Goal: Task Accomplishment & Management: Manage account settings

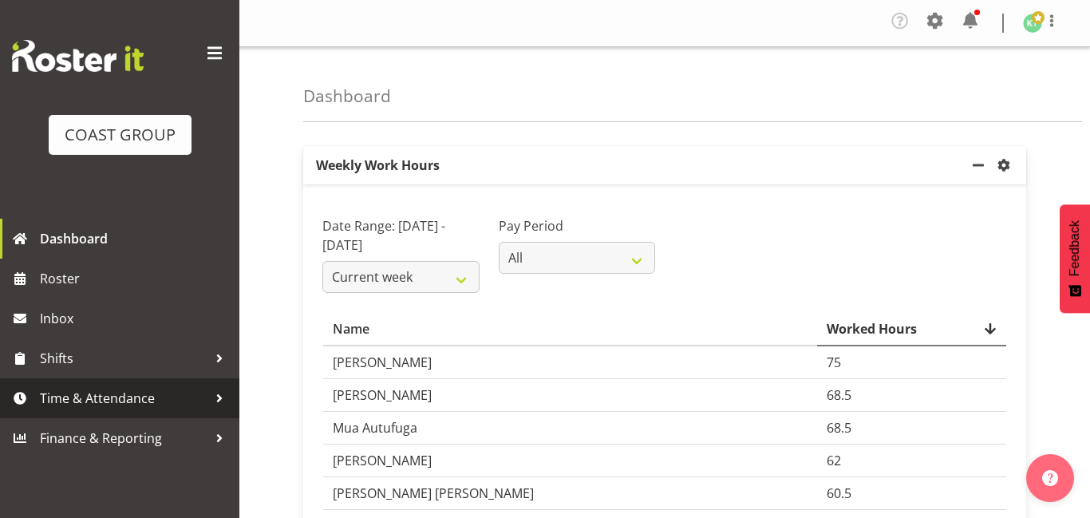
click at [158, 403] on span "Time & Attendance" at bounding box center [124, 398] width 168 height 24
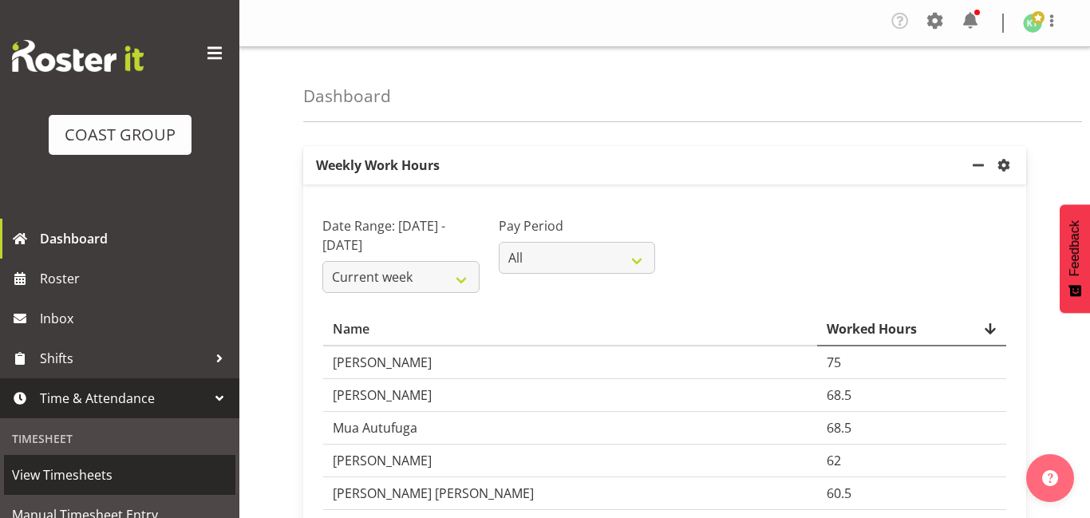
click at [150, 467] on span "View Timesheets" at bounding box center [119, 475] width 215 height 24
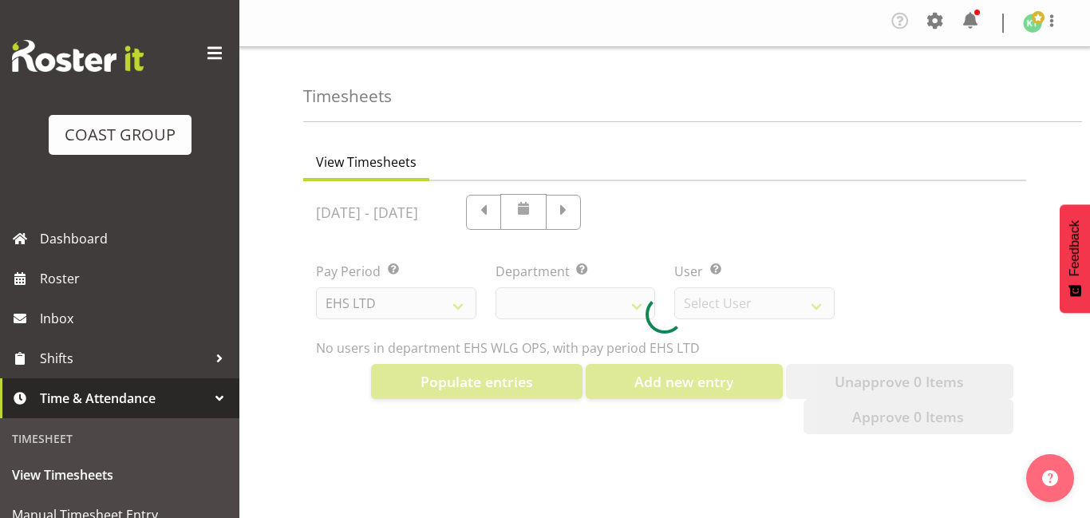
select select "7"
select select "10020"
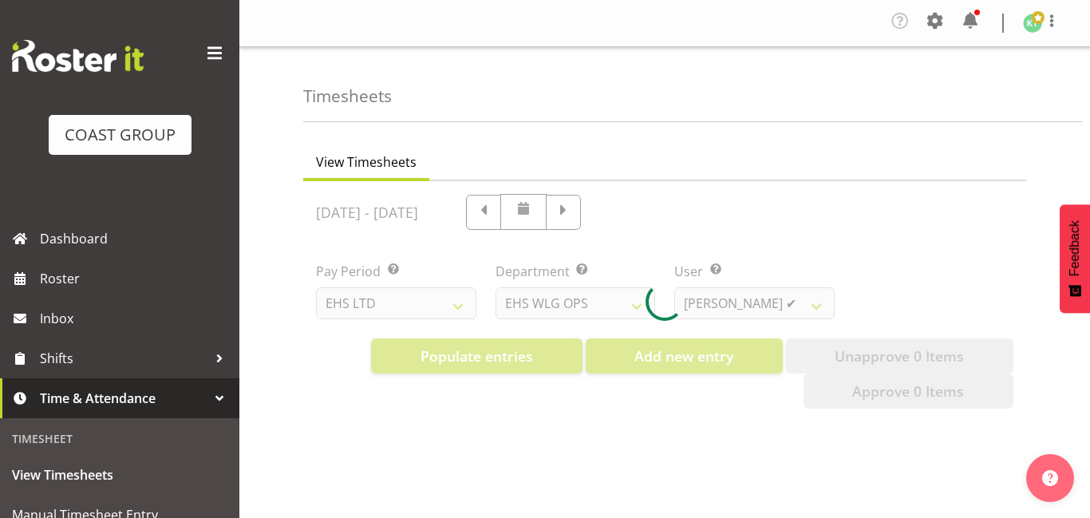
click at [224, 63] on span at bounding box center [215, 54] width 26 height 26
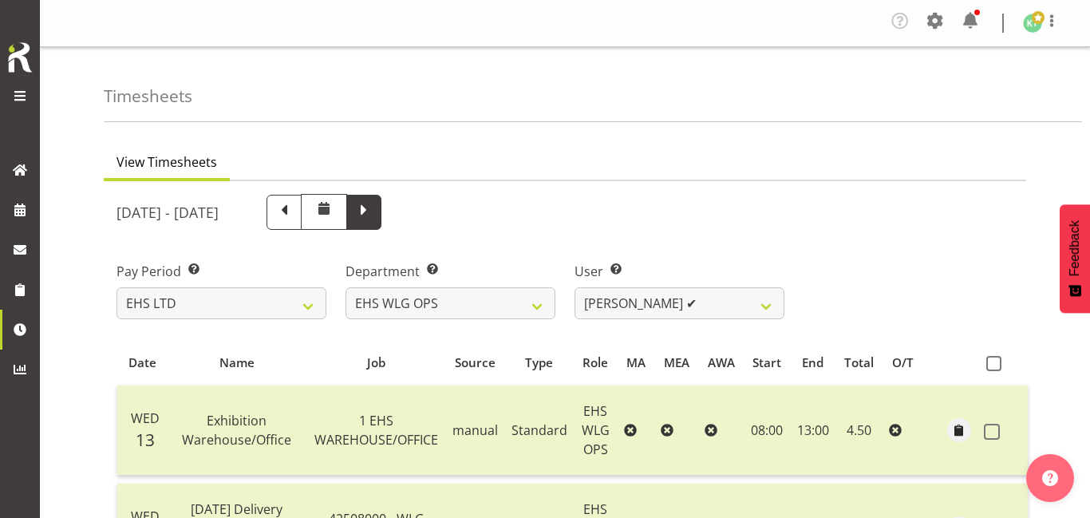
click at [374, 206] on span at bounding box center [363, 210] width 21 height 21
select select
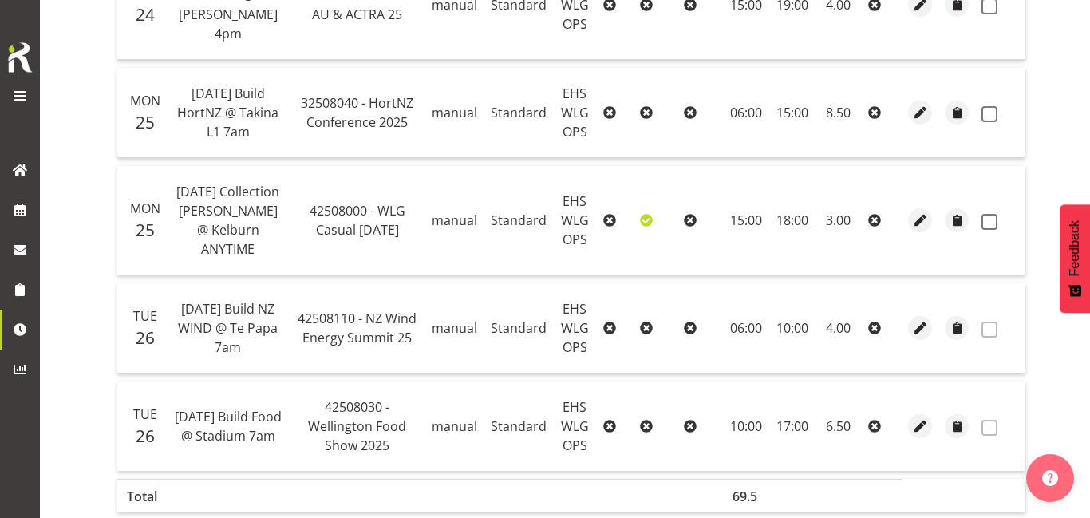
scroll to position [1221, 0]
click at [920, 417] on span "button" at bounding box center [920, 426] width 18 height 18
select select "Standard"
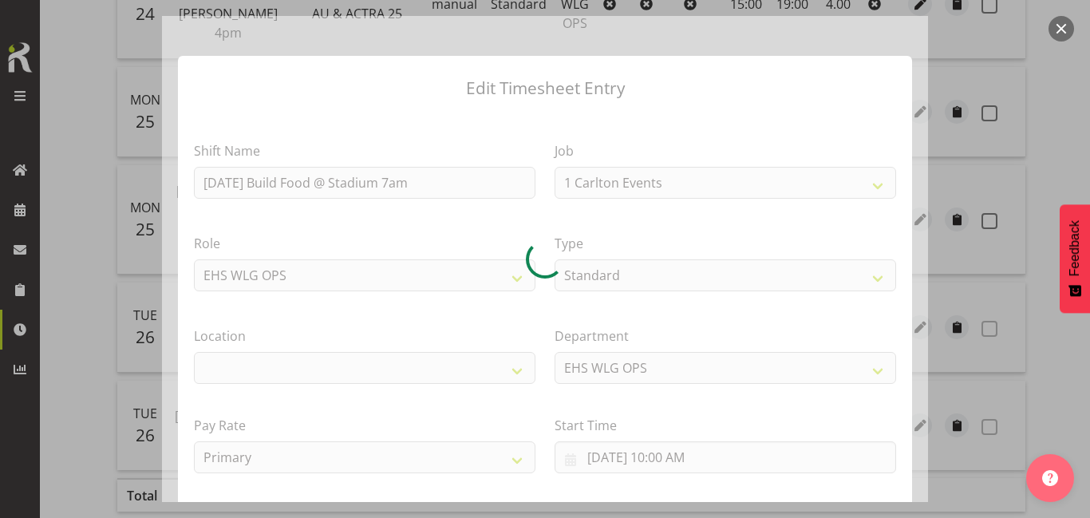
select select "9141"
select select "106"
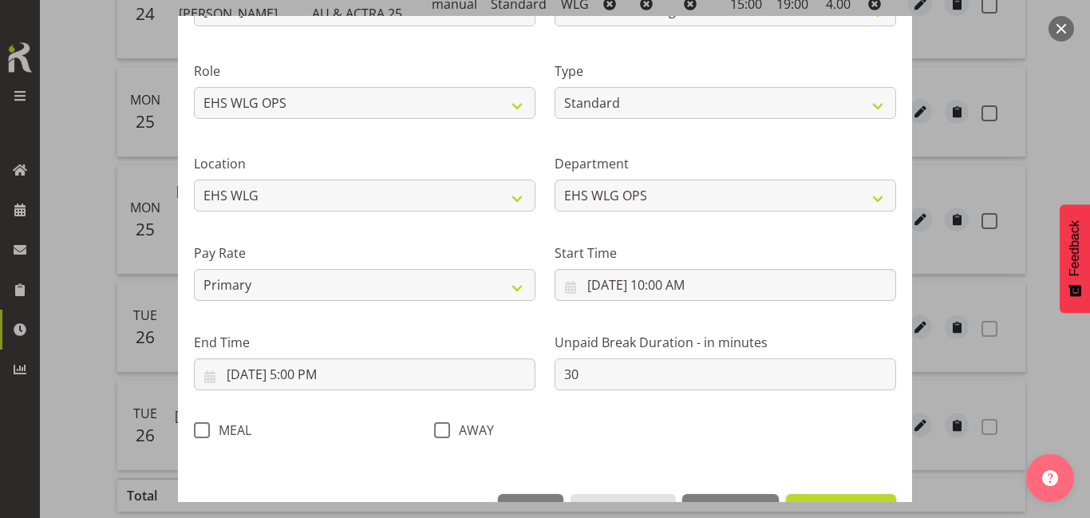
scroll to position [223, 0]
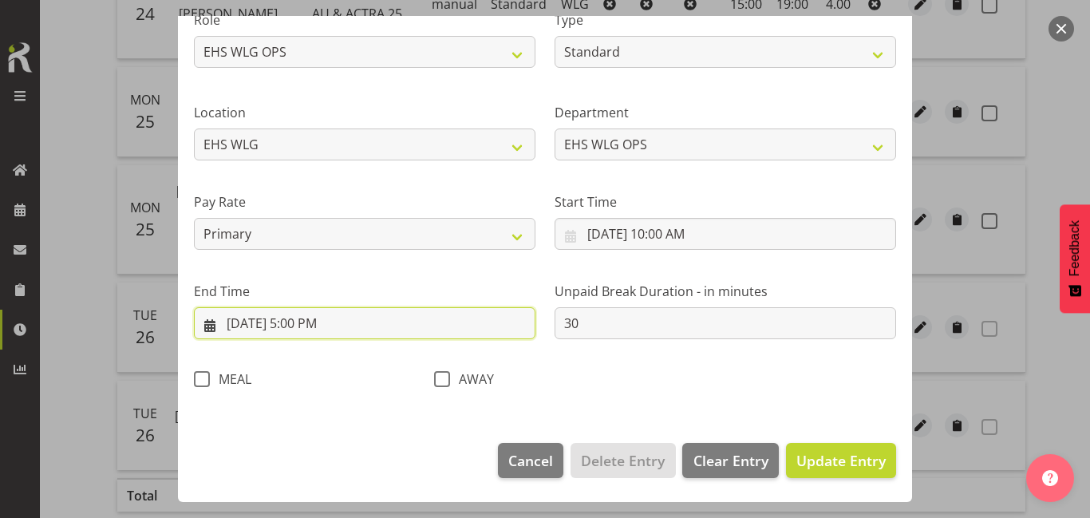
click at [412, 335] on input "8/26/2025, 5:00 PM" at bounding box center [365, 323] width 342 height 32
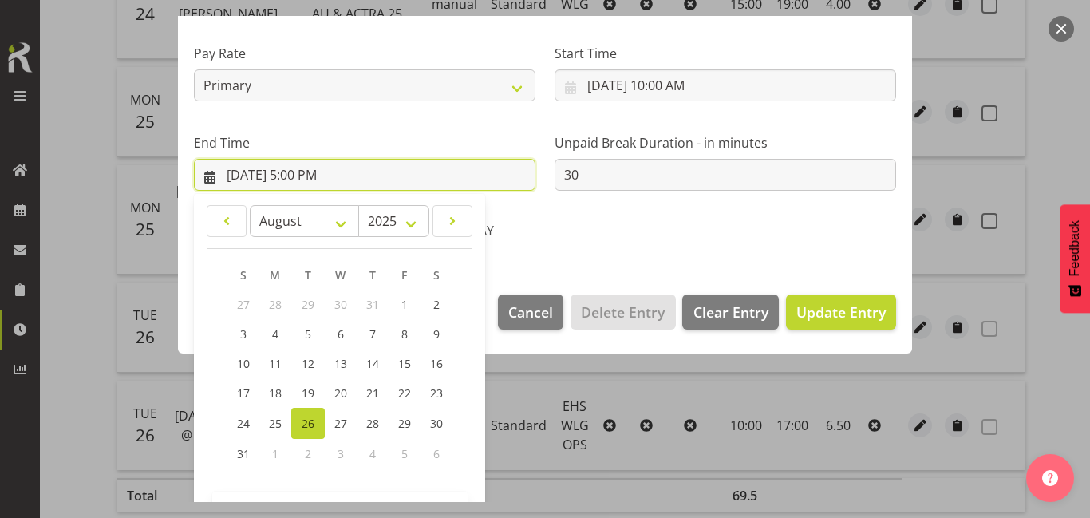
scroll to position [425, 0]
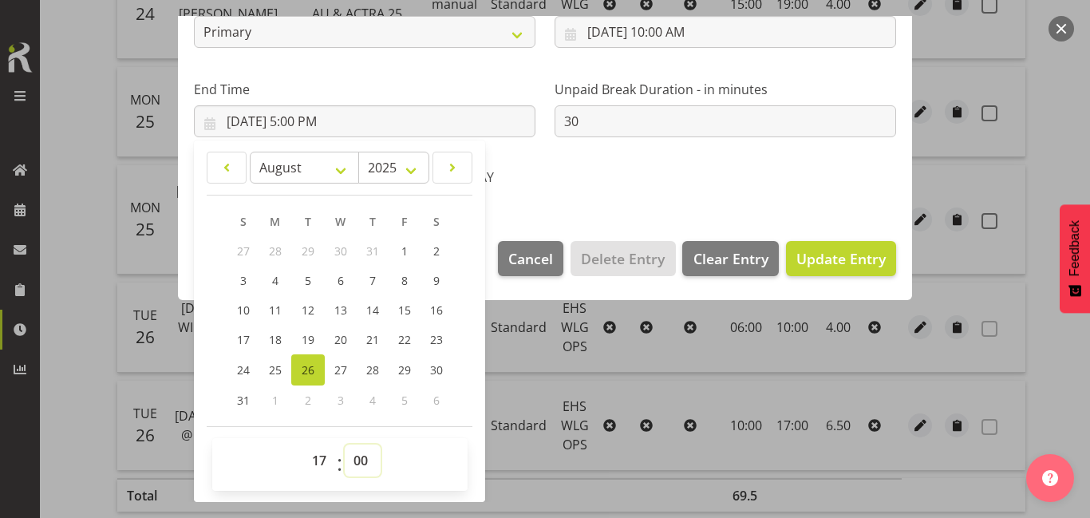
click at [357, 465] on select "00 01 02 03 04 05 06 07 08 09 10 11 12 13 14 15 16 17 18 19 20 21 22 23 24 25 2…" at bounding box center [363, 460] width 36 height 32
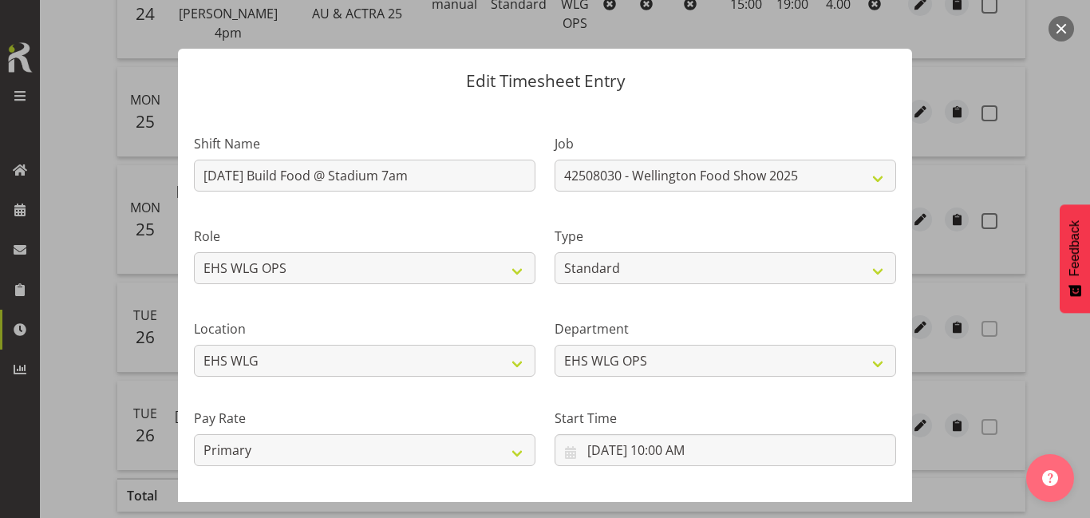
scroll to position [0, 0]
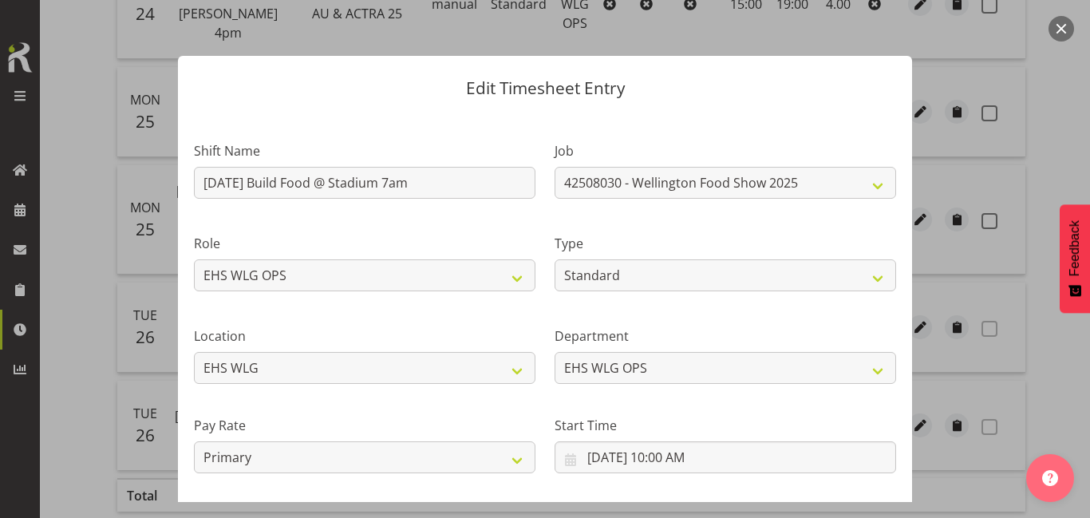
click at [1064, 36] on button "button" at bounding box center [1061, 29] width 26 height 26
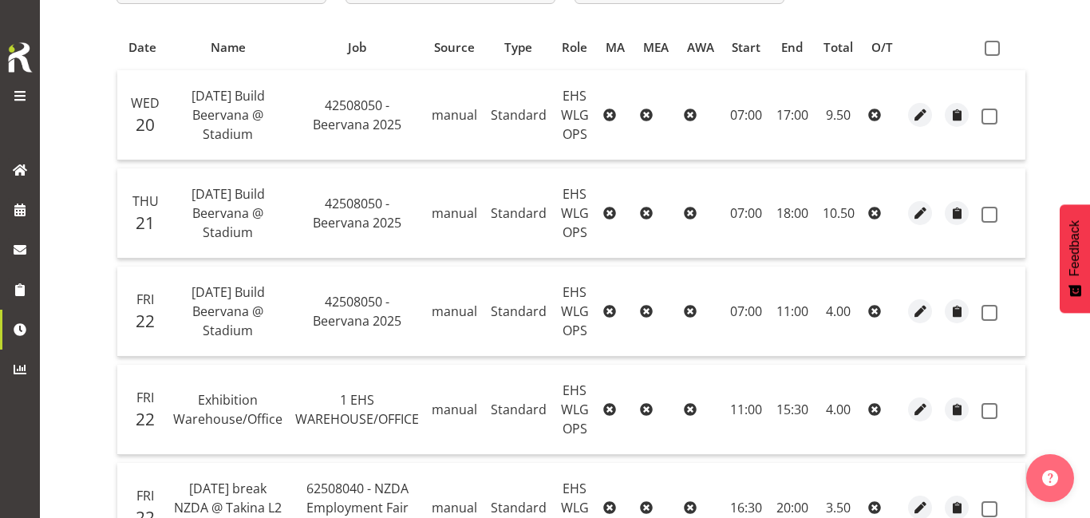
scroll to position [314, 0]
click at [911, 207] on span "button" at bounding box center [920, 214] width 18 height 18
select select "Standard"
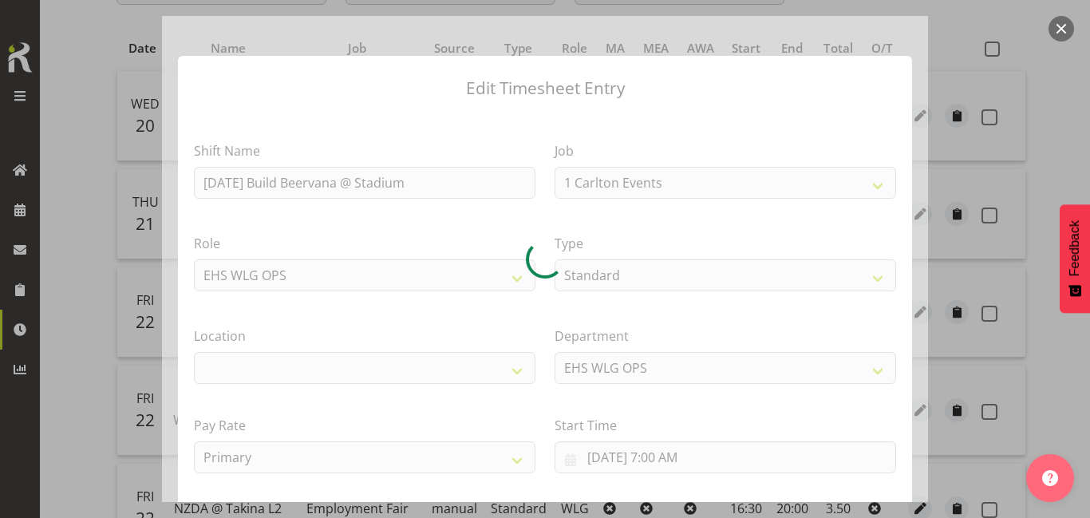
select select "9584"
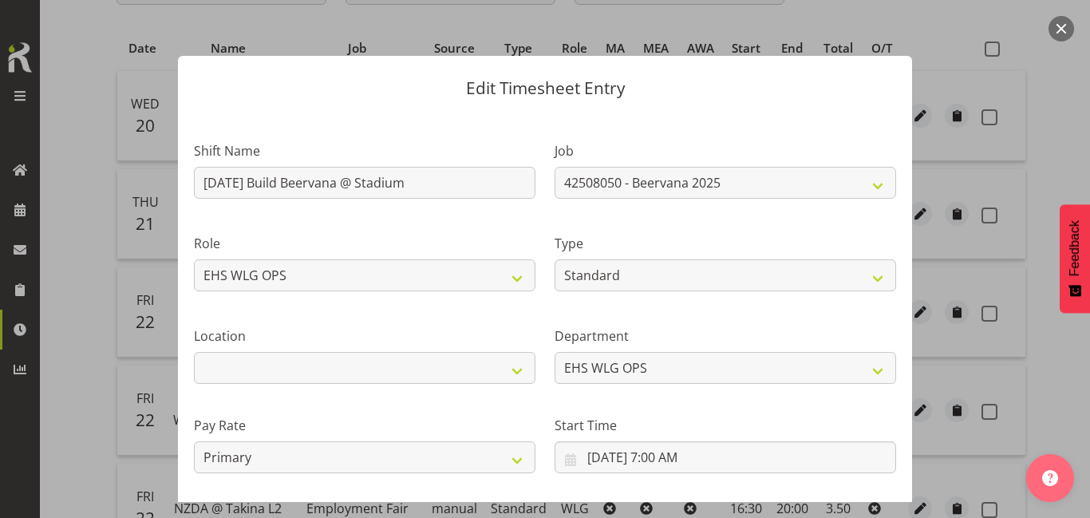
select select "106"
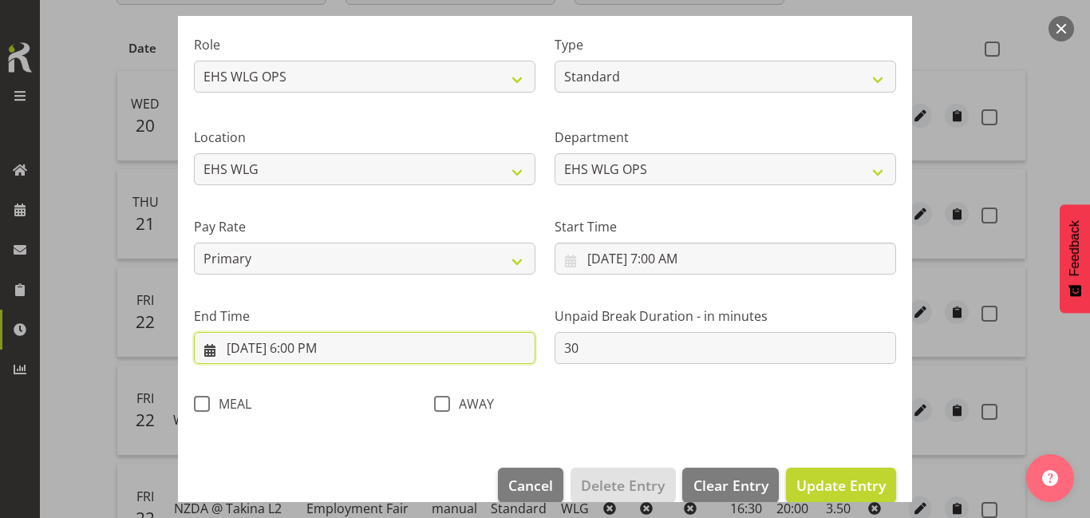
click at [417, 354] on input "8/21/2025, 6:00 PM" at bounding box center [365, 348] width 342 height 32
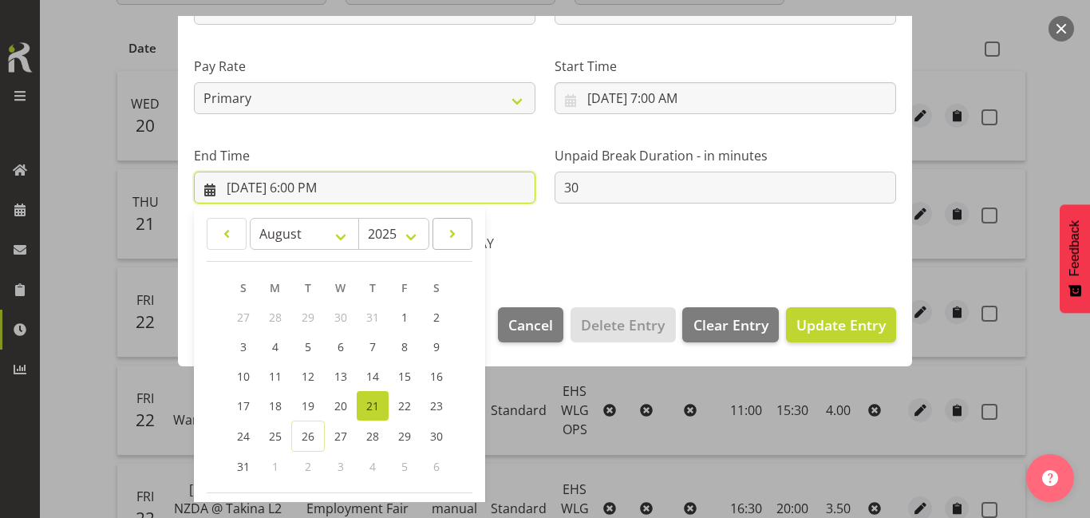
scroll to position [425, 0]
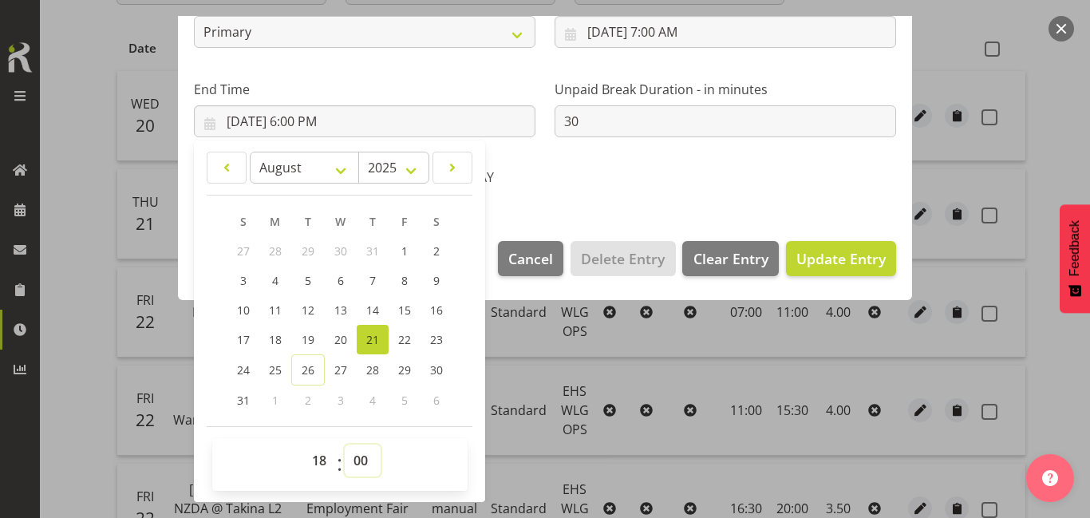
click at [372, 463] on select "00 01 02 03 04 05 06 07 08 09 10 11 12 13 14 15 16 17 18 19 20 21 22 23 24 25 2…" at bounding box center [363, 460] width 36 height 32
select select "30"
click at [345, 444] on select "00 01 02 03 04 05 06 07 08 09 10 11 12 13 14 15 16 17 18 19 20 21 22 23 24 25 2…" at bounding box center [363, 460] width 36 height 32
type input "8/21/2025, 6:30 PM"
click at [847, 249] on span "Update Entry" at bounding box center [840, 258] width 89 height 19
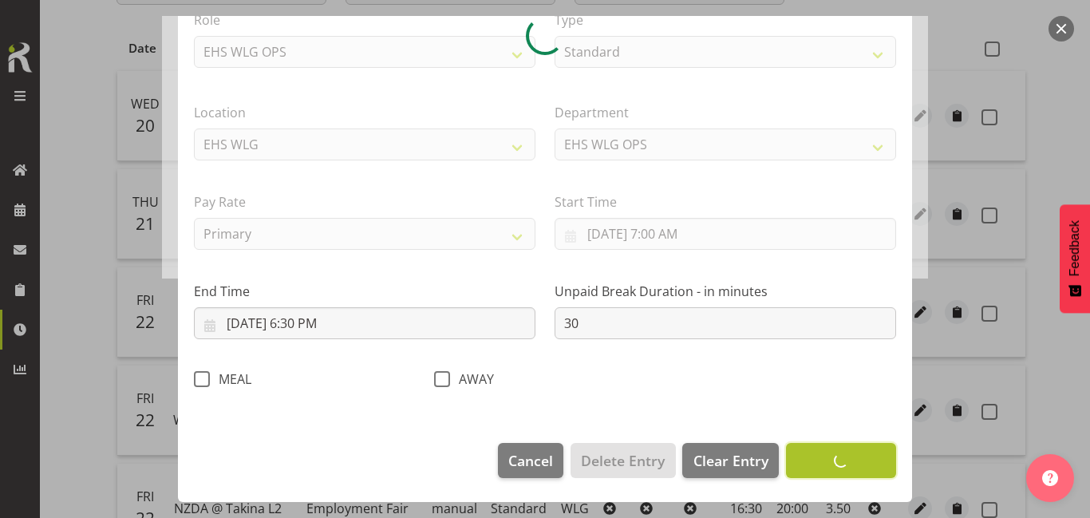
scroll to position [223, 0]
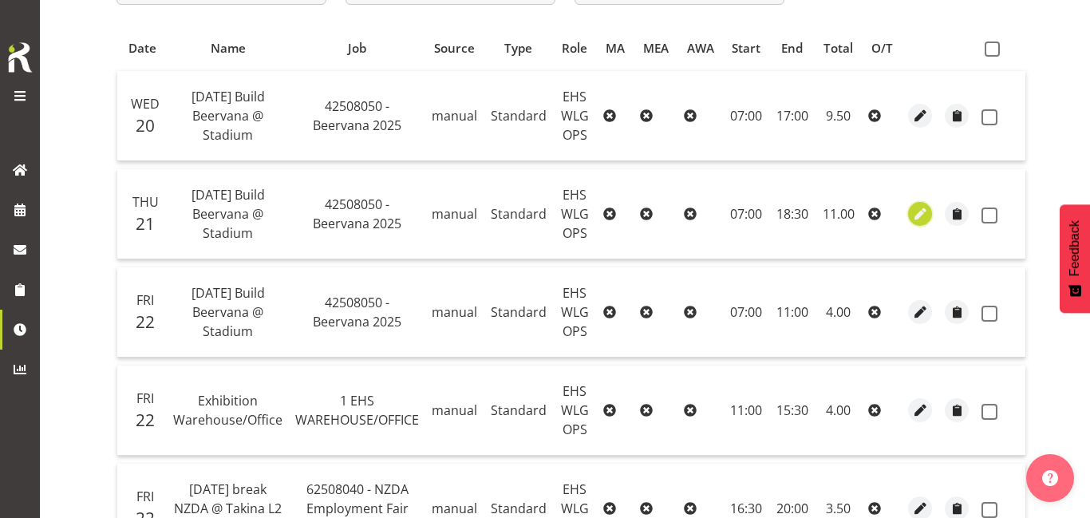
click at [911, 223] on span "button" at bounding box center [920, 214] width 18 height 26
select select "Standard"
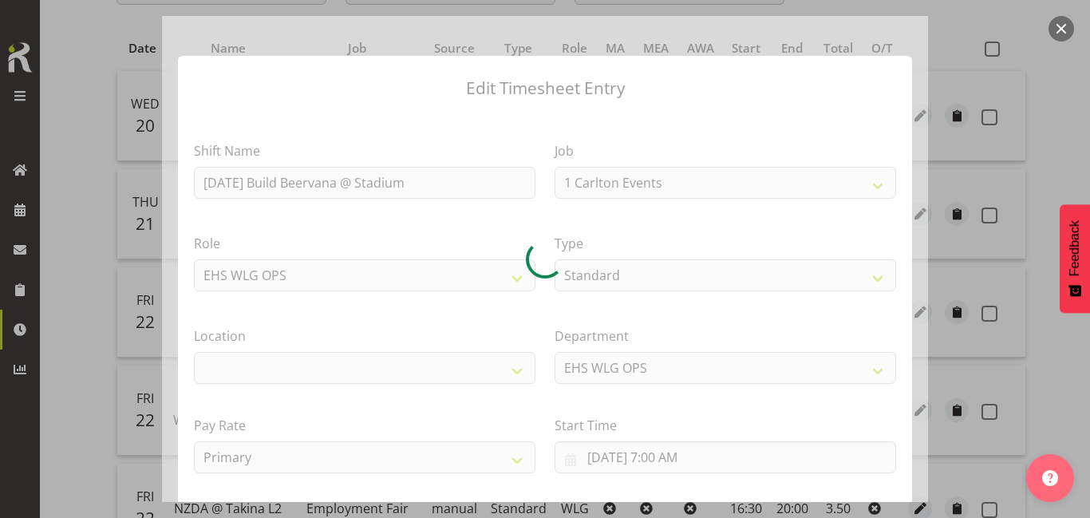
select select "9584"
select select "106"
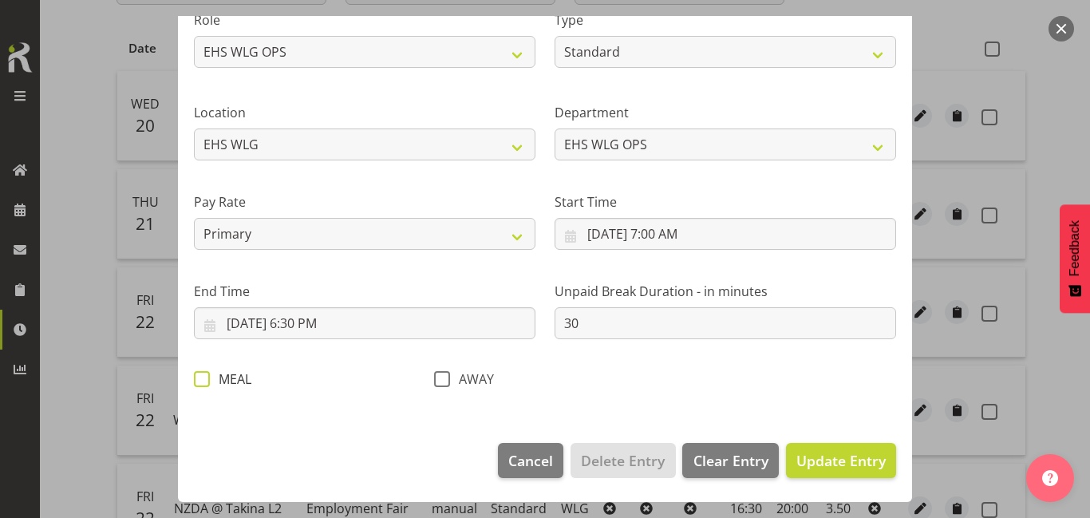
click at [208, 375] on span at bounding box center [202, 379] width 16 height 16
click at [204, 375] on input "MEAL" at bounding box center [199, 378] width 10 height 10
checkbox input "true"
click at [799, 463] on span "Update Entry" at bounding box center [840, 460] width 89 height 19
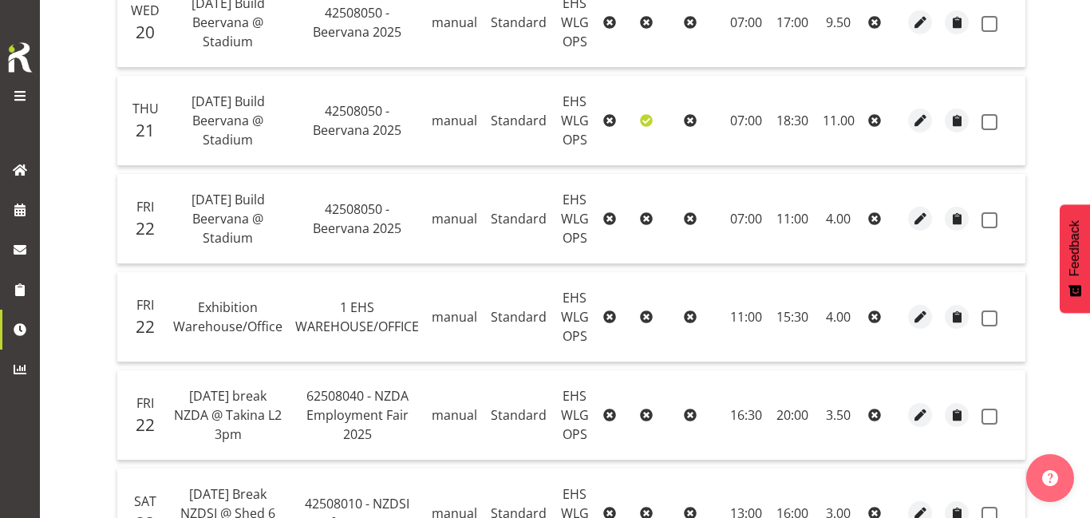
scroll to position [409, 0]
click at [915, 227] on span "button" at bounding box center [920, 218] width 18 height 26
select select "Standard"
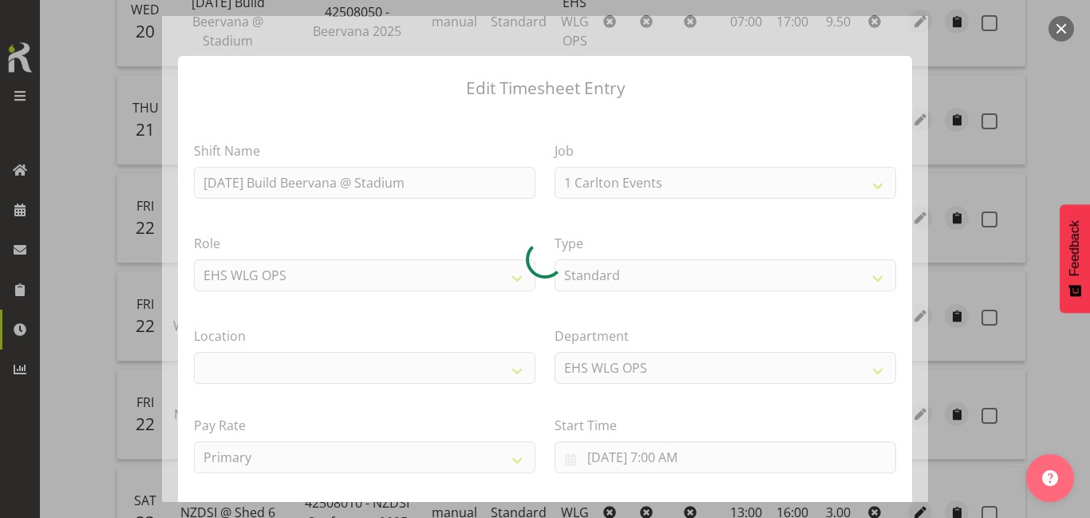
select select "9584"
select select "106"
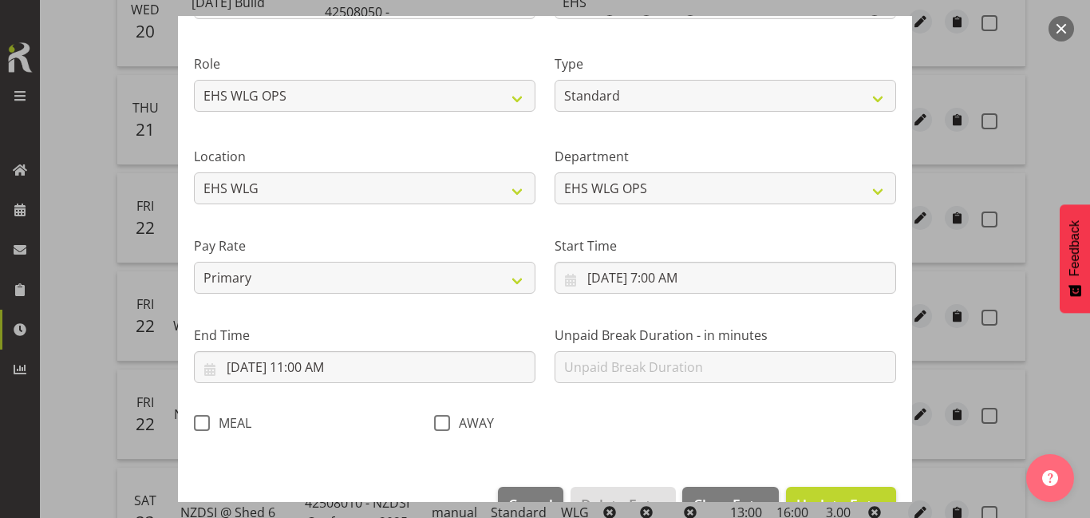
scroll to position [223, 0]
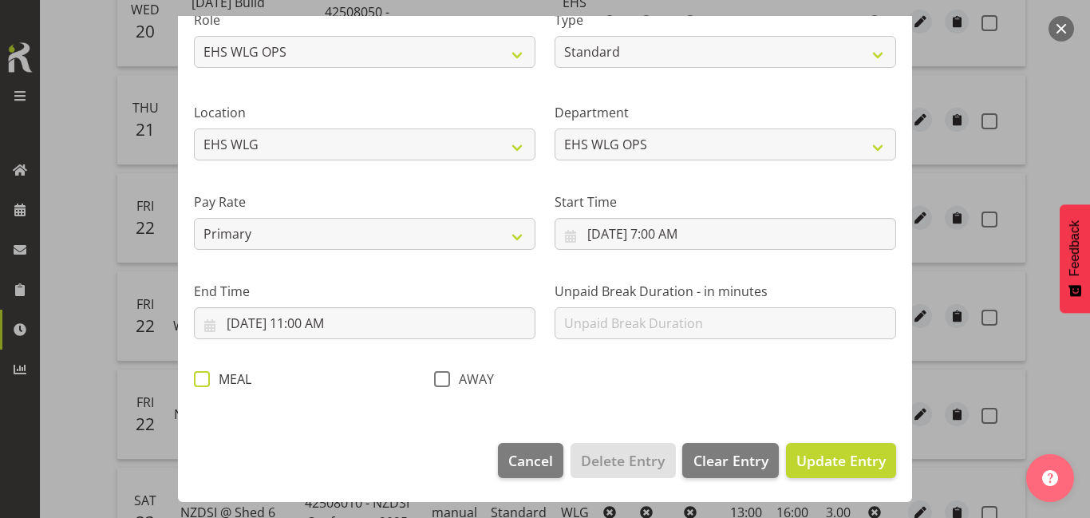
click at [211, 375] on span "MEAL" at bounding box center [230, 379] width 41 height 16
click at [204, 375] on input "MEAL" at bounding box center [199, 378] width 10 height 10
checkbox input "true"
click at [803, 455] on span "Update Entry" at bounding box center [840, 460] width 89 height 19
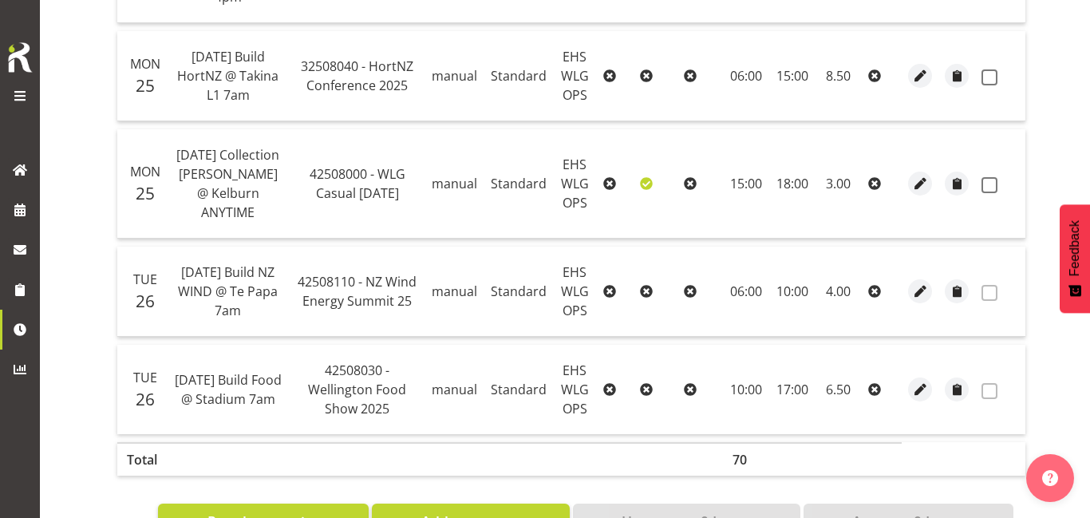
scroll to position [1260, 0]
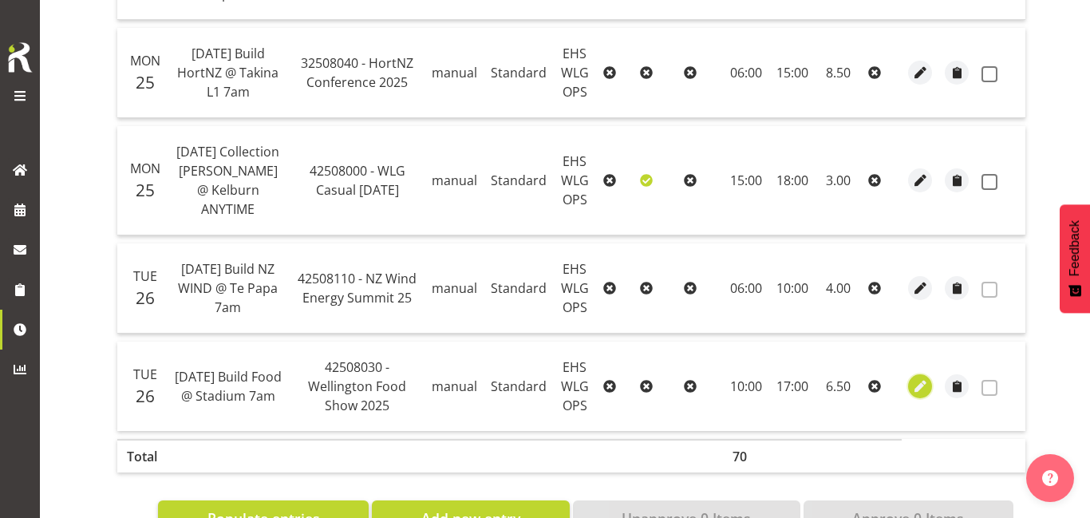
click at [918, 377] on span "button" at bounding box center [920, 386] width 18 height 18
select select "Standard"
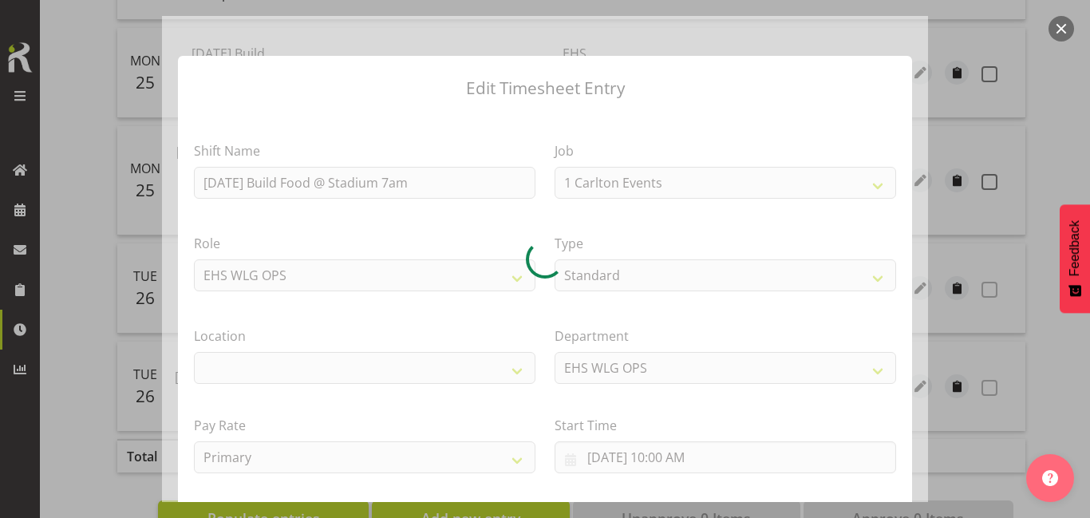
select select "9141"
select select
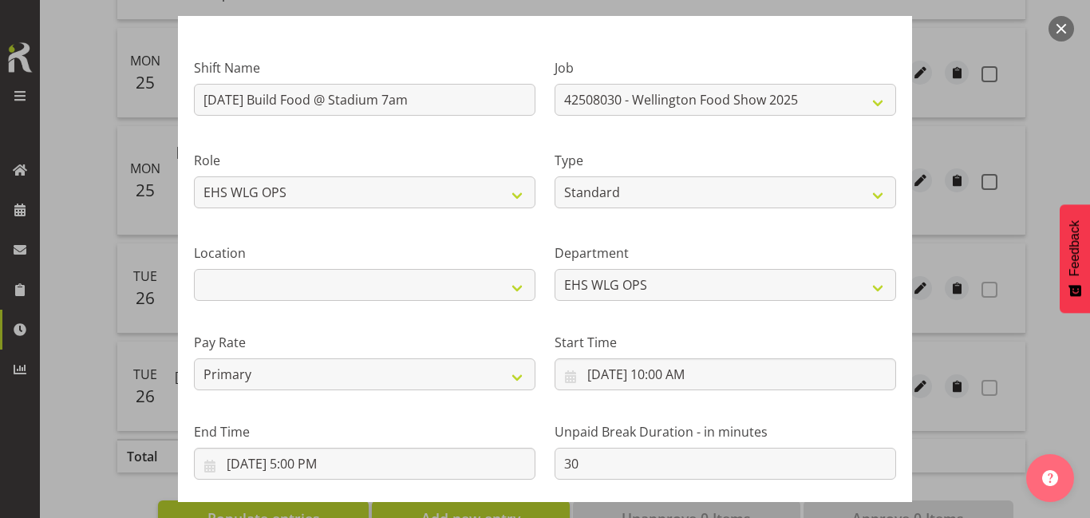
scroll to position [78, 0]
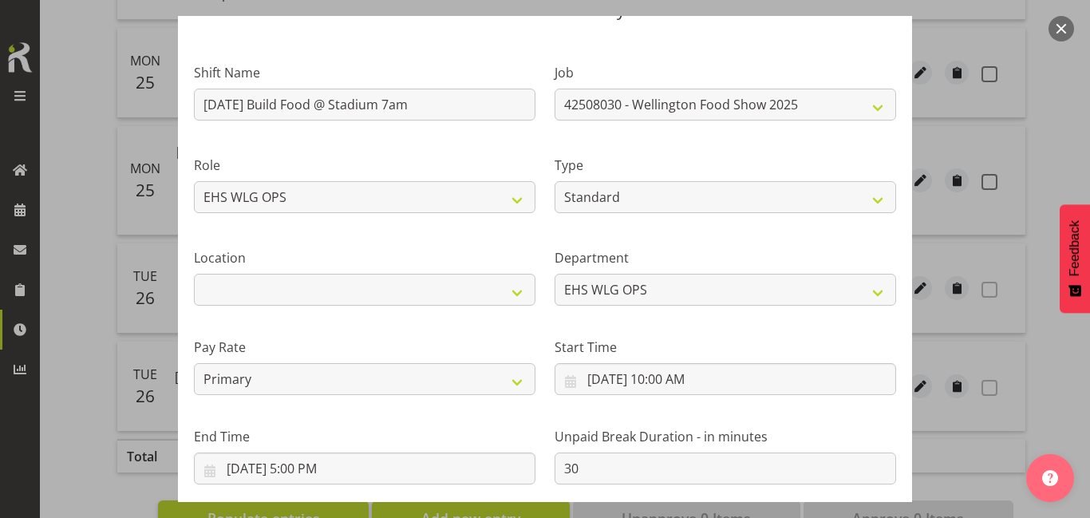
click at [1064, 30] on button "button" at bounding box center [1061, 29] width 26 height 26
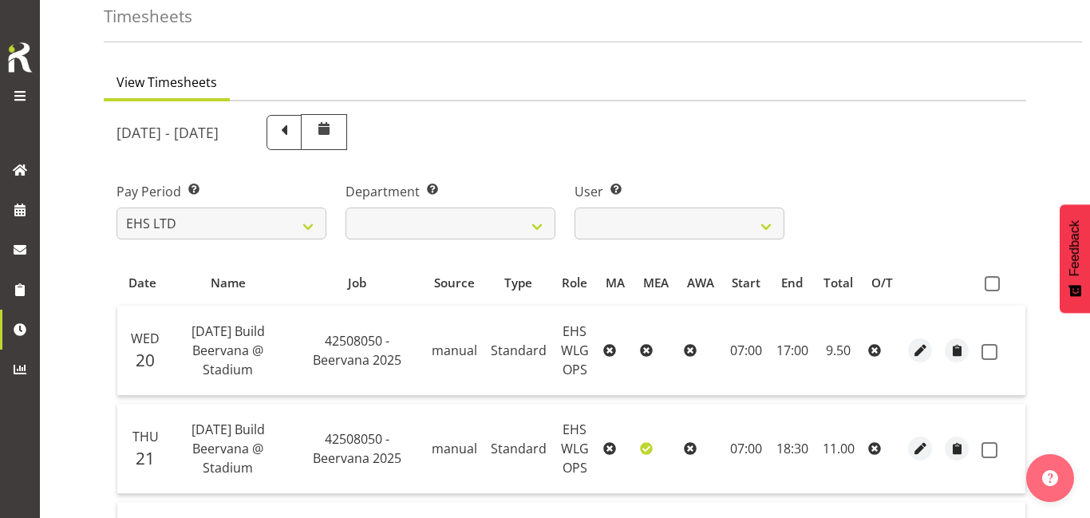
scroll to position [74, 0]
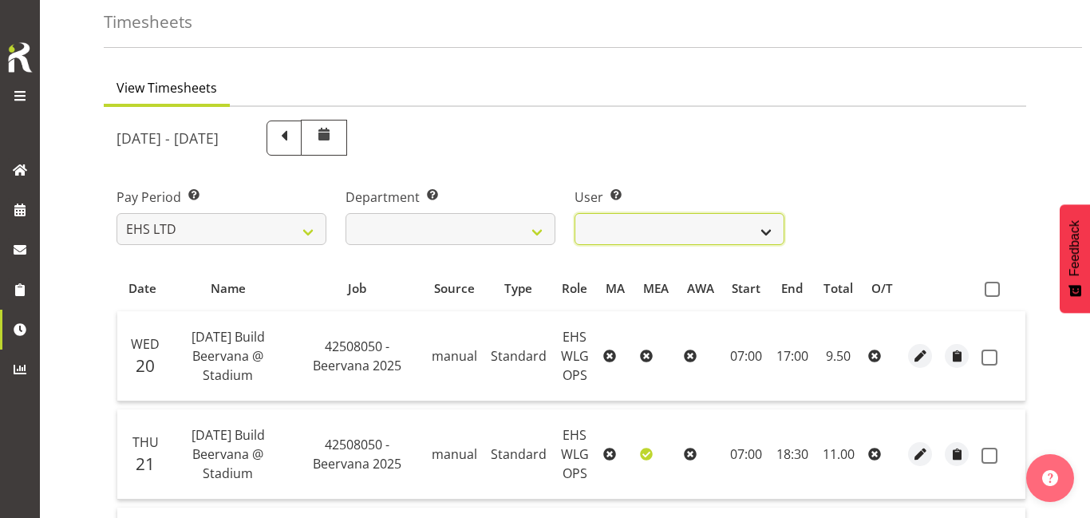
click at [696, 219] on select "Ashton Staats ❌ Darryl Burns ❌ Geoffrey Robertson ❌ Jackson Howsan ❌ Kade Tiati…" at bounding box center [680, 229] width 210 height 32
click at [575, 213] on select "Ashton Staats ❌ Darryl Burns ❌ Geoffrey Robertson ❌ Jackson Howsan ❌ Kade Tiati…" at bounding box center [680, 229] width 210 height 32
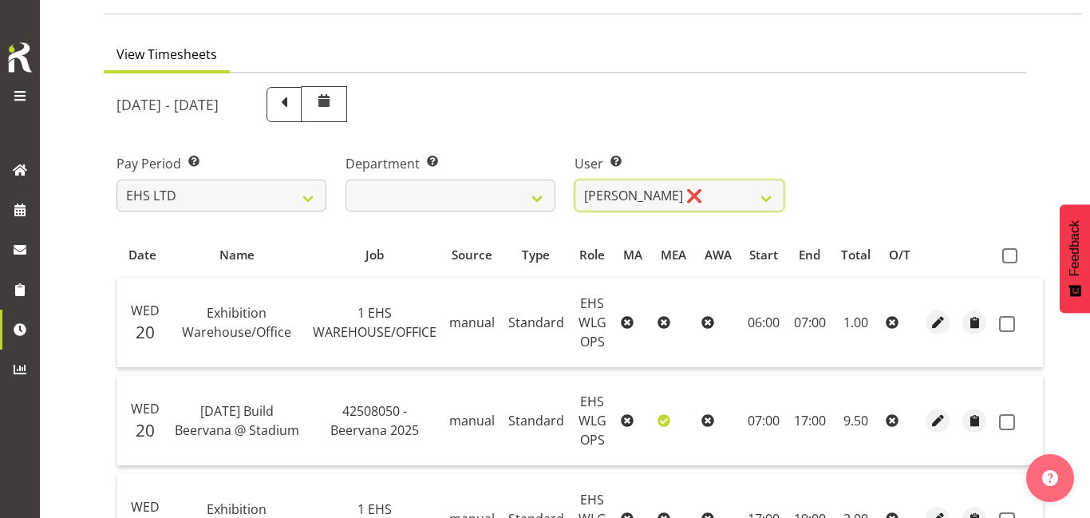
scroll to position [0, 0]
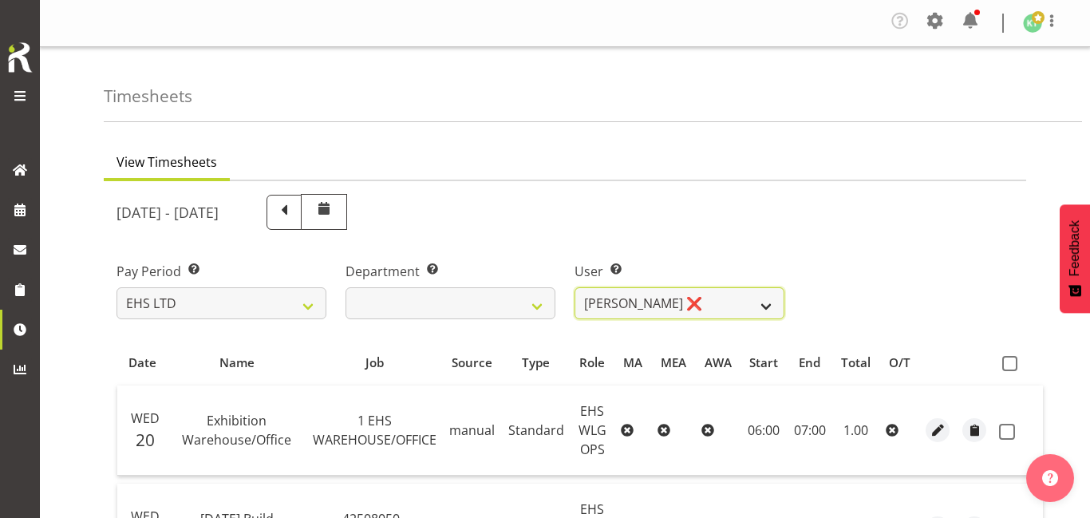
click at [707, 303] on select "Ashton Staats ❌ Darryl Burns ❌ Geoffrey Robertson ❌ Jackson Howsan ❌ Kade Tiati…" at bounding box center [680, 303] width 210 height 32
select select "1256"
click at [575, 287] on select "Ashton Staats ❌ Darryl Burns ❌ Geoffrey Robertson ❌ Jackson Howsan ❌ Kade Tiati…" at bounding box center [680, 303] width 210 height 32
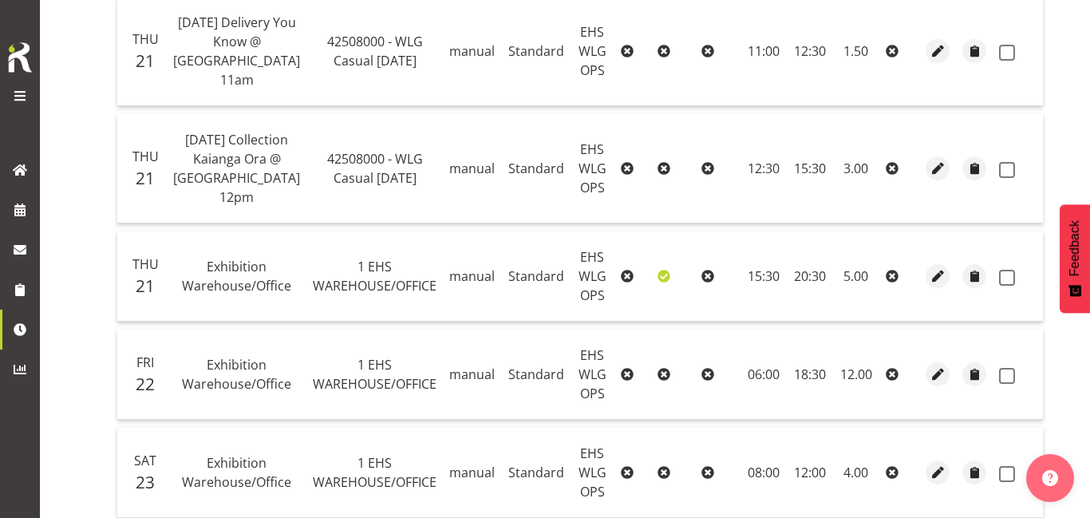
scroll to position [794, 0]
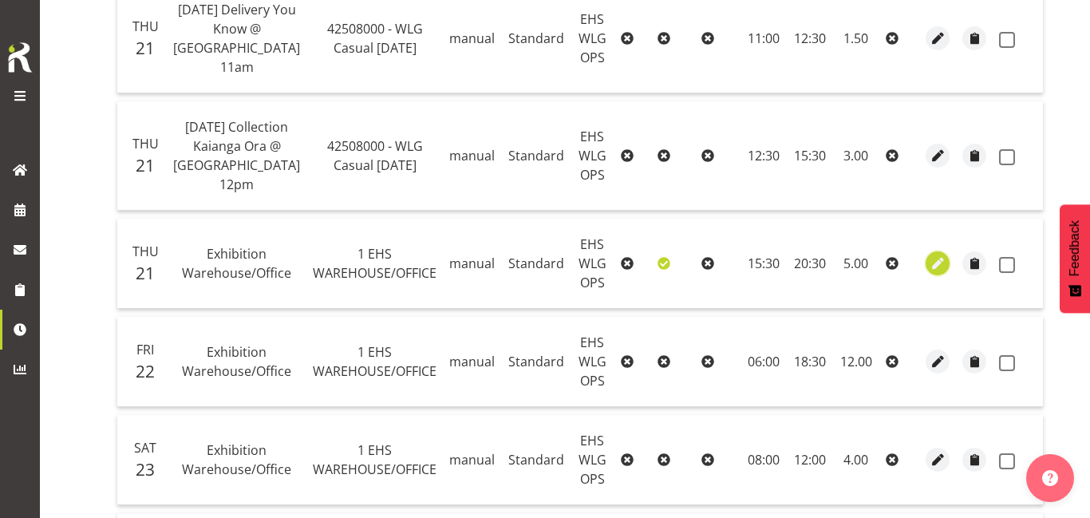
click at [929, 269] on span "button" at bounding box center [938, 264] width 18 height 18
select select "Standard"
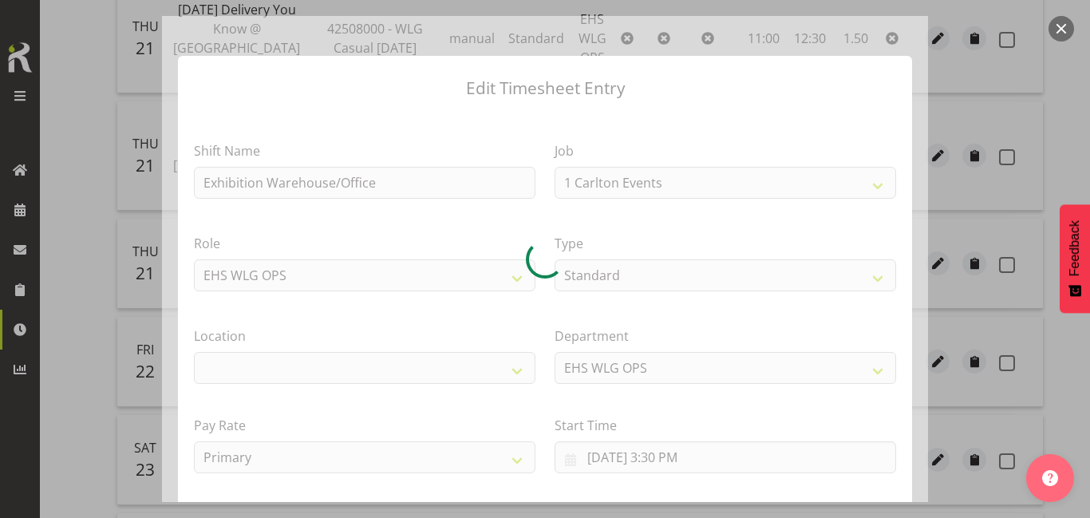
select select "69"
select select "106"
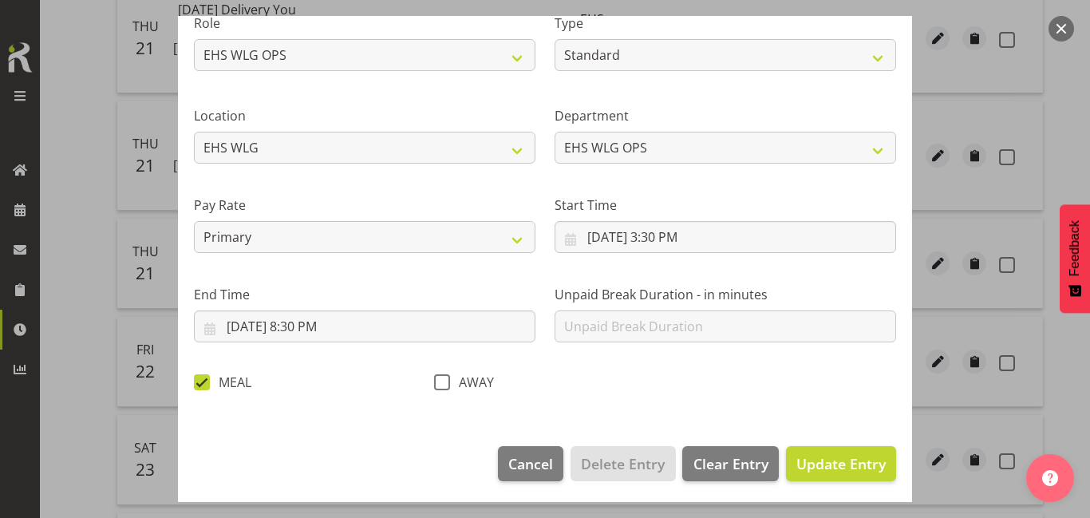
scroll to position [223, 0]
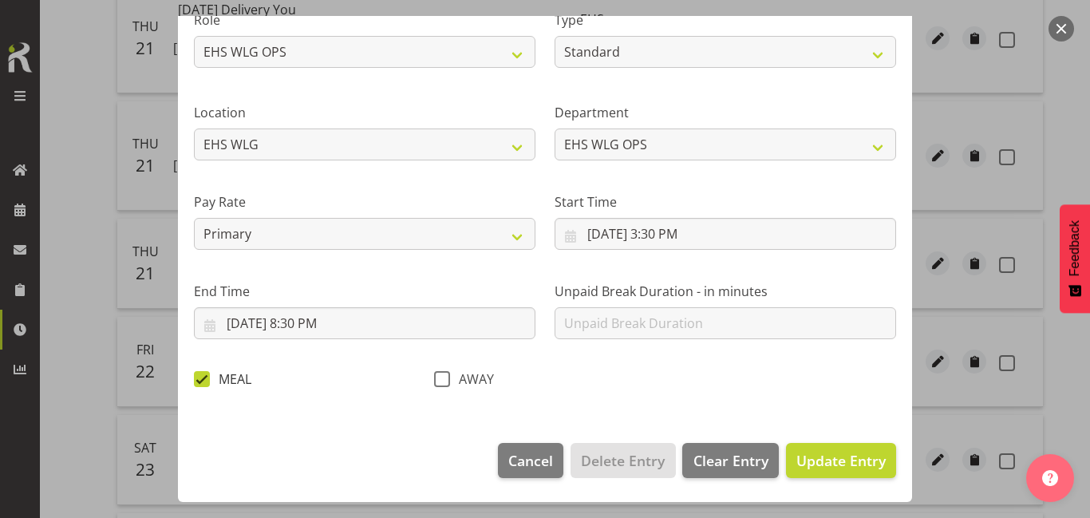
click at [197, 378] on span at bounding box center [202, 379] width 16 height 16
click at [197, 378] on input "MEAL" at bounding box center [199, 378] width 10 height 10
checkbox input "false"
click at [855, 462] on span "Update Entry" at bounding box center [840, 460] width 89 height 19
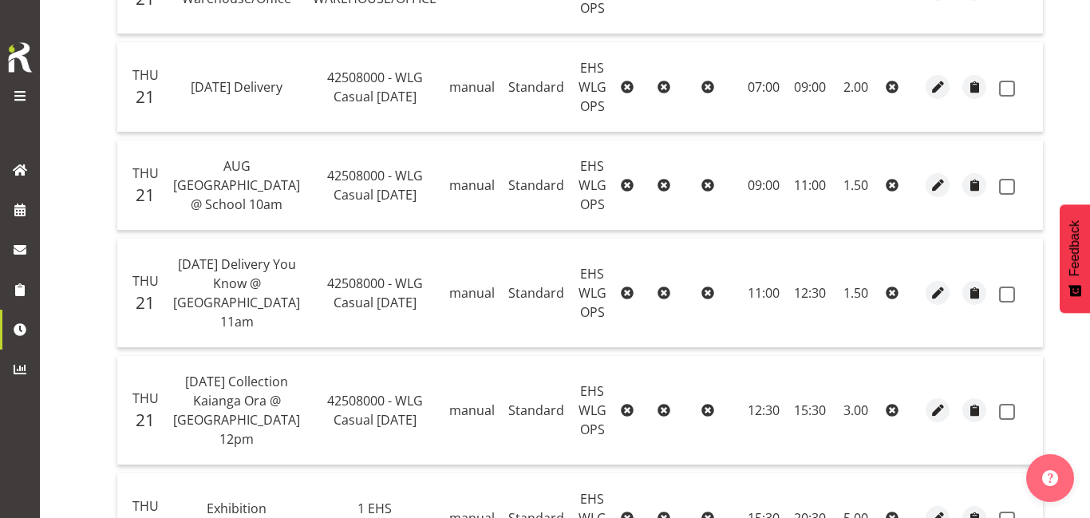
scroll to position [540, 0]
click at [929, 407] on span "button" at bounding box center [938, 410] width 18 height 18
select select "Standard"
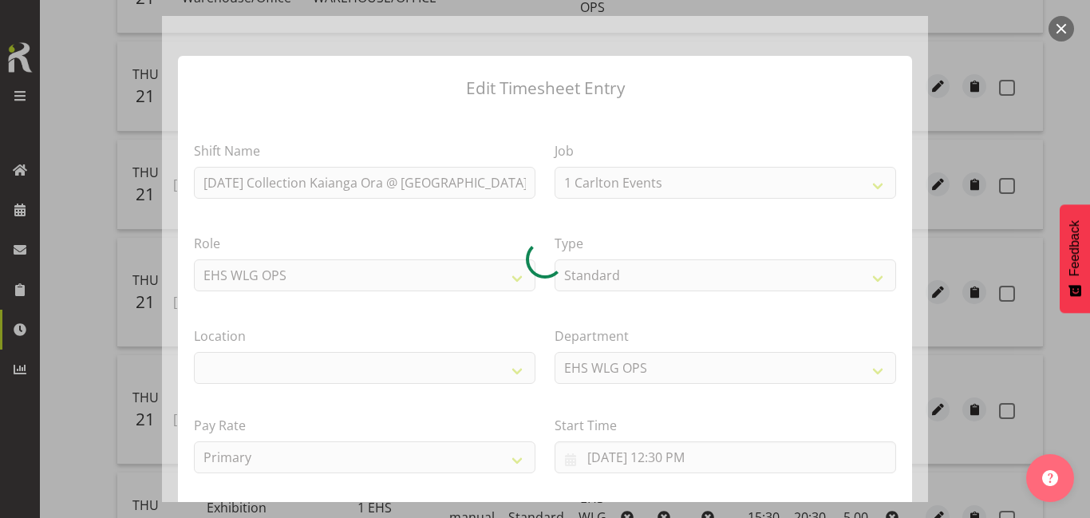
select select "8676"
select select "106"
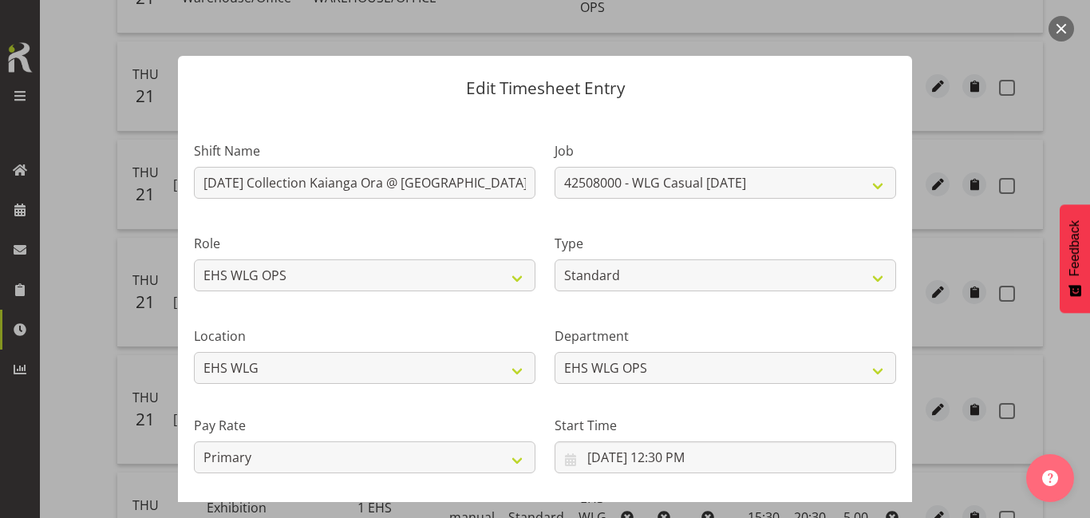
scroll to position [171, 0]
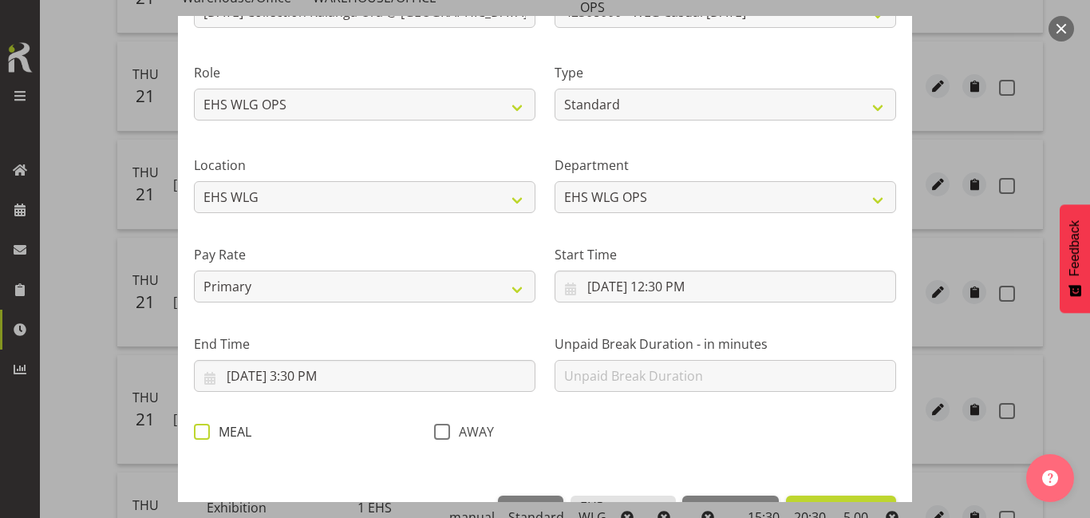
click at [211, 426] on span "MEAL" at bounding box center [230, 432] width 41 height 16
click at [204, 426] on input "MEAL" at bounding box center [199, 431] width 10 height 10
checkbox input "true"
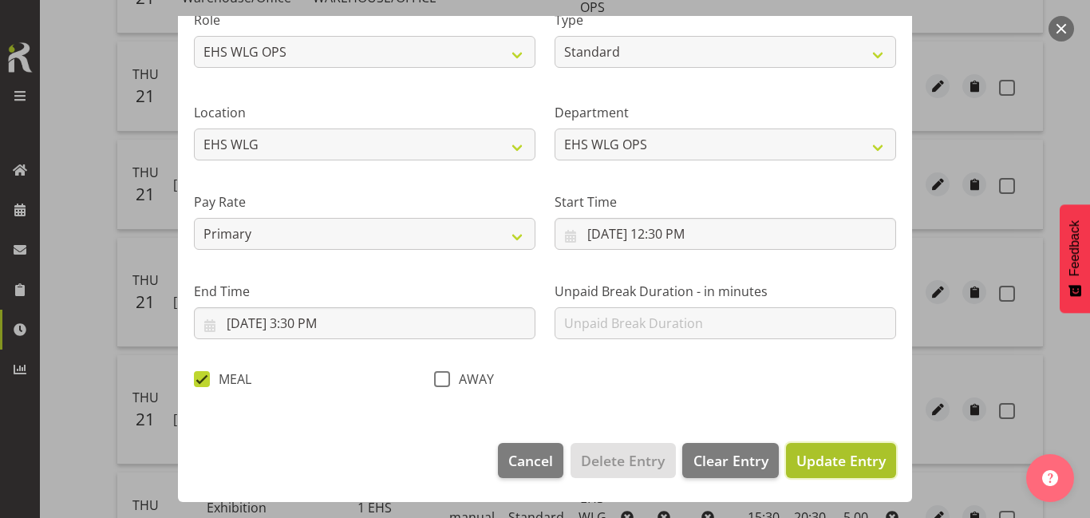
click at [795, 449] on button "Update Entry" at bounding box center [841, 460] width 110 height 35
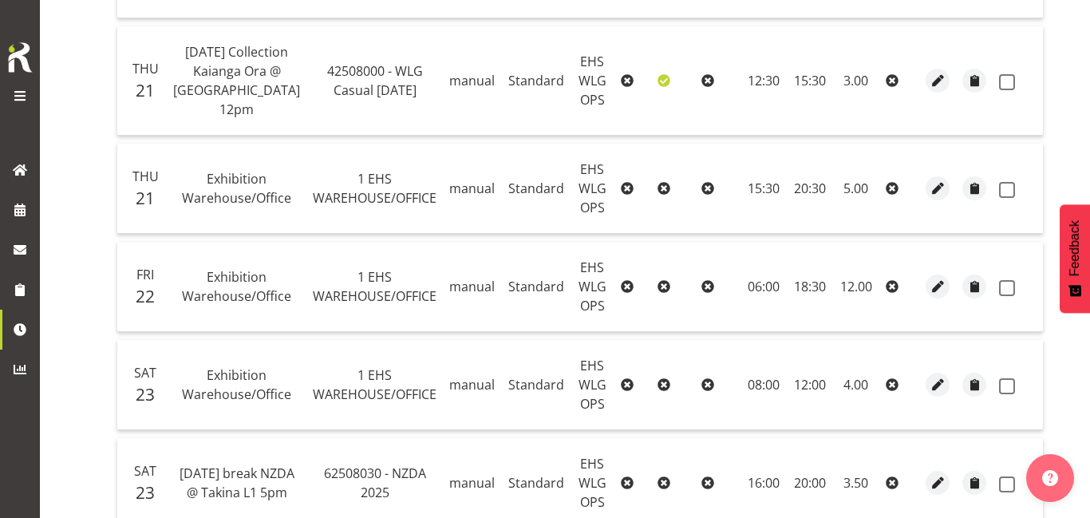
scroll to position [871, 0]
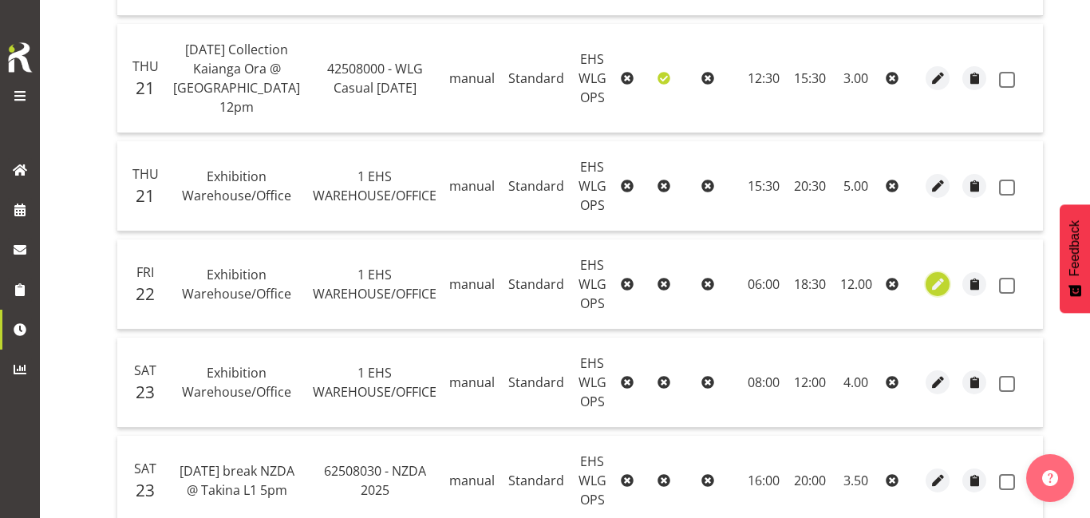
click at [929, 289] on span "button" at bounding box center [938, 284] width 18 height 18
select select "Standard"
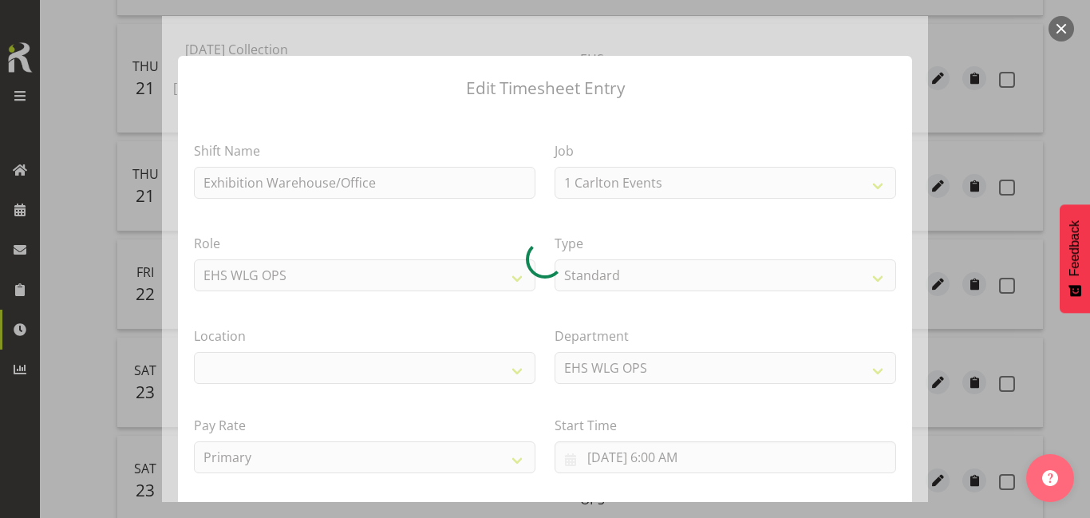
select select "69"
select select "106"
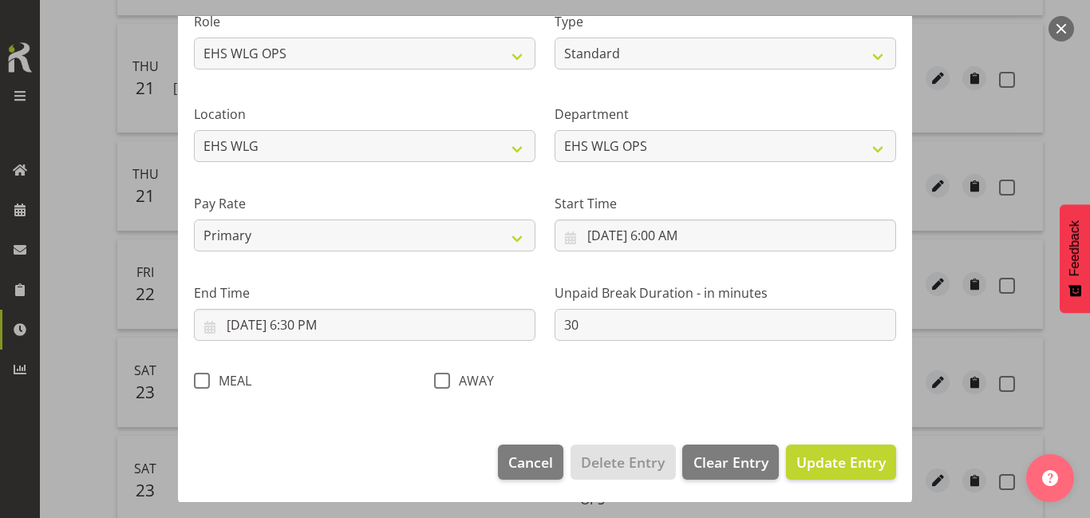
scroll to position [223, 0]
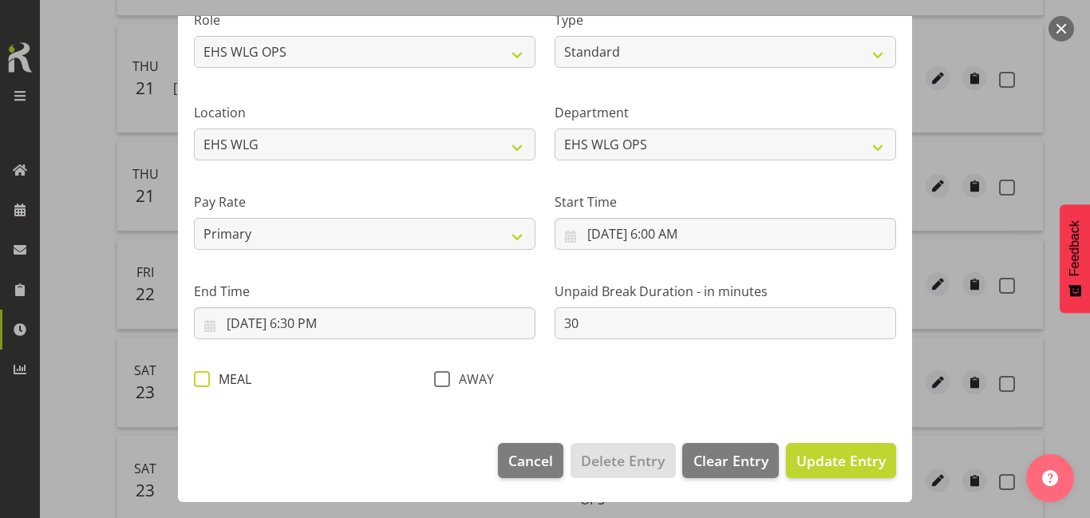
click at [214, 373] on span "MEAL" at bounding box center [230, 379] width 41 height 16
click at [204, 373] on input "MEAL" at bounding box center [199, 378] width 10 height 10
checkbox input "true"
click at [820, 450] on span "Update Entry" at bounding box center [840, 460] width 89 height 21
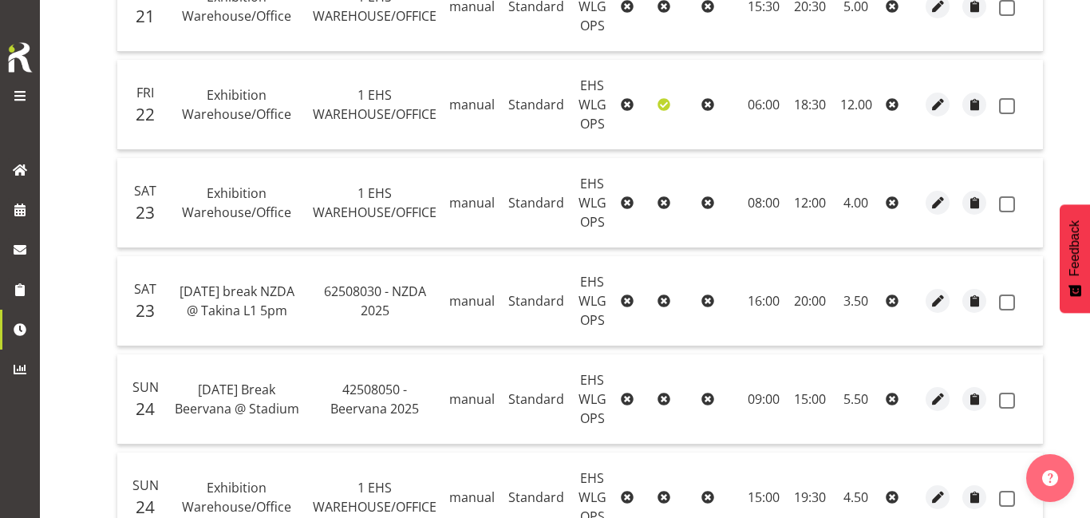
scroll to position [1048, 0]
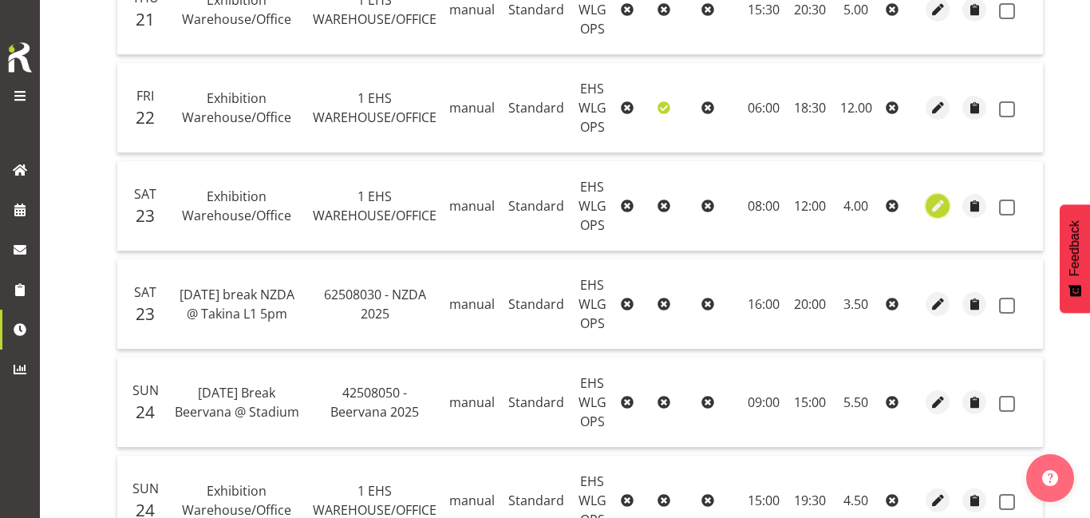
click at [927, 201] on button "button" at bounding box center [938, 206] width 24 height 24
select select "Standard"
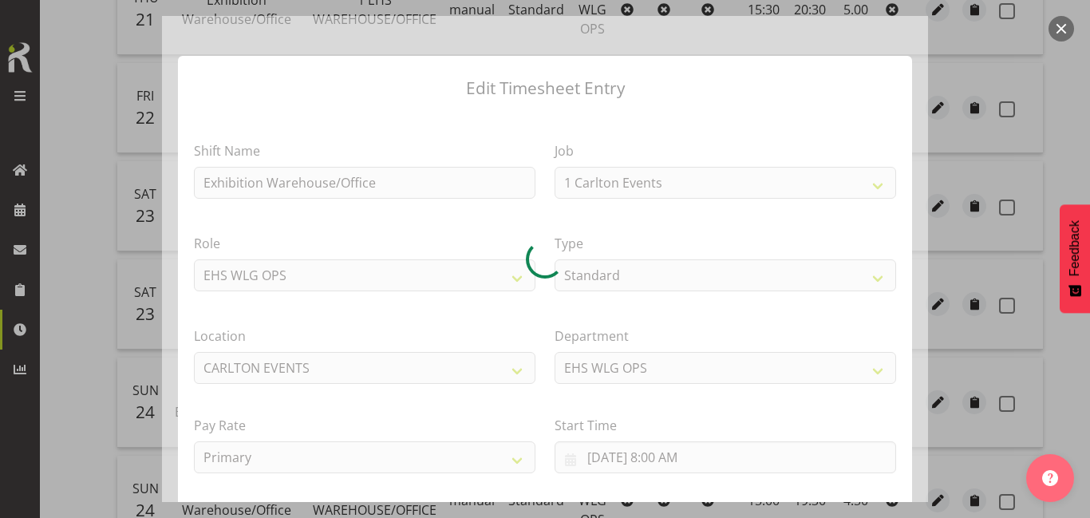
select select "69"
select select "106"
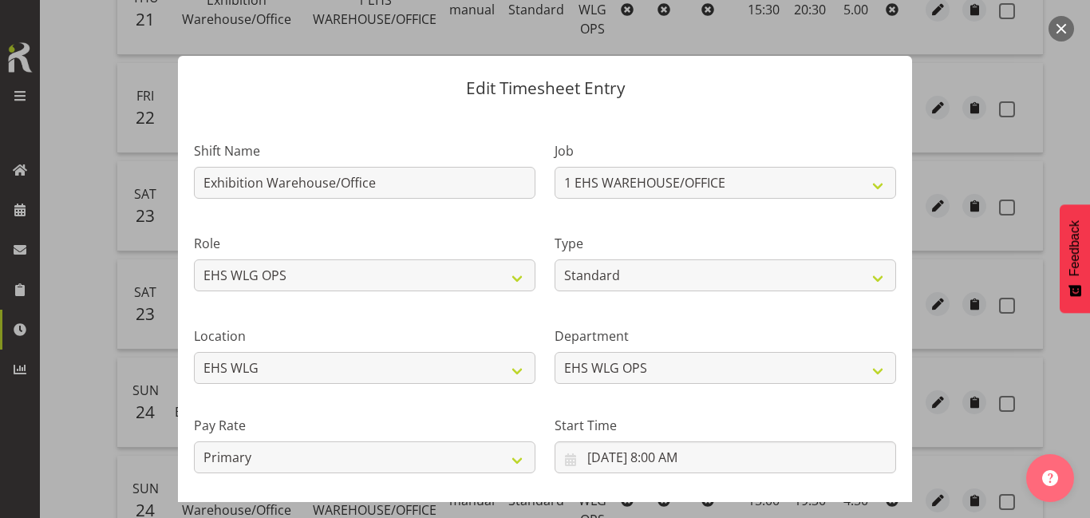
scroll to position [223, 0]
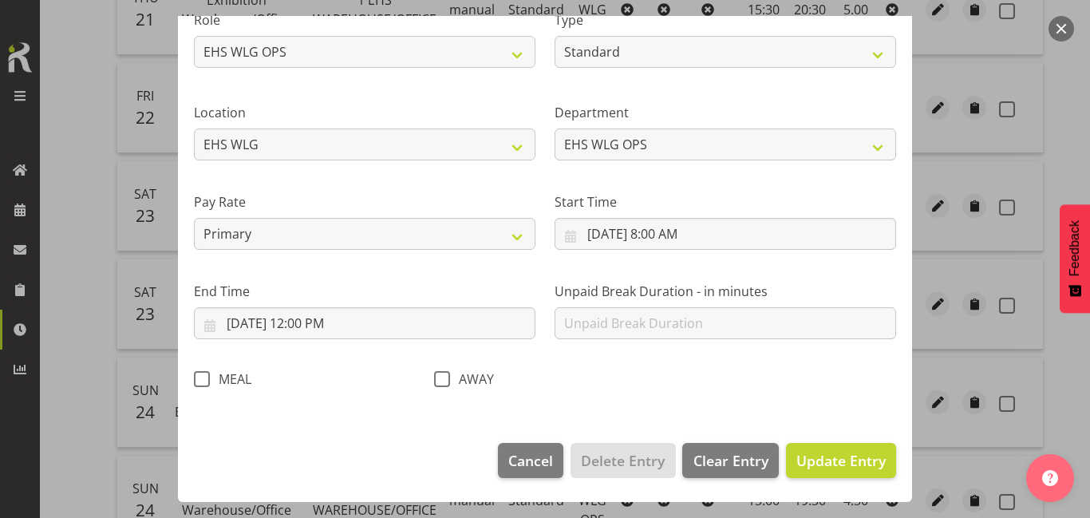
click at [1060, 30] on button "button" at bounding box center [1061, 29] width 26 height 26
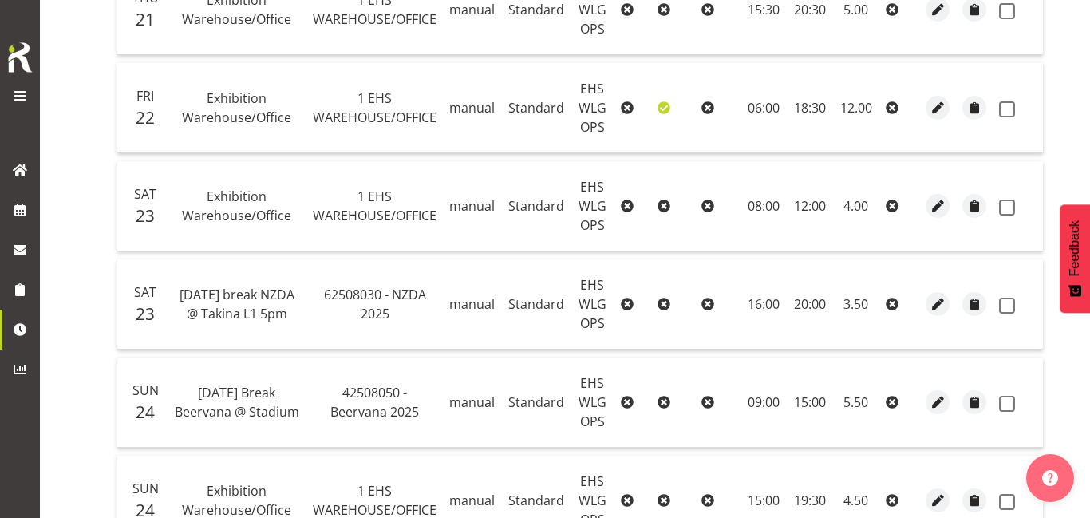
click at [832, 269] on td "3.50" at bounding box center [856, 304] width 48 height 90
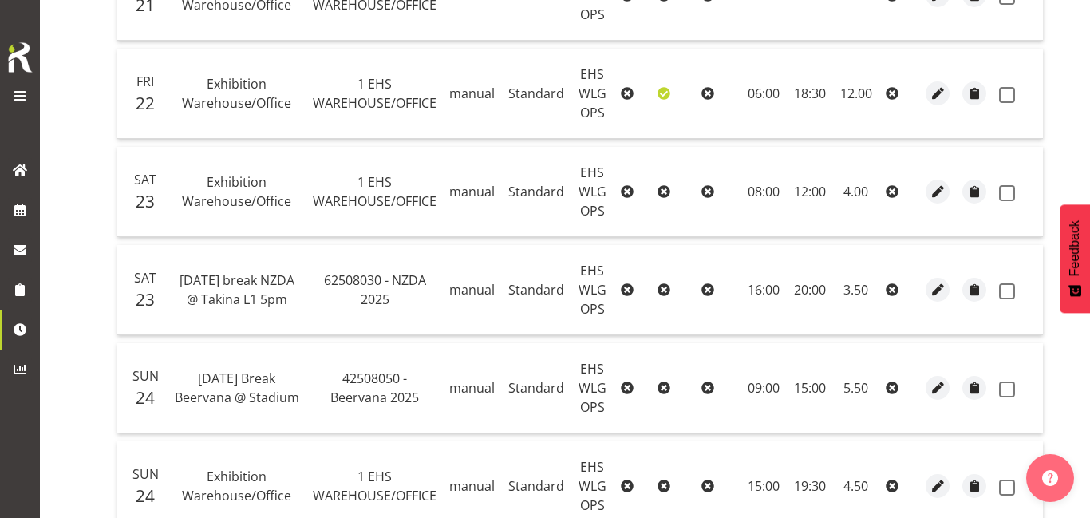
scroll to position [1068, 0]
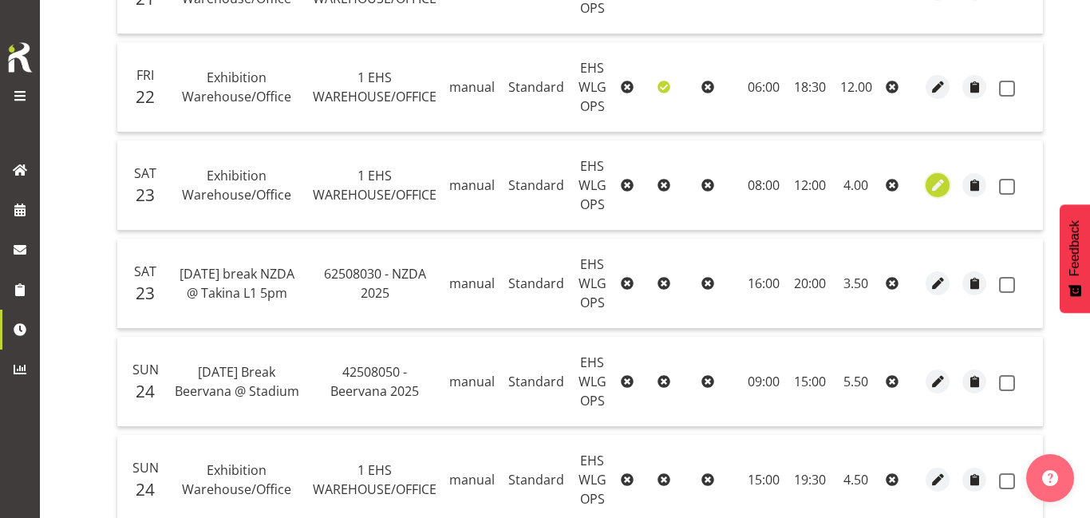
click at [929, 195] on span "button" at bounding box center [938, 185] width 18 height 26
select select "Standard"
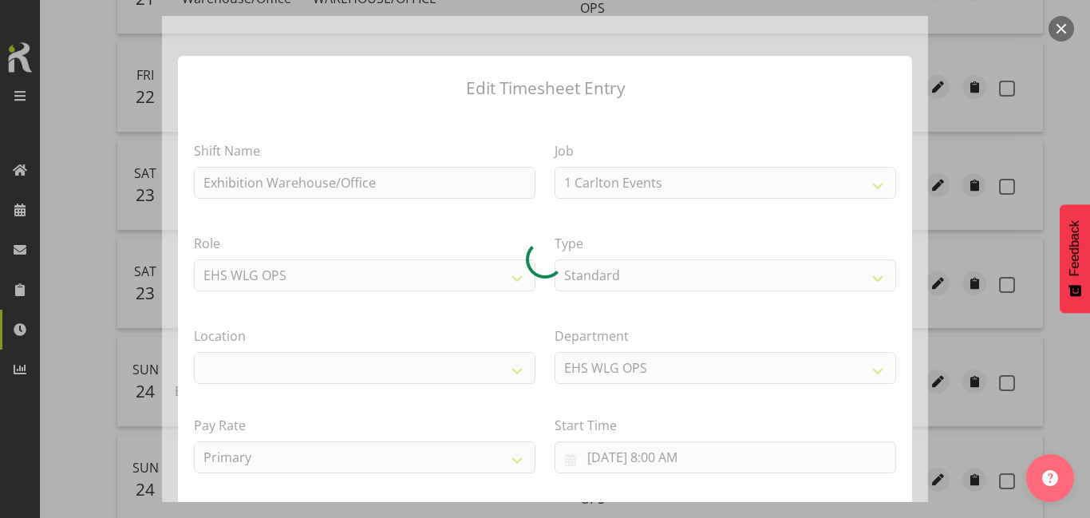
select select "69"
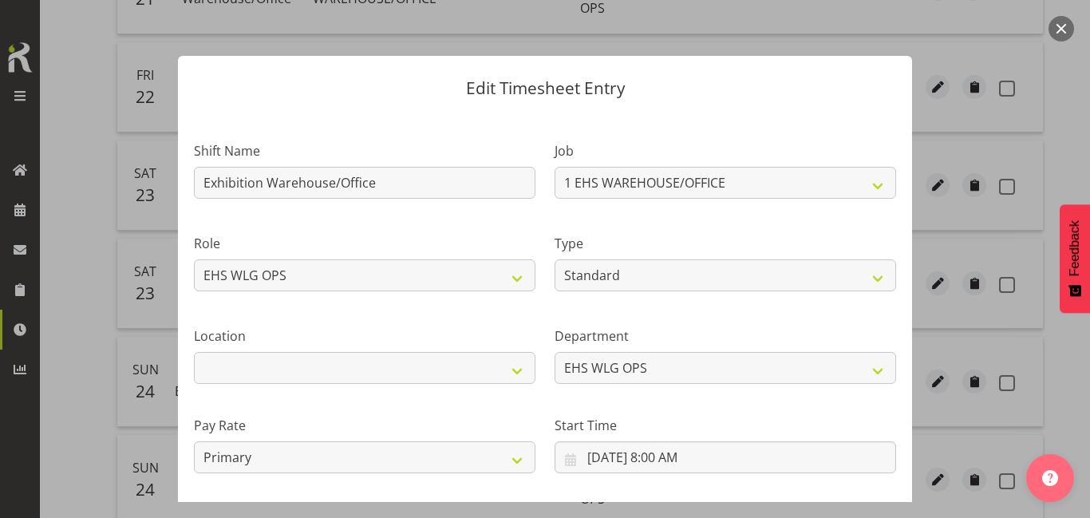
select select "106"
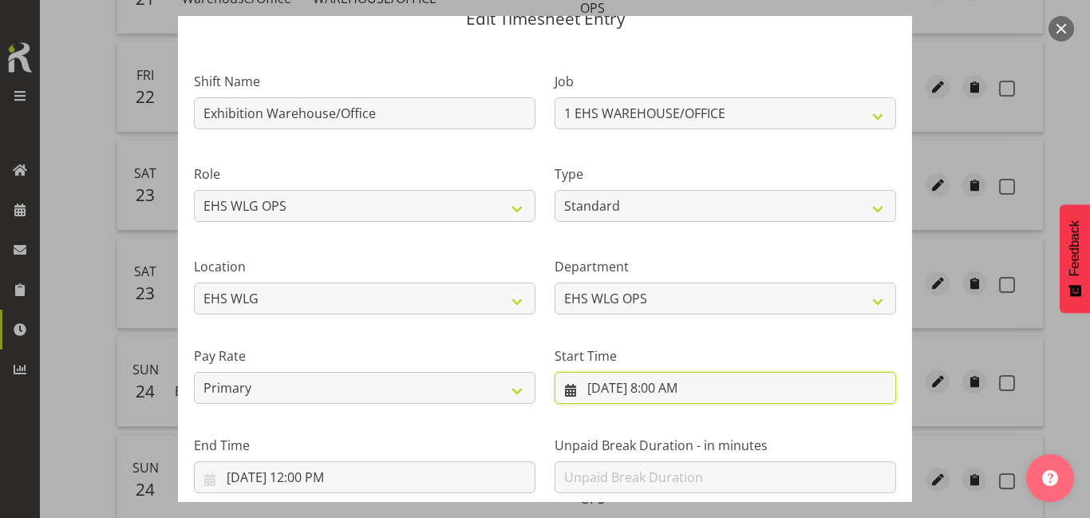
click at [676, 383] on input "8/23/2025, 8:00 AM" at bounding box center [726, 388] width 342 height 32
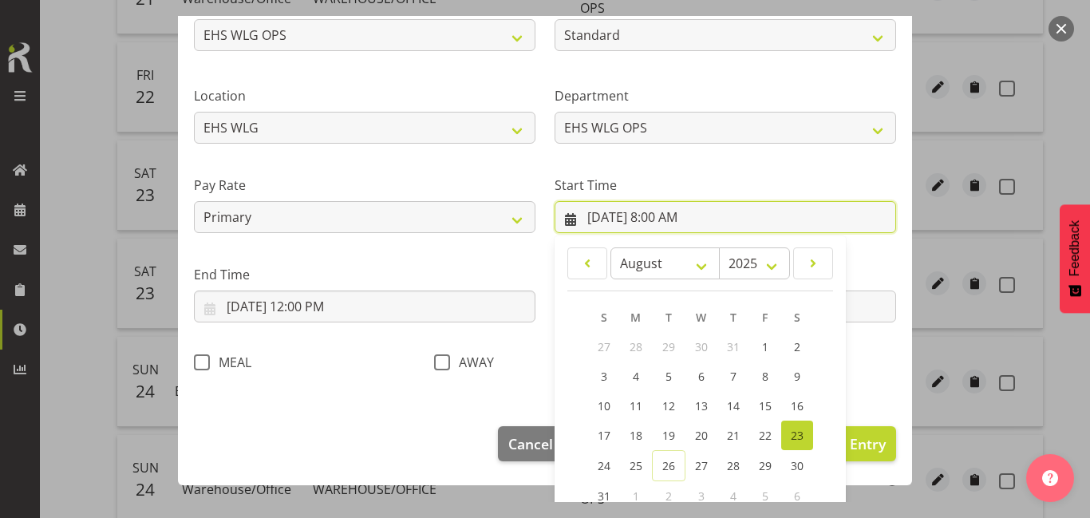
scroll to position [336, 0]
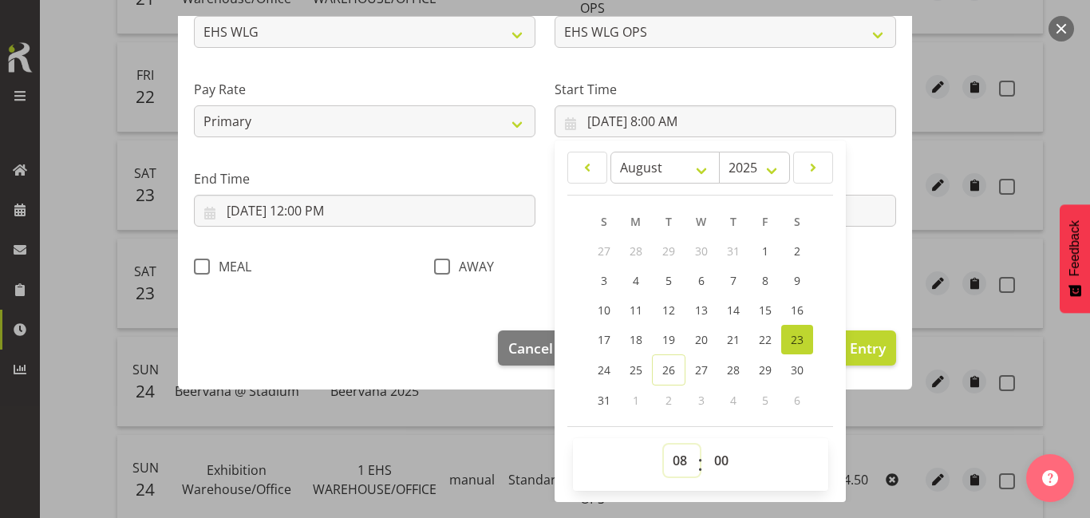
click at [677, 456] on select "00 01 02 03 04 05 06 07 08 09 10 11 12 13 14 15 16 17 18 19 20 21 22 23" at bounding box center [682, 460] width 36 height 32
select select "11"
click at [664, 444] on select "00 01 02 03 04 05 06 07 08 09 10 11 12 13 14 15 16 17 18 19 20 21 22 23" at bounding box center [682, 460] width 36 height 32
type input "8/23/2025, 11:00 AM"
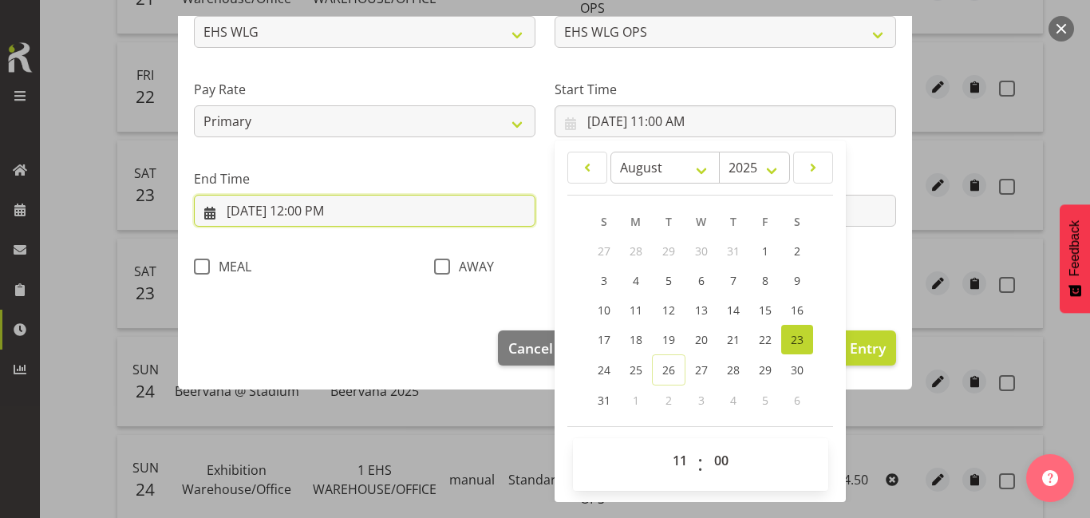
click at [361, 219] on input "8/23/2025, 12:00 PM" at bounding box center [365, 211] width 342 height 32
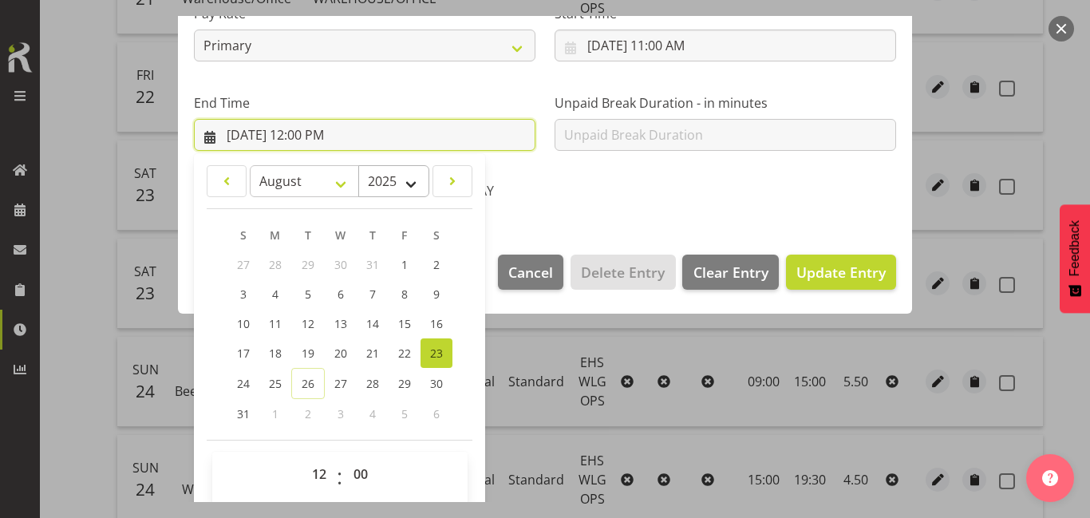
scroll to position [425, 0]
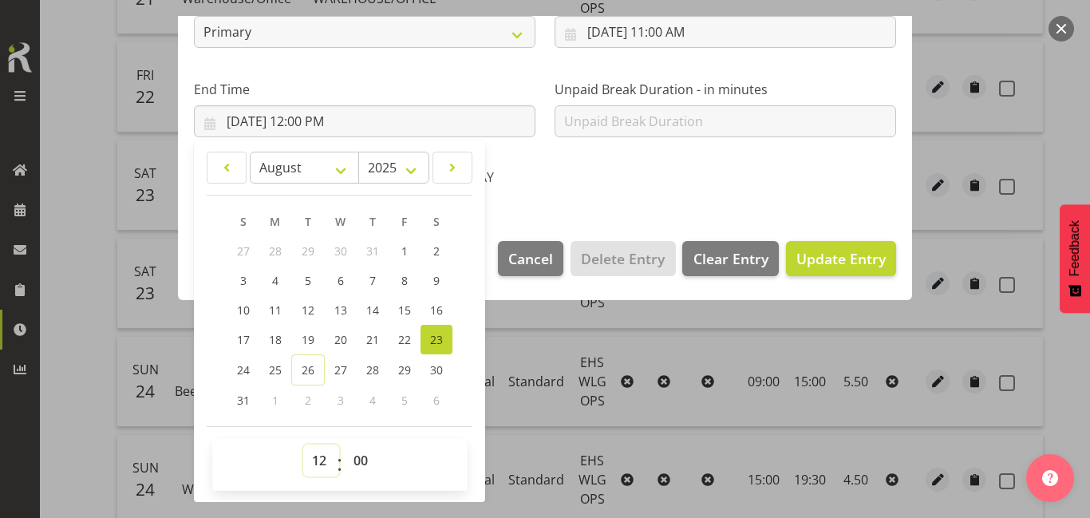
click at [314, 448] on select "00 01 02 03 04 05 06 07 08 09 10 11 12 13 14 15 16 17 18 19 20 21 22 23" at bounding box center [321, 460] width 36 height 32
select select "16"
click at [303, 444] on select "00 01 02 03 04 05 06 07 08 09 10 11 12 13 14 15 16 17 18 19 20 21 22 23" at bounding box center [321, 460] width 36 height 32
type input "8/23/2025, 4:00 PM"
click at [819, 259] on span "Update Entry" at bounding box center [840, 258] width 89 height 19
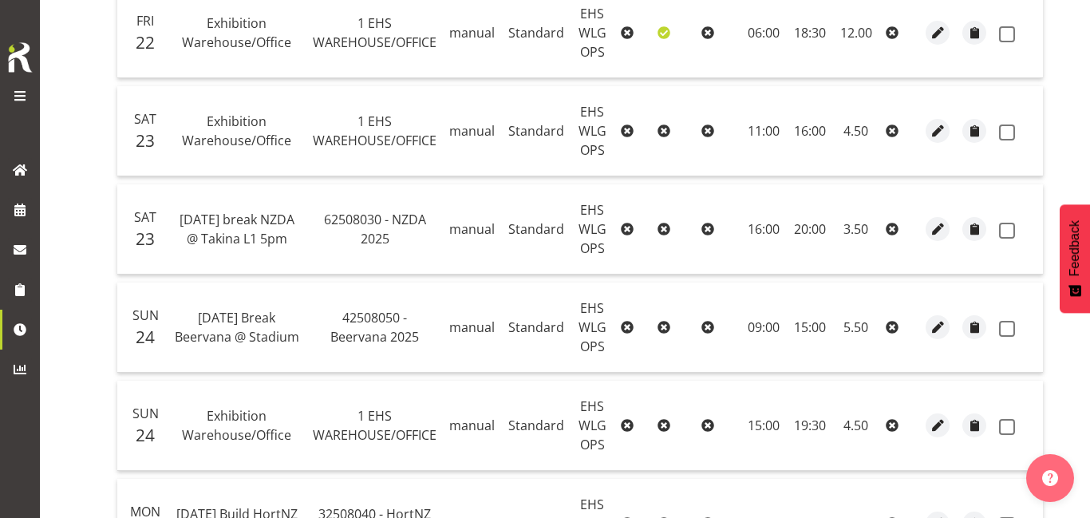
scroll to position [1116, 0]
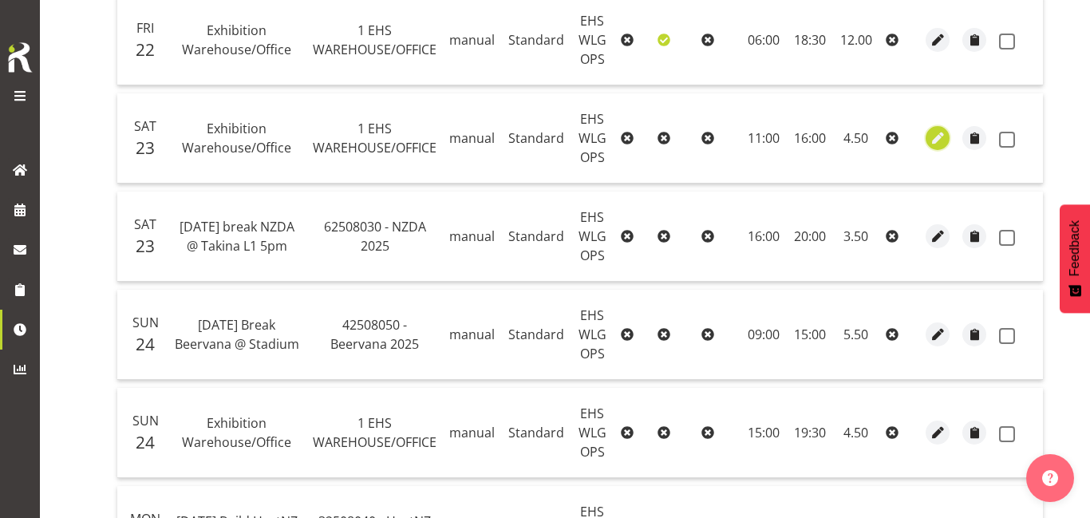
click at [929, 132] on span "button" at bounding box center [938, 138] width 18 height 18
select select "Standard"
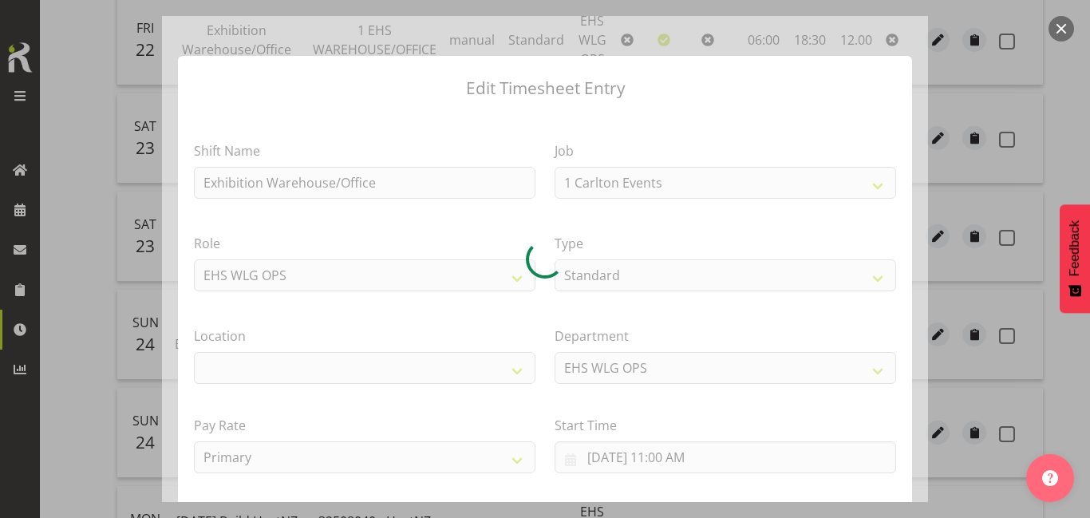
select select "69"
select select "106"
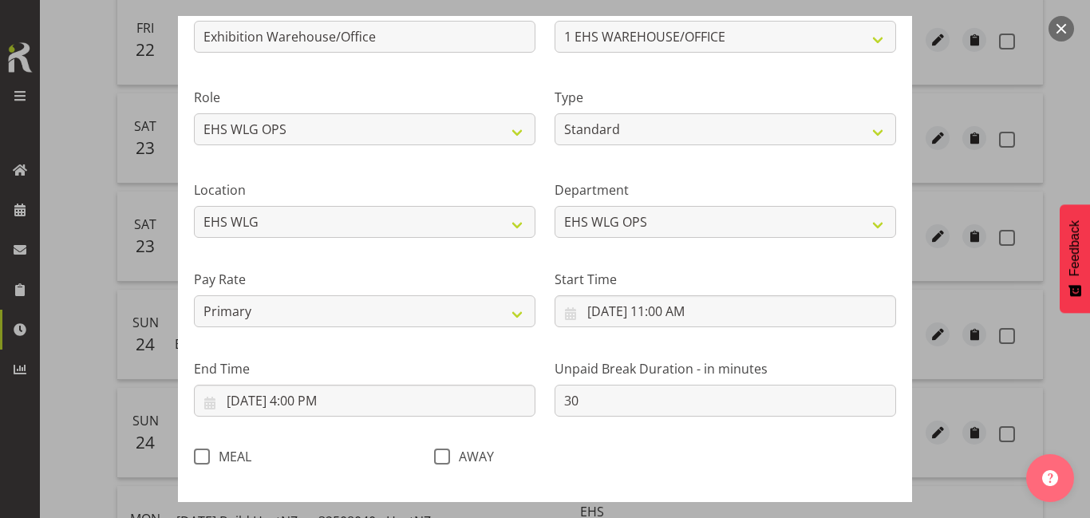
scroll to position [153, 0]
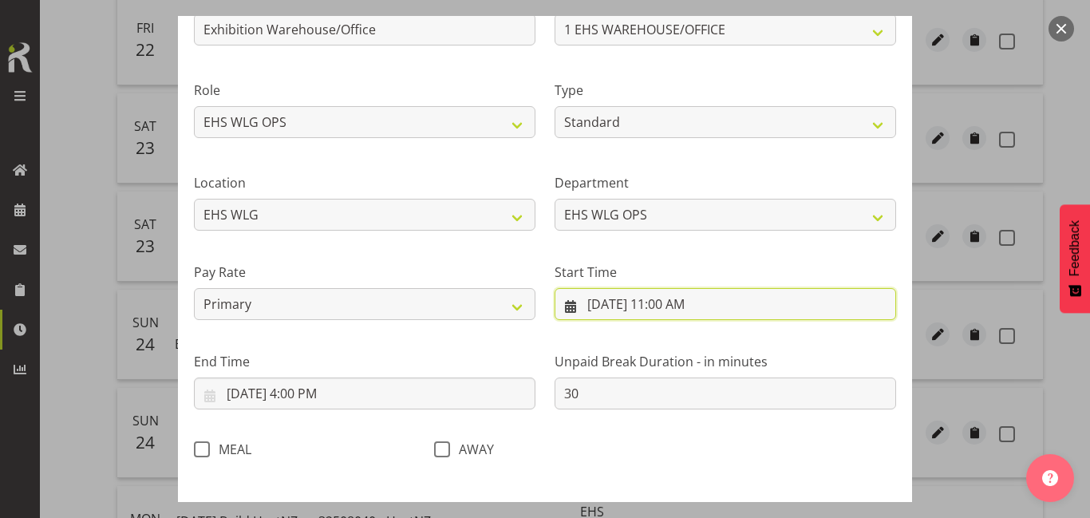
click at [711, 313] on input "8/23/2025, 11:00 AM" at bounding box center [726, 304] width 342 height 32
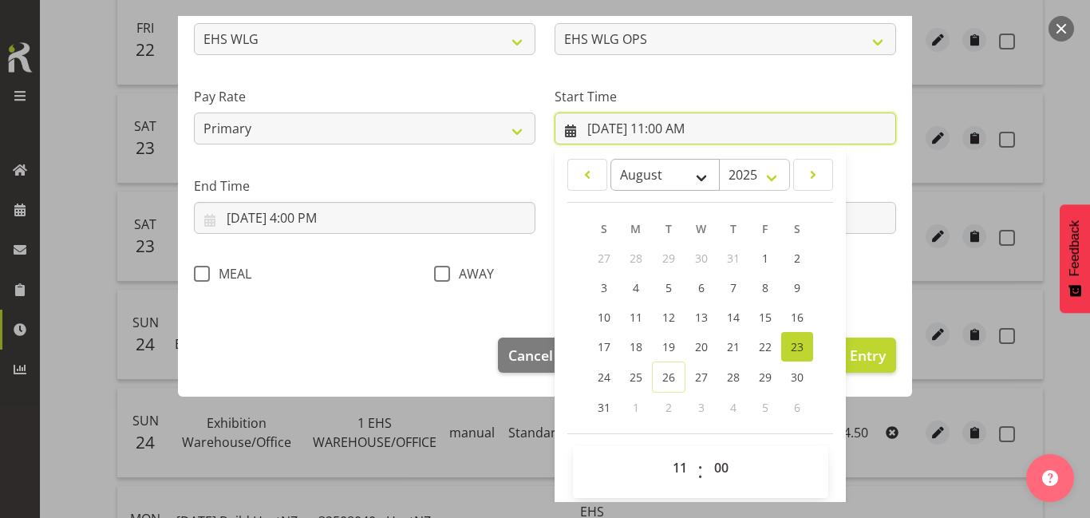
scroll to position [336, 0]
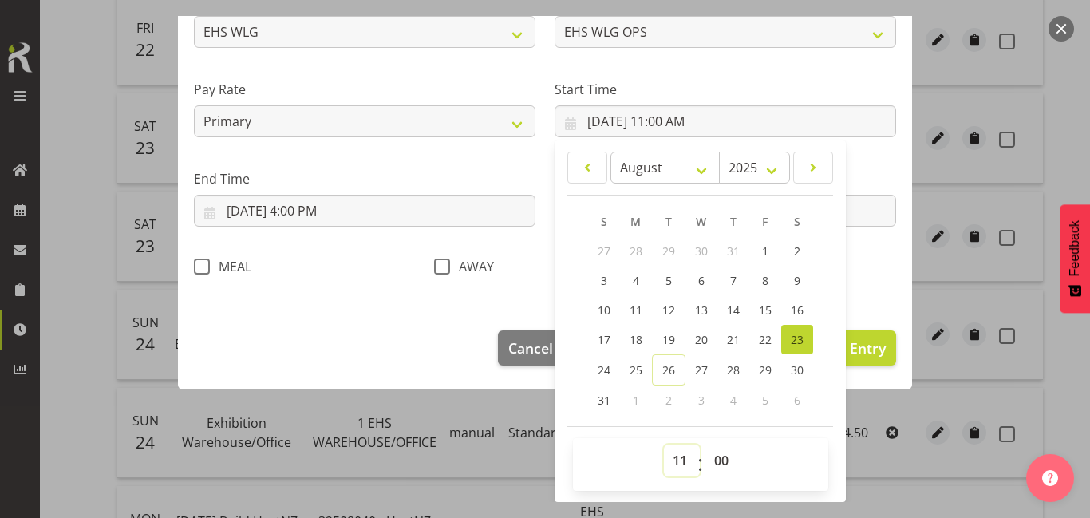
click at [681, 452] on select "00 01 02 03 04 05 06 07 08 09 10 11 12 13 14 15 16 17 18 19 20 21 22 23" at bounding box center [682, 460] width 36 height 32
select select "10"
click at [664, 444] on select "00 01 02 03 04 05 06 07 08 09 10 11 12 13 14 15 16 17 18 19 20 21 22 23" at bounding box center [682, 460] width 36 height 32
type input "8/23/2025, 10:00 AM"
click at [874, 346] on span "Update Entry" at bounding box center [840, 347] width 89 height 19
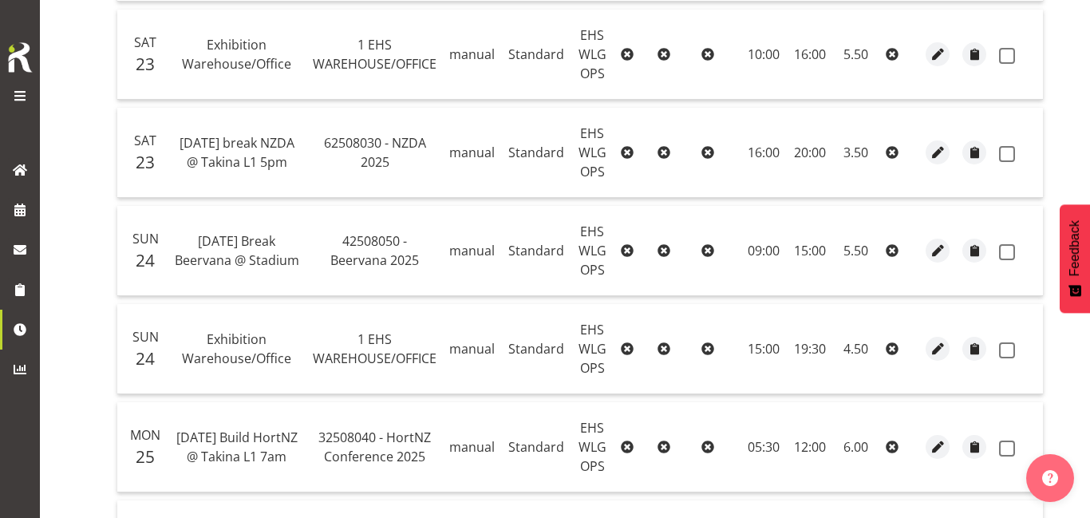
scroll to position [1201, 0]
click at [832, 287] on td "5.50" at bounding box center [856, 249] width 48 height 90
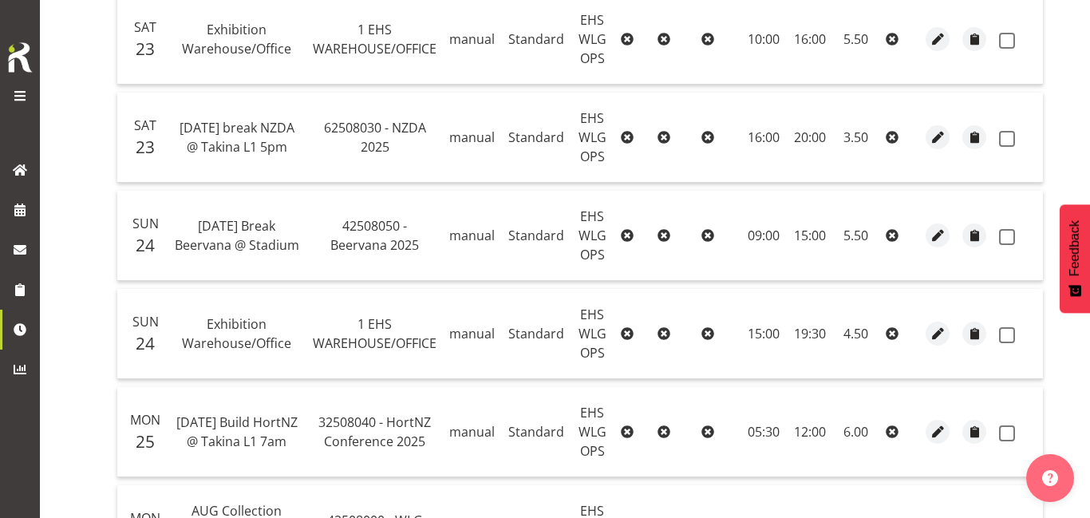
scroll to position [1214, 0]
click at [929, 245] on span "button" at bounding box center [938, 236] width 18 height 26
select select "Standard"
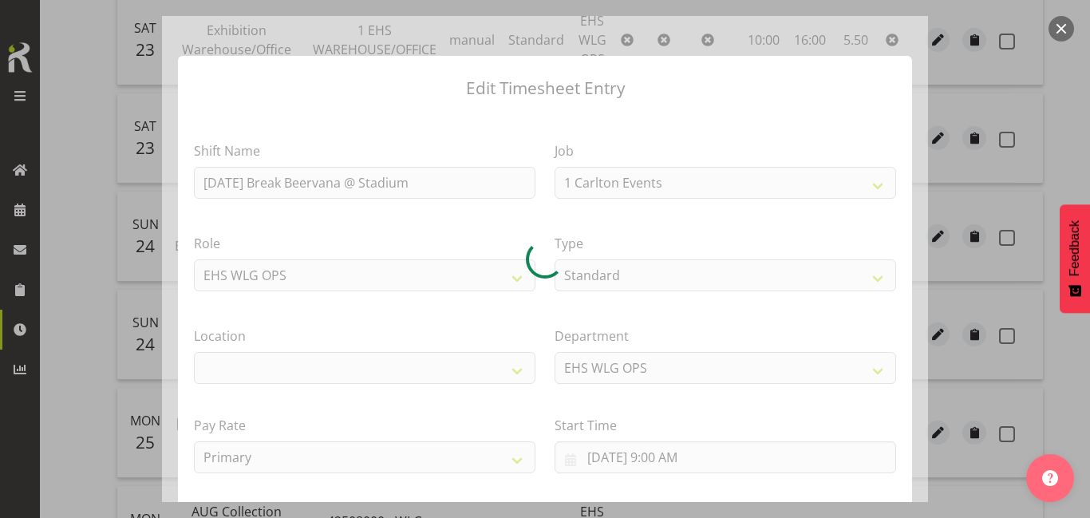
select select "9584"
select select "106"
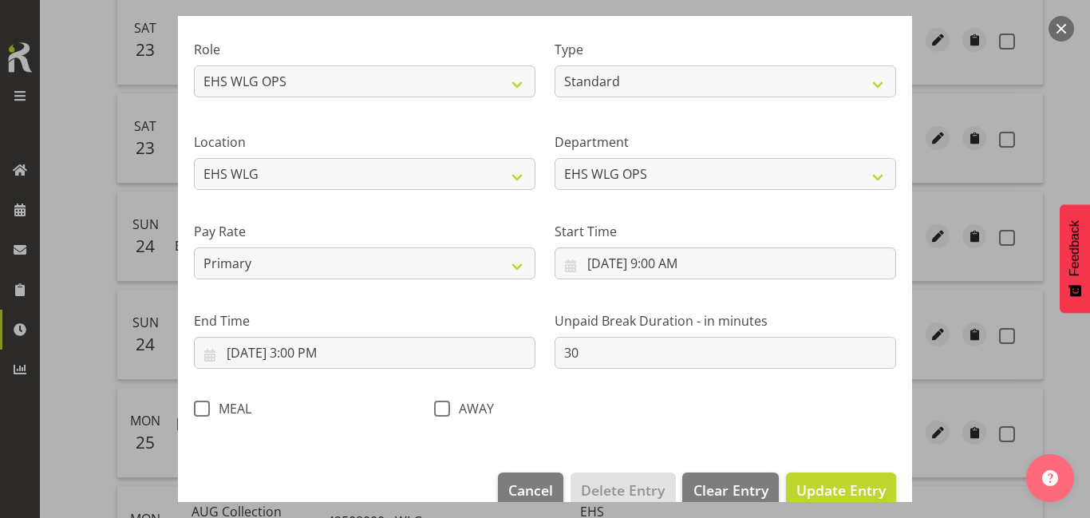
scroll to position [198, 0]
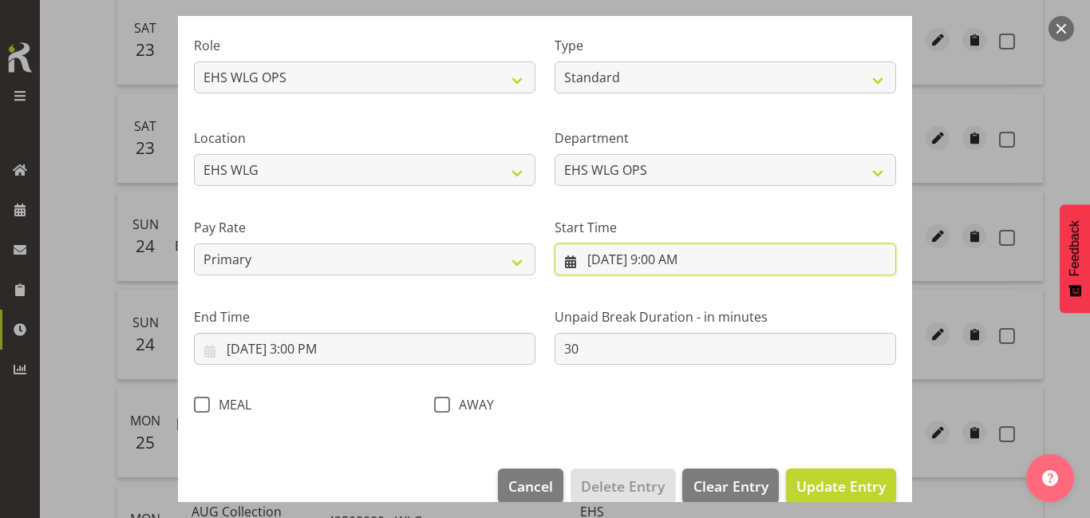
click at [725, 273] on input "8/24/2025, 9:00 AM" at bounding box center [726, 259] width 342 height 32
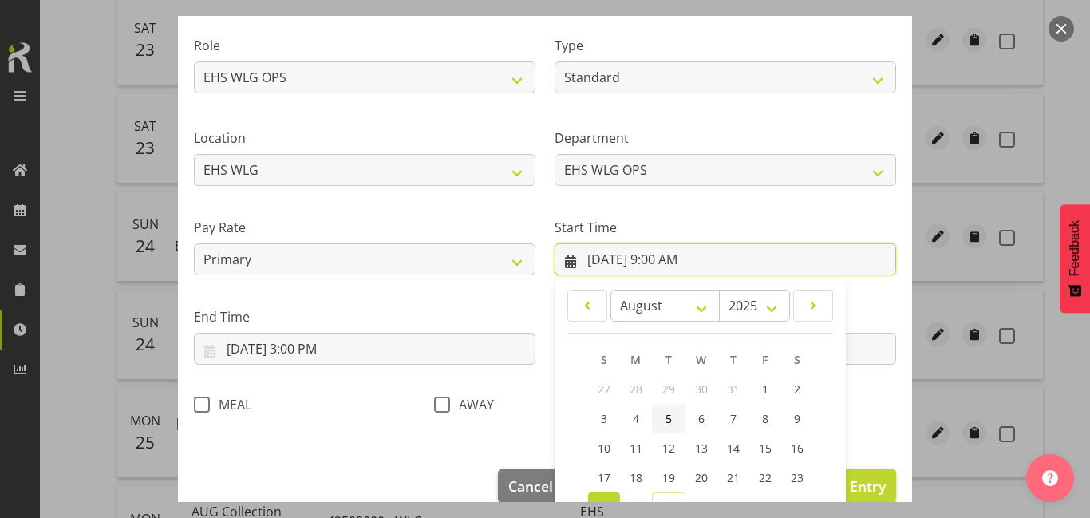
scroll to position [336, 0]
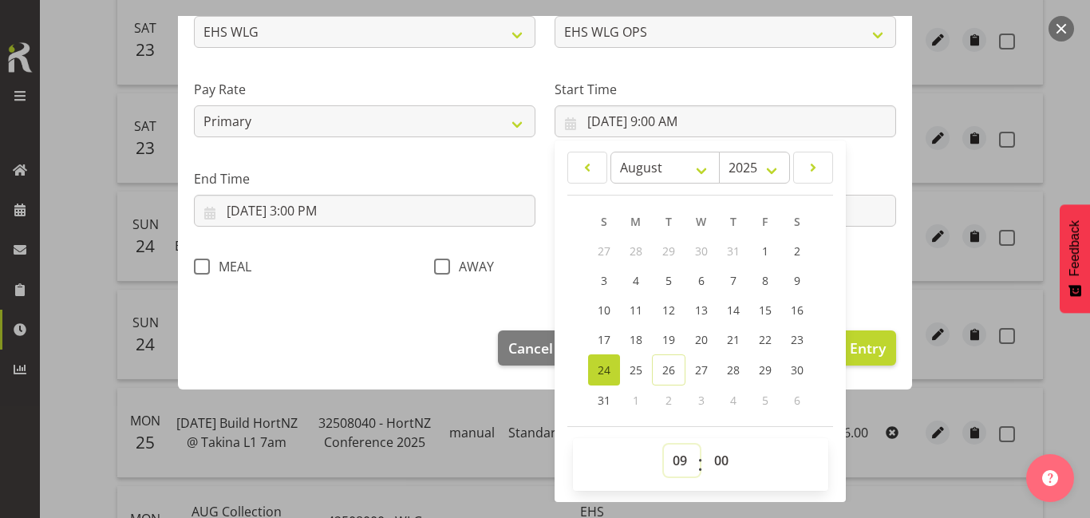
click at [671, 463] on select "00 01 02 03 04 05 06 07 08 09 10 11 12 13 14 15 16 17 18 19 20 21 22 23" at bounding box center [682, 460] width 36 height 32
select select "8"
click at [664, 444] on select "00 01 02 03 04 05 06 07 08 09 10 11 12 13 14 15 16 17 18 19 20 21 22 23" at bounding box center [682, 460] width 36 height 32
type input "8/24/2025, 8:00 AM"
click at [725, 467] on select "00 01 02 03 04 05 06 07 08 09 10 11 12 13 14 15 16 17 18 19 20 21 22 23 24 25 2…" at bounding box center [723, 460] width 36 height 32
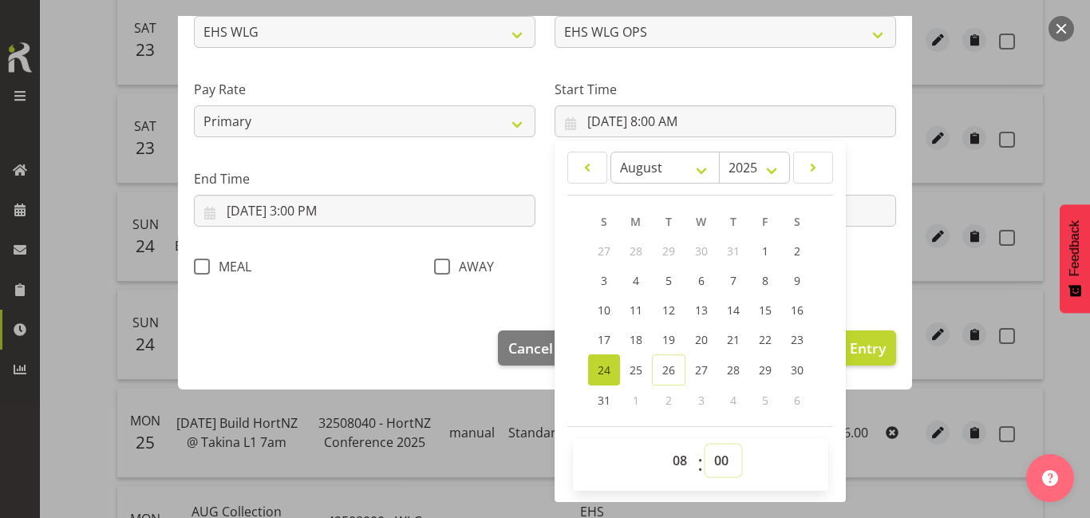
select select "30"
click at [705, 444] on select "00 01 02 03 04 05 06 07 08 09 10 11 12 13 14 15 16 17 18 19 20 21 22 23 24 25 2…" at bounding box center [723, 460] width 36 height 32
type input "8/24/2025, 8:30 AM"
click at [861, 350] on span "Update Entry" at bounding box center [840, 347] width 89 height 19
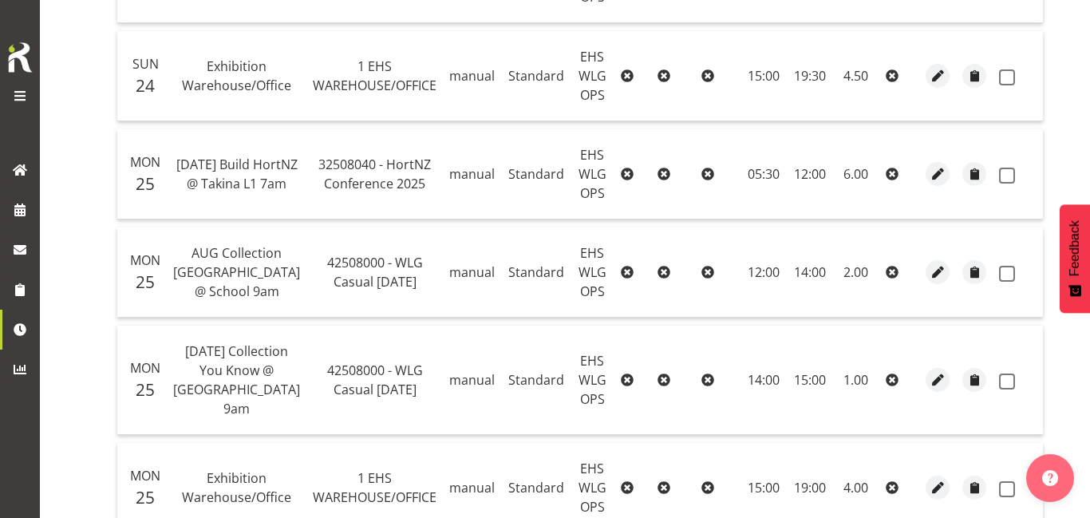
scroll to position [1471, 0]
click at [929, 176] on span "button" at bounding box center [938, 176] width 18 height 18
select select "Standard"
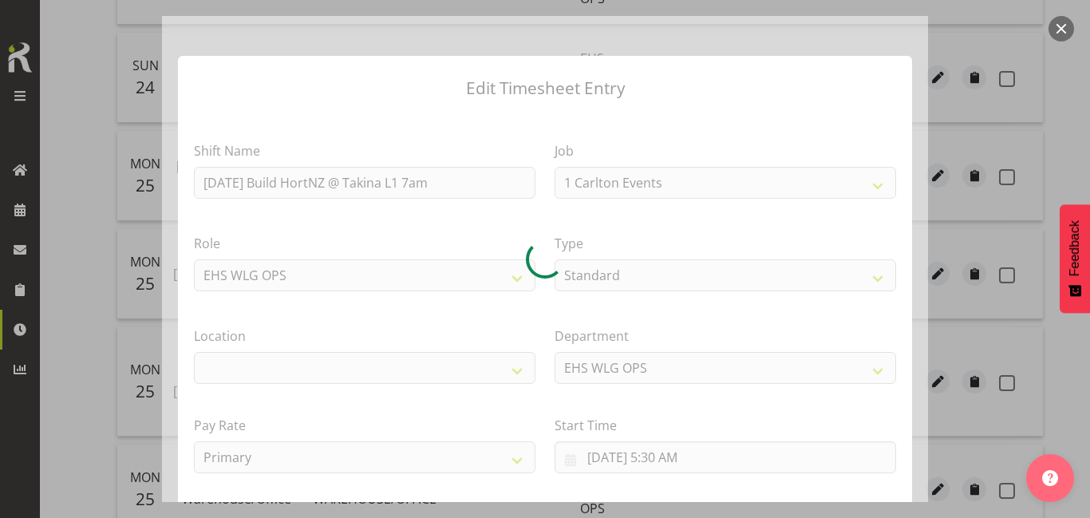
select select "9260"
select select "106"
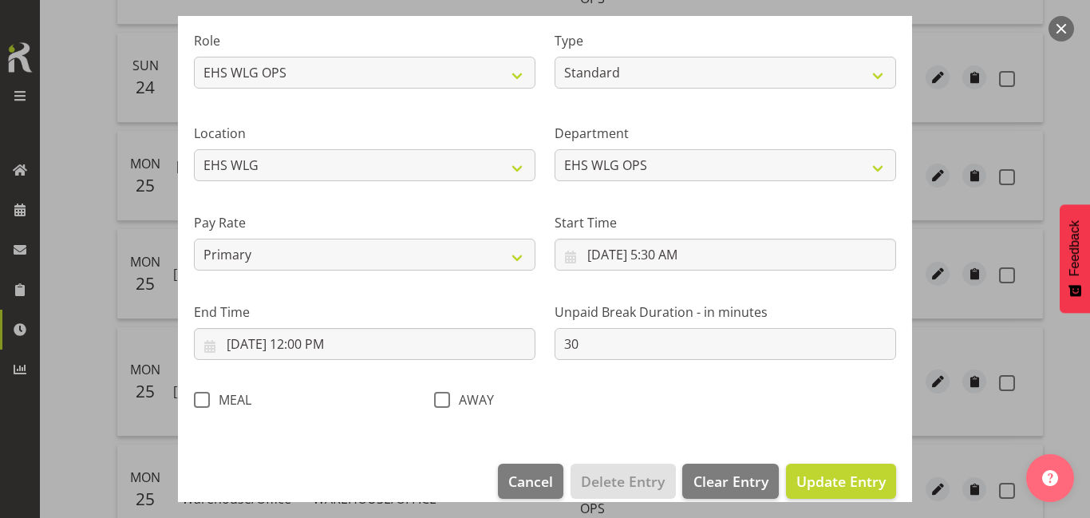
scroll to position [223, 0]
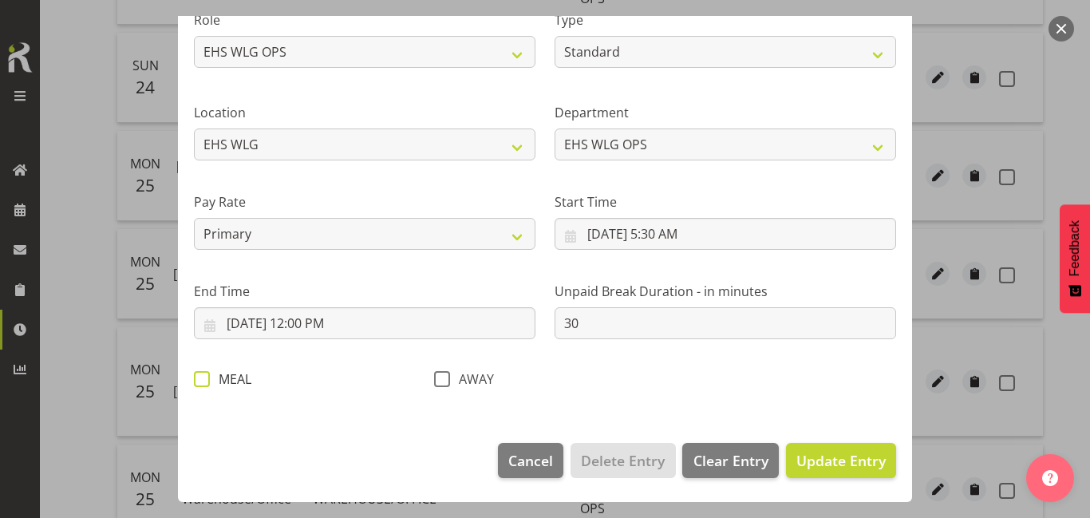
click at [203, 376] on span at bounding box center [202, 379] width 16 height 16
click at [203, 376] on input "MEAL" at bounding box center [199, 378] width 10 height 10
checkbox input "true"
click at [820, 452] on span "Update Entry" at bounding box center [840, 460] width 89 height 19
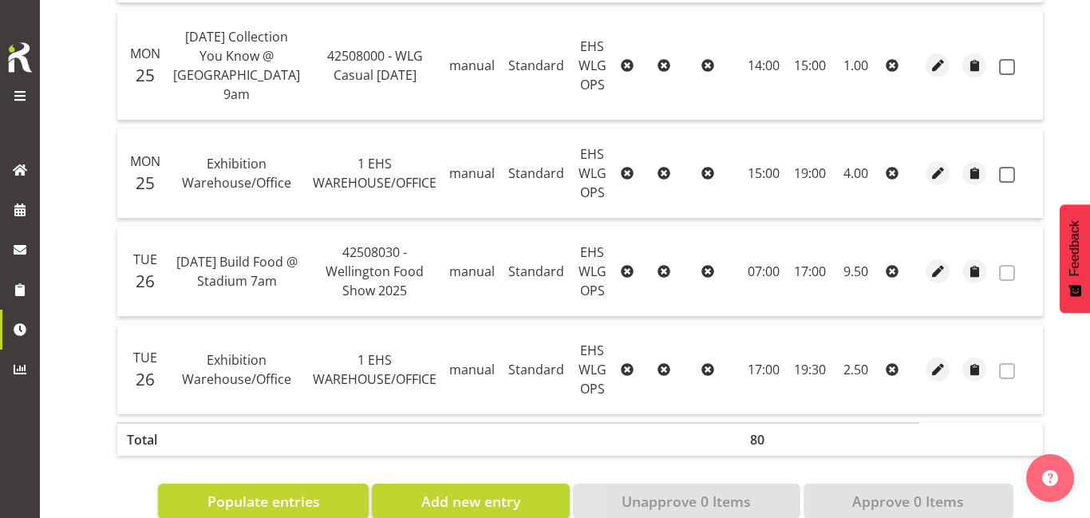
scroll to position [1795, 0]
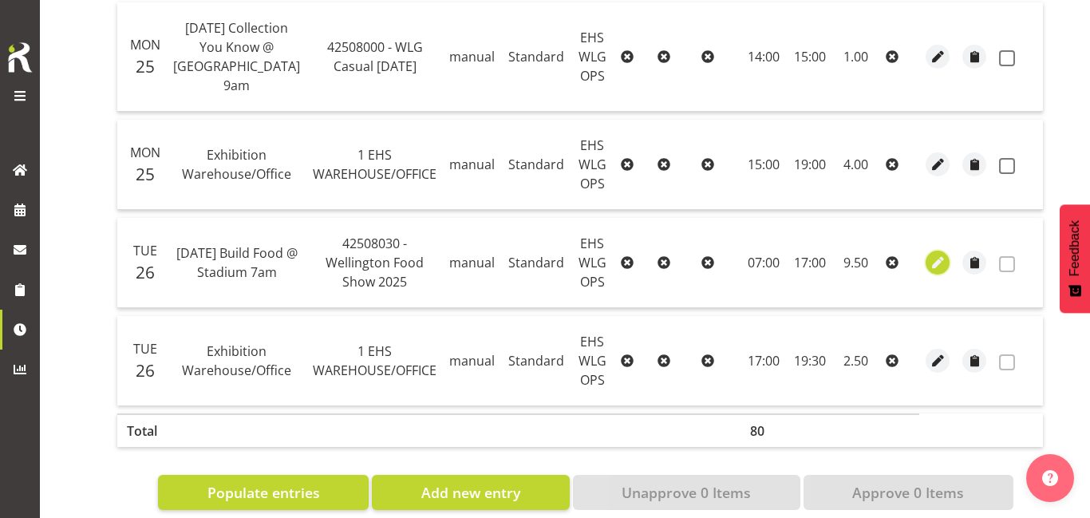
click at [929, 259] on span "button" at bounding box center [938, 263] width 18 height 18
select select "Standard"
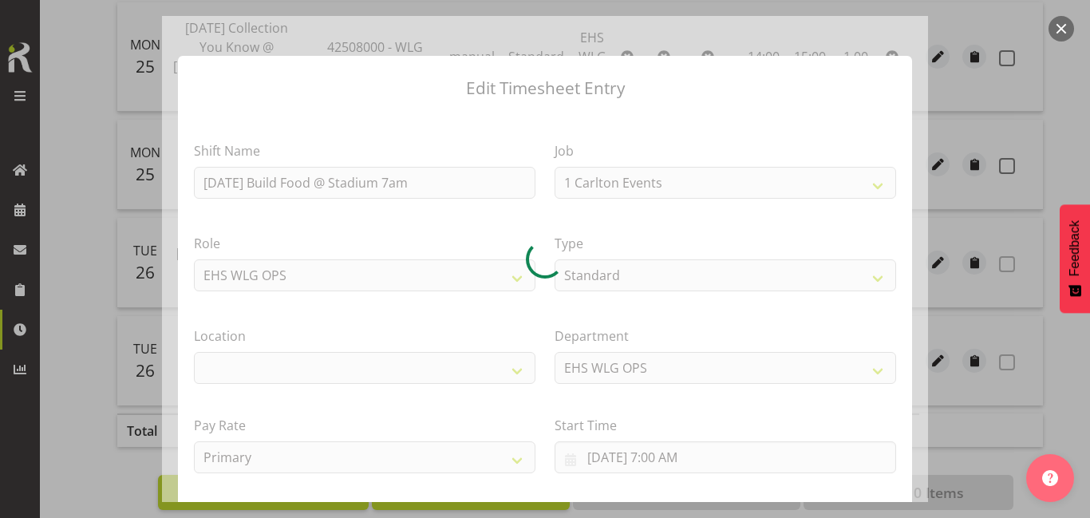
select select "9141"
select select "106"
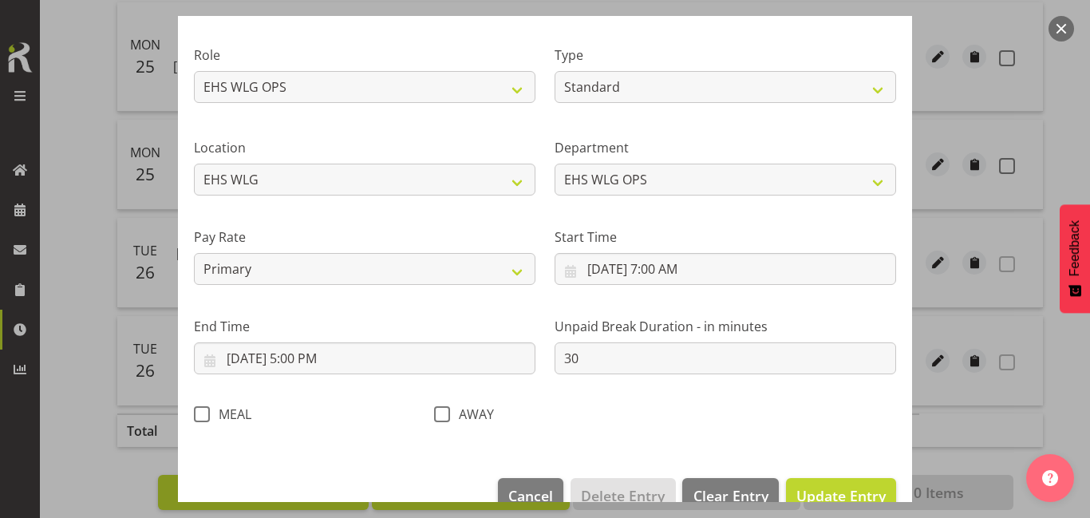
scroll to position [188, 0]
click at [215, 414] on span "MEAL" at bounding box center [230, 414] width 41 height 16
click at [204, 414] on input "MEAL" at bounding box center [199, 414] width 10 height 10
checkbox input "true"
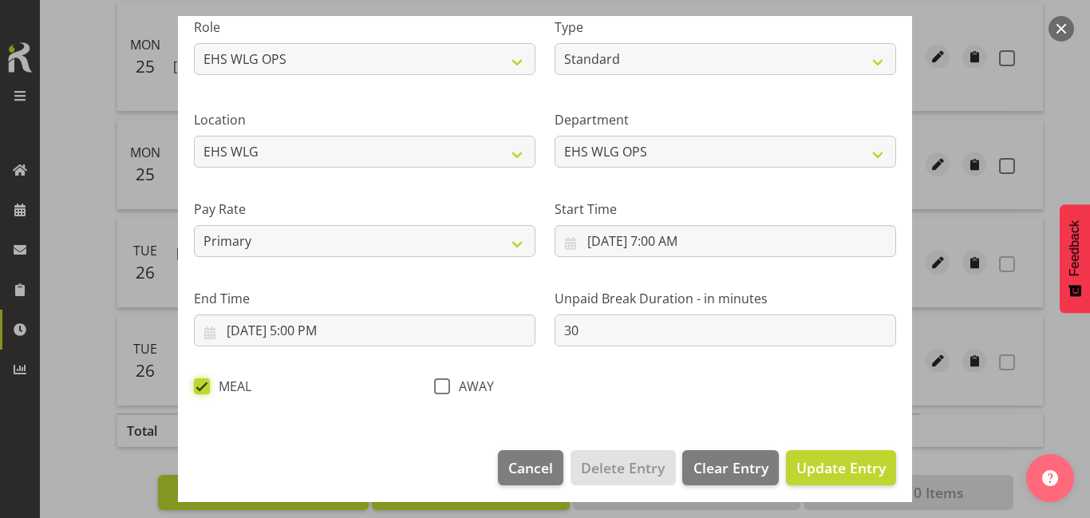
scroll to position [223, 0]
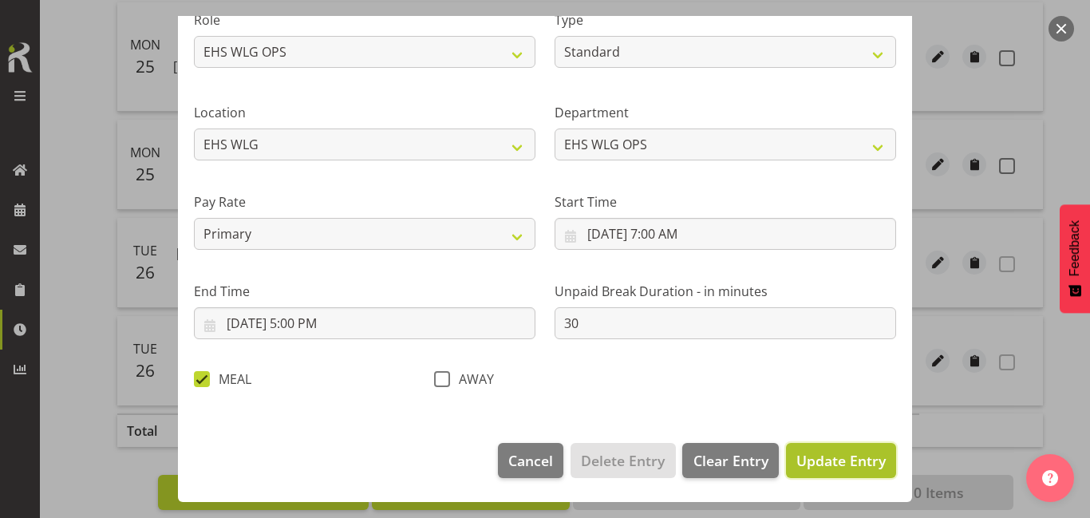
click at [844, 461] on span "Update Entry" at bounding box center [840, 460] width 89 height 19
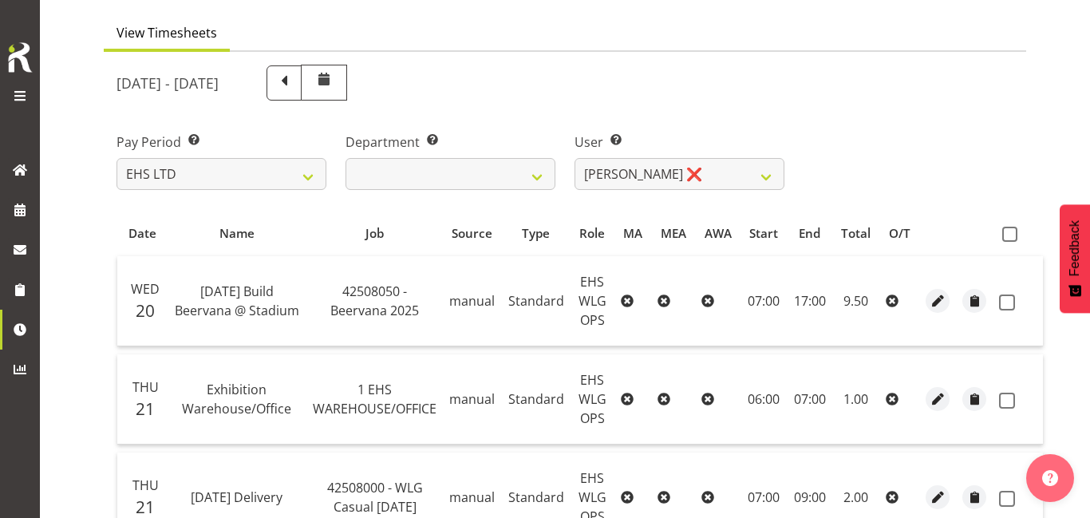
scroll to position [0, 0]
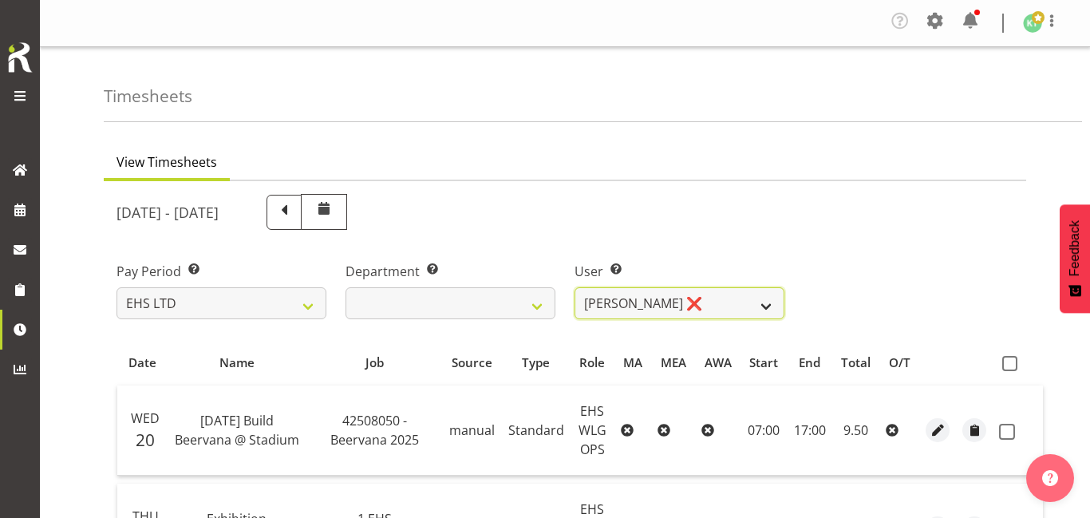
click at [715, 313] on select "Ashton Staats ❌ Darryl Burns ❌ Geoffrey Robertson ❌ Jackson Howsan ❌ Kade Tiati…" at bounding box center [680, 303] width 210 height 32
select select "10378"
click at [575, 287] on select "Ashton Staats ❌ Darryl Burns ❌ Geoffrey Robertson ❌ Jackson Howsan ❌ Kade Tiati…" at bounding box center [680, 303] width 210 height 32
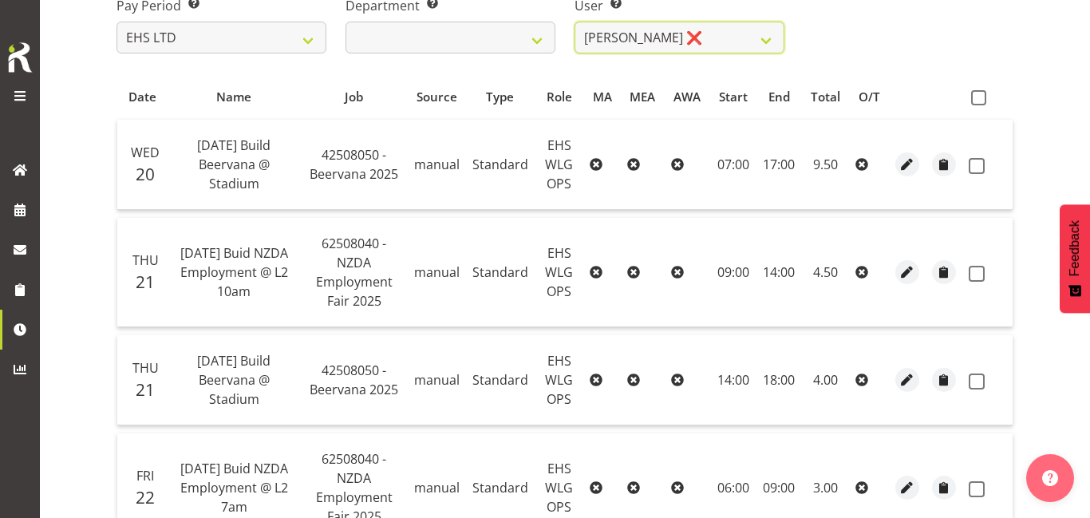
scroll to position [267, 0]
click at [904, 274] on span "button" at bounding box center [907, 272] width 18 height 18
select select "Standard"
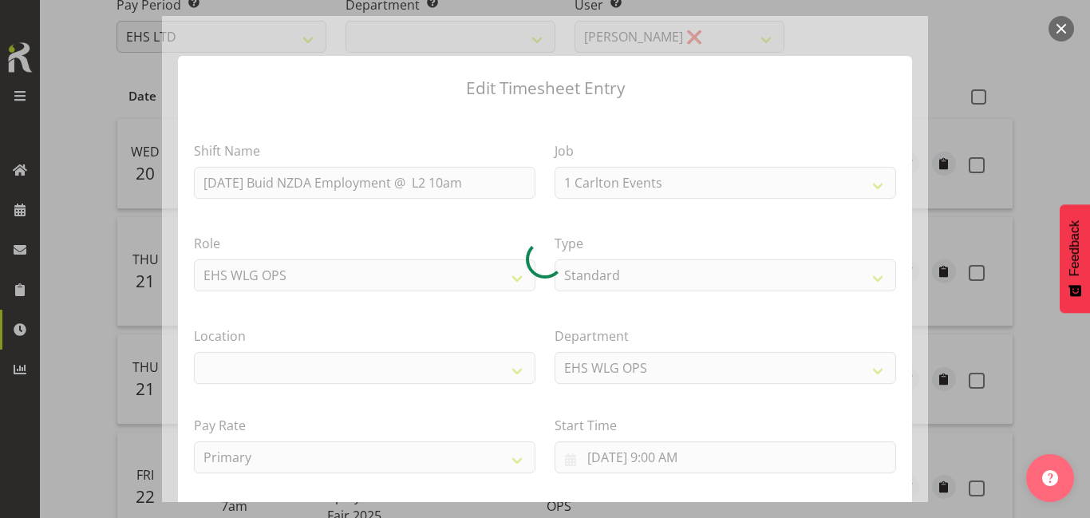
select select "9197"
select select "106"
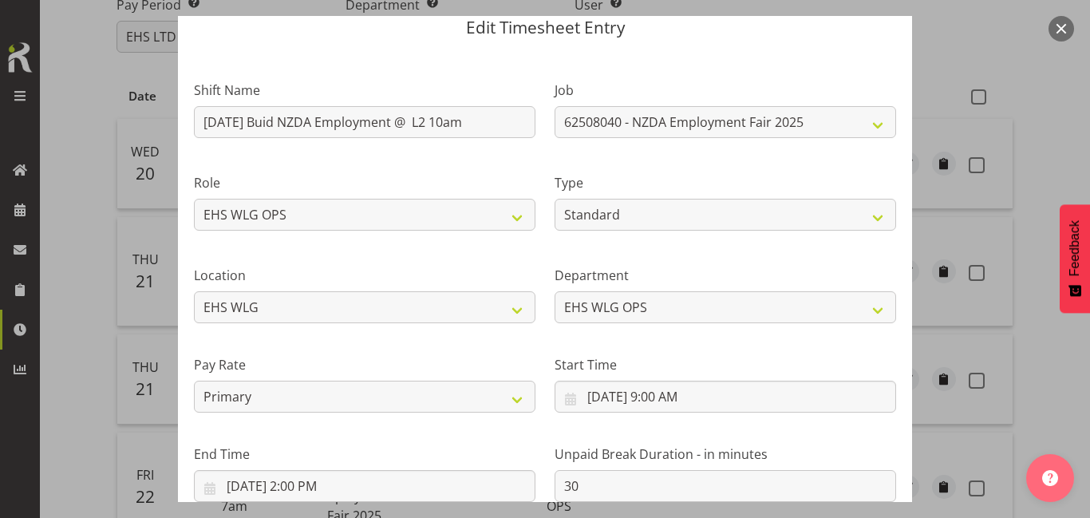
scroll to position [63, 0]
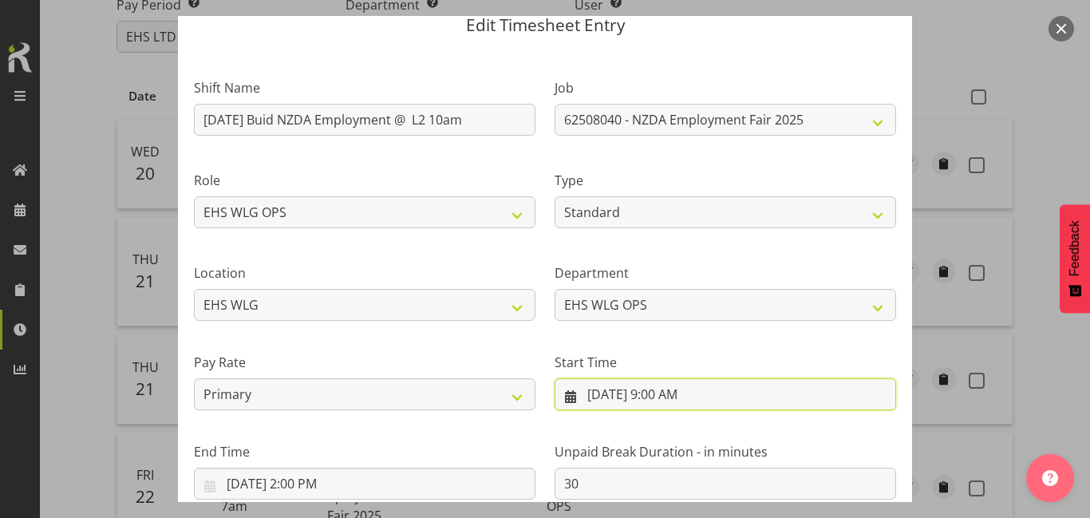
click at [699, 396] on input "8/21/2025, 9:00 AM" at bounding box center [726, 394] width 342 height 32
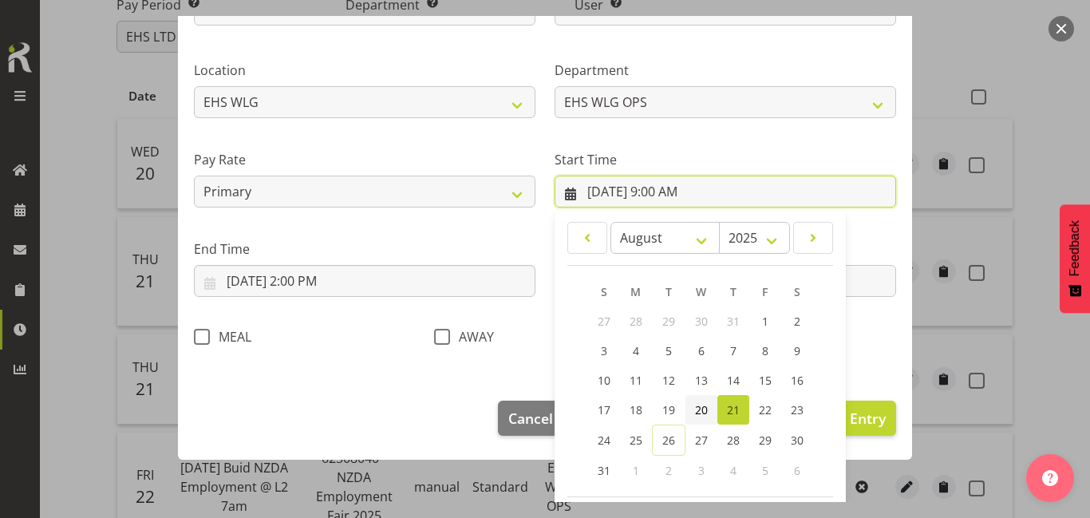
scroll to position [336, 0]
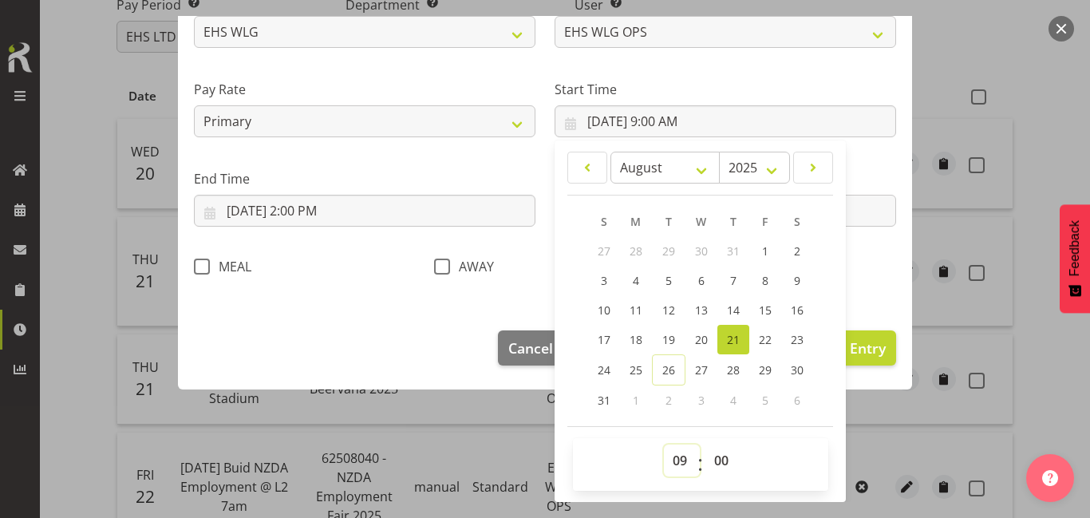
click at [681, 455] on select "00 01 02 03 04 05 06 07 08 09 10 11 12 13 14 15 16 17 18 19 20 21 22 23" at bounding box center [682, 460] width 36 height 32
select select "8"
click at [664, 444] on select "00 01 02 03 04 05 06 07 08 09 10 11 12 13 14 15 16 17 18 19 20 21 22 23" at bounding box center [682, 460] width 36 height 32
type input "8/21/2025, 8:00 AM"
click at [489, 150] on div "End Time 8/21/2025, 2:00 PM January February March April May June July August S…" at bounding box center [364, 191] width 361 height 89
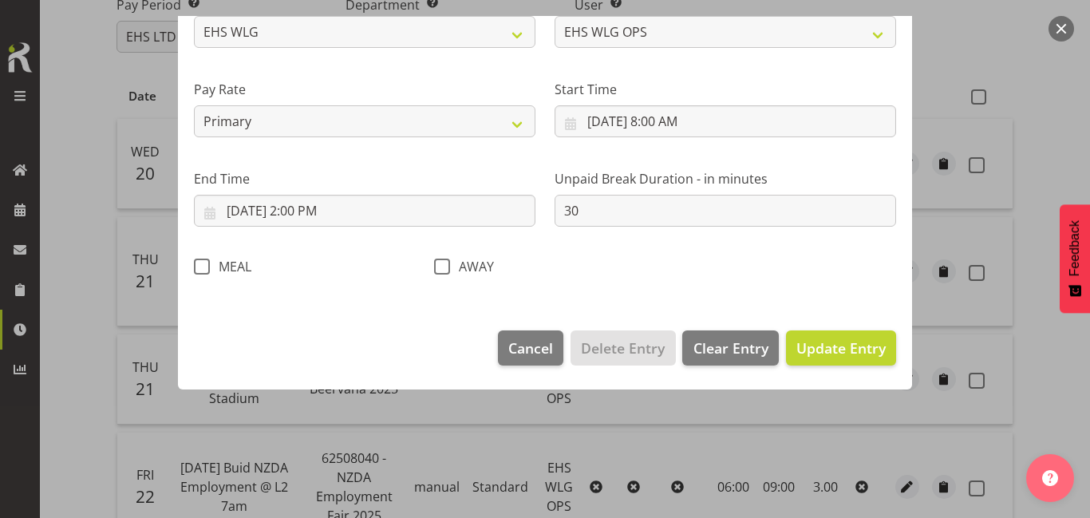
scroll to position [223, 0]
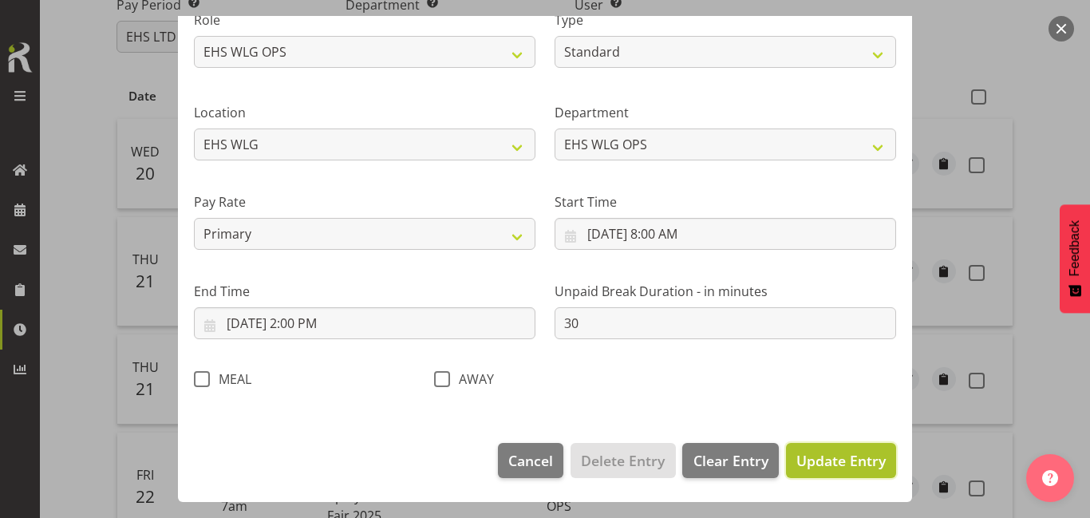
click at [879, 453] on span "Update Entry" at bounding box center [840, 460] width 89 height 19
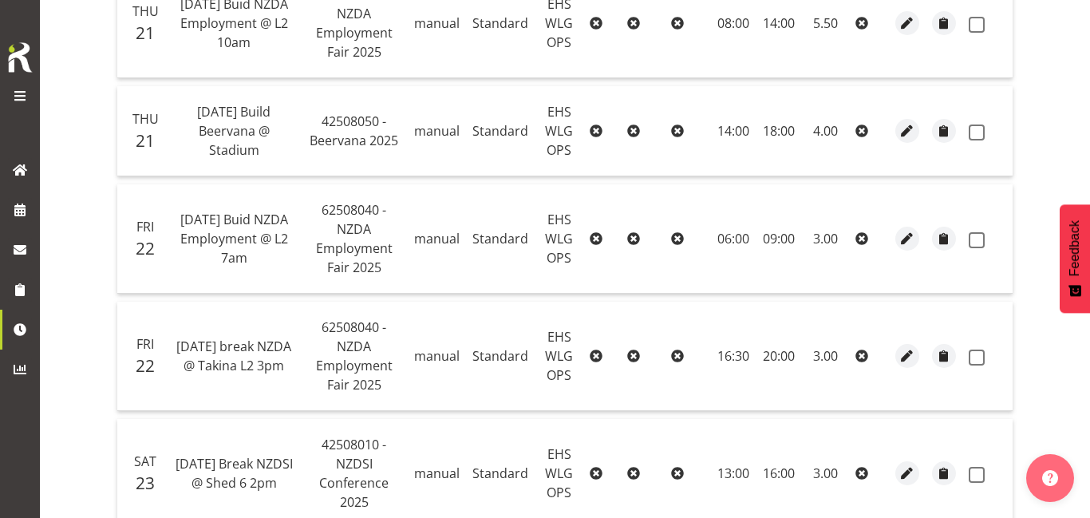
scroll to position [516, 0]
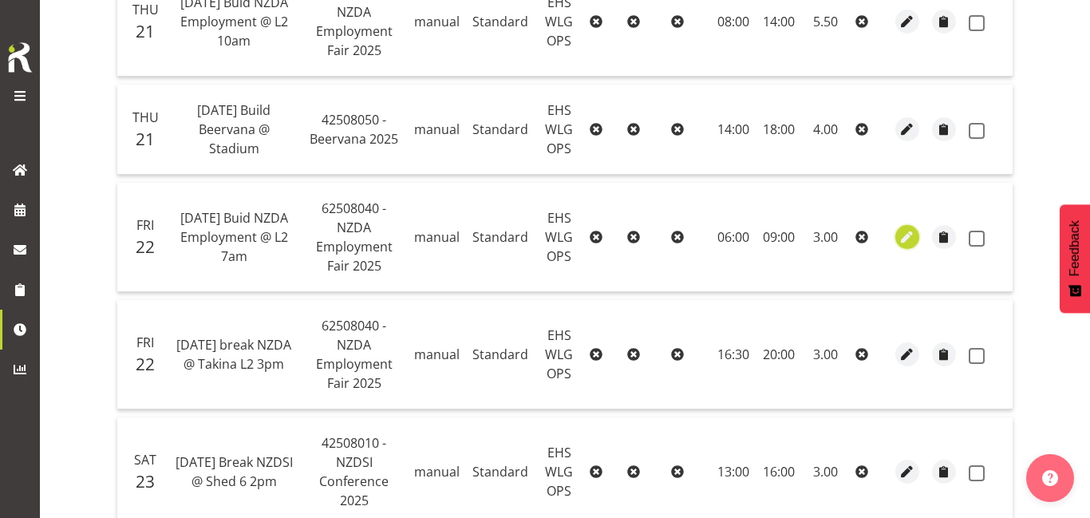
click at [900, 241] on span "button" at bounding box center [907, 237] width 18 height 18
select select "Standard"
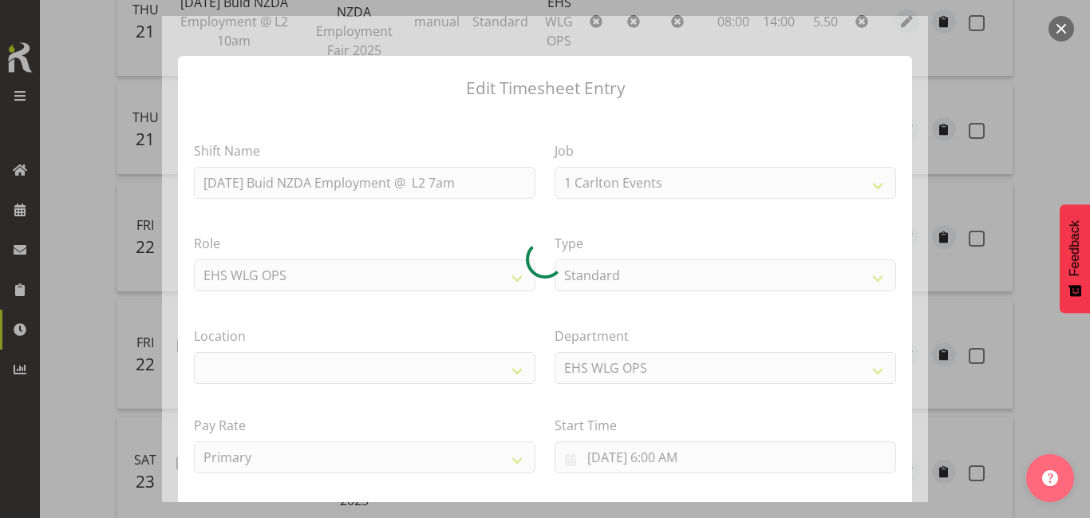
select select "9197"
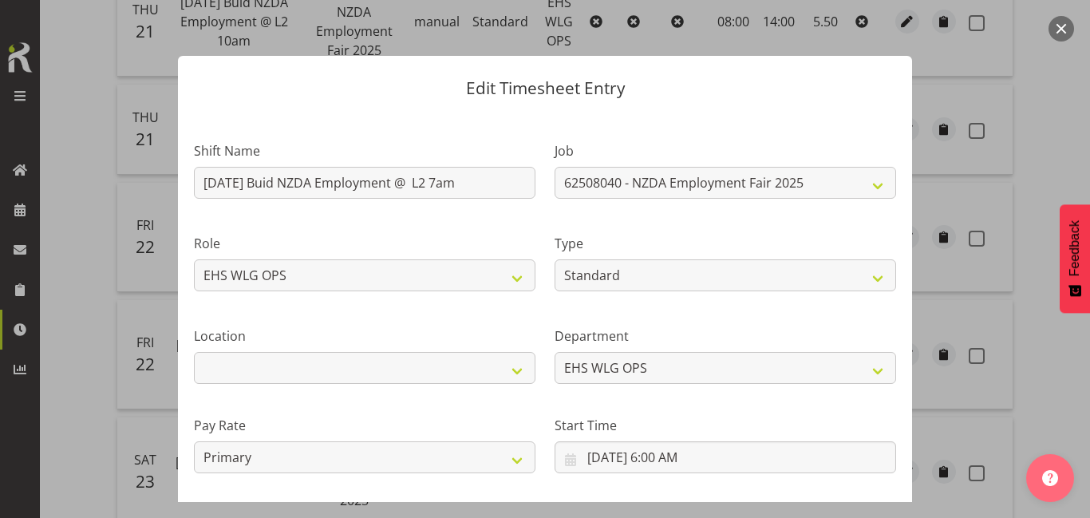
select select "106"
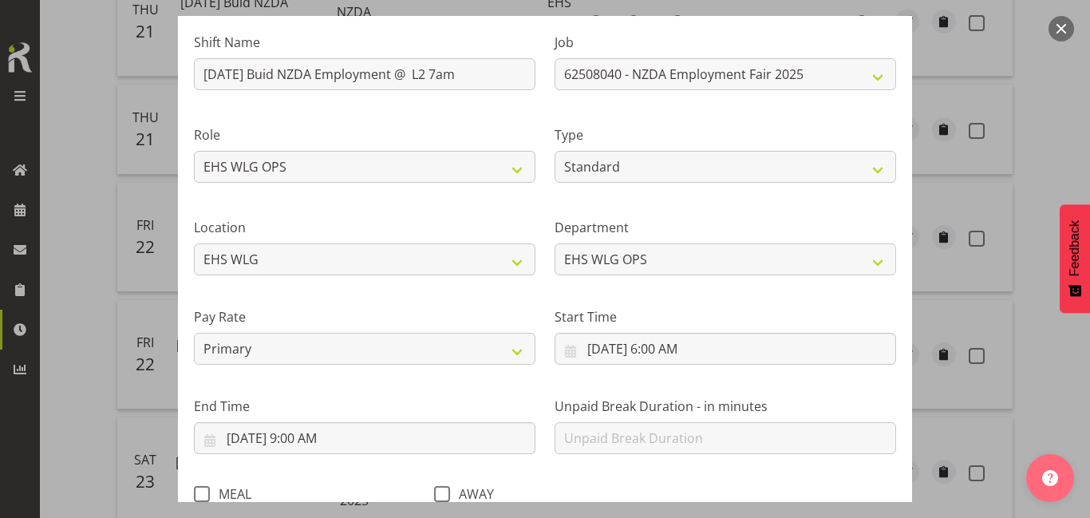
scroll to position [109, 0]
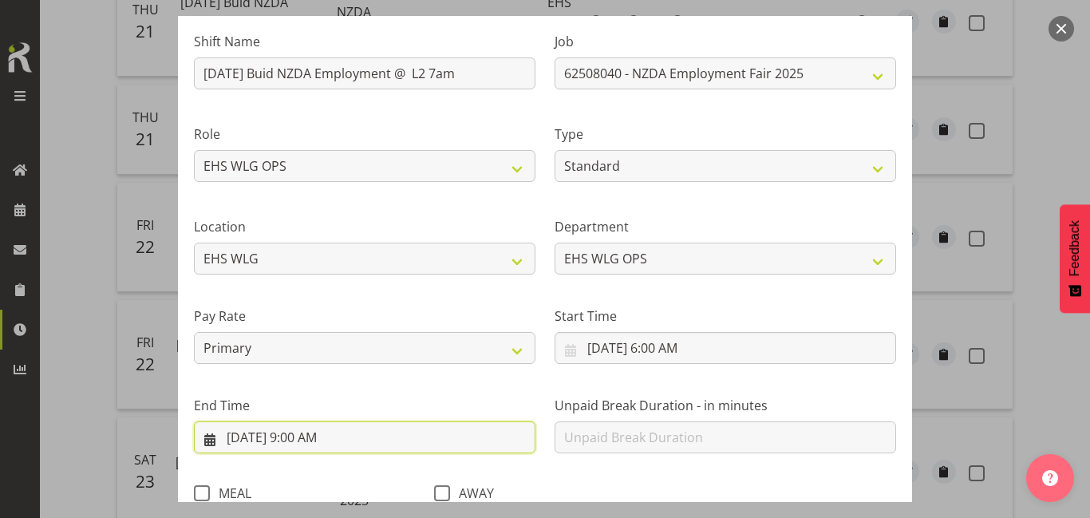
click at [355, 440] on input "8/22/2025, 9:00 AM" at bounding box center [365, 437] width 342 height 32
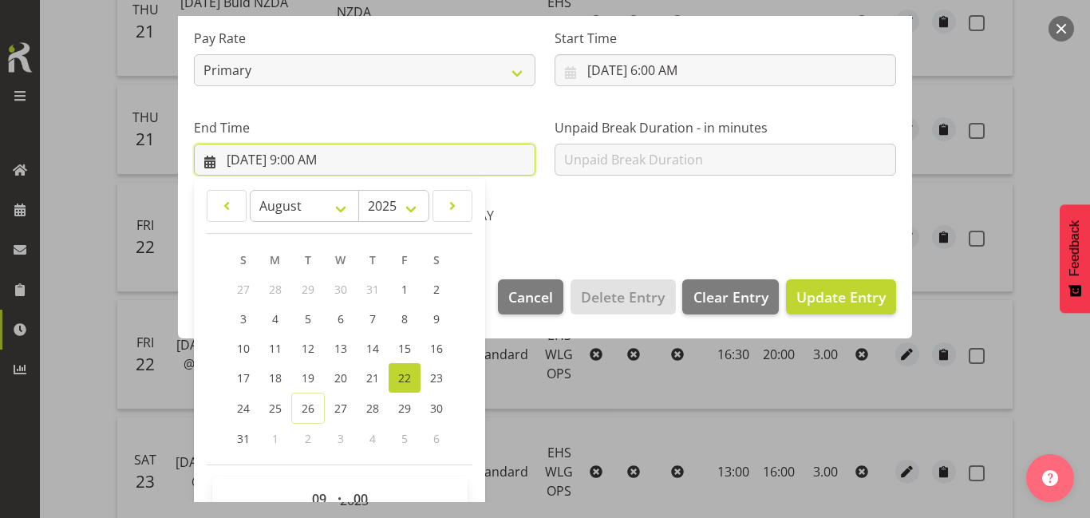
scroll to position [425, 0]
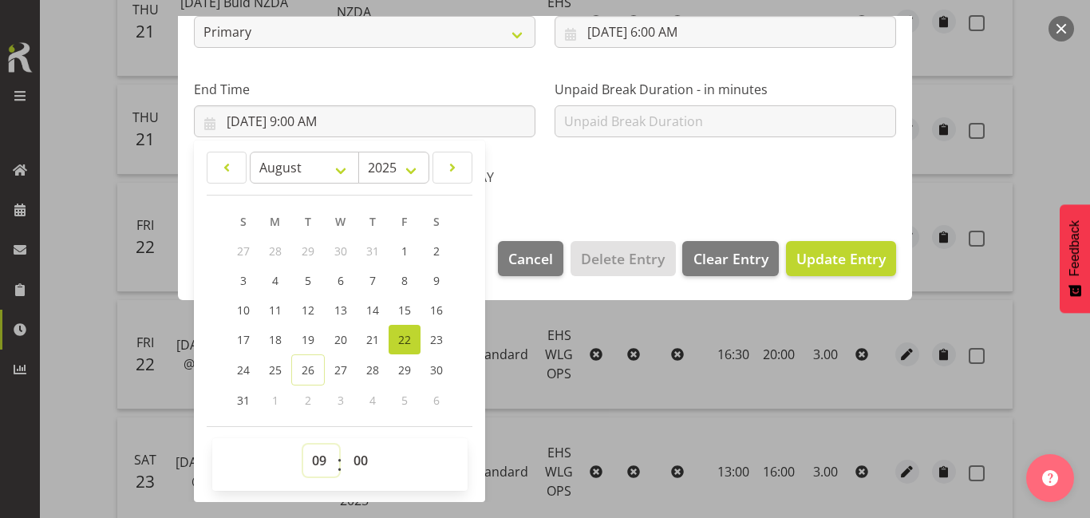
click at [313, 470] on select "00 01 02 03 04 05 06 07 08 09 10 11 12 13 14 15 16 17 18 19 20 21 22 23" at bounding box center [321, 460] width 36 height 32
select select "10"
click at [303, 444] on select "00 01 02 03 04 05 06 07 08 09 10 11 12 13 14 15 16 17 18 19 20 21 22 23" at bounding box center [321, 460] width 36 height 32
type input "8/22/2025, 10:00 AM"
click at [871, 267] on span "Update Entry" at bounding box center [840, 258] width 89 height 19
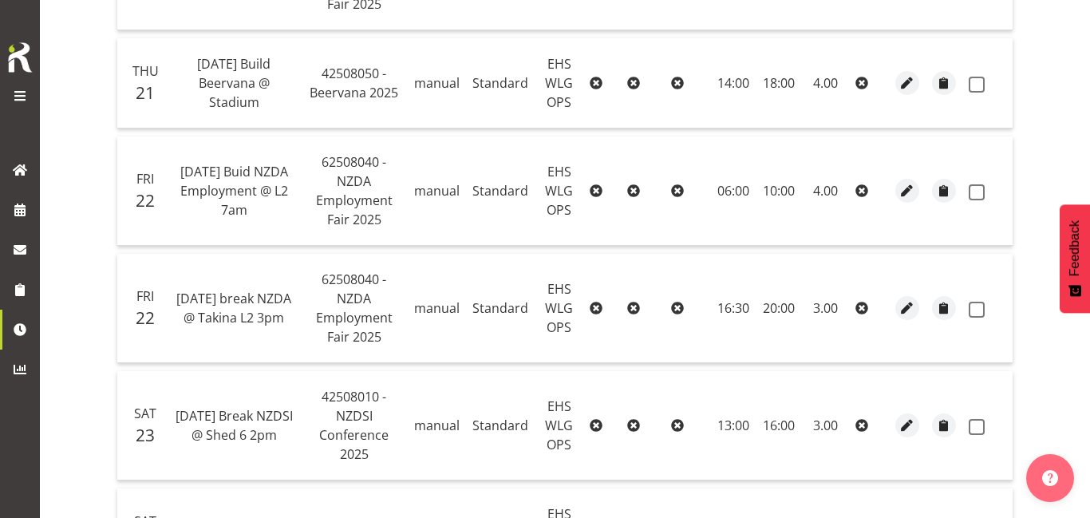
scroll to position [571, 0]
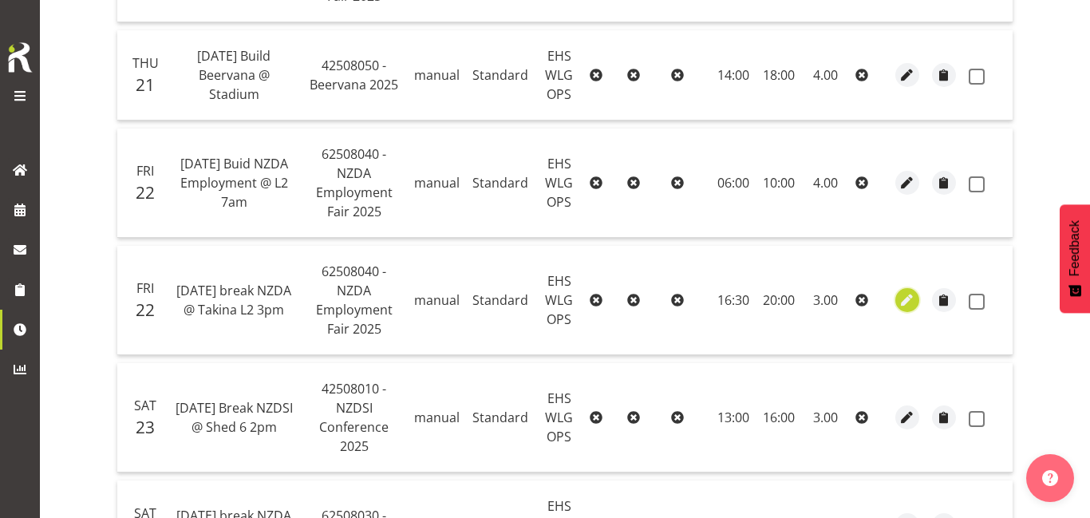
click at [913, 305] on span "button" at bounding box center [907, 300] width 18 height 18
select select "Standard"
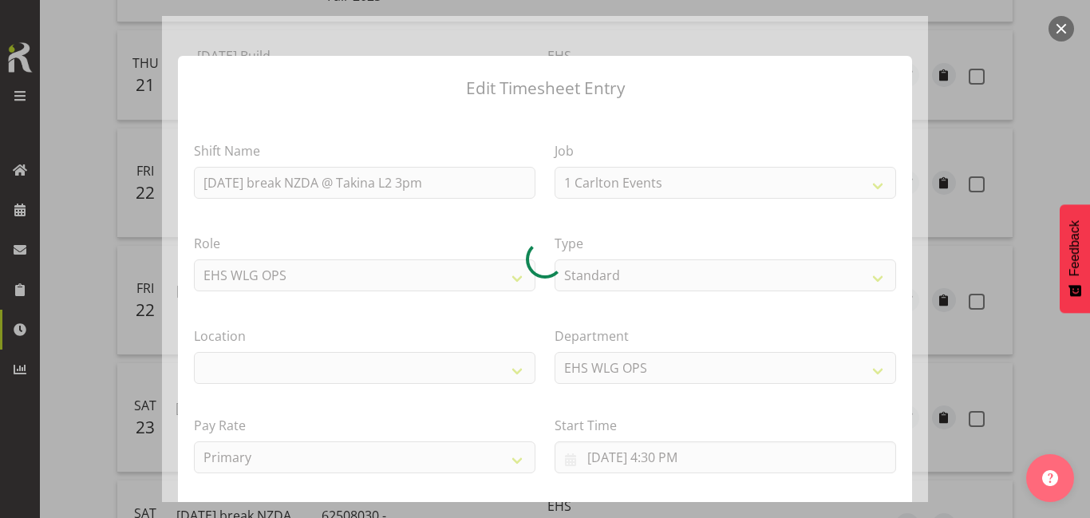
select select "9197"
select select "106"
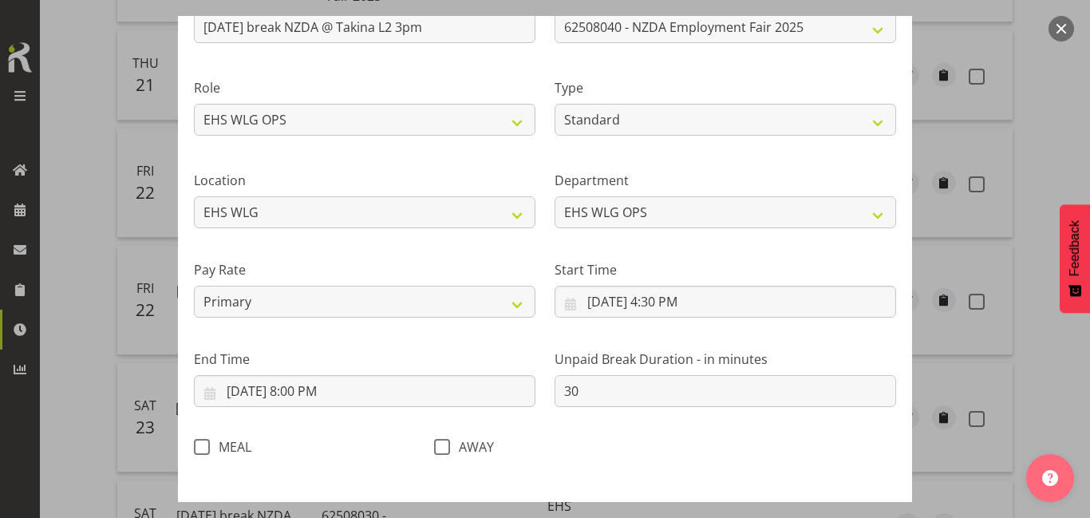
scroll to position [157, 0]
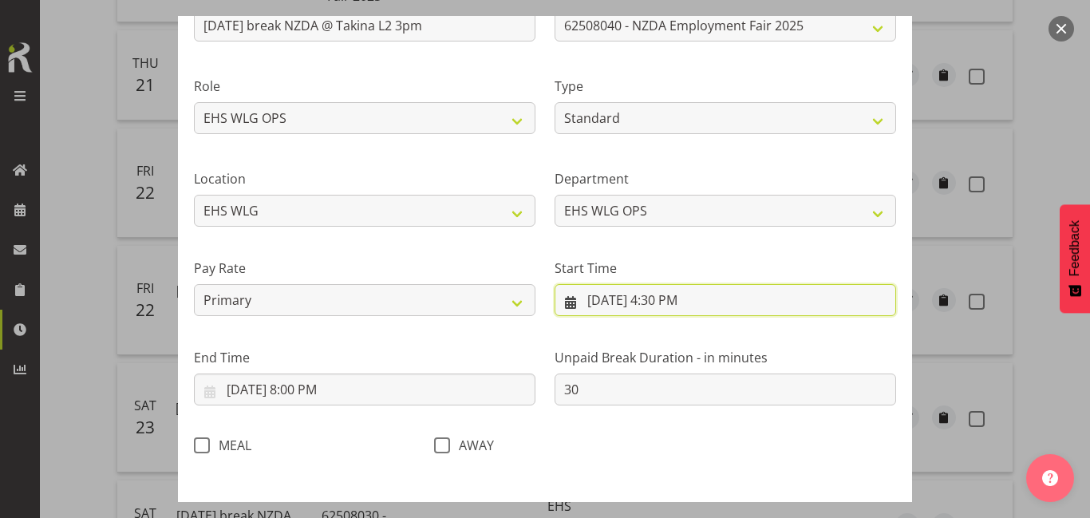
click at [694, 305] on input "8/22/2025, 4:30 PM" at bounding box center [726, 300] width 342 height 32
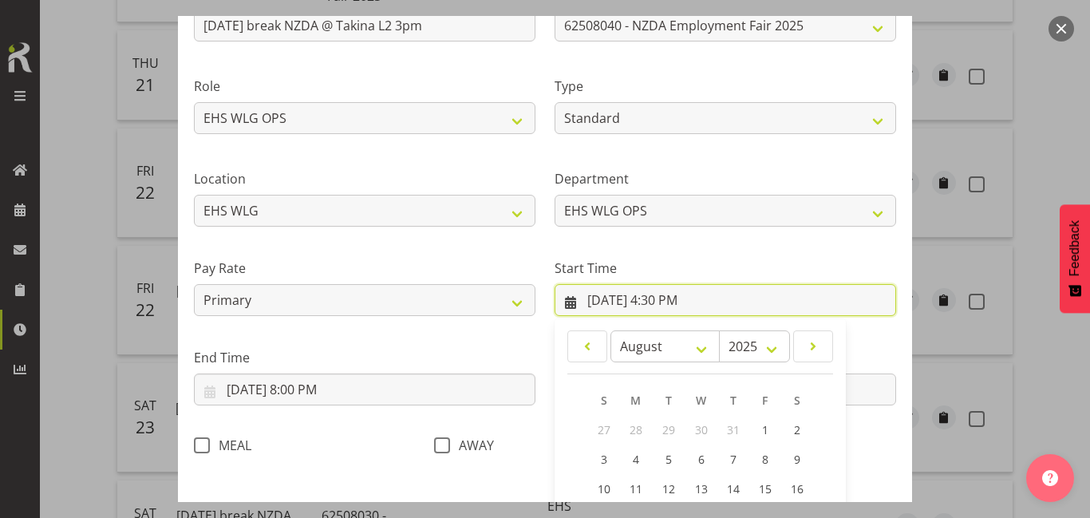
scroll to position [336, 0]
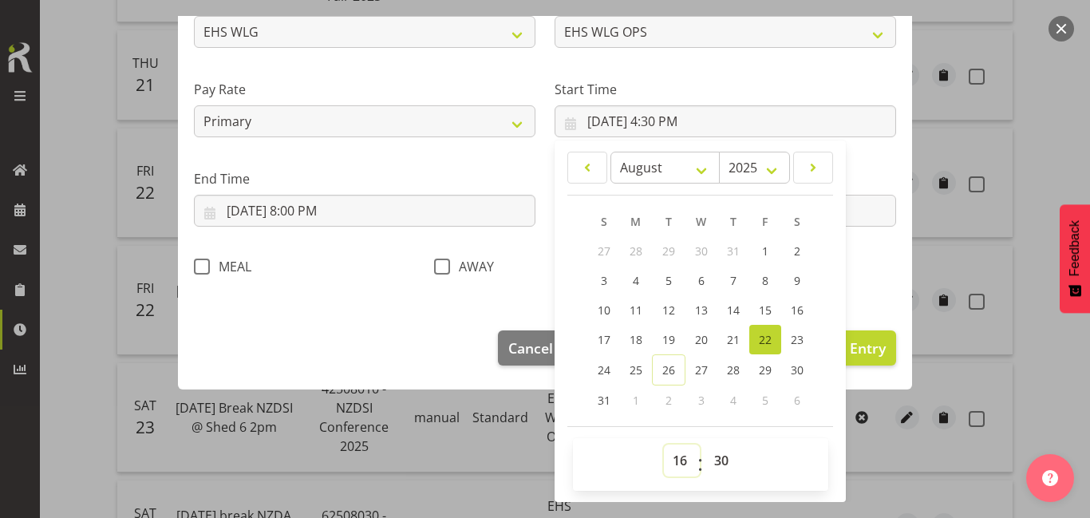
click at [680, 451] on select "00 01 02 03 04 05 06 07 08 09 10 11 12 13 14 15 16 17 18 19 20 21 22 23" at bounding box center [682, 460] width 36 height 32
click at [680, 460] on select "00 01 02 03 04 05 06 07 08 09 10 11 12 13 14 15 16 17 18 19 20 21 22 23" at bounding box center [682, 460] width 36 height 32
select select "15"
click at [664, 444] on select "00 01 02 03 04 05 06 07 08 09 10 11 12 13 14 15 16 17 18 19 20 21 22 23" at bounding box center [682, 460] width 36 height 32
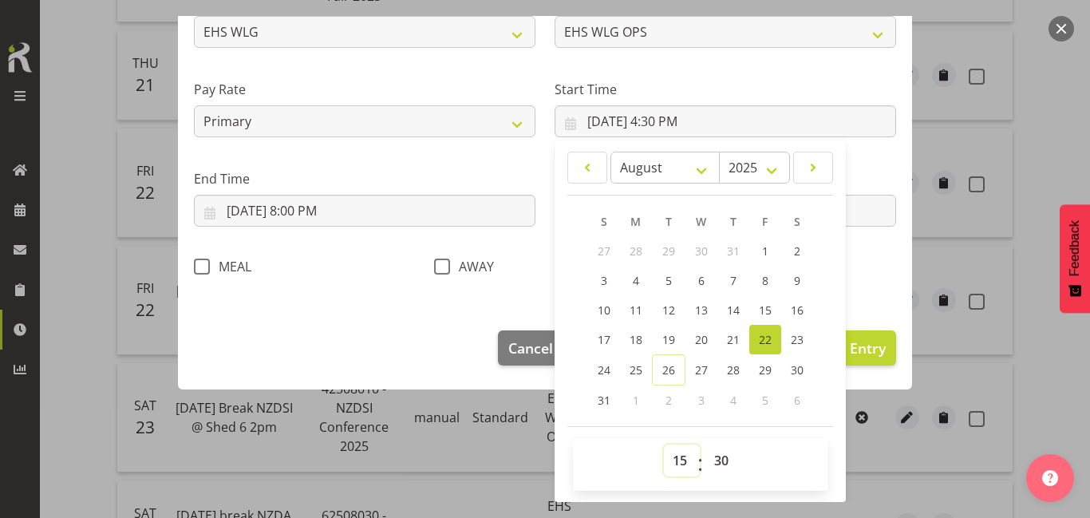
type input "8/22/2025, 3:30 PM"
click at [718, 448] on select "00 01 02 03 04 05 06 07 08 09 10 11 12 13 14 15 16 17 18 19 20 21 22 23 24 25 2…" at bounding box center [723, 460] width 36 height 32
select select "0"
click at [705, 444] on select "00 01 02 03 04 05 06 07 08 09 10 11 12 13 14 15 16 17 18 19 20 21 22 23 24 25 2…" at bounding box center [723, 460] width 36 height 32
type input "8/22/2025, 3:00 PM"
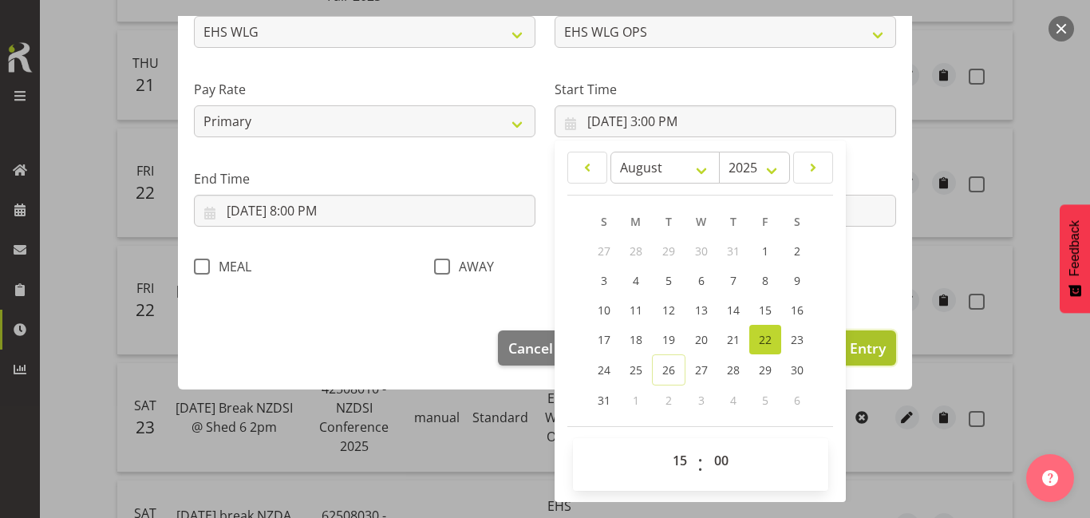
click at [879, 330] on button "Update Entry" at bounding box center [841, 347] width 110 height 35
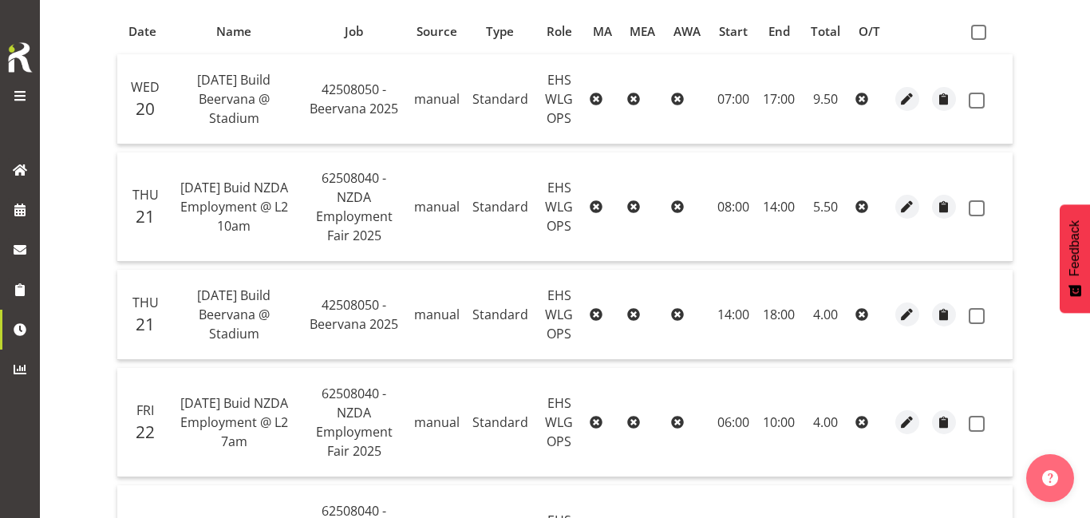
scroll to position [0, 0]
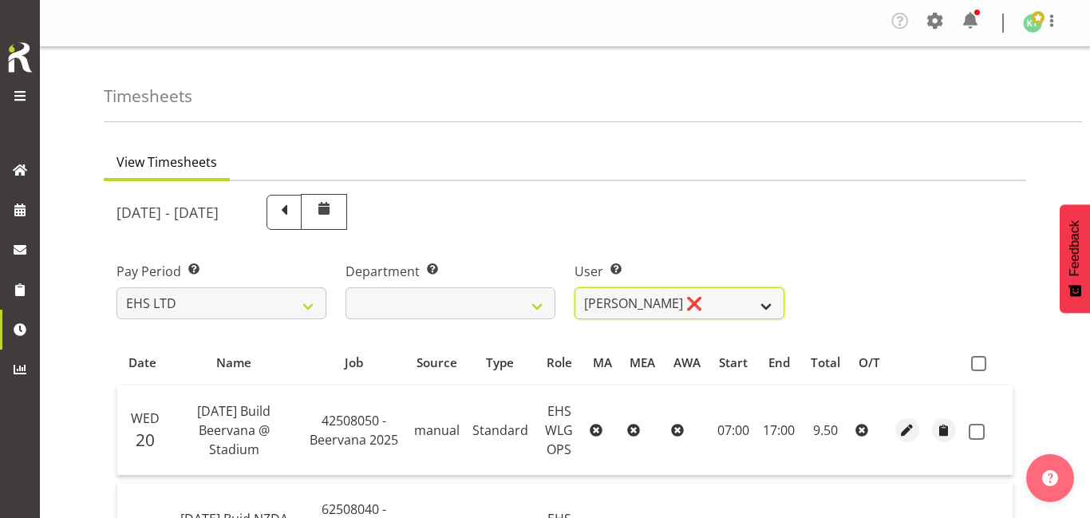
click at [734, 314] on select "Ashton Staats ❌ Darryl Burns ❌ Geoffrey Robertson ❌ Jackson Howsan ❌ Kade Tiati…" at bounding box center [680, 303] width 210 height 32
select select "1277"
click at [575, 287] on select "Ashton Staats ❌ Darryl Burns ❌ Geoffrey Robertson ❌ Jackson Howsan ❌ Kade Tiati…" at bounding box center [680, 303] width 210 height 32
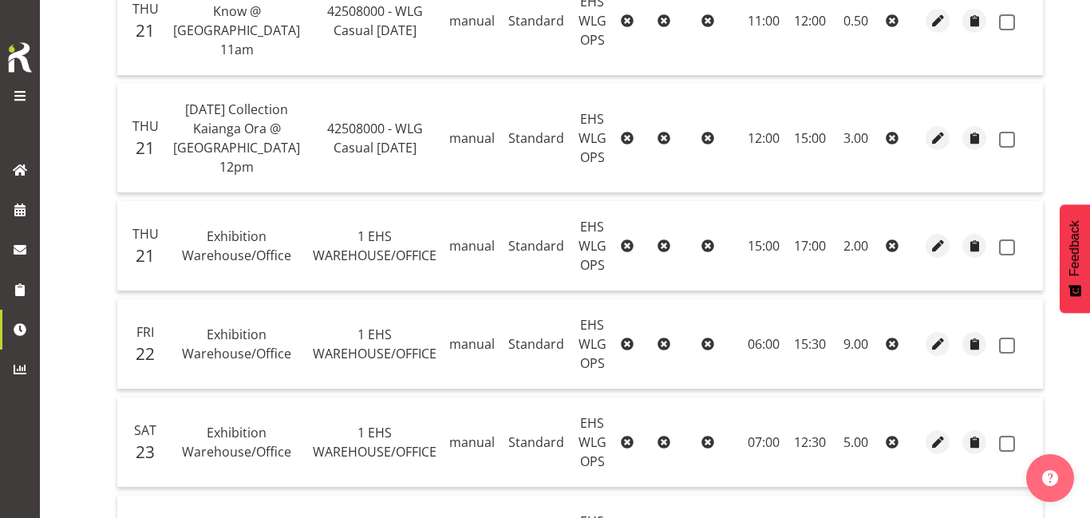
scroll to position [910, 0]
click at [929, 344] on span "button" at bounding box center [938, 343] width 18 height 18
select select "Standard"
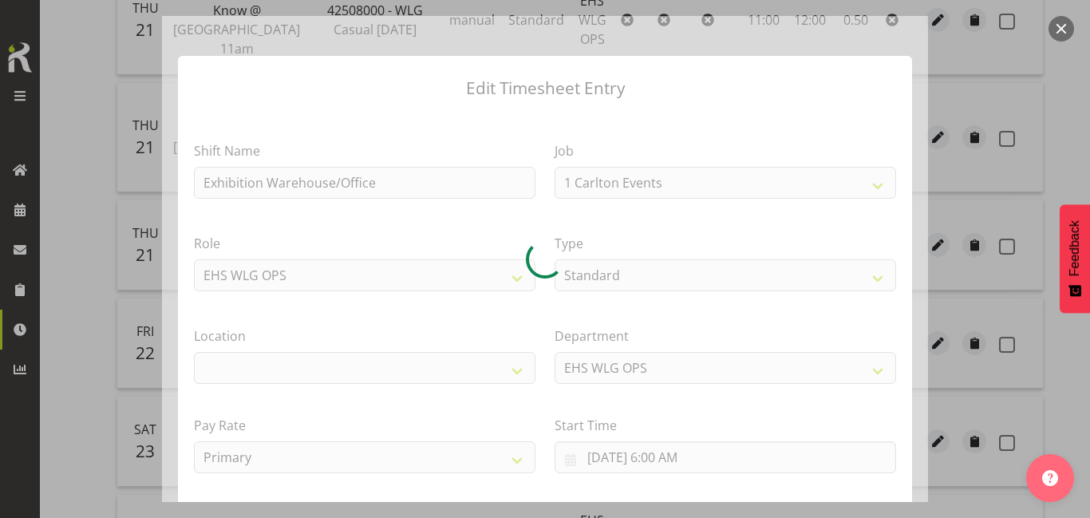
select select "69"
select select "106"
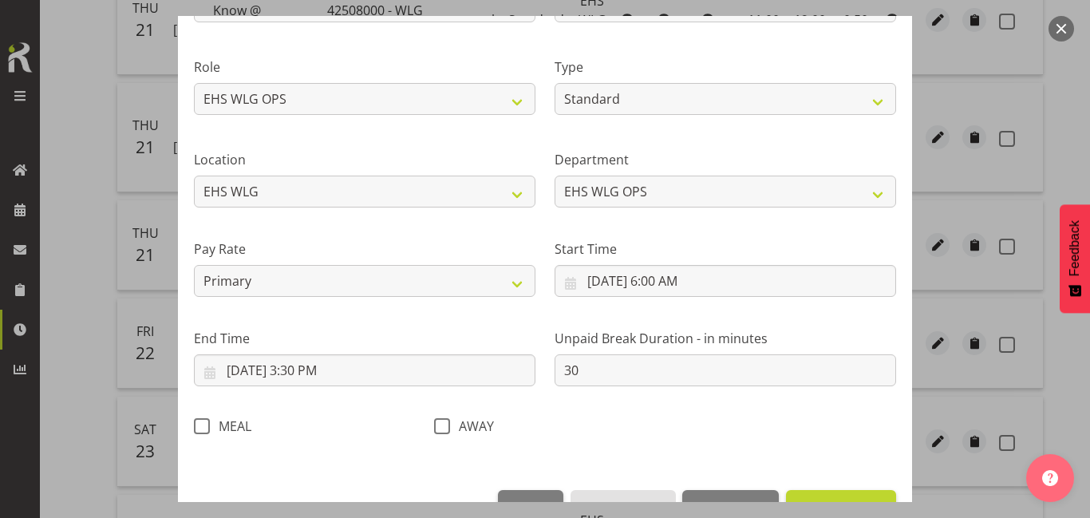
scroll to position [184, 0]
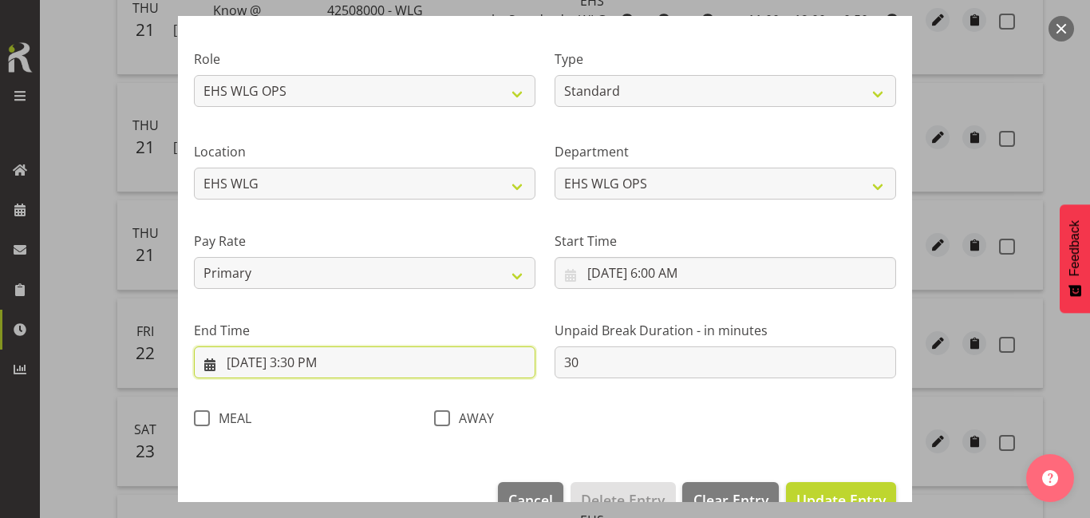
click at [429, 362] on input "8/22/2025, 3:30 PM" at bounding box center [365, 362] width 342 height 32
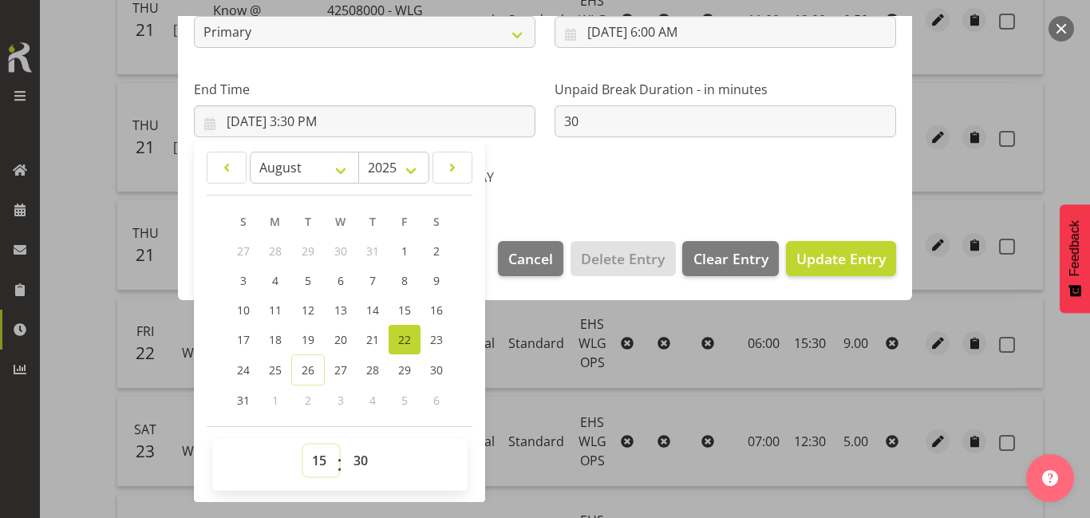
click at [322, 455] on select "00 01 02 03 04 05 06 07 08 09 10 11 12 13 14 15 16 17 18 19 20 21 22 23" at bounding box center [321, 460] width 36 height 32
select select "17"
click at [303, 444] on select "00 01 02 03 04 05 06 07 08 09 10 11 12 13 14 15 16 17 18 19 20 21 22 23" at bounding box center [321, 460] width 36 height 32
type input "8/22/2025, 5:30 PM"
click at [833, 278] on footer "Cancel Delete Entry Clear Entry Update Entry" at bounding box center [545, 262] width 734 height 75
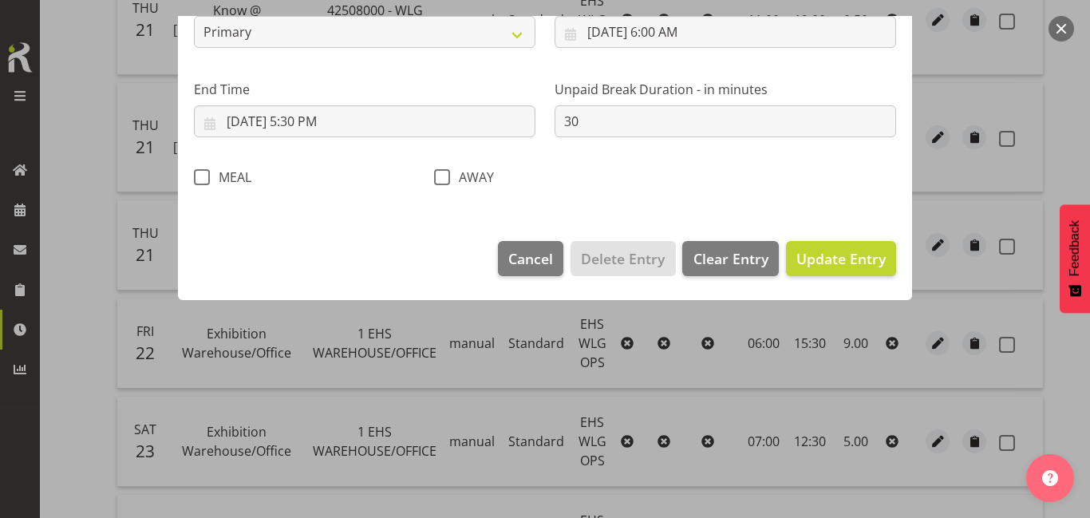
scroll to position [223, 0]
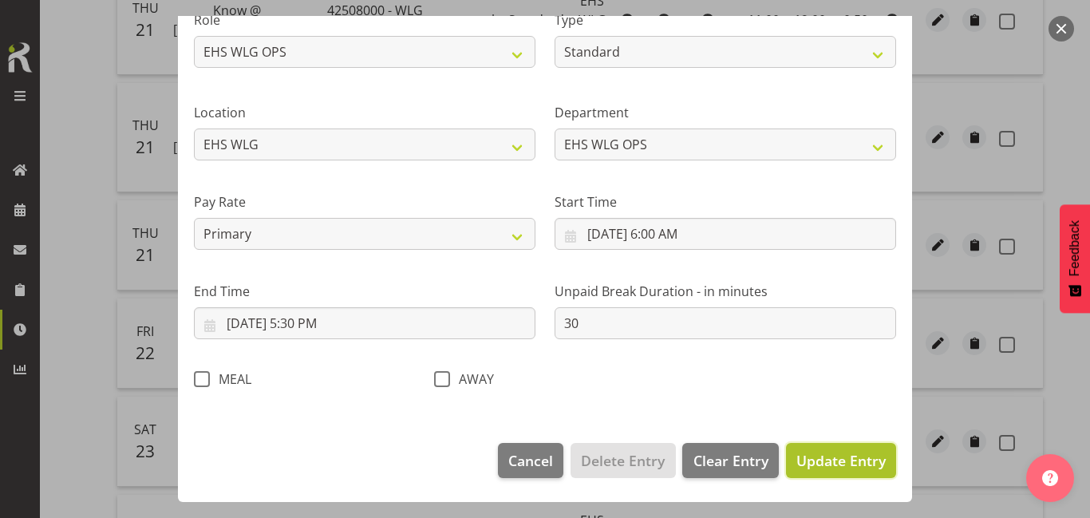
click at [843, 446] on button "Update Entry" at bounding box center [841, 460] width 110 height 35
click at [843, 446] on footer "Cancel Delete Entry Clear Entry Update Entry" at bounding box center [545, 464] width 734 height 75
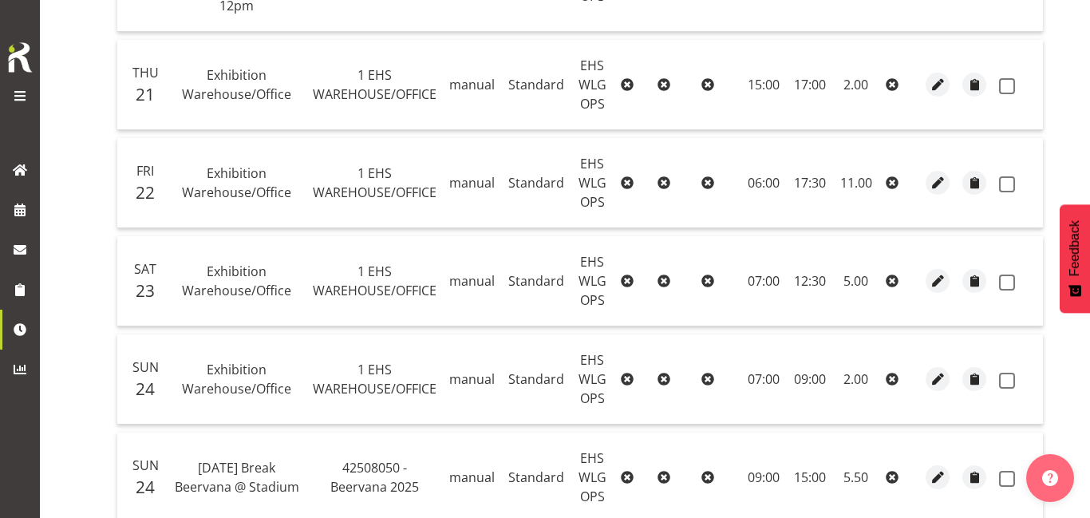
scroll to position [1063, 0]
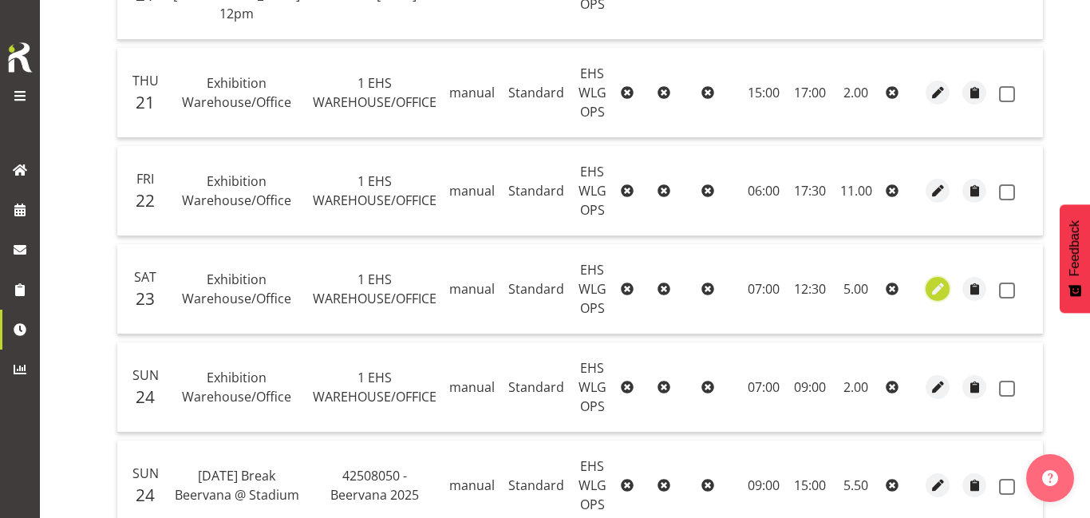
click at [929, 290] on span "button" at bounding box center [938, 289] width 18 height 18
select select "Standard"
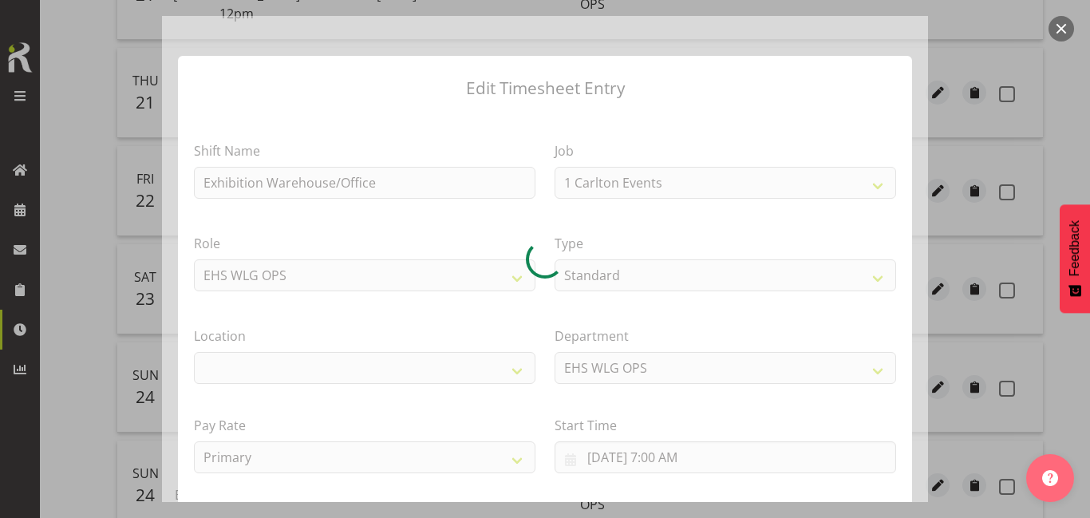
select select "69"
select select "106"
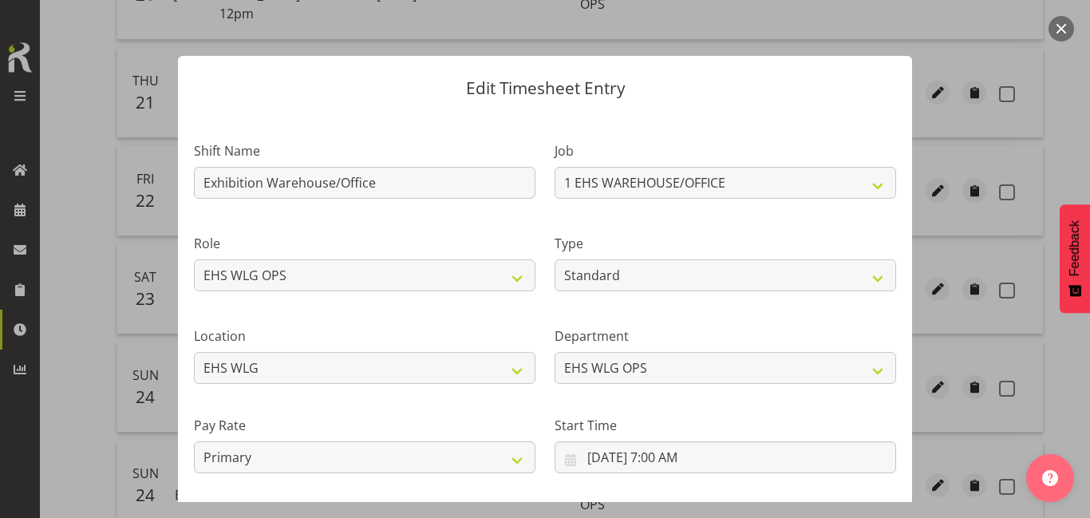
scroll to position [147, 0]
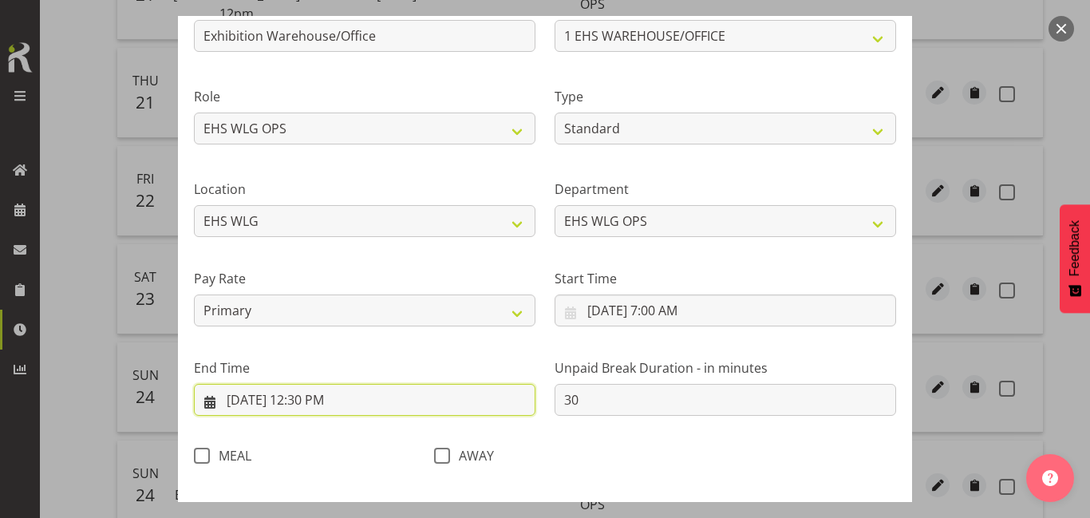
click at [389, 397] on input "8/23/2025, 12:30 PM" at bounding box center [365, 400] width 342 height 32
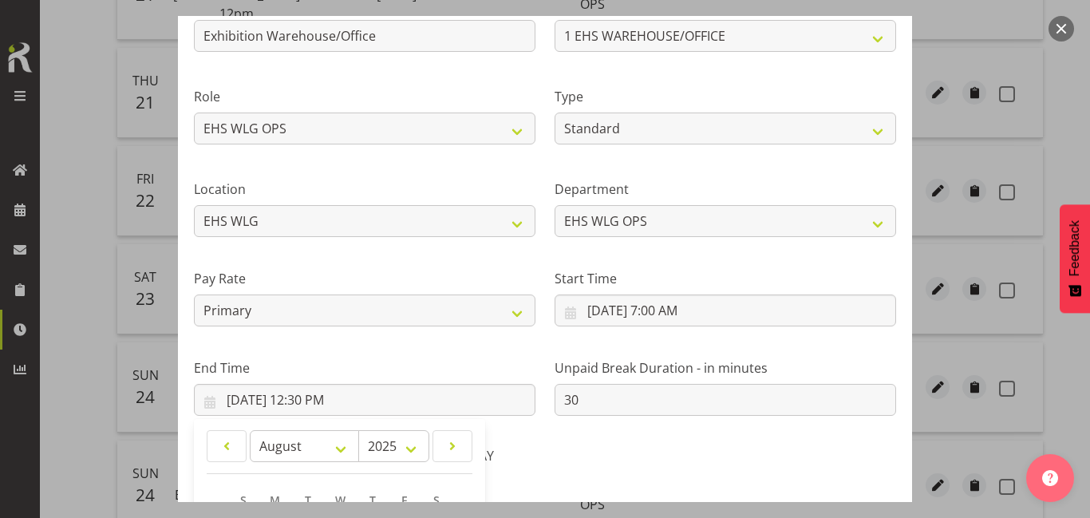
click at [1052, 22] on button "button" at bounding box center [1061, 29] width 26 height 26
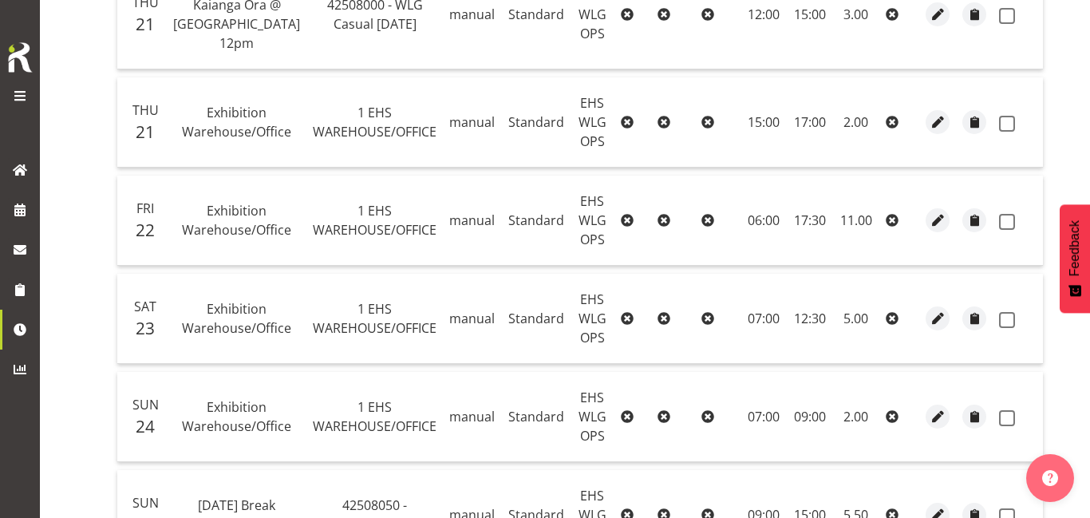
scroll to position [1038, 0]
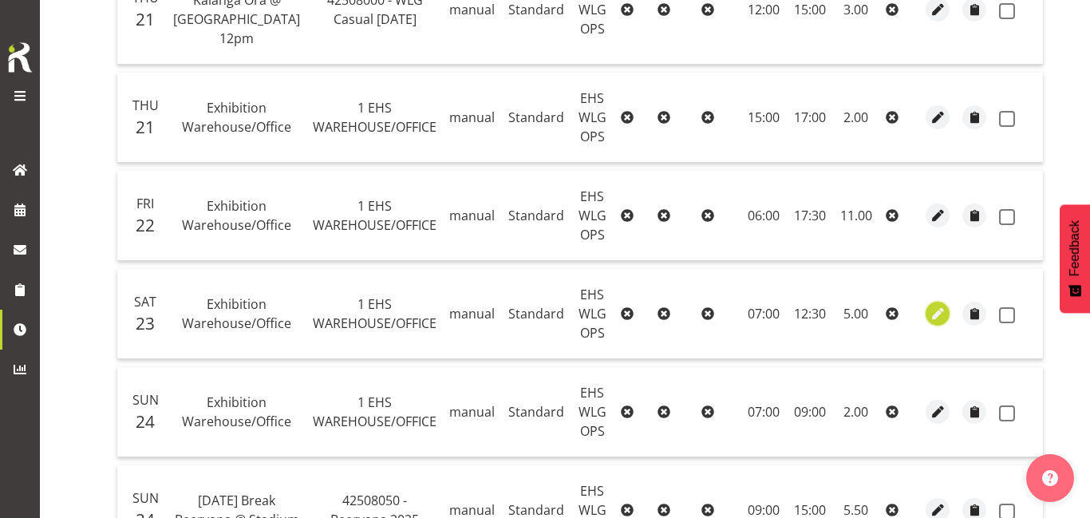
click at [929, 317] on span "button" at bounding box center [938, 314] width 18 height 18
select select "Standard"
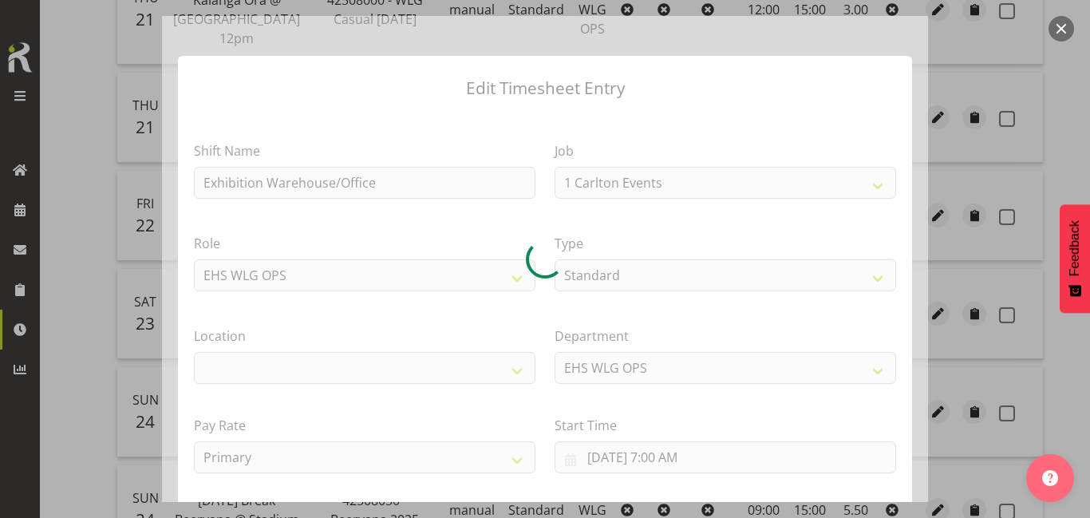
select select "69"
select select "106"
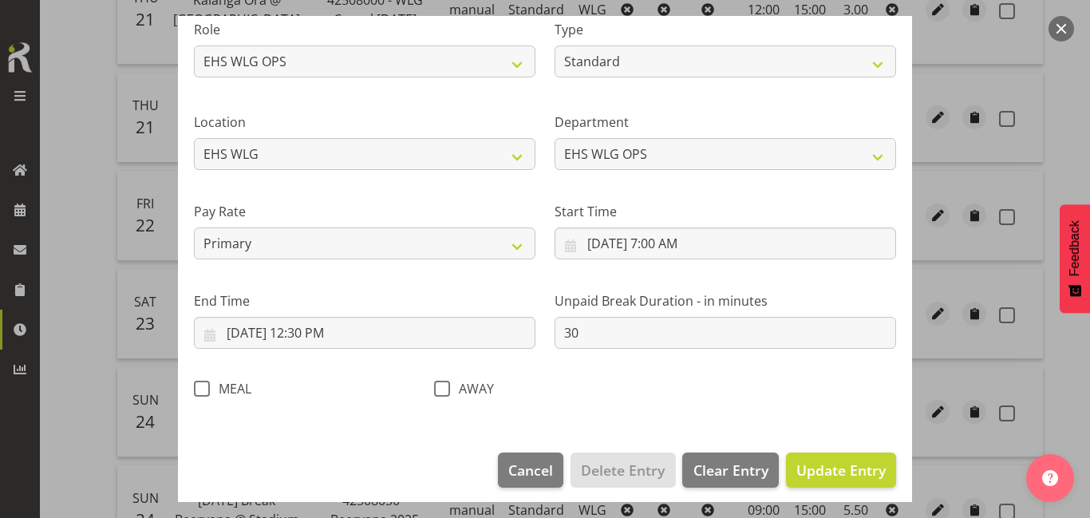
scroll to position [215, 0]
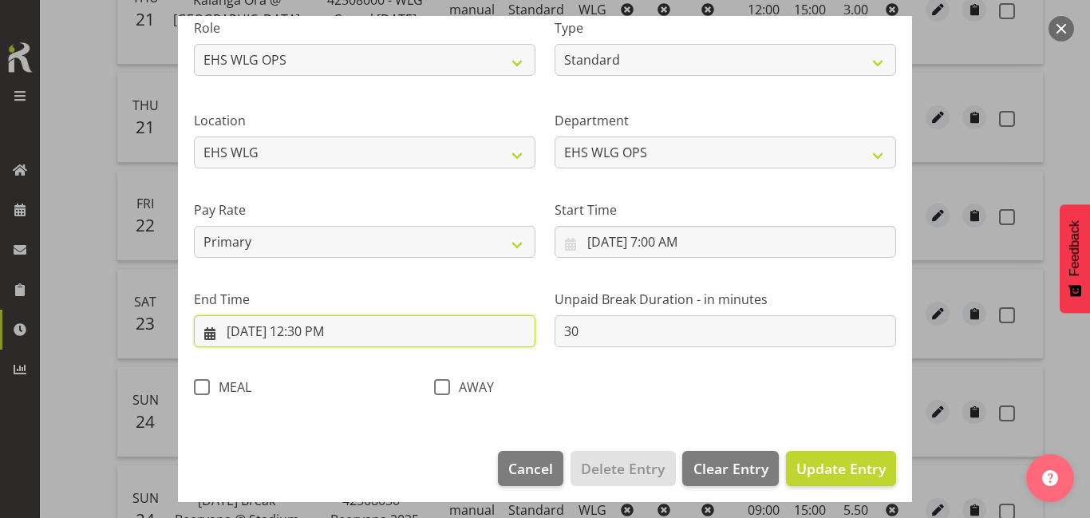
click at [411, 343] on input "8/23/2025, 12:30 PM" at bounding box center [365, 331] width 342 height 32
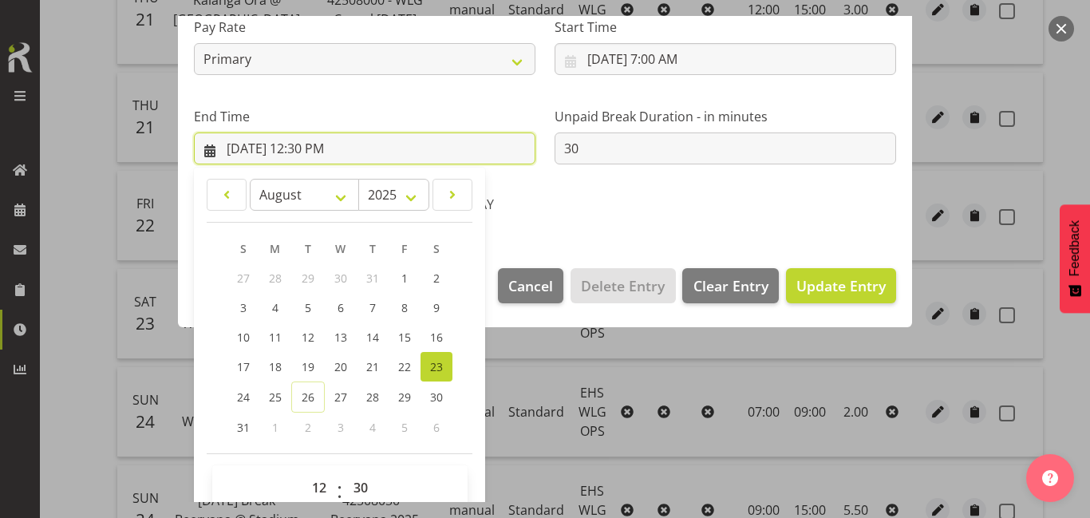
scroll to position [425, 0]
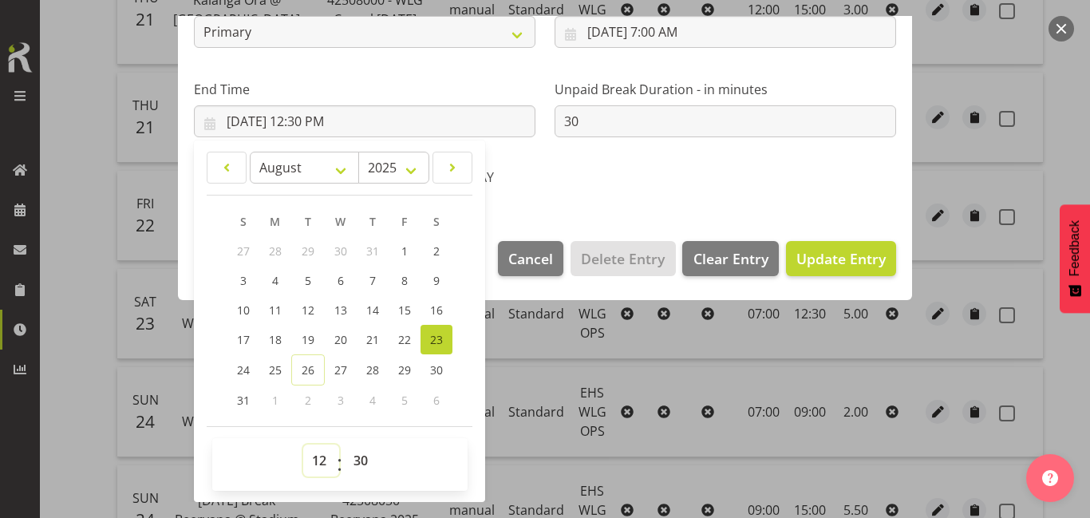
click at [312, 452] on select "00 01 02 03 04 05 06 07 08 09 10 11 12 13 14 15 16 17 18 19 20 21 22 23" at bounding box center [321, 460] width 36 height 32
select select "11"
click at [303, 444] on select "00 01 02 03 04 05 06 07 08 09 10 11 12 13 14 15 16 17 18 19 20 21 22 23" at bounding box center [321, 460] width 36 height 32
type input "8/23/2025, 11:30 AM"
click at [363, 453] on select "00 01 02 03 04 05 06 07 08 09 10 11 12 13 14 15 16 17 18 19 20 21 22 23 24 25 2…" at bounding box center [363, 460] width 36 height 32
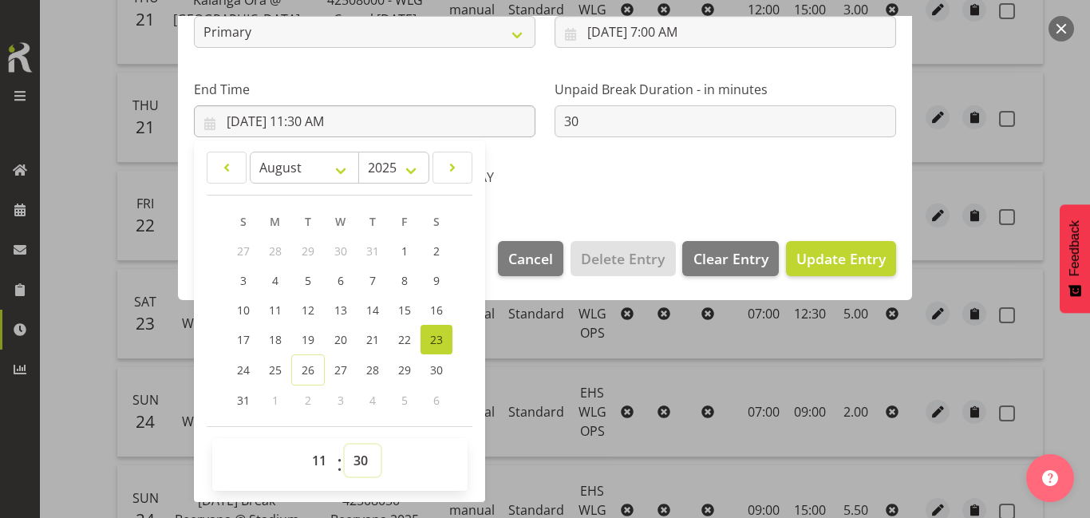
select select "0"
click at [345, 444] on select "00 01 02 03 04 05 06 07 08 09 10 11 12 13 14 15 16 17 18 19 20 21 22 23 24 25 2…" at bounding box center [363, 460] width 36 height 32
type input "8/23/2025, 11:00 AM"
click at [864, 273] on button "Update Entry" at bounding box center [841, 258] width 110 height 35
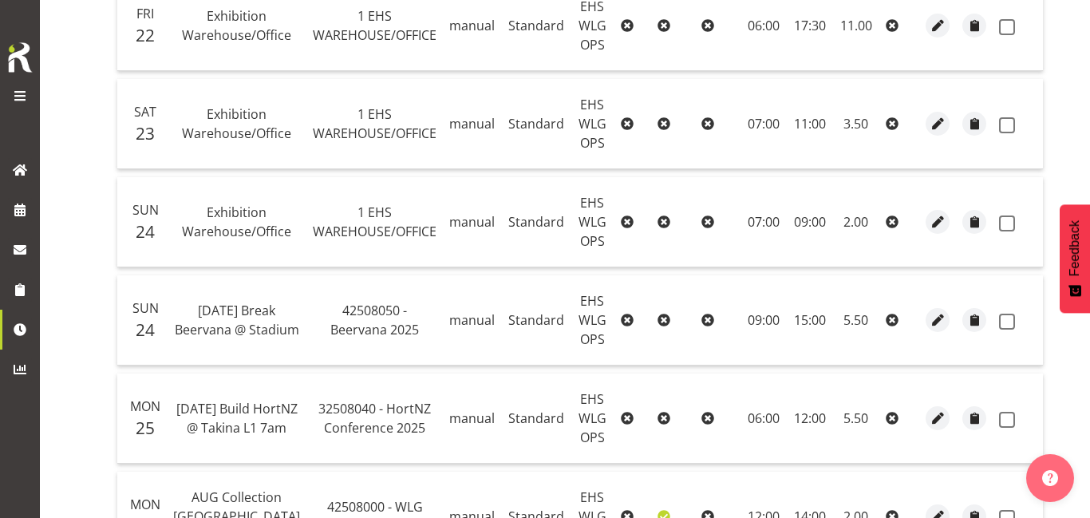
scroll to position [1234, 0]
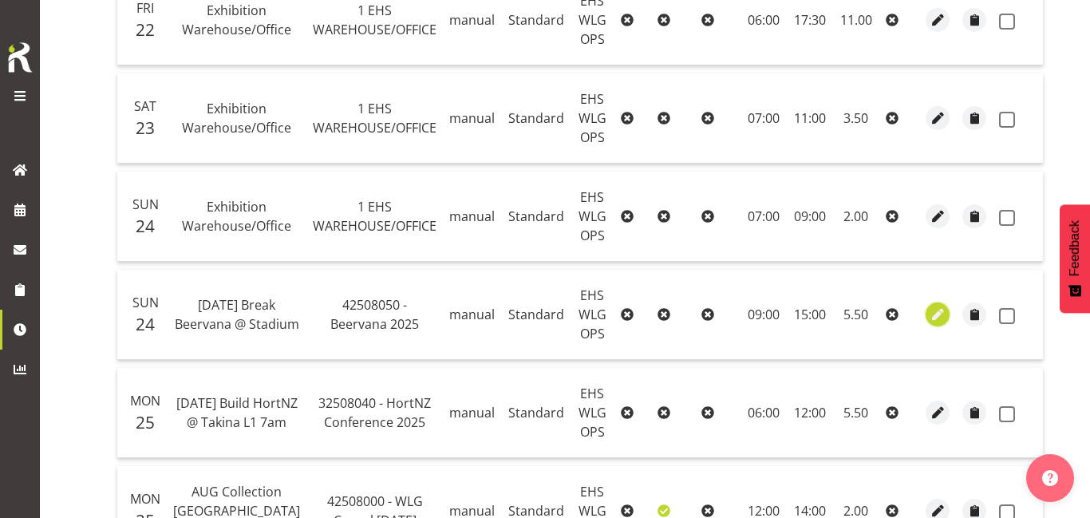
click at [929, 318] on span "button" at bounding box center [938, 315] width 18 height 18
select select "Standard"
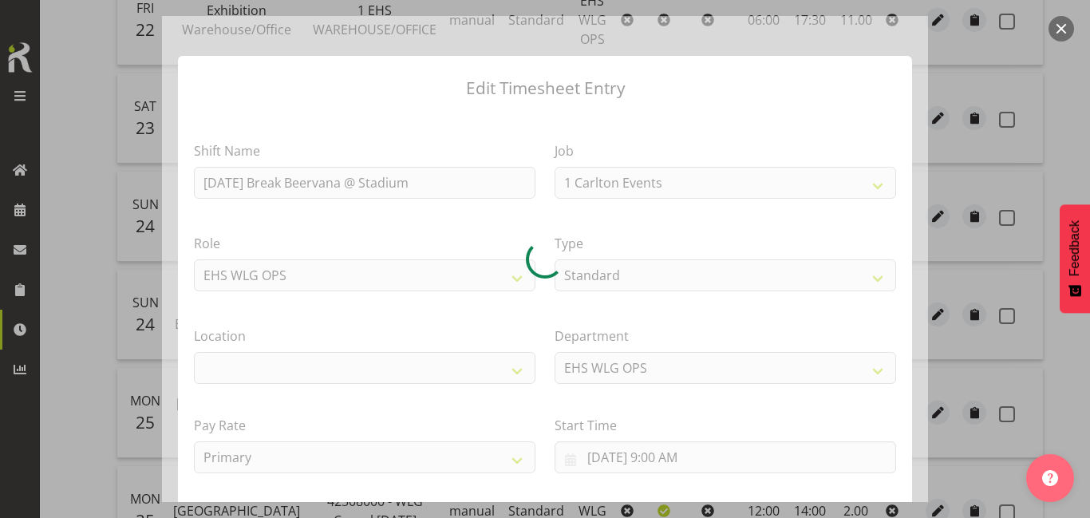
select select "9584"
select select "106"
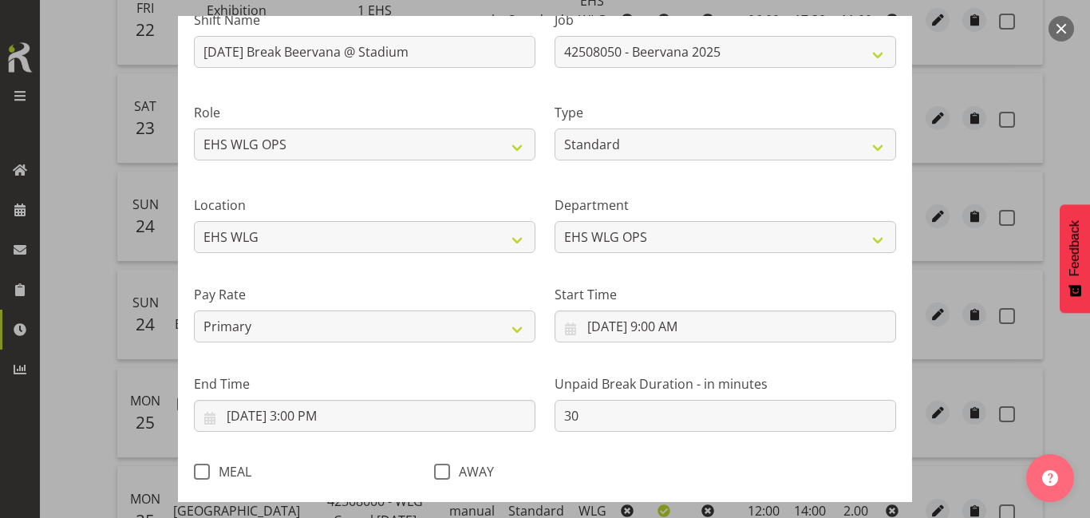
scroll to position [133, 0]
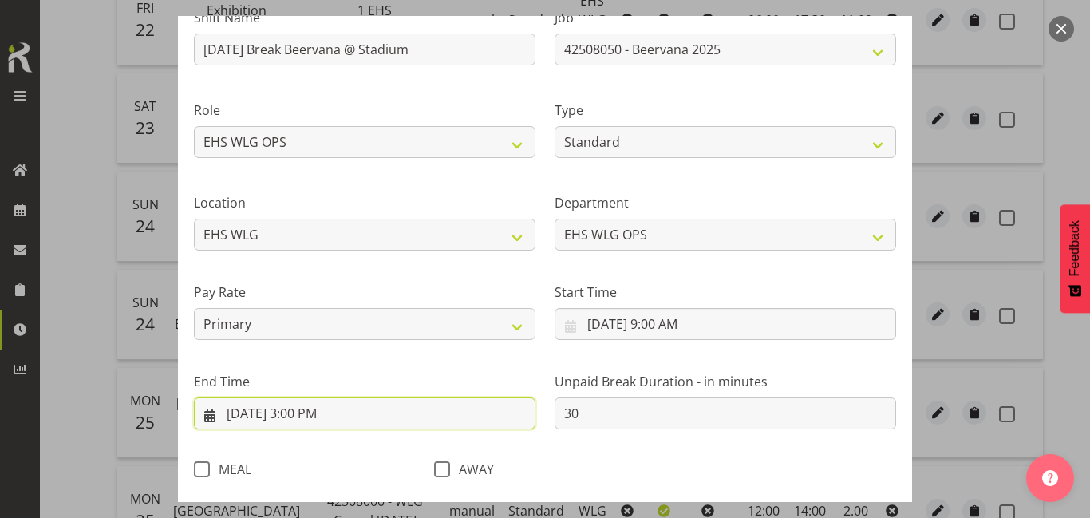
click at [323, 405] on input "8/24/2025, 3:00 PM" at bounding box center [365, 413] width 342 height 32
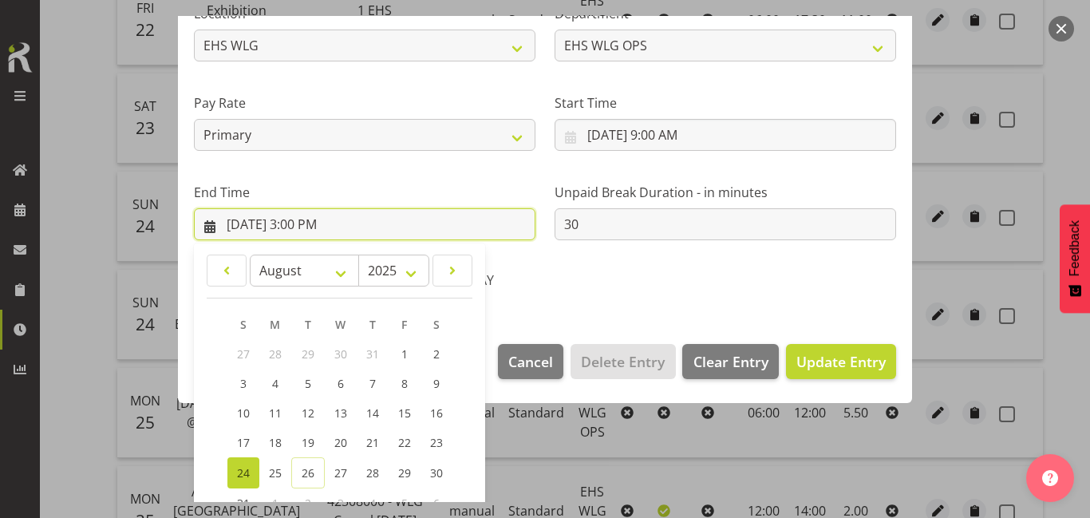
scroll to position [425, 0]
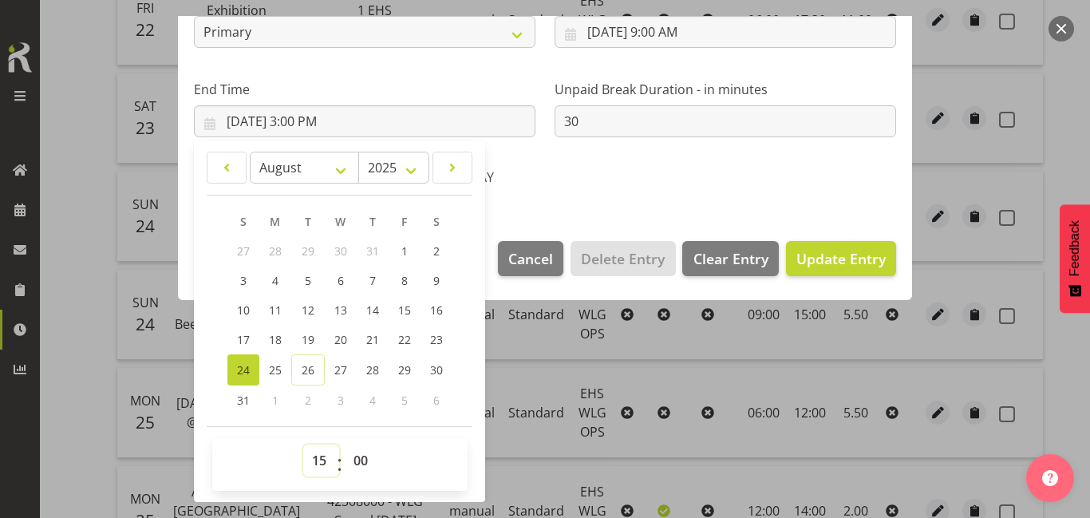
click at [323, 457] on select "00 01 02 03 04 05 06 07 08 09 10 11 12 13 14 15 16 17 18 19 20 21 22 23" at bounding box center [321, 460] width 36 height 32
select select "16"
click at [303, 444] on select "00 01 02 03 04 05 06 07 08 09 10 11 12 13 14 15 16 17 18 19 20 21 22 23" at bounding box center [321, 460] width 36 height 32
click at [314, 338] on link "19" at bounding box center [308, 340] width 34 height 30
click at [253, 369] on link "24" at bounding box center [243, 369] width 32 height 31
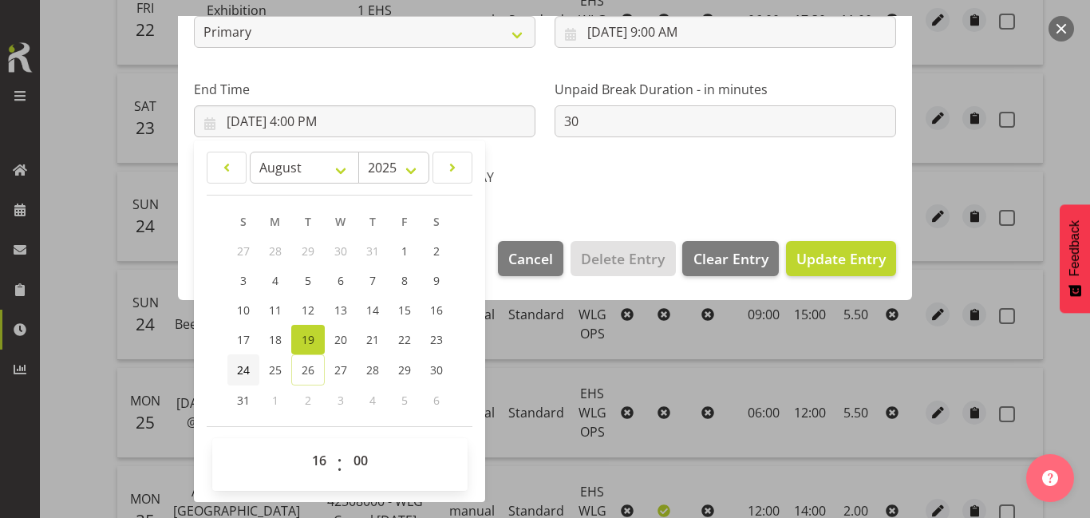
type input "8/24/2025, 4:00 PM"
click at [831, 251] on span "Update Entry" at bounding box center [840, 258] width 89 height 19
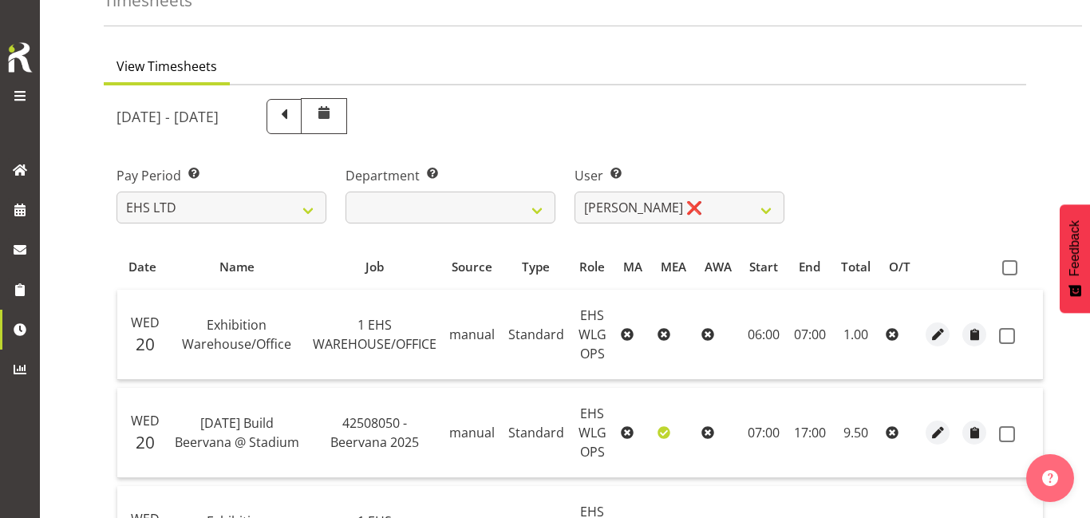
scroll to position [0, 0]
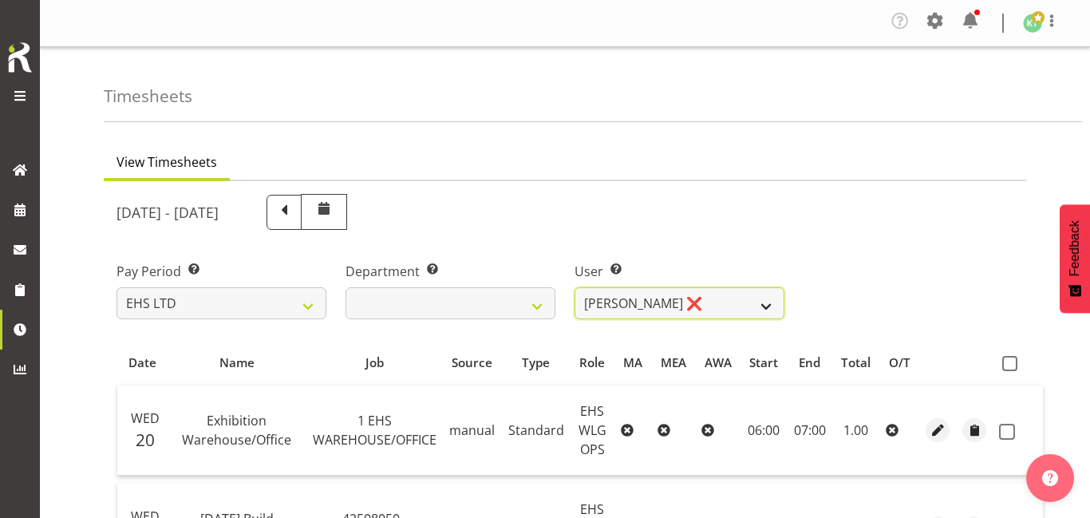
click at [729, 314] on select "Ashton Staats ❌ Darryl Burns ❌ Geoffrey Robertson ❌ Jackson Howsan ❌ Kade Tiati…" at bounding box center [680, 303] width 210 height 32
select select "2104"
click at [575, 287] on select "Ashton Staats ❌ Darryl Burns ❌ Geoffrey Robertson ❌ Jackson Howsan ❌ Kade Tiati…" at bounding box center [680, 303] width 210 height 32
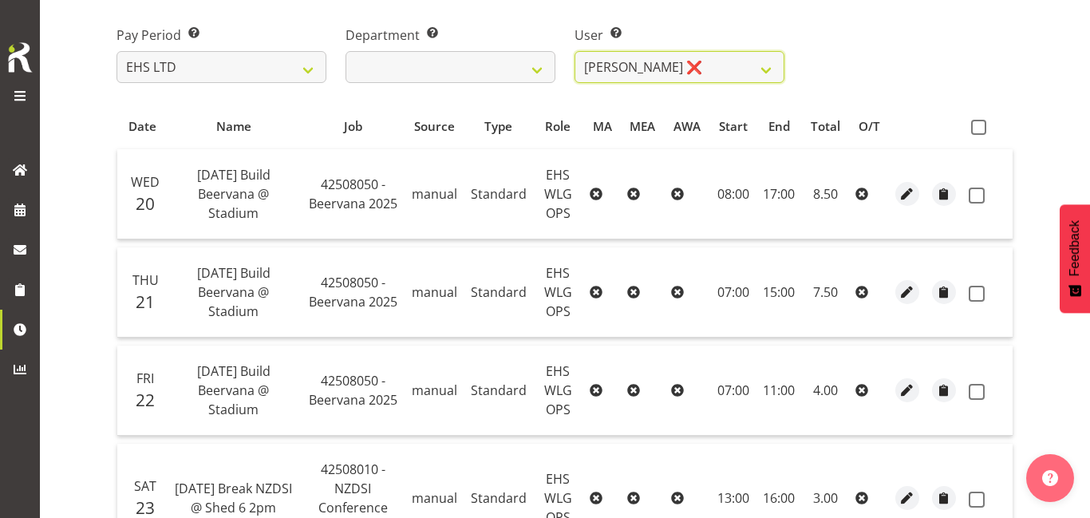
scroll to position [237, 0]
click at [907, 193] on span "button" at bounding box center [907, 193] width 18 height 18
select select "Standard"
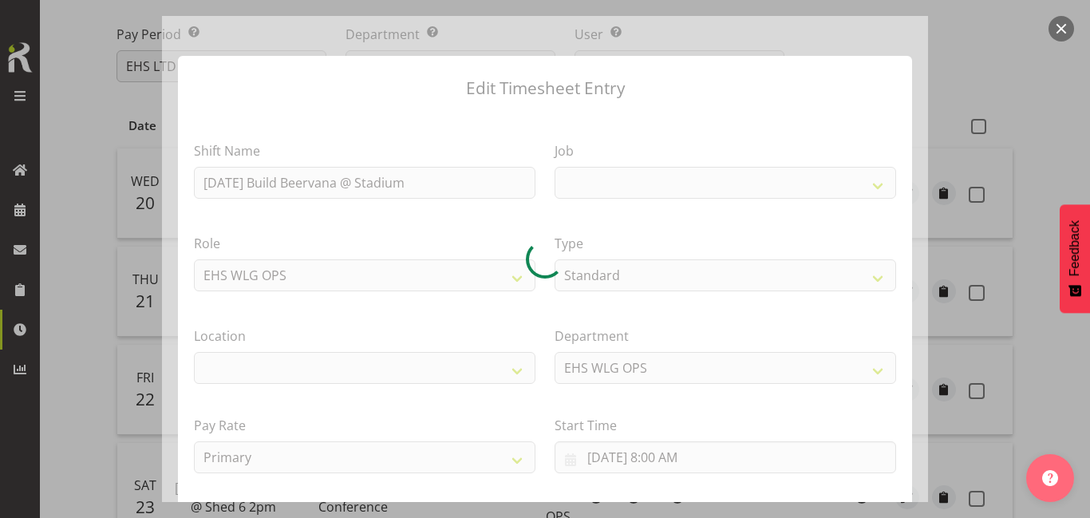
click at [560, 174] on div at bounding box center [545, 259] width 766 height 486
select select "9584"
select select "106"
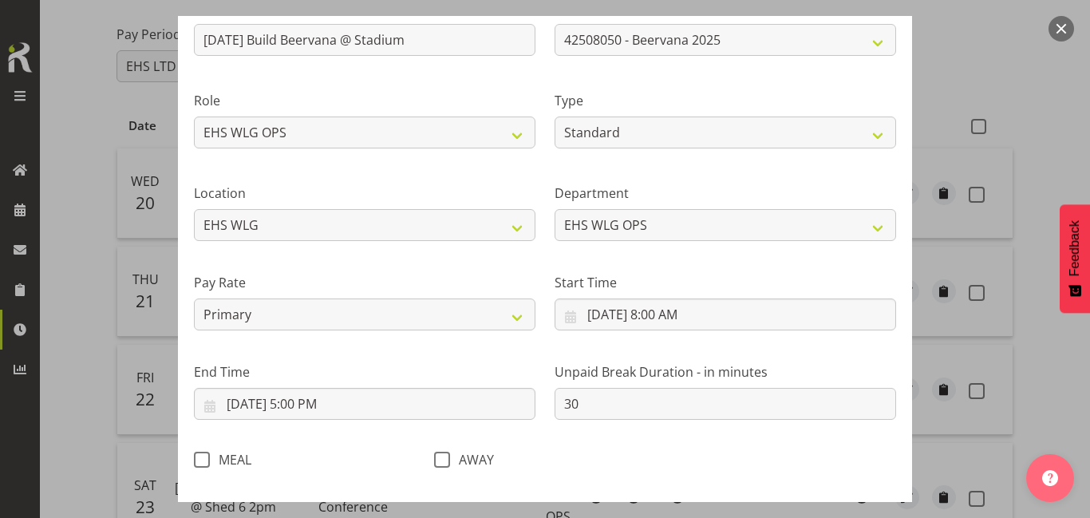
scroll to position [144, 0]
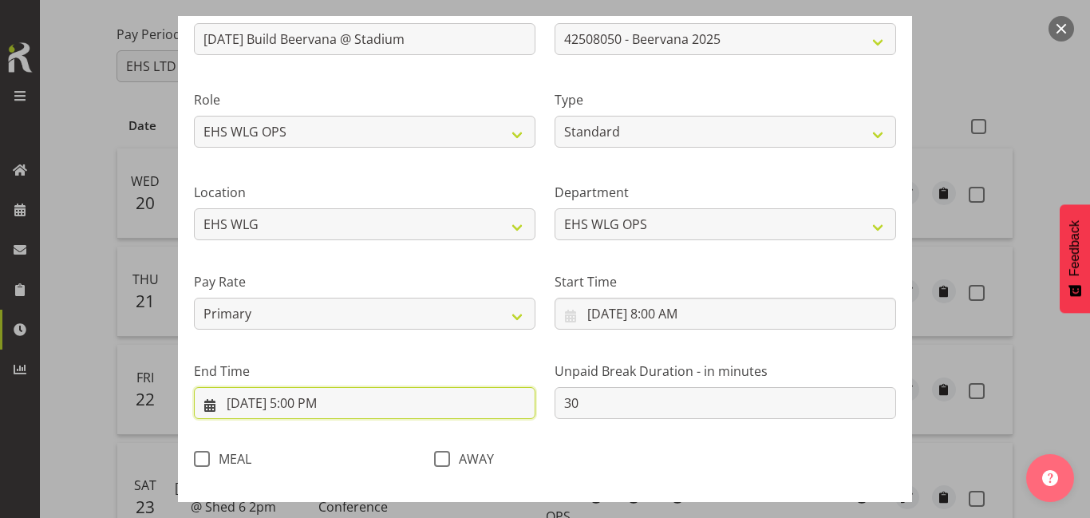
click at [347, 404] on input "8/20/2025, 5:00 PM" at bounding box center [365, 403] width 342 height 32
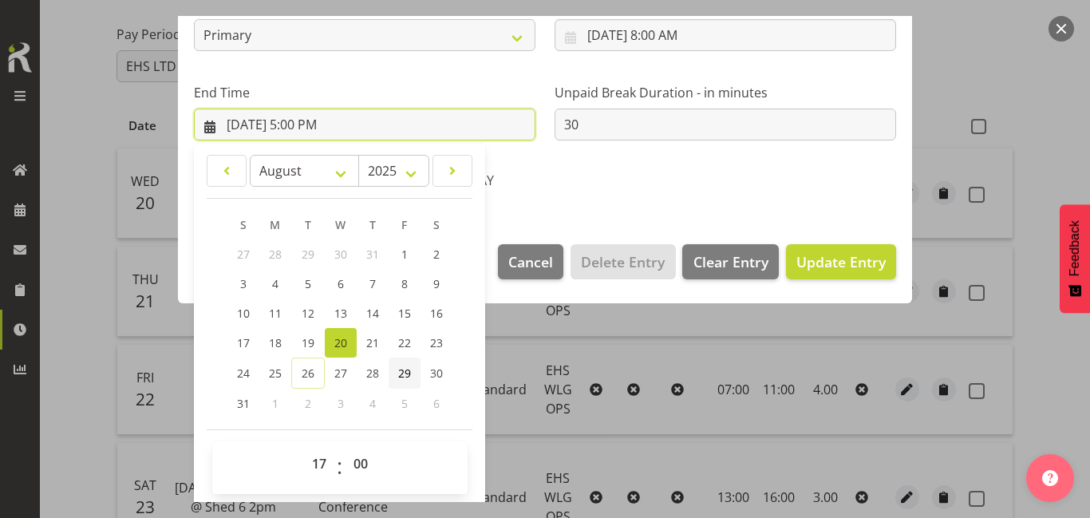
scroll to position [425, 0]
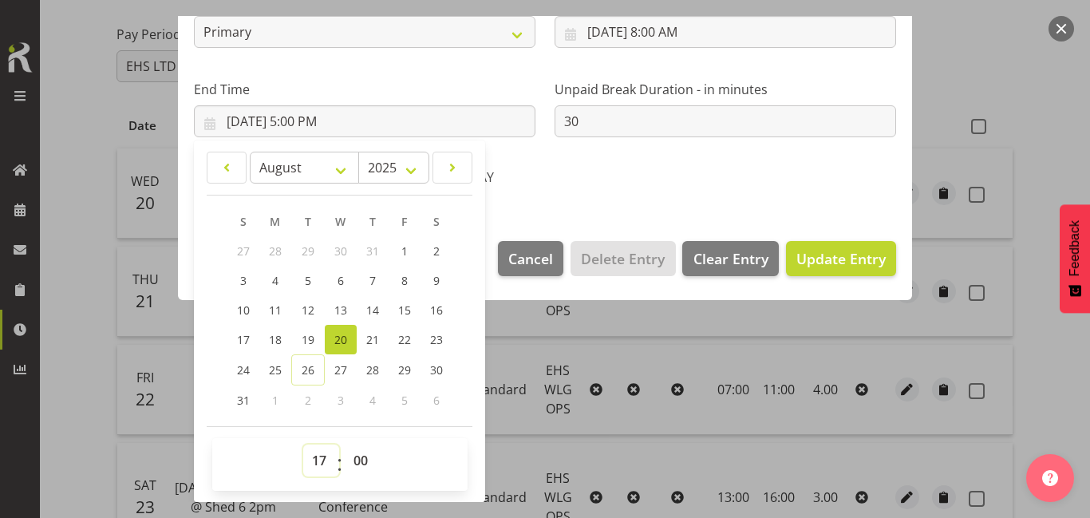
click at [316, 455] on select "00 01 02 03 04 05 06 07 08 09 10 11 12 13 14 15 16 17 18 19 20 21 22 23" at bounding box center [321, 460] width 36 height 32
select select "19"
click at [303, 444] on select "00 01 02 03 04 05 06 07 08 09 10 11 12 13 14 15 16 17 18 19 20 21 22 23" at bounding box center [321, 460] width 36 height 32
type input "8/20/2025, 7:00 PM"
click at [853, 271] on button "Update Entry" at bounding box center [841, 258] width 110 height 35
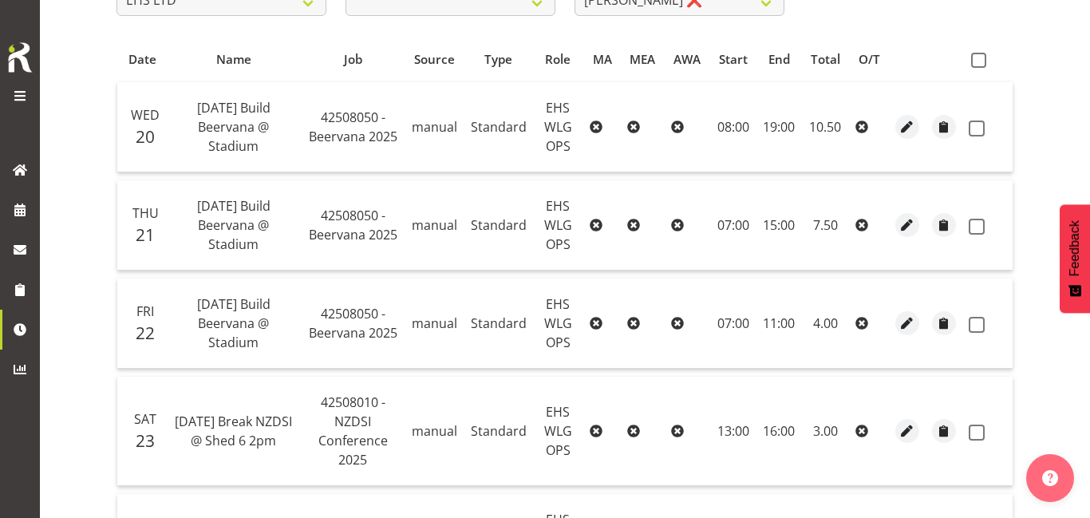
scroll to position [304, 0]
click at [914, 229] on span "button" at bounding box center [907, 224] width 18 height 18
select select "Standard"
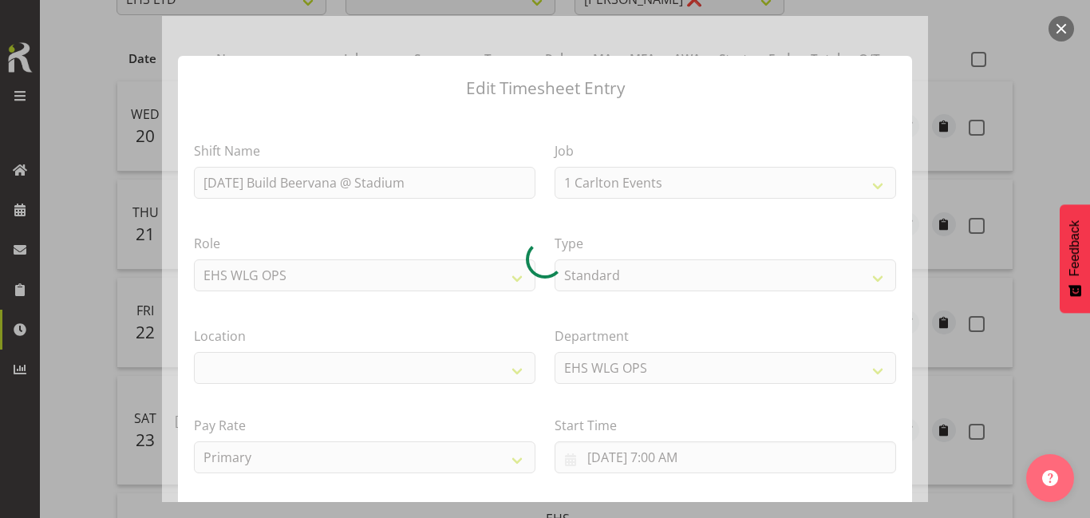
select select "9584"
select select "106"
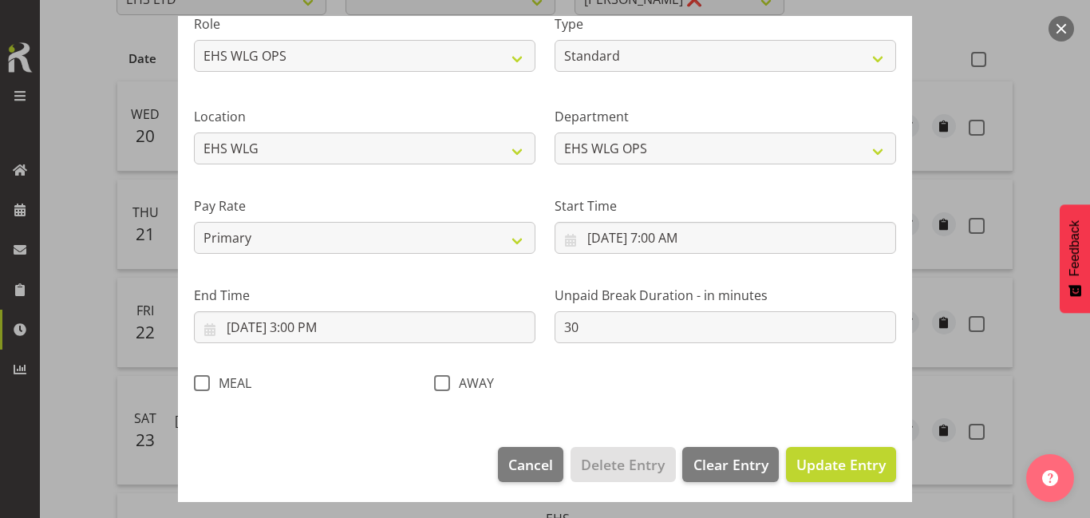
scroll to position [223, 0]
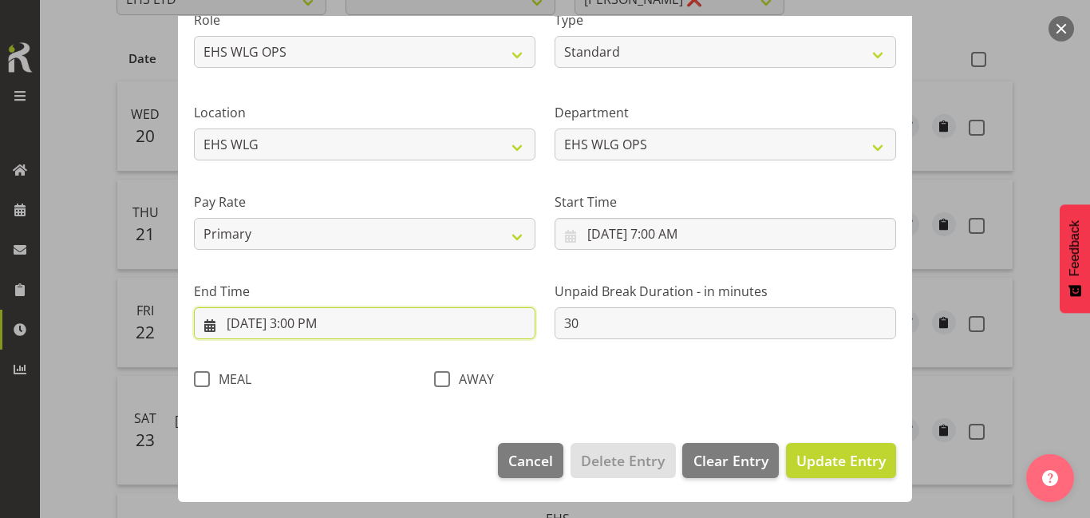
click at [422, 322] on input "8/21/2025, 3:00 PM" at bounding box center [365, 323] width 342 height 32
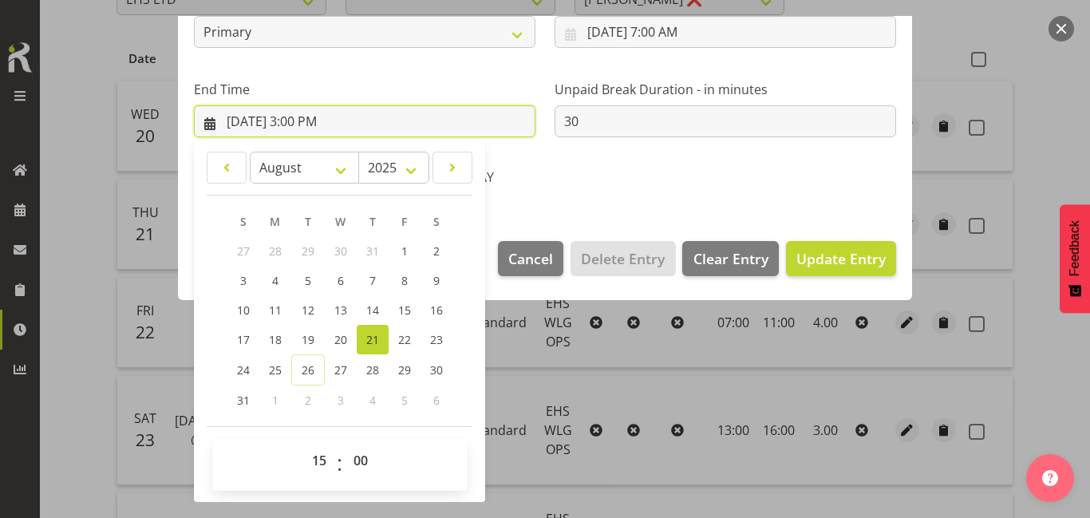
scroll to position [425, 0]
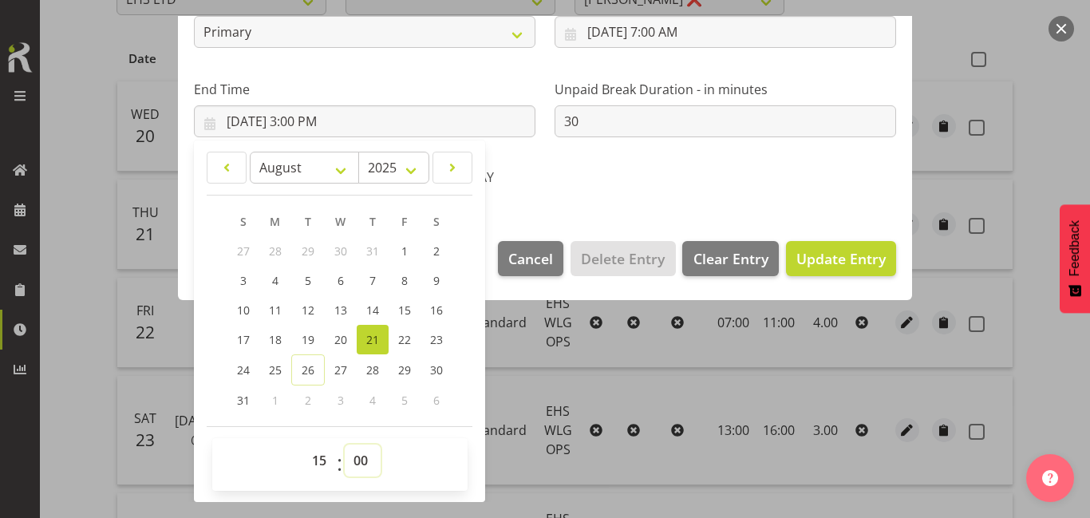
click at [360, 451] on select "00 01 02 03 04 05 06 07 08 09 10 11 12 13 14 15 16 17 18 19 20 21 22 23 24 25 2…" at bounding box center [363, 460] width 36 height 32
select select "30"
click at [345, 444] on select "00 01 02 03 04 05 06 07 08 09 10 11 12 13 14 15 16 17 18 19 20 21 22 23 24 25 2…" at bounding box center [363, 460] width 36 height 32
type input "8/21/2025, 3:30 PM"
click at [839, 256] on span "Update Entry" at bounding box center [840, 258] width 89 height 19
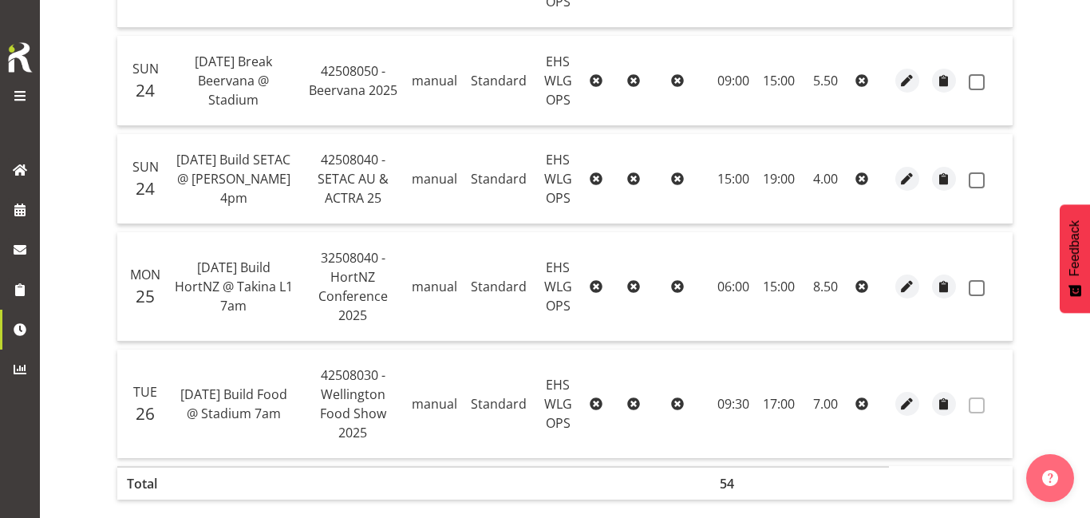
scroll to position [871, 0]
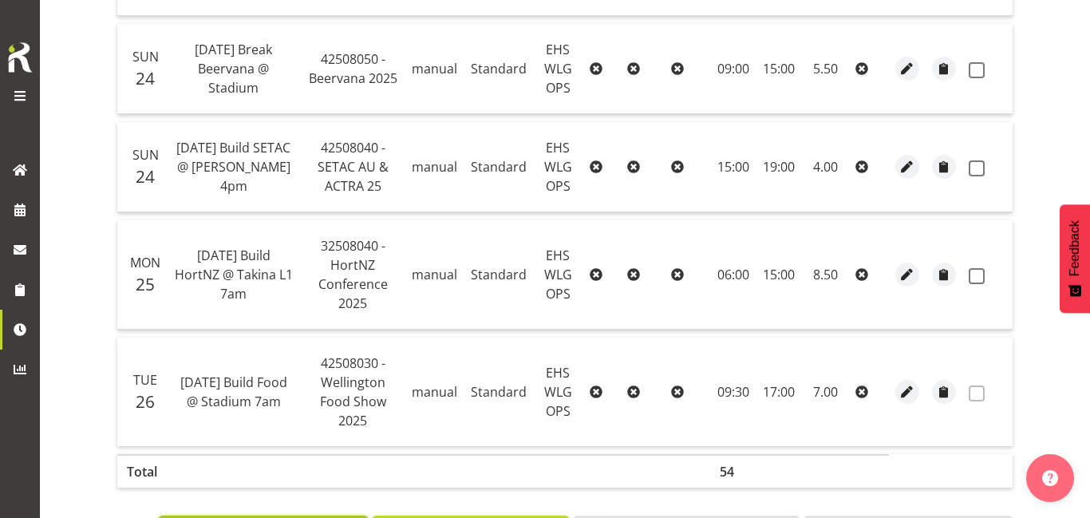
click at [902, 383] on span "button" at bounding box center [907, 392] width 18 height 18
select select "Standard"
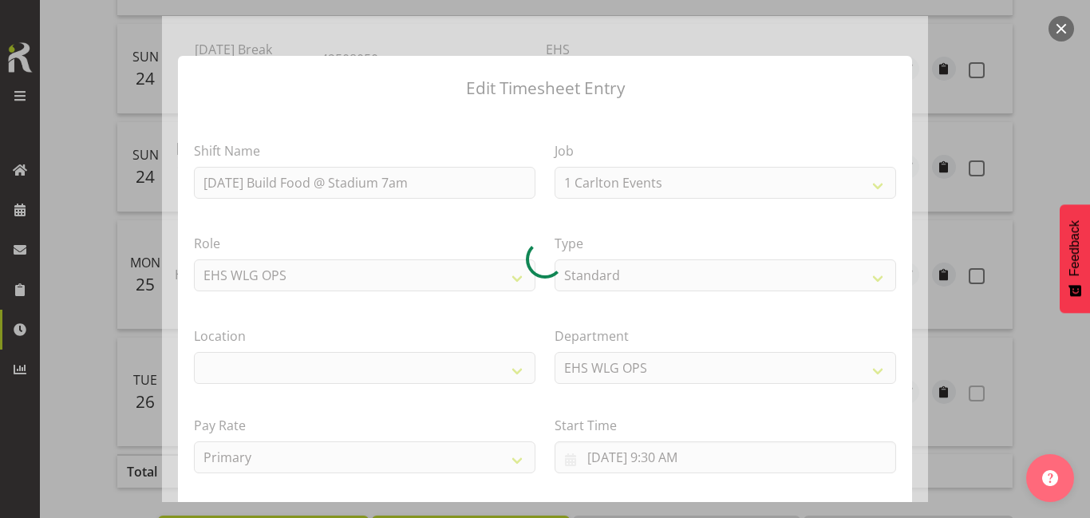
select select "9141"
select select "106"
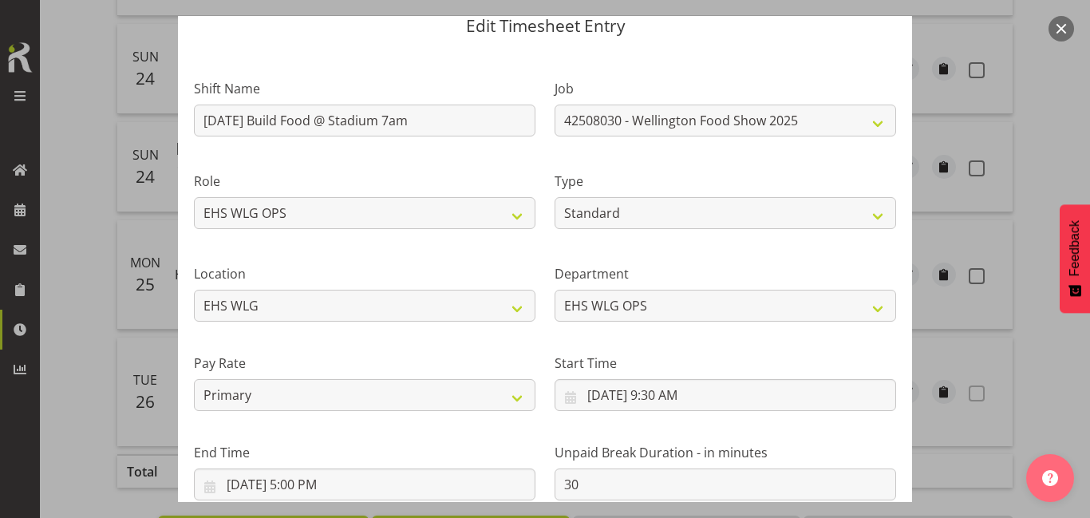
scroll to position [63, 0]
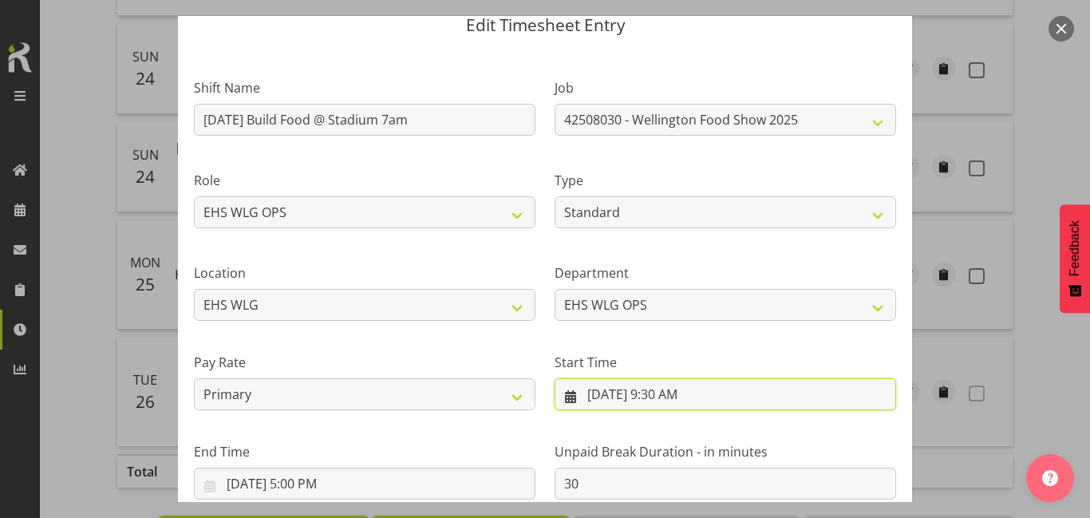
click at [748, 404] on input "8/26/2025, 9:30 AM" at bounding box center [726, 394] width 342 height 32
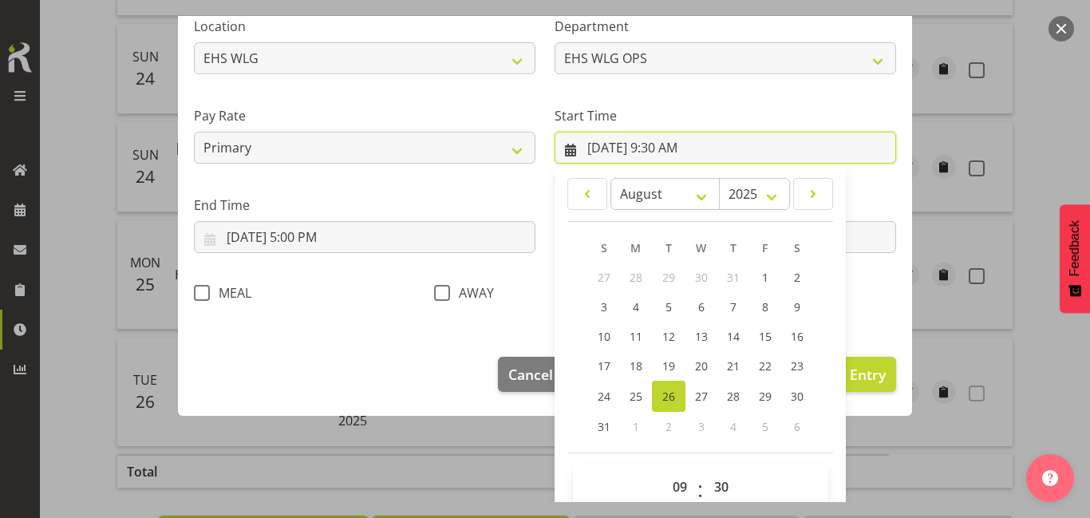
scroll to position [336, 0]
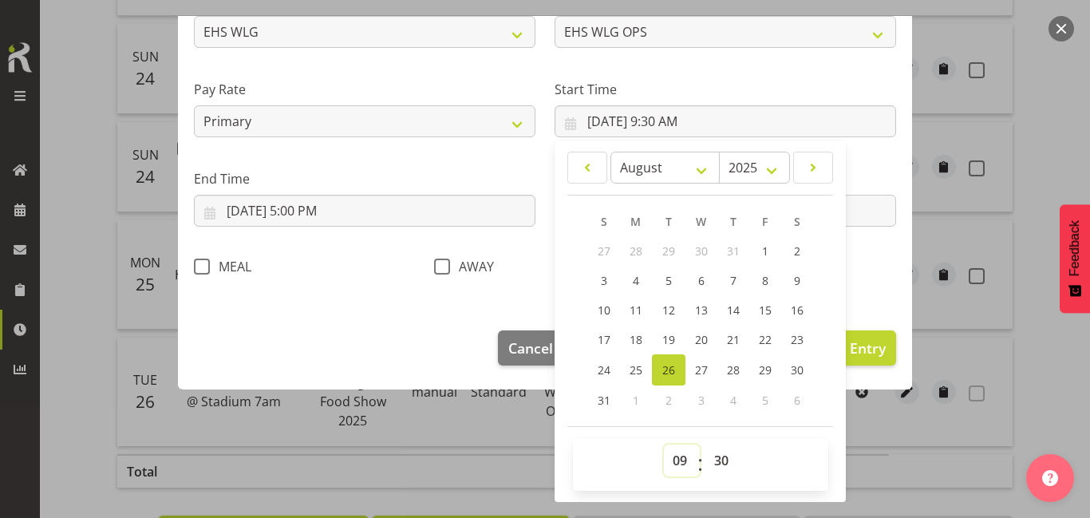
click at [672, 456] on select "00 01 02 03 04 05 06 07 08 09 10 11 12 13 14 15 16 17 18 19 20 21 22 23" at bounding box center [682, 460] width 36 height 32
select select "7"
click at [664, 444] on select "00 01 02 03 04 05 06 07 08 09 10 11 12 13 14 15 16 17 18 19 20 21 22 23" at bounding box center [682, 460] width 36 height 32
type input "8/26/2025, 7:30 AM"
click at [728, 468] on select "00 01 02 03 04 05 06 07 08 09 10 11 12 13 14 15 16 17 18 19 20 21 22 23 24 25 2…" at bounding box center [723, 460] width 36 height 32
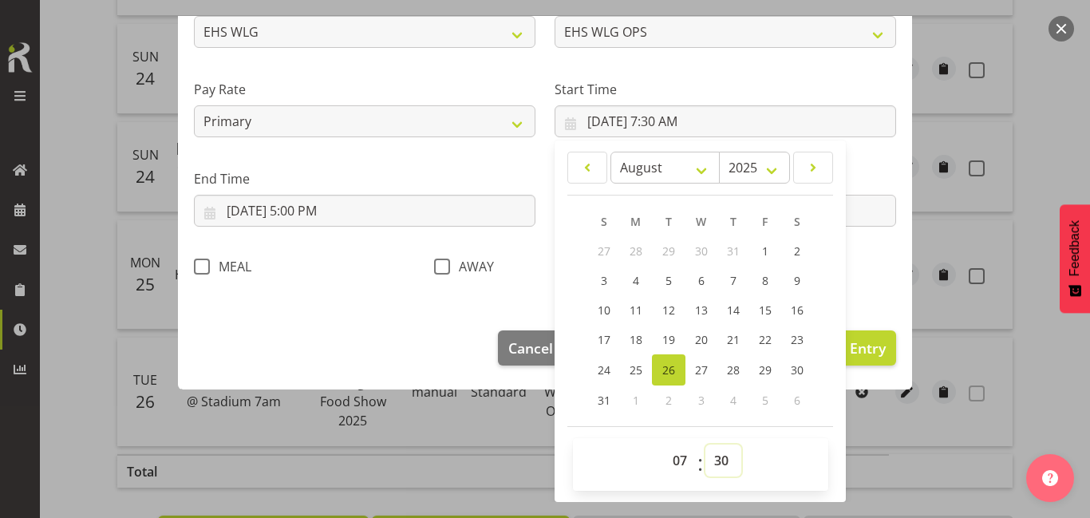
select select "18"
click at [705, 444] on select "00 01 02 03 04 05 06 07 08 09 10 11 12 13 14 15 16 17 18 19 20 21 22 23 24 25 2…" at bounding box center [723, 460] width 36 height 32
type input "8/26/2025, 7:18 AM"
click at [729, 456] on select "00 01 02 03 04 05 06 07 08 09 10 11 12 13 14 15 16 17 18 19 20 21 22 23 24 25 2…" at bounding box center [723, 460] width 36 height 32
select select "0"
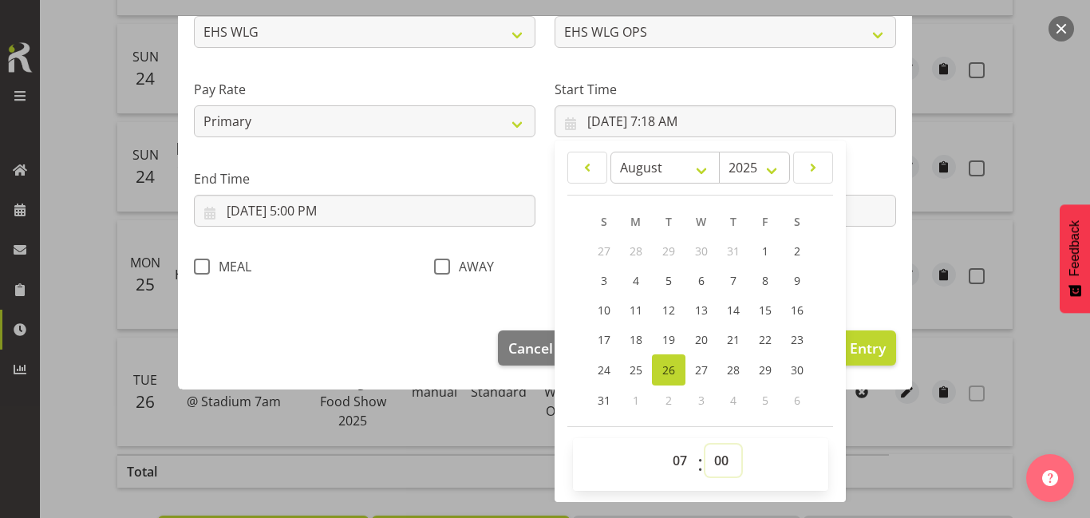
click at [705, 444] on select "00 01 02 03 04 05 06 07 08 09 10 11 12 13 14 15 16 17 18 19 20 21 22 23 24 25 2…" at bounding box center [723, 460] width 36 height 32
type input "8/26/2025, 7:00 AM"
click at [879, 338] on span "Update Entry" at bounding box center [840, 347] width 89 height 19
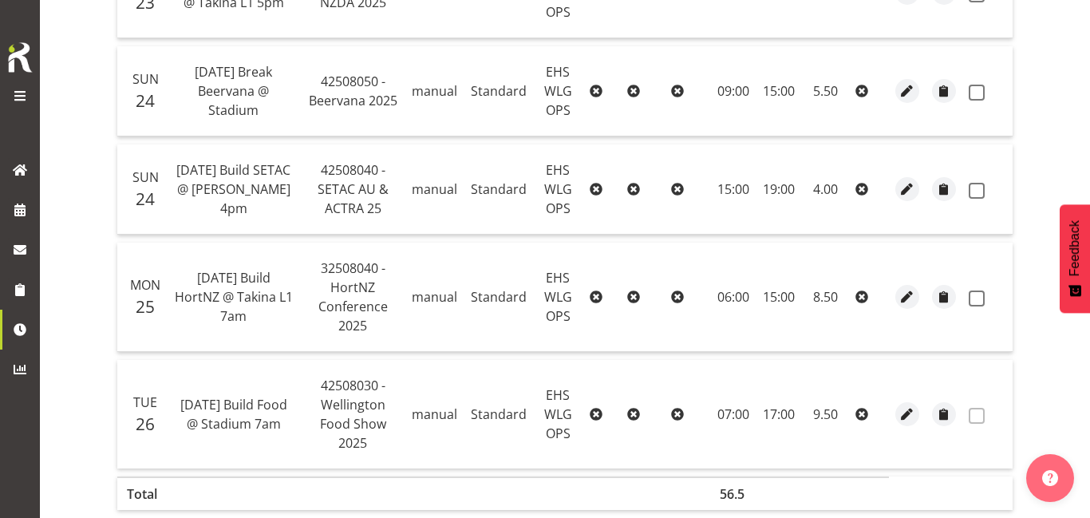
scroll to position [845, 0]
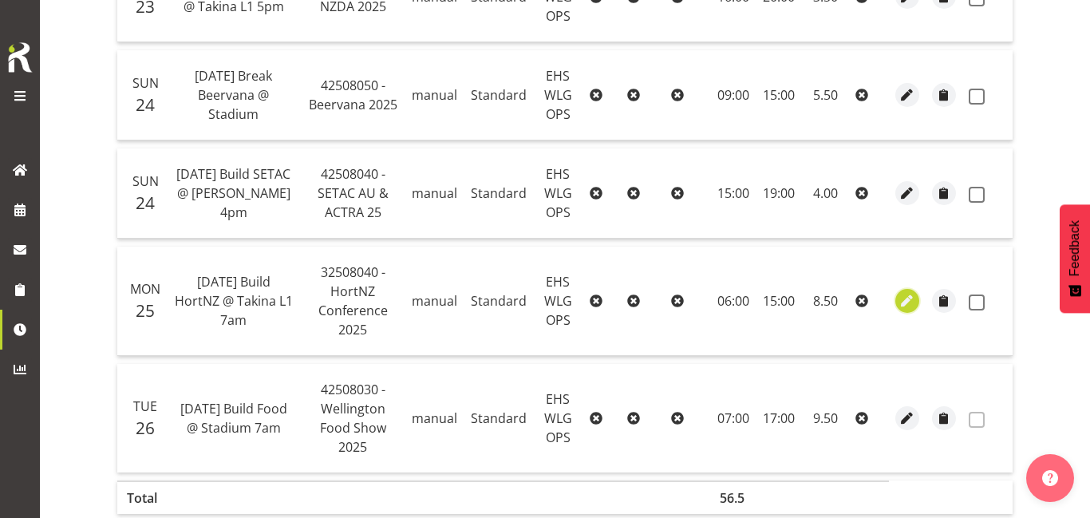
click at [910, 292] on span "button" at bounding box center [907, 301] width 18 height 18
select select "Standard"
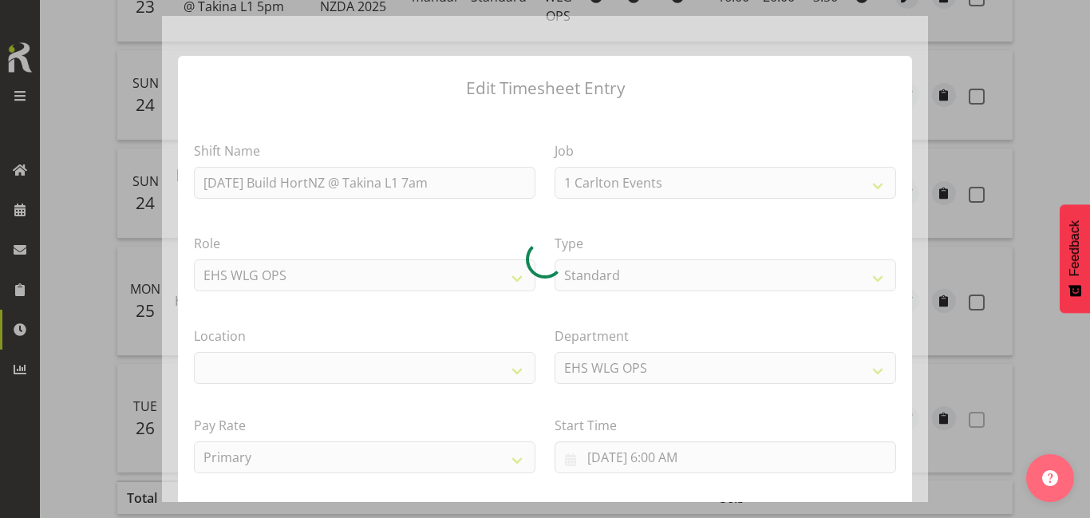
select select "9260"
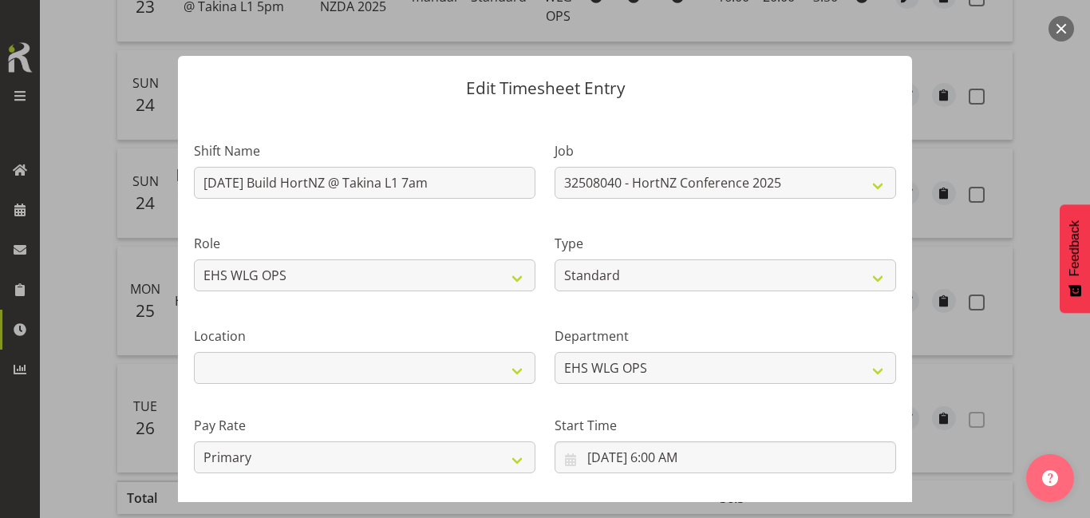
select select "106"
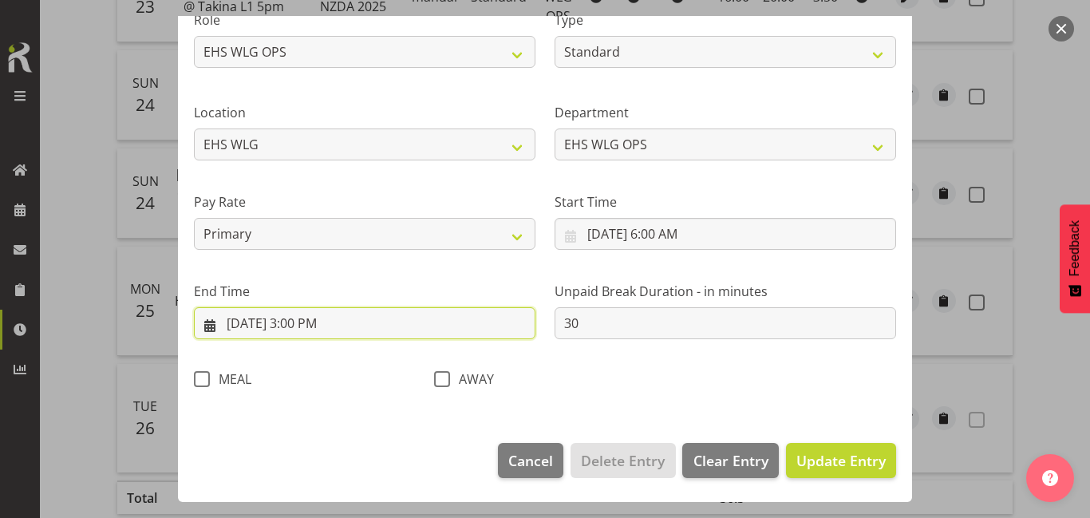
click at [471, 312] on input "8/25/2025, 3:00 PM" at bounding box center [365, 323] width 342 height 32
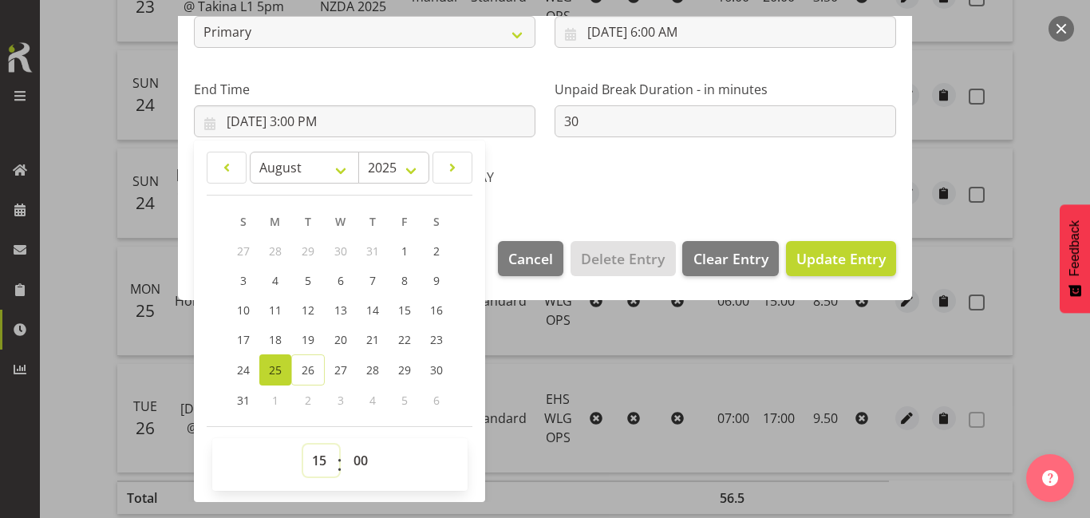
click at [325, 458] on select "00 01 02 03 04 05 06 07 08 09 10 11 12 13 14 15 16 17 18 19 20 21 22 23" at bounding box center [321, 460] width 36 height 32
select select "17"
click at [303, 444] on select "00 01 02 03 04 05 06 07 08 09 10 11 12 13 14 15 16 17 18 19 20 21 22 23" at bounding box center [321, 460] width 36 height 32
type input "8/25/2025, 5:00 PM"
click at [825, 262] on span "Update Entry" at bounding box center [840, 258] width 89 height 19
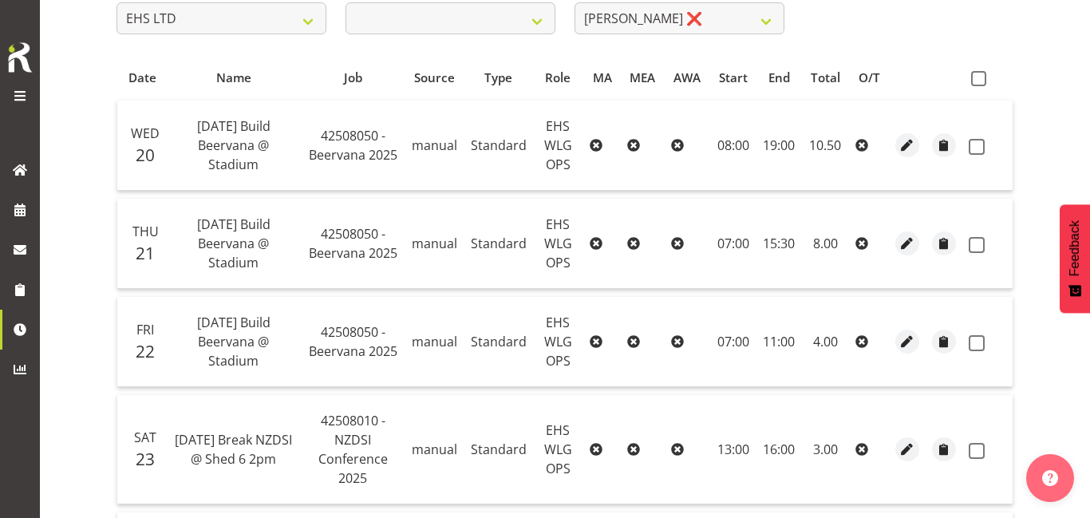
scroll to position [871, 0]
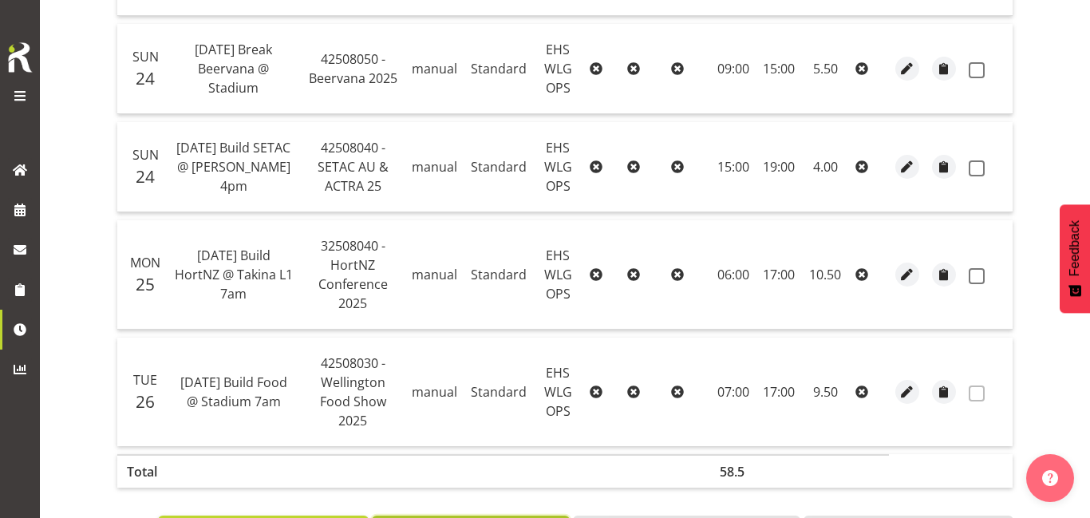
select select
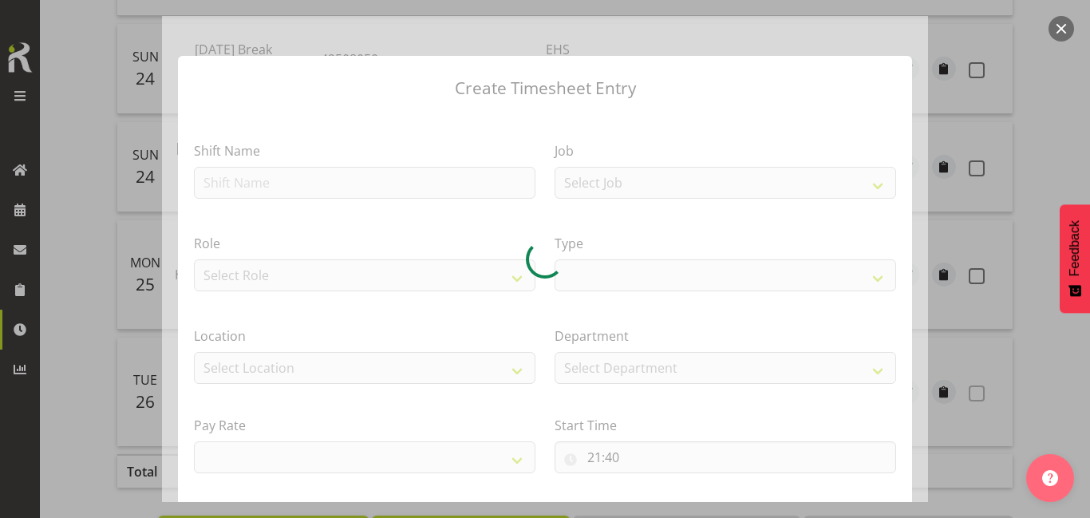
select select
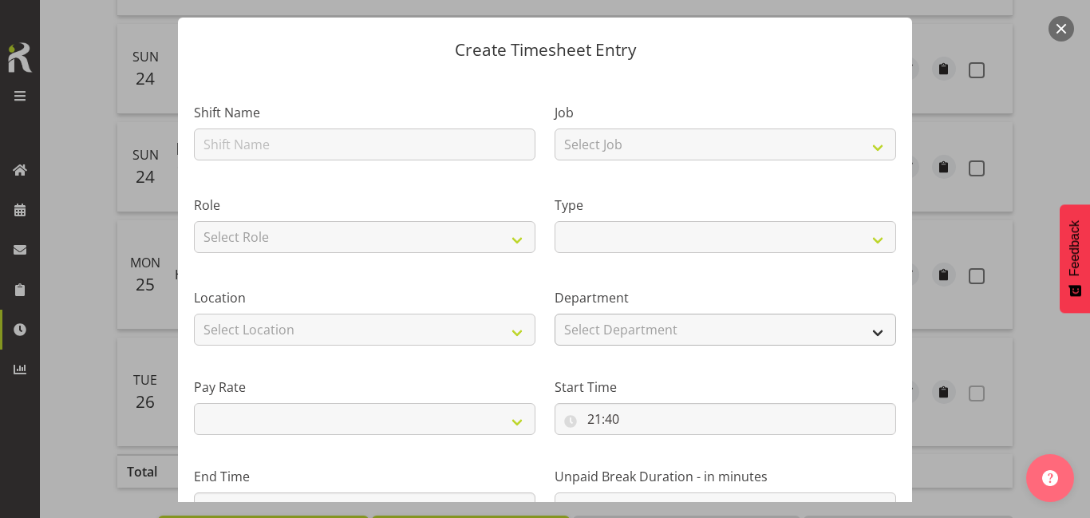
scroll to position [35, 0]
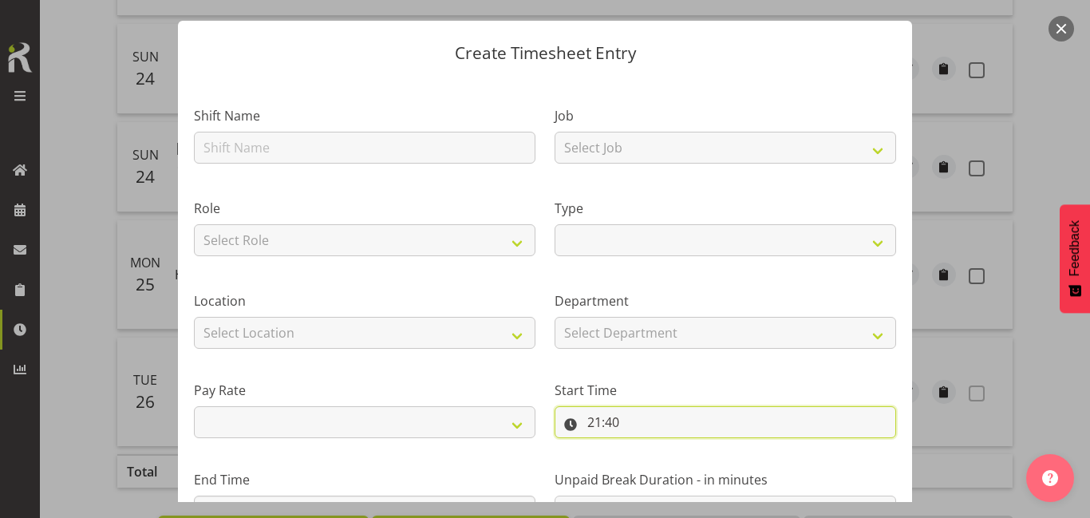
click at [613, 422] on input "21:40" at bounding box center [726, 422] width 342 height 32
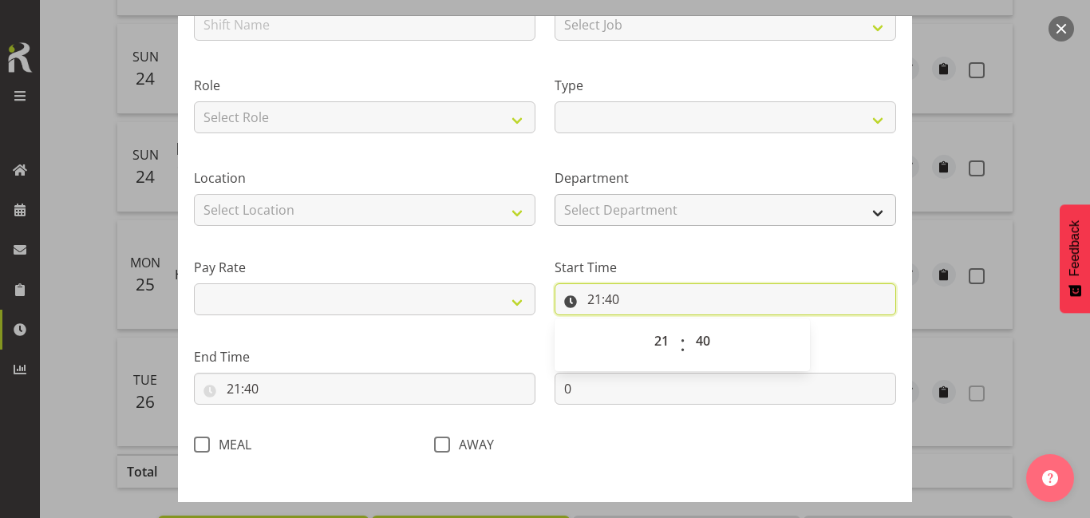
scroll to position [161, 0]
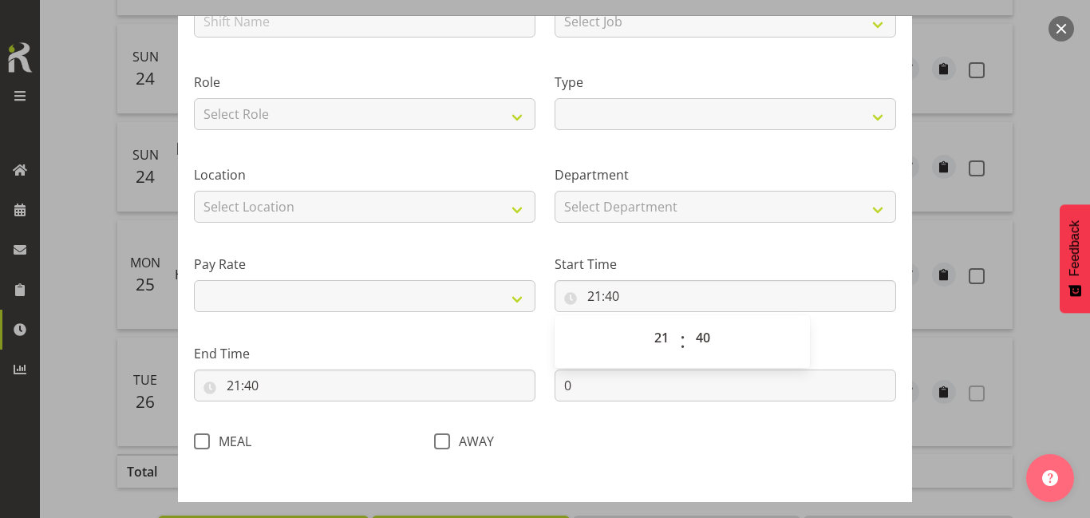
click at [1055, 38] on button "button" at bounding box center [1061, 29] width 26 height 26
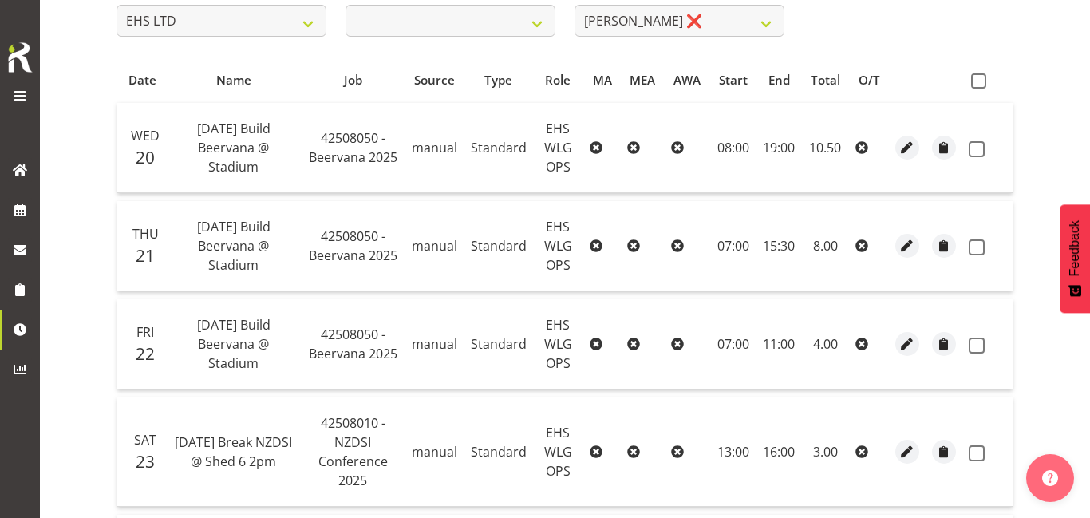
scroll to position [291, 0]
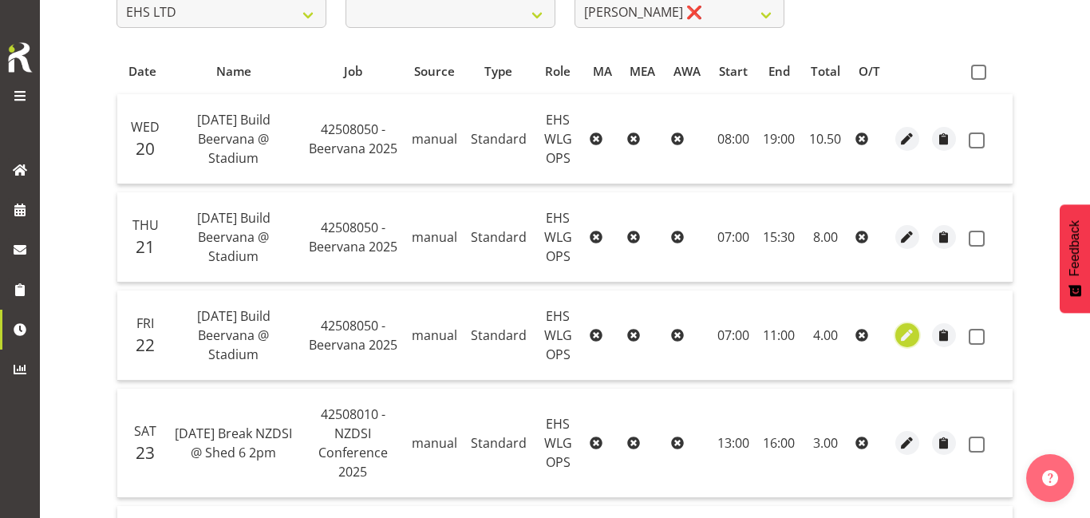
click at [909, 333] on span "button" at bounding box center [907, 335] width 18 height 18
select select "Standard"
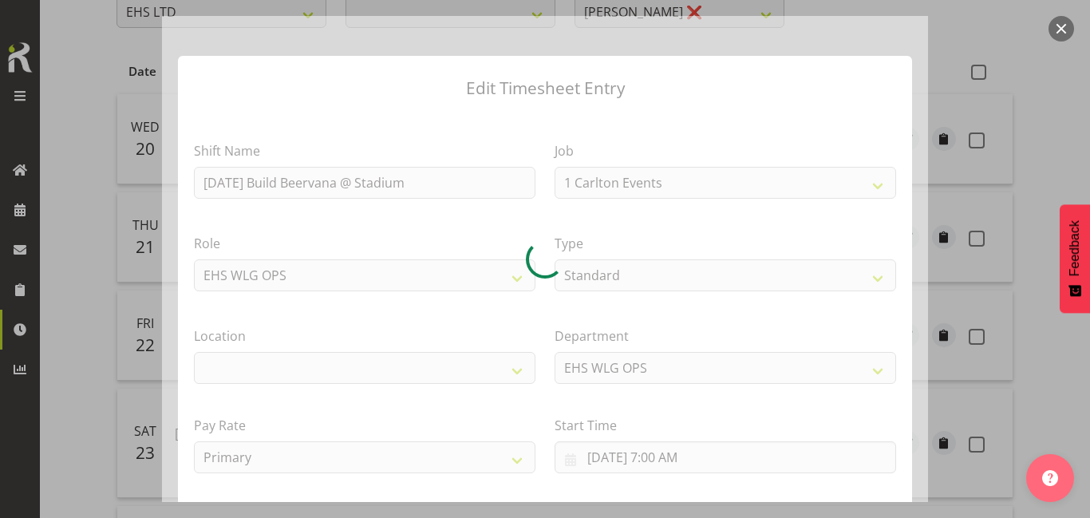
select select "9584"
select select "106"
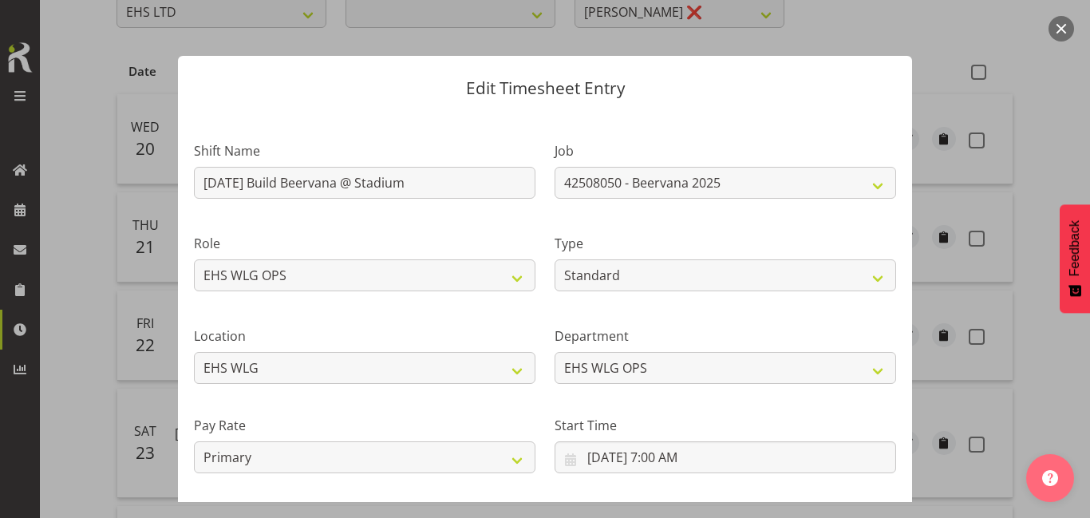
scroll to position [118, 0]
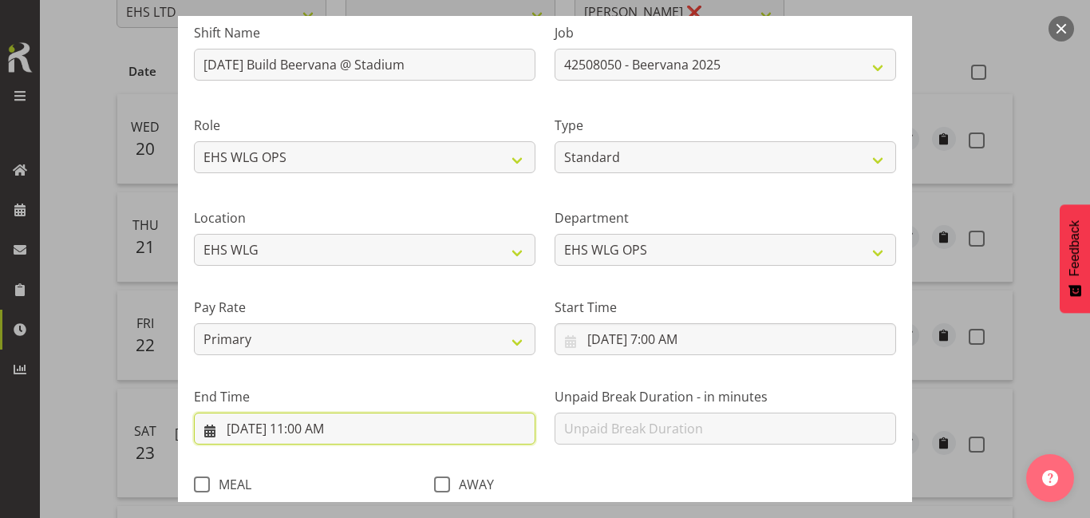
click at [436, 435] on input "8/22/2025, 11:00 AM" at bounding box center [365, 429] width 342 height 32
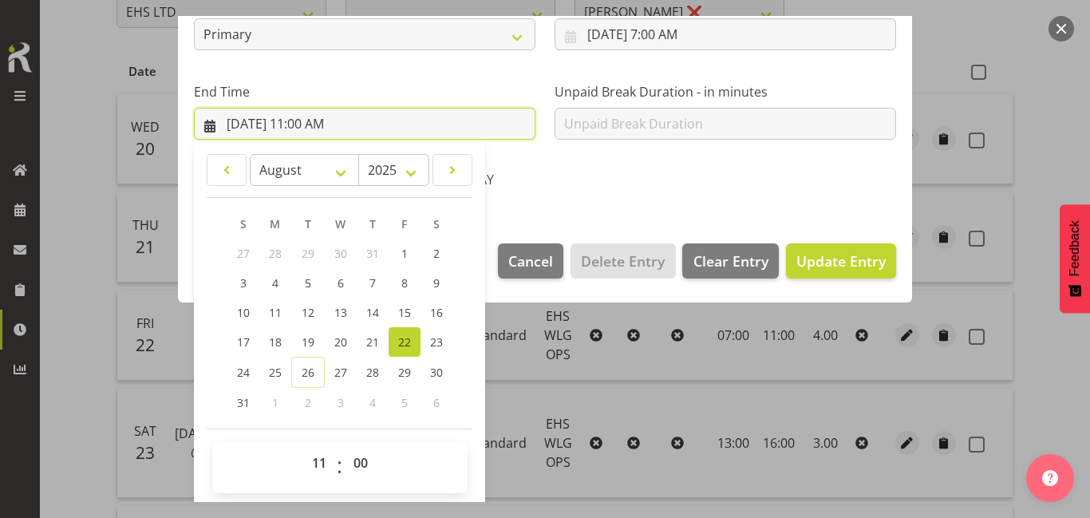
scroll to position [425, 0]
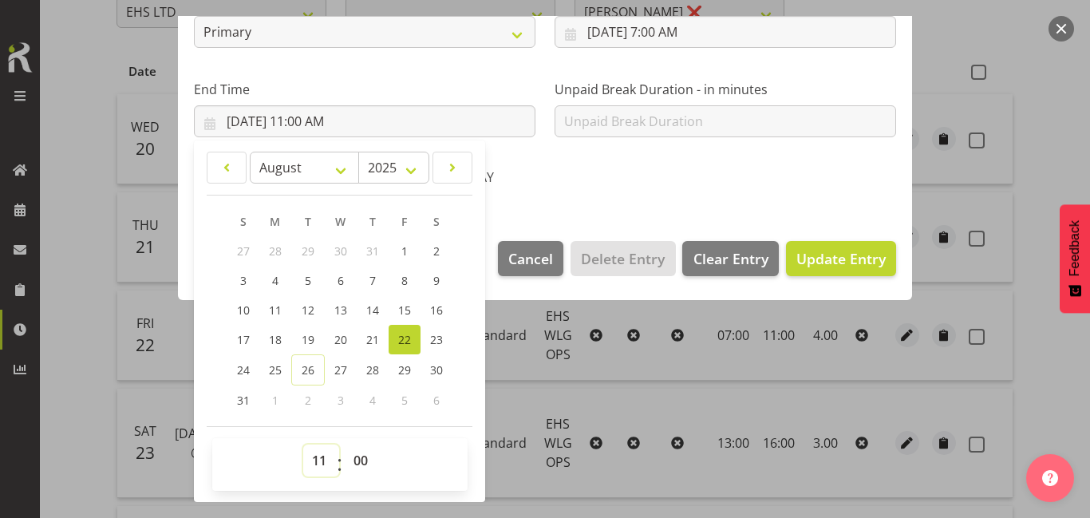
click at [318, 460] on select "00 01 02 03 04 05 06 07 08 09 10 11 12 13 14 15 16 17 18 19 20 21 22 23" at bounding box center [321, 460] width 36 height 32
select select "14"
click at [303, 444] on select "00 01 02 03 04 05 06 07 08 09 10 11 12 13 14 15 16 17 18 19 20 21 22 23" at bounding box center [321, 460] width 36 height 32
type input "8/22/2025, 2:00 PM"
click at [818, 256] on span "Update Entry" at bounding box center [840, 258] width 89 height 19
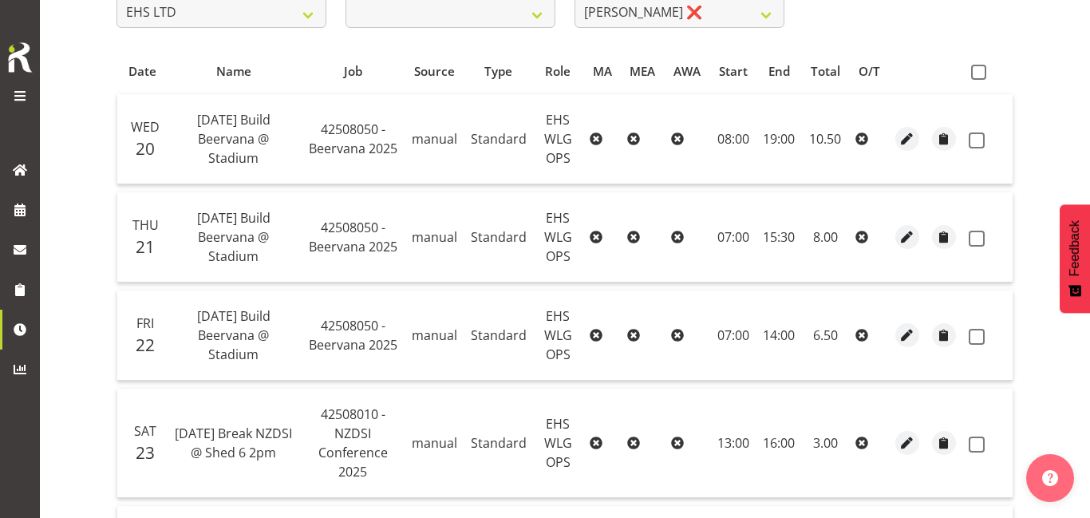
scroll to position [299, 0]
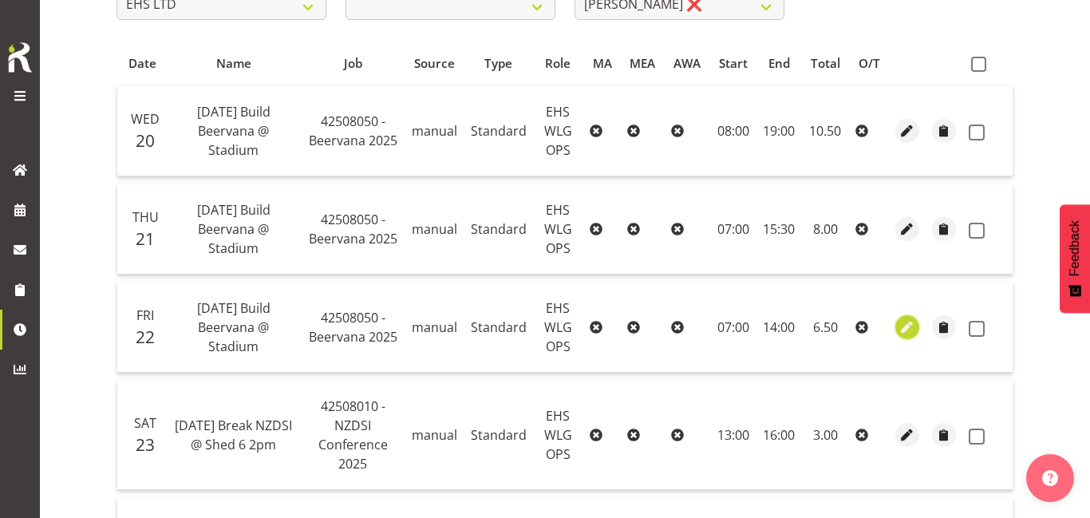
click at [904, 330] on span "button" at bounding box center [907, 327] width 18 height 18
select select "Standard"
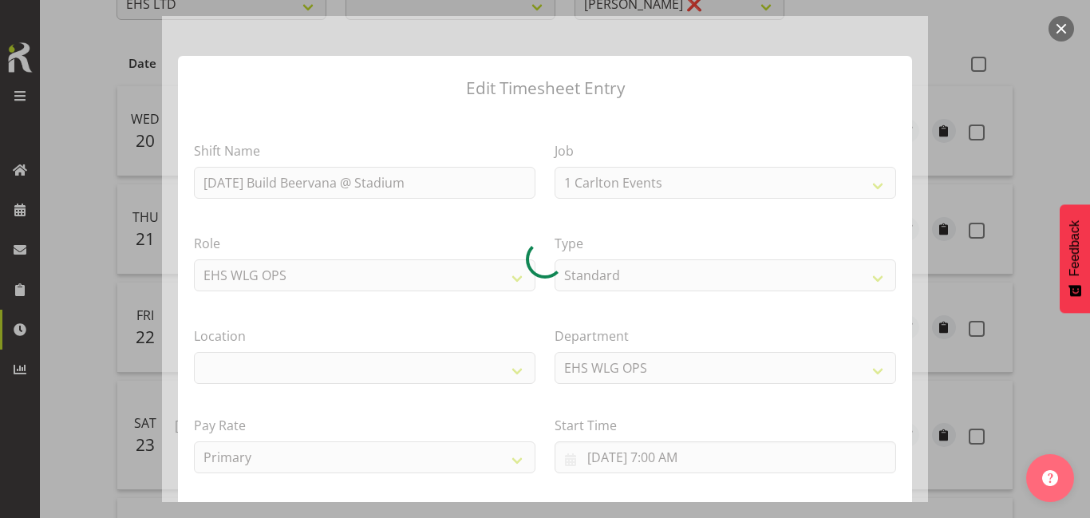
select select "9584"
select select "106"
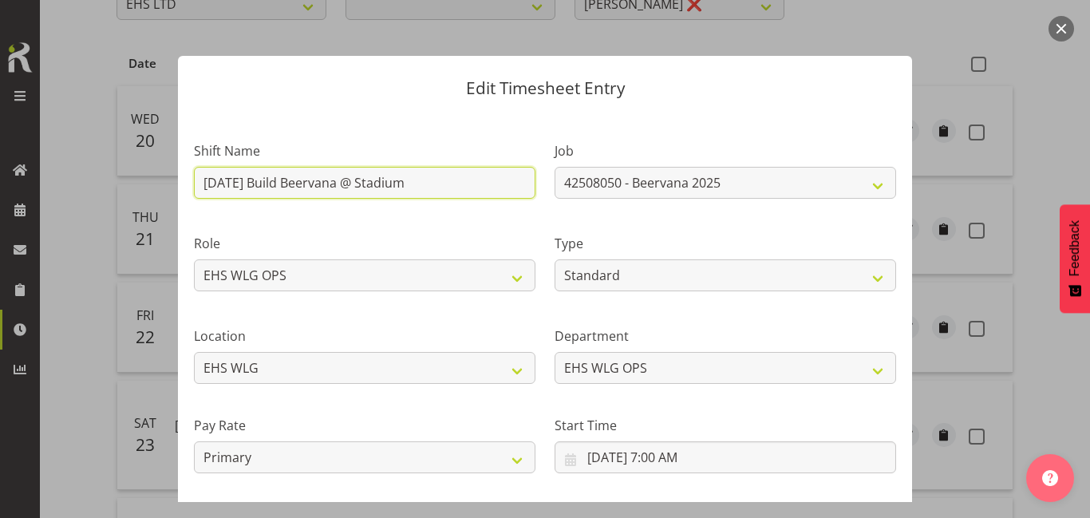
click at [443, 188] on input "[DATE] Build Beervana @ Stadium" at bounding box center [365, 183] width 342 height 32
type input "Warehouse"
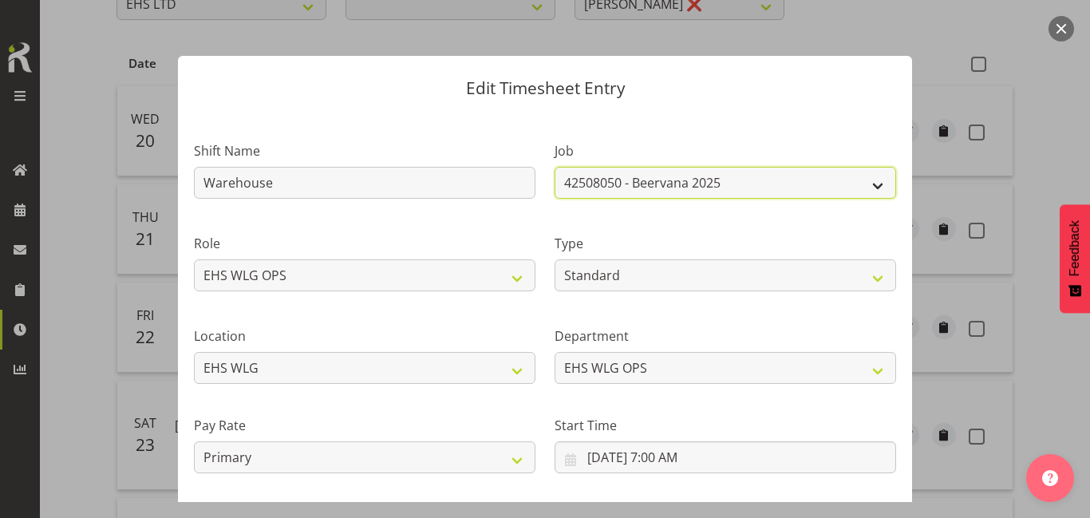
click at [673, 189] on select "1 Carlton Events 1 Carlton Hamilton 1 Carlton Wellington 1 EHS WAREHOUSE/OFFICE…" at bounding box center [726, 183] width 342 height 32
click at [887, 190] on select "1 Carlton Events 1 Carlton Hamilton 1 Carlton Wellington 1 EHS WAREHOUSE/OFFICE…" at bounding box center [726, 183] width 342 height 32
click at [770, 247] on label "Type" at bounding box center [726, 243] width 342 height 19
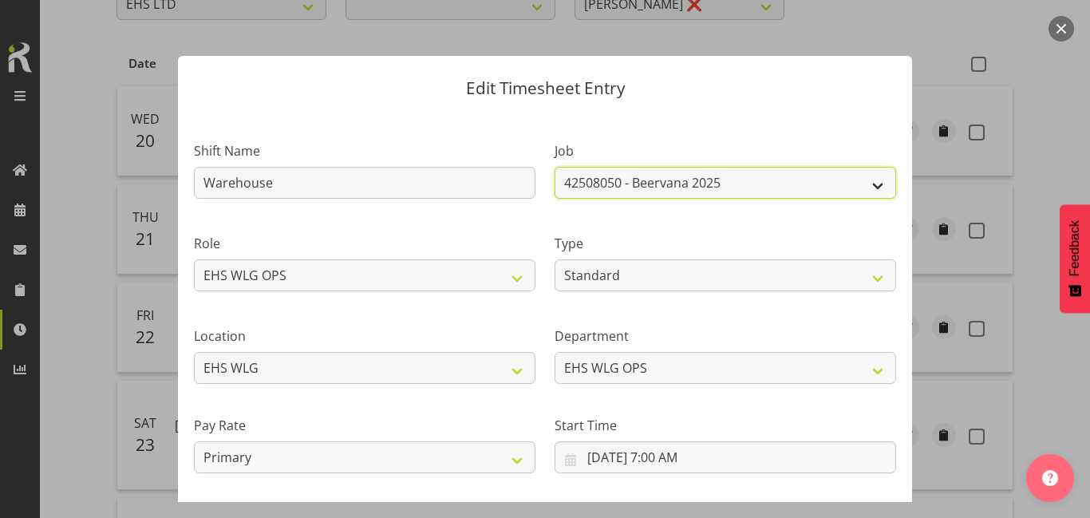
click at [849, 190] on select "1 Carlton Events 1 Carlton Hamilton 1 Carlton Wellington 1 EHS WAREHOUSE/OFFICE…" at bounding box center [726, 183] width 342 height 32
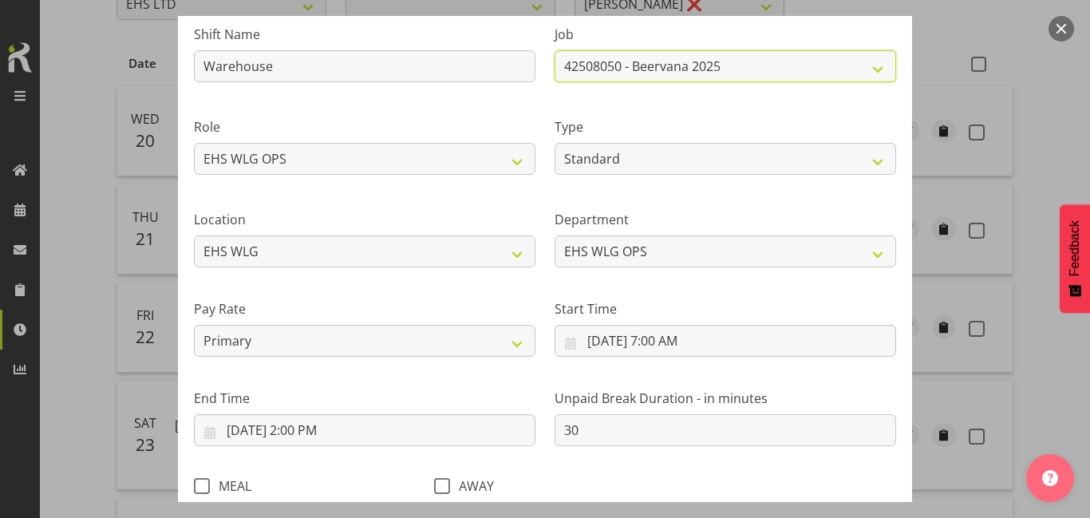
scroll to position [118, 0]
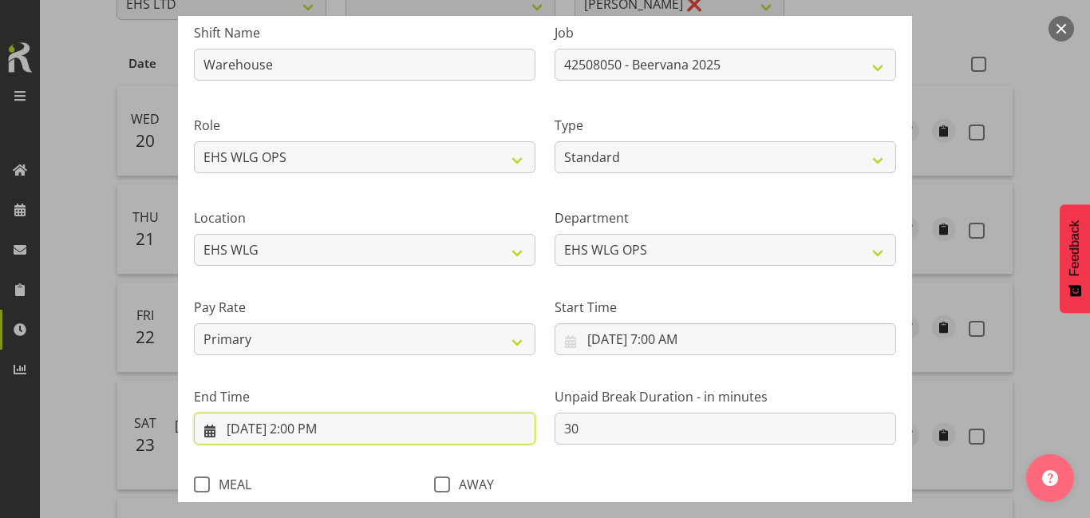
click at [440, 431] on input "8/22/2025, 2:00 PM" at bounding box center [365, 429] width 342 height 32
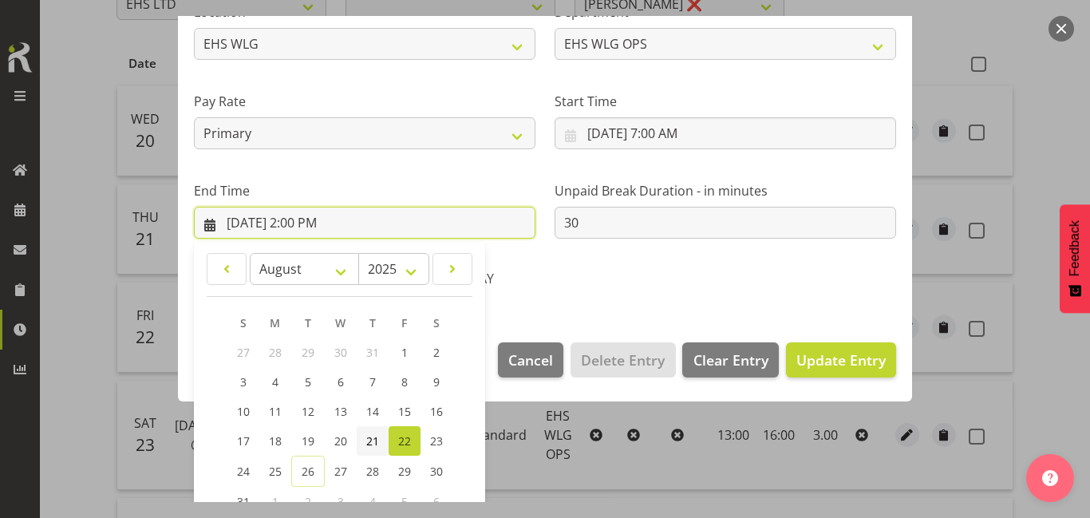
scroll to position [425, 0]
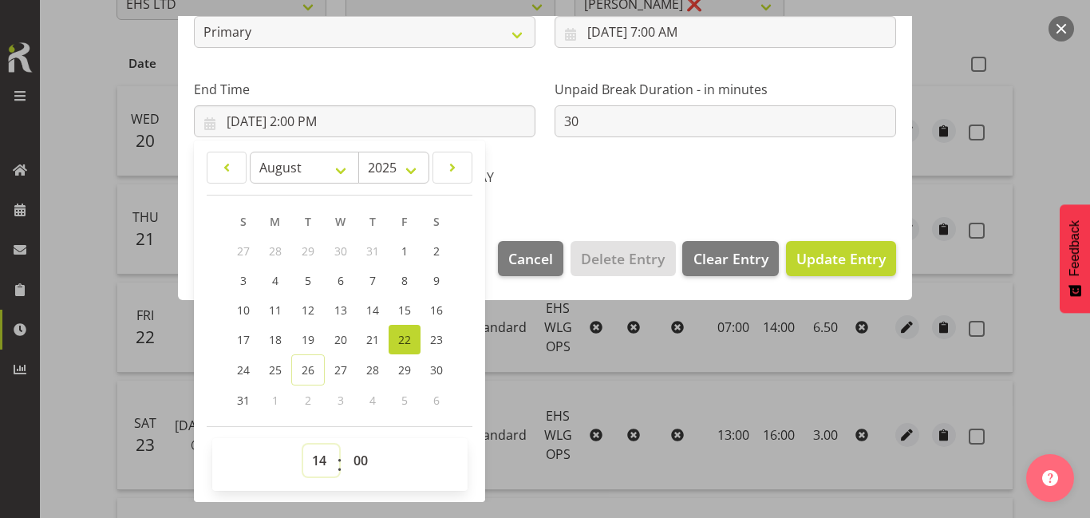
click at [330, 461] on select "00 01 02 03 04 05 06 07 08 09 10 11 12 13 14 15 16 17 18 19 20 21 22 23" at bounding box center [321, 460] width 36 height 32
select select "16"
click at [303, 444] on select "00 01 02 03 04 05 06 07 08 09 10 11 12 13 14 15 16 17 18 19 20 21 22 23" at bounding box center [321, 460] width 36 height 32
type input "8/22/2025, 4:00 PM"
click at [357, 458] on select "00 01 02 03 04 05 06 07 08 09 10 11 12 13 14 15 16 17 18 19 20 21 22 23 24 25 2…" at bounding box center [363, 460] width 36 height 32
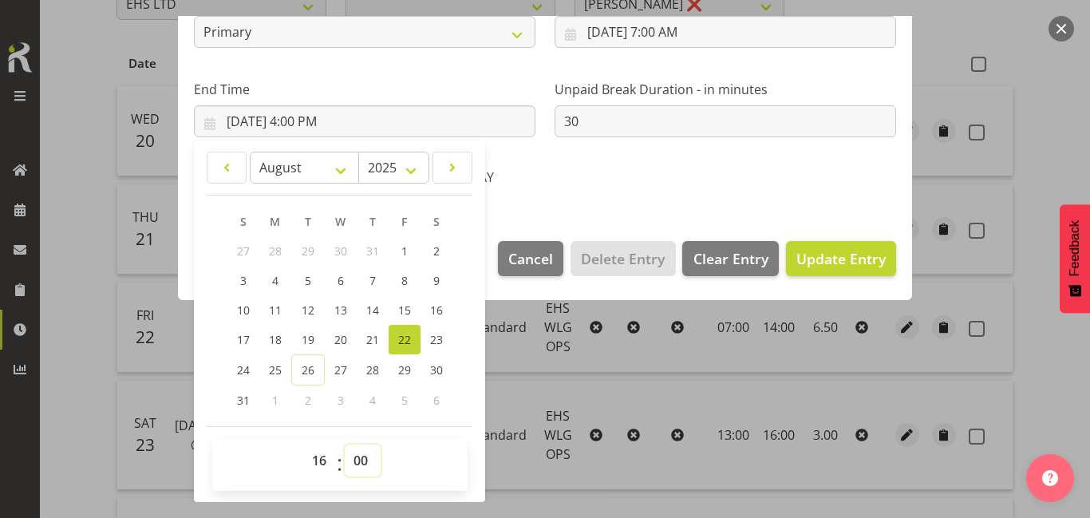
select select "17"
click at [345, 444] on select "00 01 02 03 04 05 06 07 08 09 10 11 12 13 14 15 16 17 18 19 20 21 22 23 24 25 2…" at bounding box center [363, 460] width 36 height 32
type input "8/22/2025, 4:17 PM"
click at [365, 459] on select "00 01 02 03 04 05 06 07 08 09 10 11 12 13 14 15 16 17 18 19 20 21 22 23 24 25 2…" at bounding box center [363, 460] width 36 height 32
select select "30"
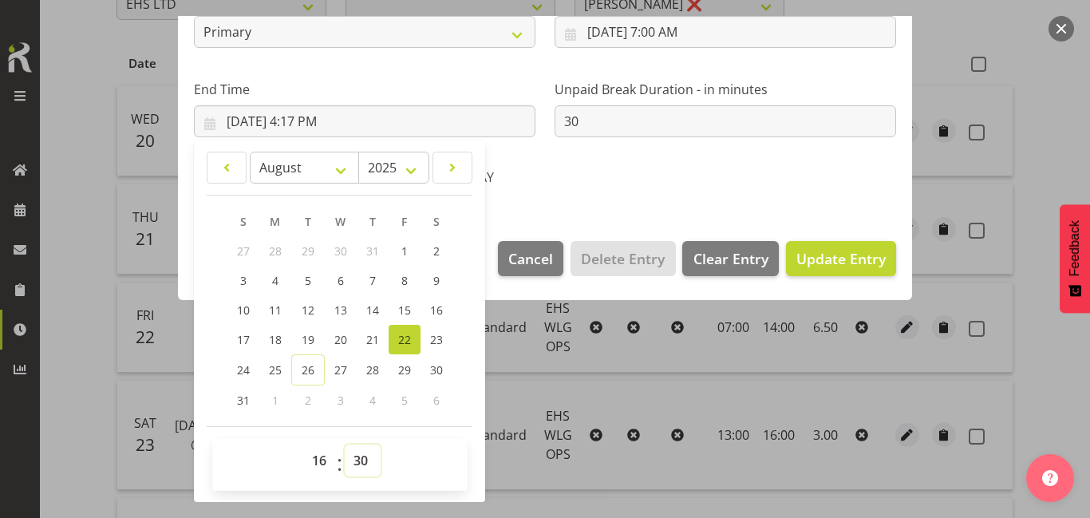
click at [345, 444] on select "00 01 02 03 04 05 06 07 08 09 10 11 12 13 14 15 16 17 18 19 20 21 22 23 24 25 2…" at bounding box center [363, 460] width 36 height 32
type input "8/22/2025, 4:30 PM"
click at [825, 251] on span "Update Entry" at bounding box center [840, 258] width 89 height 19
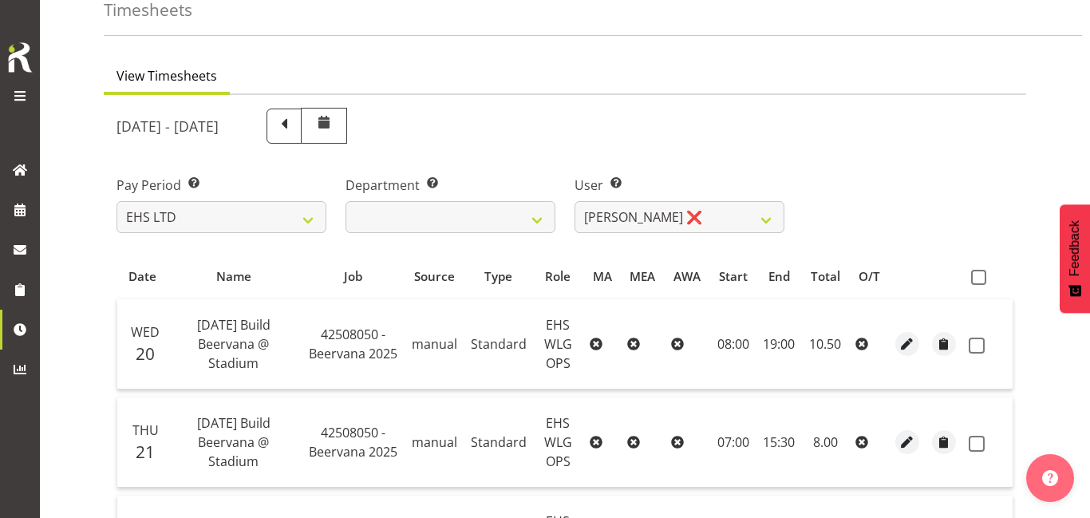
scroll to position [0, 0]
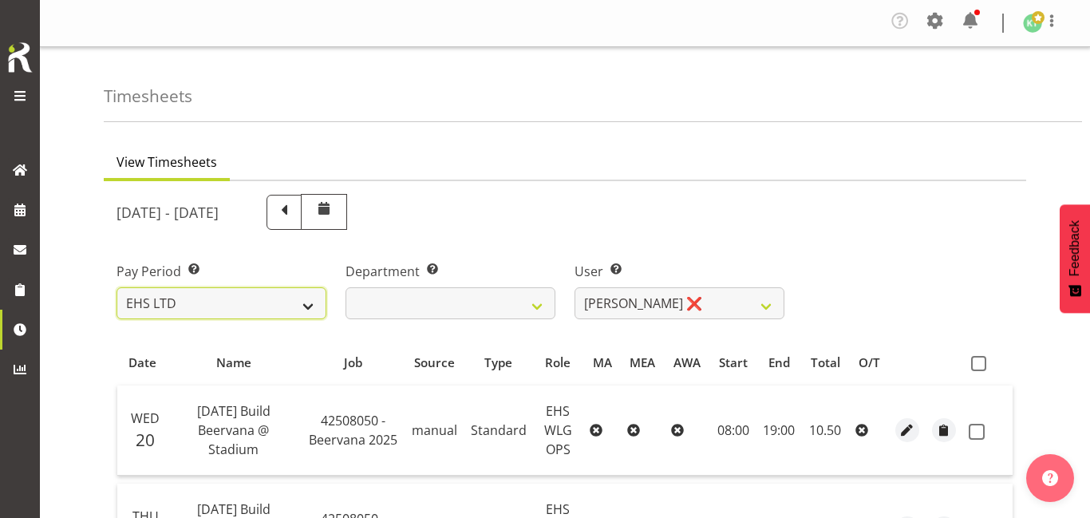
click at [302, 310] on select "SLP LTD EHS LTD DW LTD VEHICLES Carlton Events Hamilton 120 Limited Wellington …" at bounding box center [221, 303] width 210 height 32
select select "6"
click at [116, 287] on select "SLP LTD EHS LTD DW LTD VEHICLES Carlton Events Hamilton 120 Limited Wellington …" at bounding box center [221, 303] width 210 height 32
select select
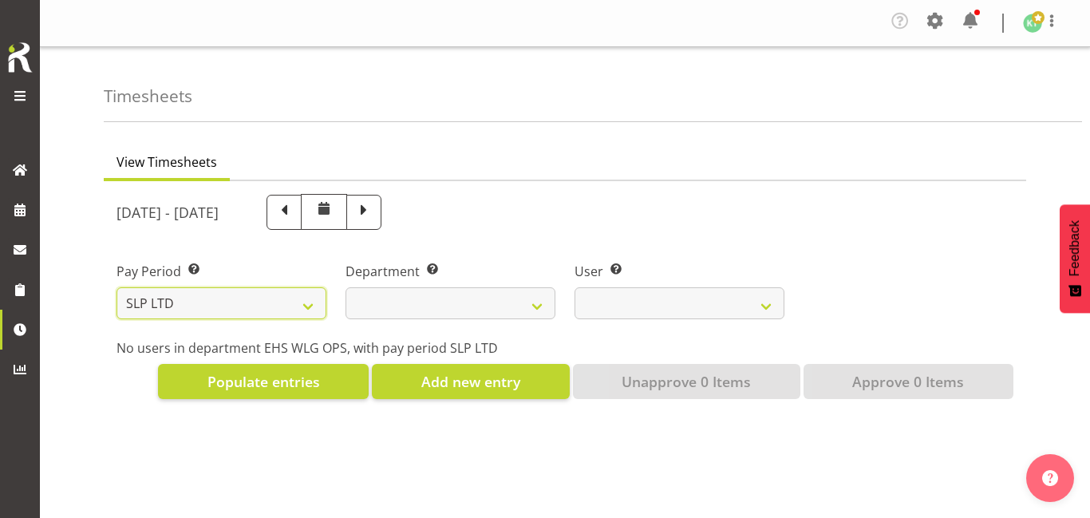
select select
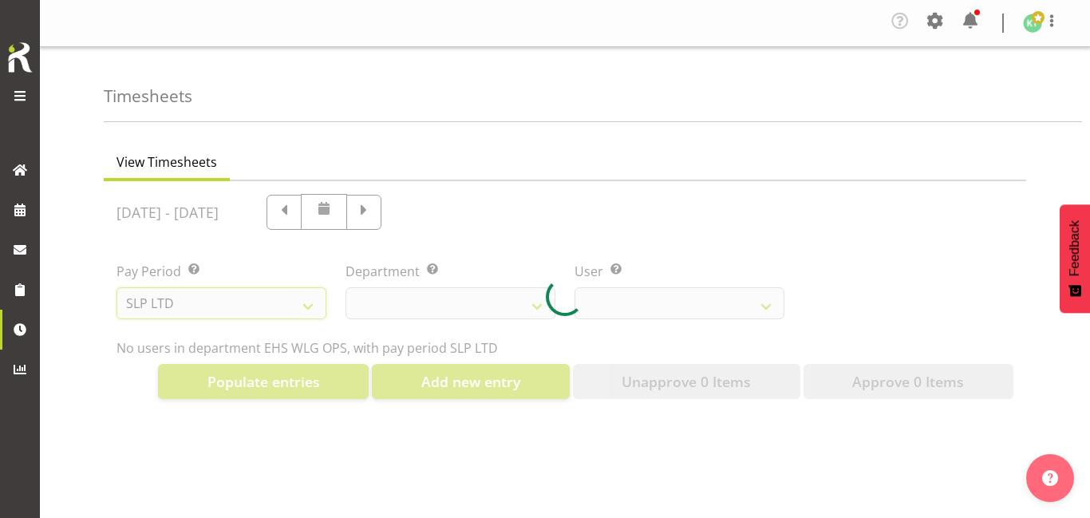
select select
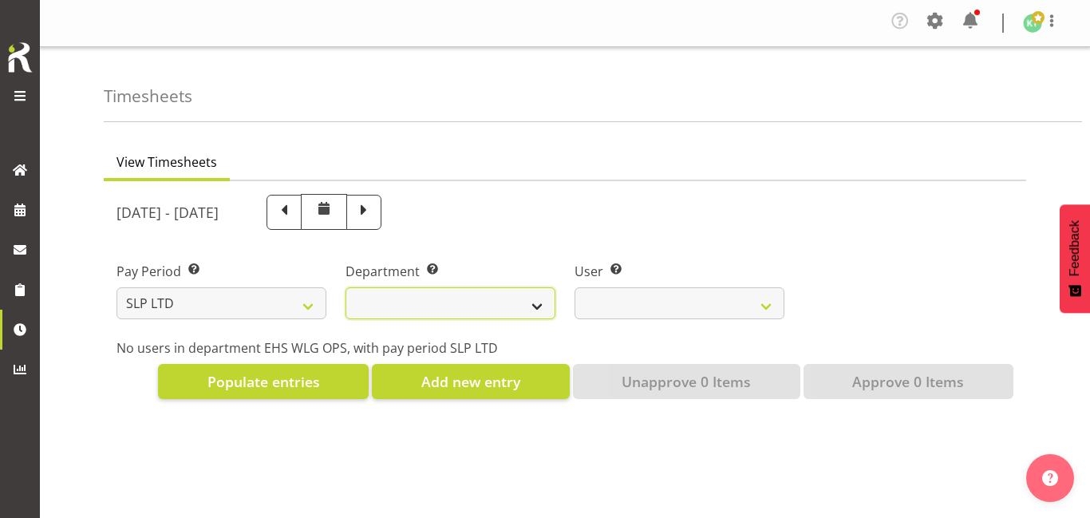
click at [425, 306] on select "SLP TRADE" at bounding box center [451, 303] width 210 height 32
select select "23"
click at [346, 287] on select "SLP TRADE" at bounding box center [451, 303] width 210 height 32
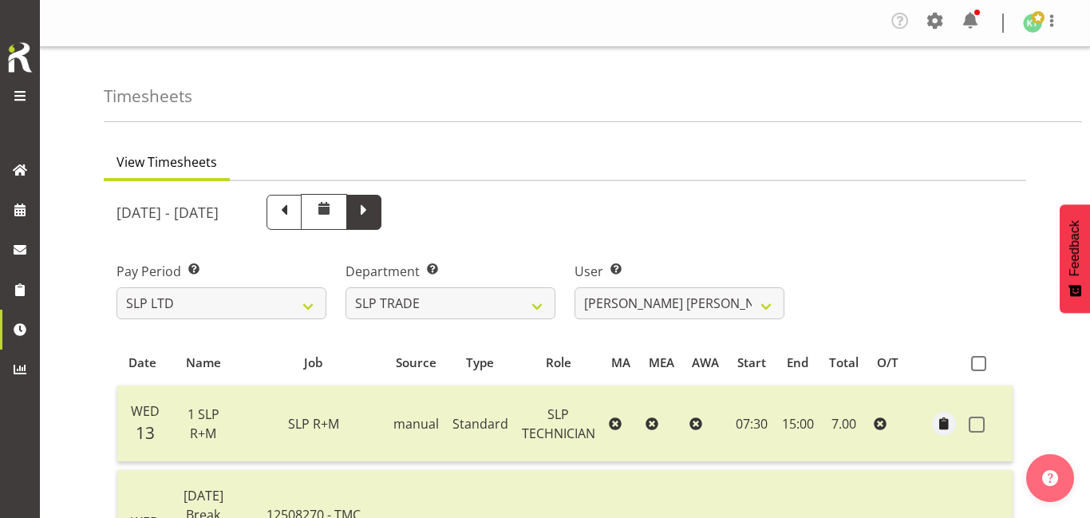
click at [381, 222] on span at bounding box center [363, 212] width 35 height 35
select select
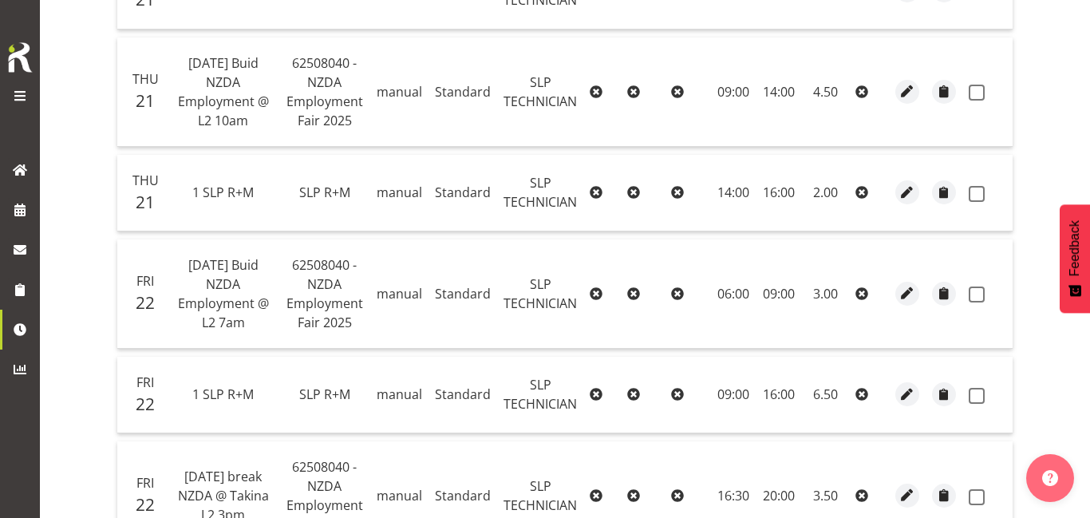
scroll to position [524, 0]
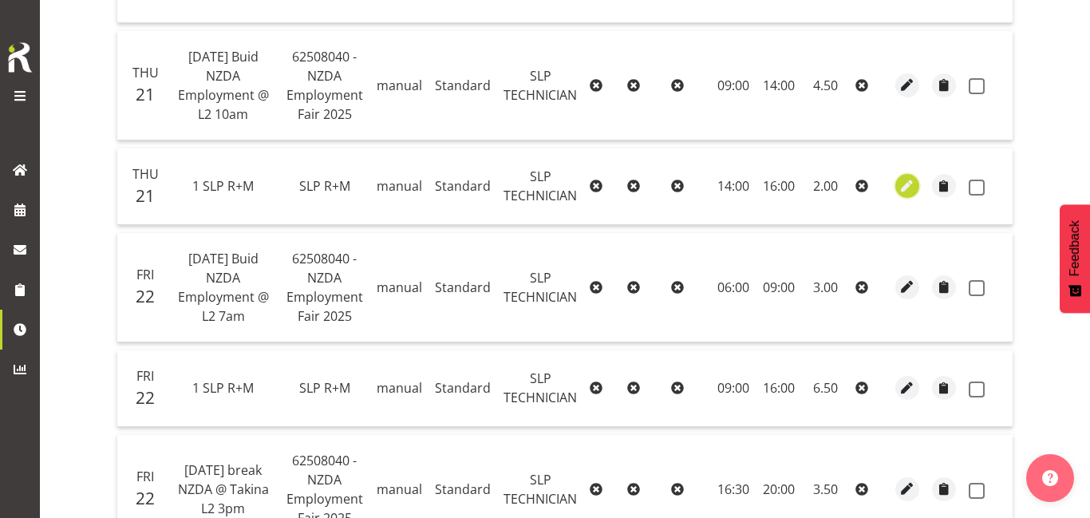
click at [901, 194] on span "button" at bounding box center [907, 186] width 18 height 18
select select "123"
select select "Standard"
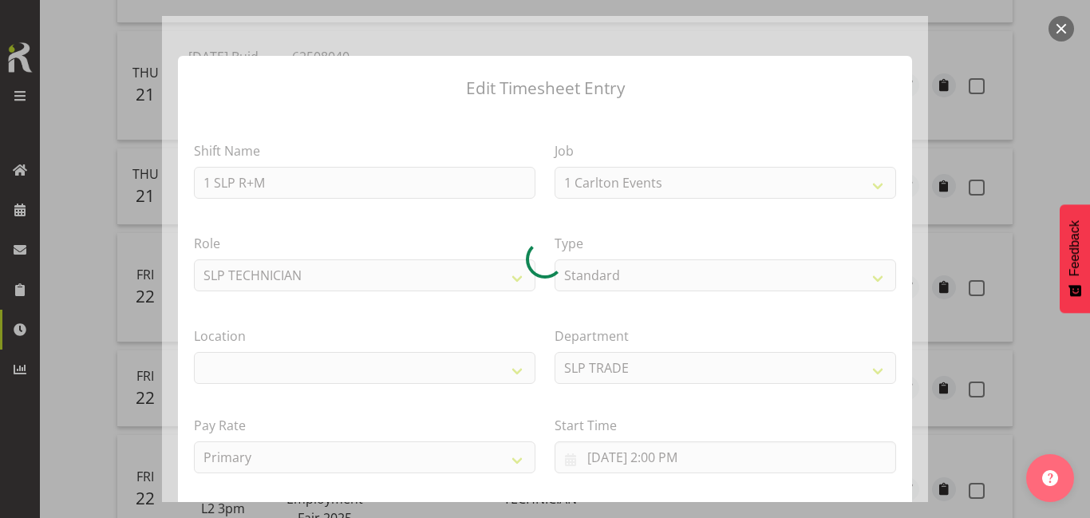
select select "45"
select select "31"
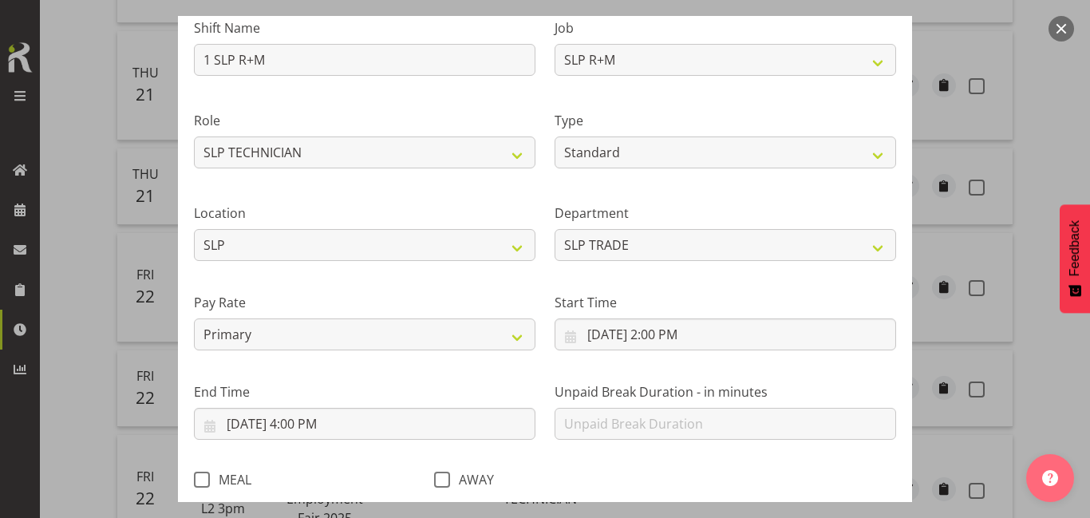
scroll to position [138, 0]
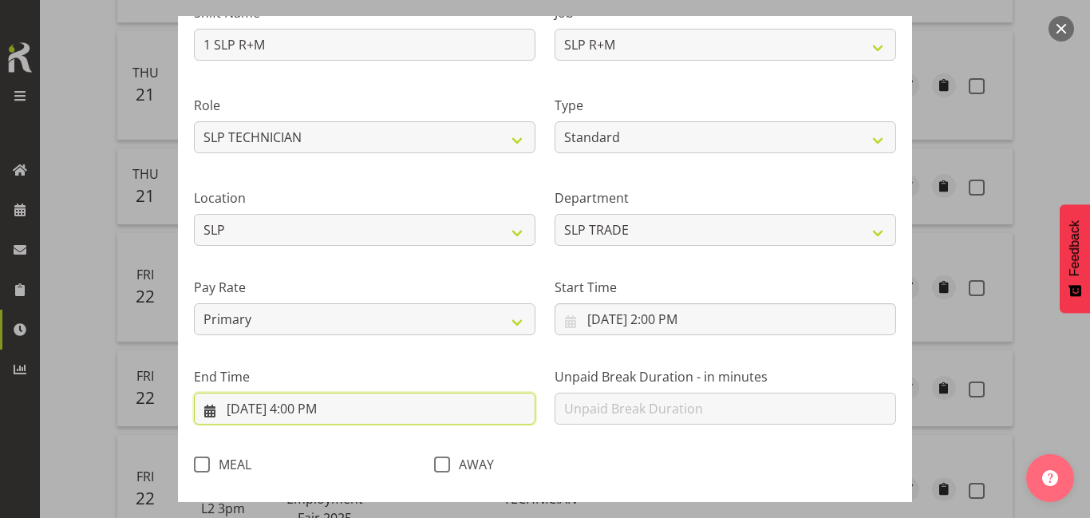
click at [390, 405] on input "8/21/2025, 4:00 PM" at bounding box center [365, 409] width 342 height 32
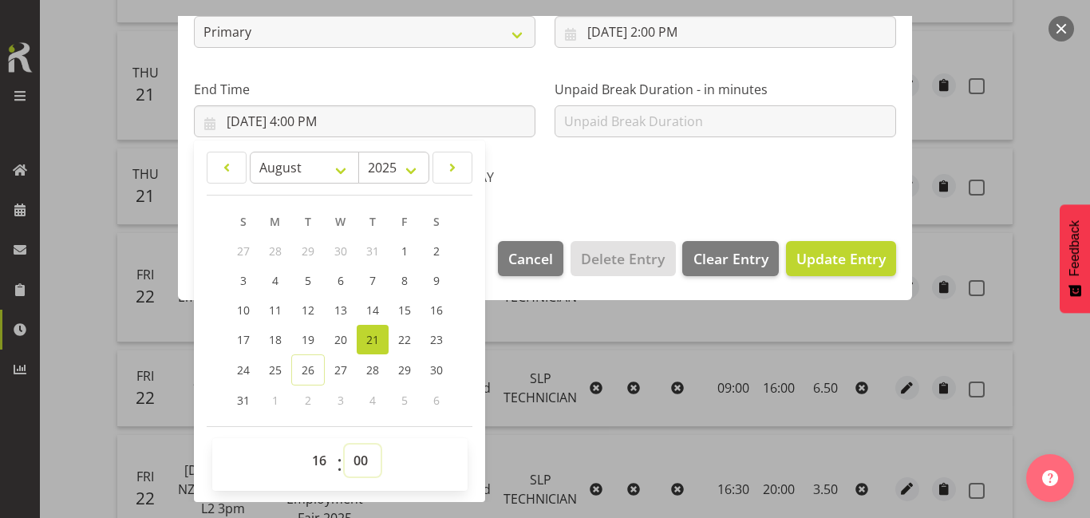
click at [362, 454] on select "00 01 02 03 04 05 06 07 08 09 10 11 12 13 14 15 16 17 18 19 20 21 22 23 24 25 2…" at bounding box center [363, 460] width 36 height 32
select select "30"
click at [345, 444] on select "00 01 02 03 04 05 06 07 08 09 10 11 12 13 14 15 16 17 18 19 20 21 22 23 24 25 2…" at bounding box center [363, 460] width 36 height 32
type input "8/21/2025, 4:30 PM"
click at [828, 273] on button "Update Entry" at bounding box center [841, 258] width 110 height 35
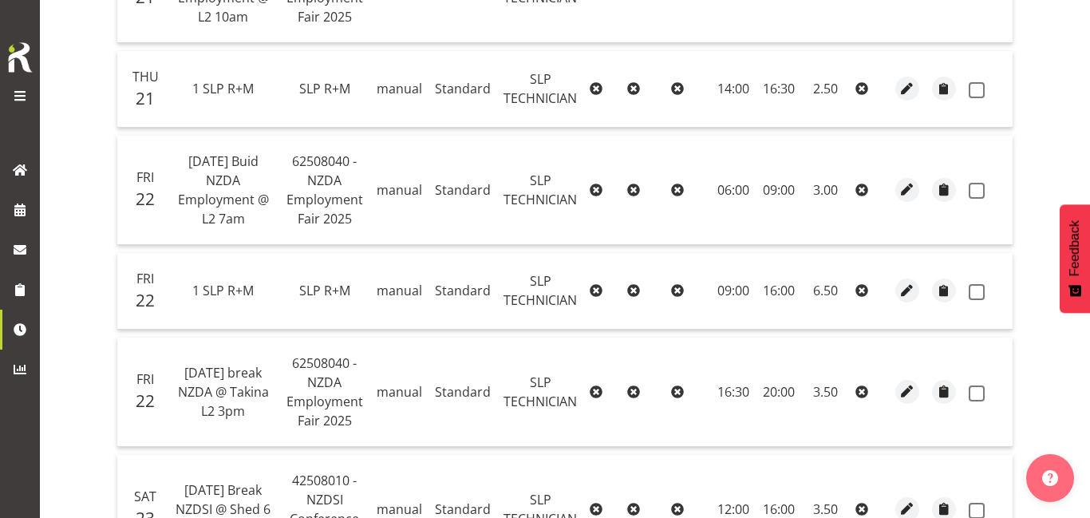
scroll to position [637, 0]
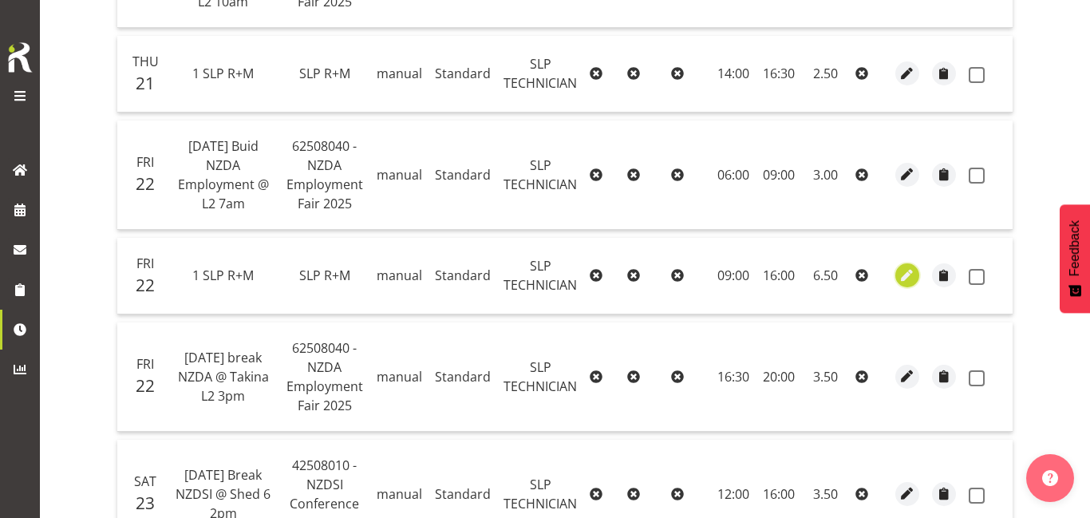
click at [904, 276] on span "button" at bounding box center [907, 276] width 18 height 18
select select "123"
select select "Standard"
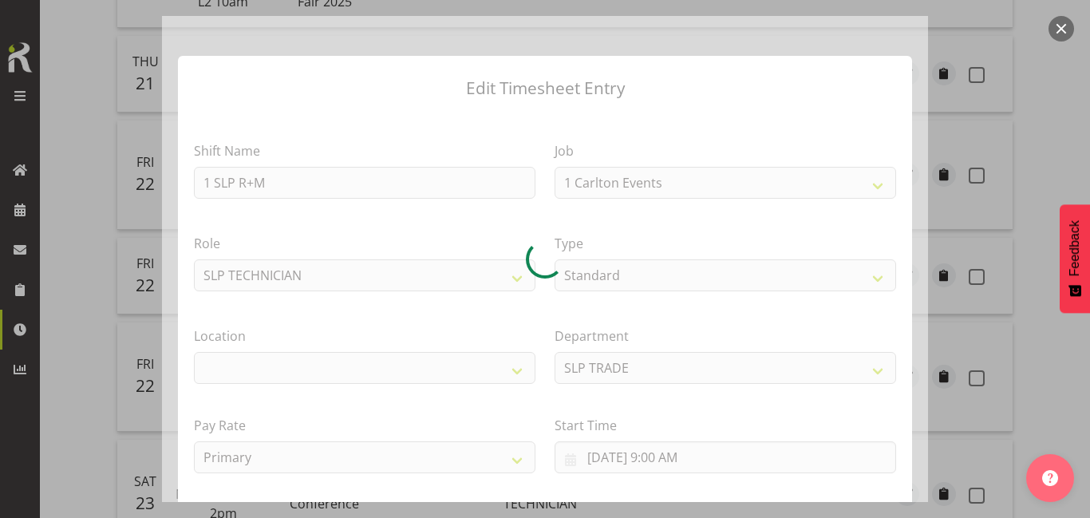
select select "45"
select select "31"
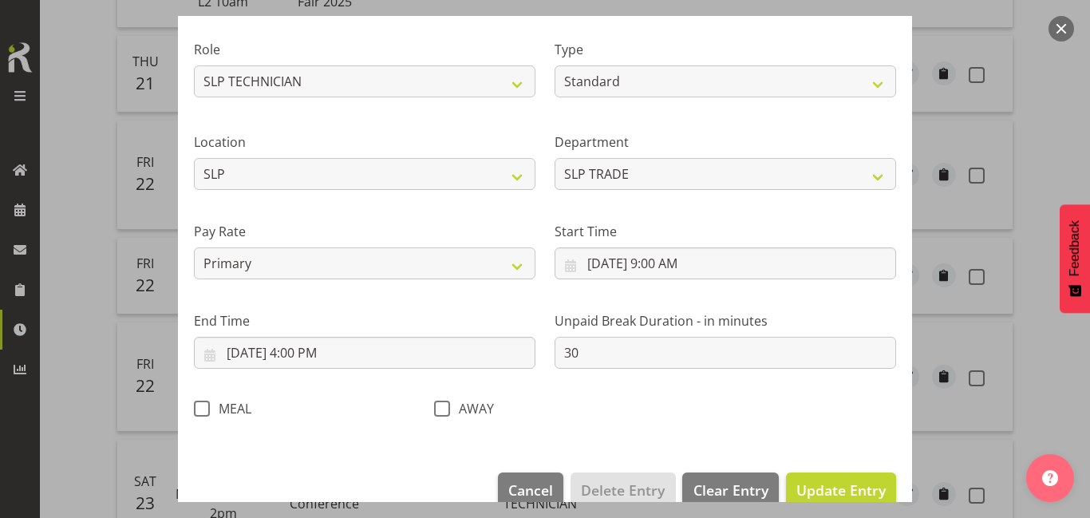
scroll to position [195, 0]
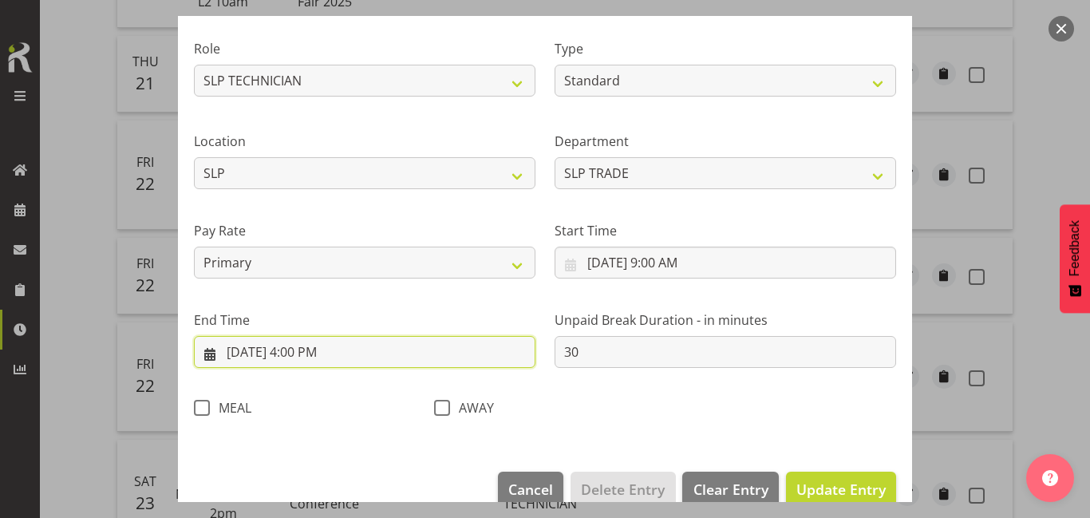
click at [398, 349] on input "8/22/2025, 4:00 PM" at bounding box center [365, 352] width 342 height 32
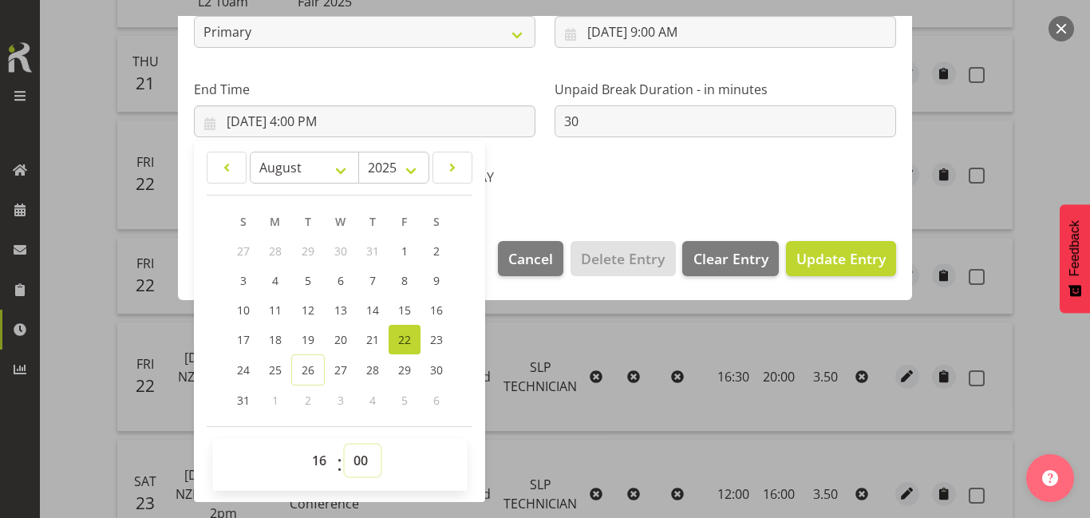
click at [353, 469] on select "00 01 02 03 04 05 06 07 08 09 10 11 12 13 14 15 16 17 18 19 20 21 22 23 24 25 2…" at bounding box center [363, 460] width 36 height 32
select select "30"
click at [345, 444] on select "00 01 02 03 04 05 06 07 08 09 10 11 12 13 14 15 16 17 18 19 20 21 22 23 24 25 2…" at bounding box center [363, 460] width 36 height 32
type input "8/22/2025, 4:30 PM"
click at [815, 251] on span "Update Entry" at bounding box center [840, 258] width 89 height 19
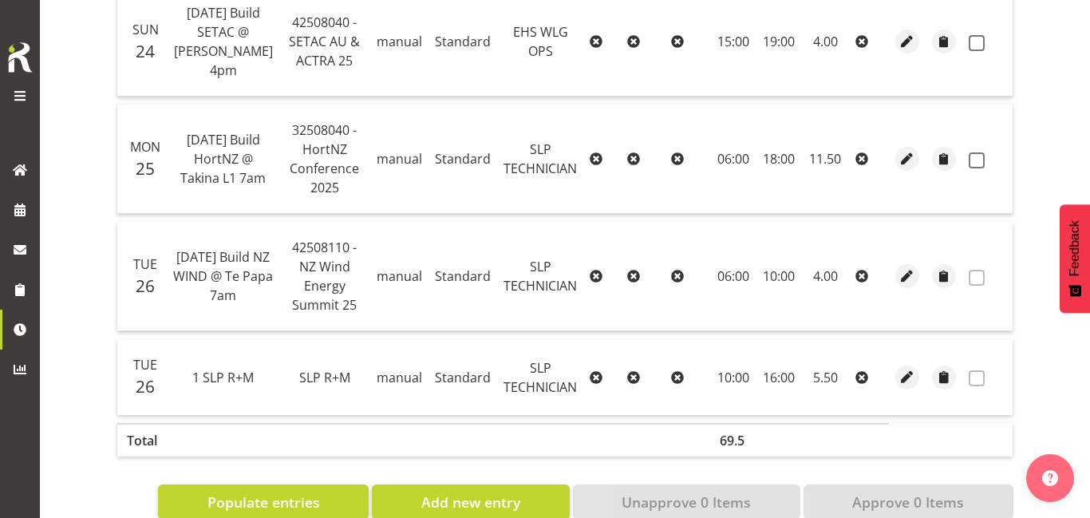
scroll to position [1487, 0]
click at [902, 369] on span "button" at bounding box center [907, 378] width 18 height 18
select select "123"
select select "Standard"
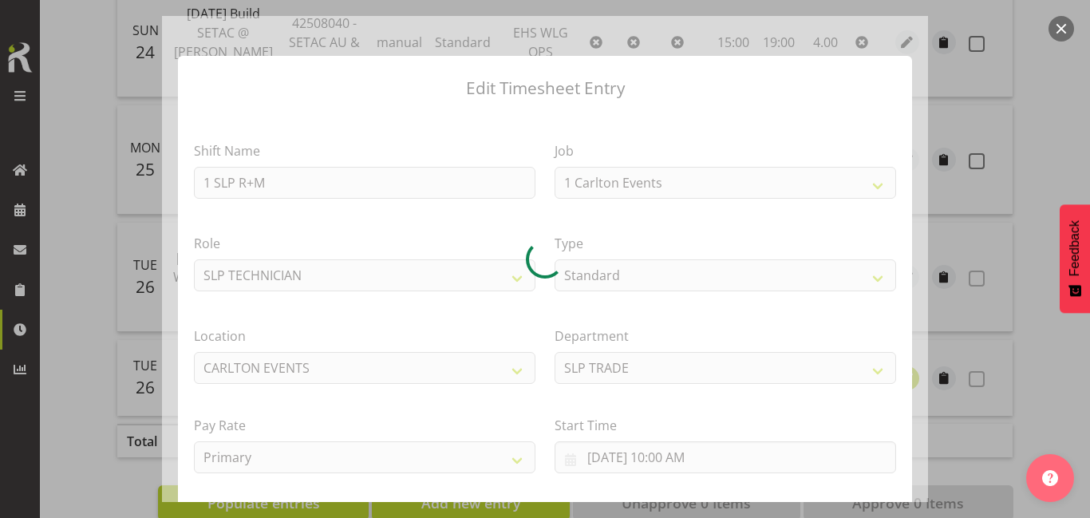
select select "45"
select select "31"
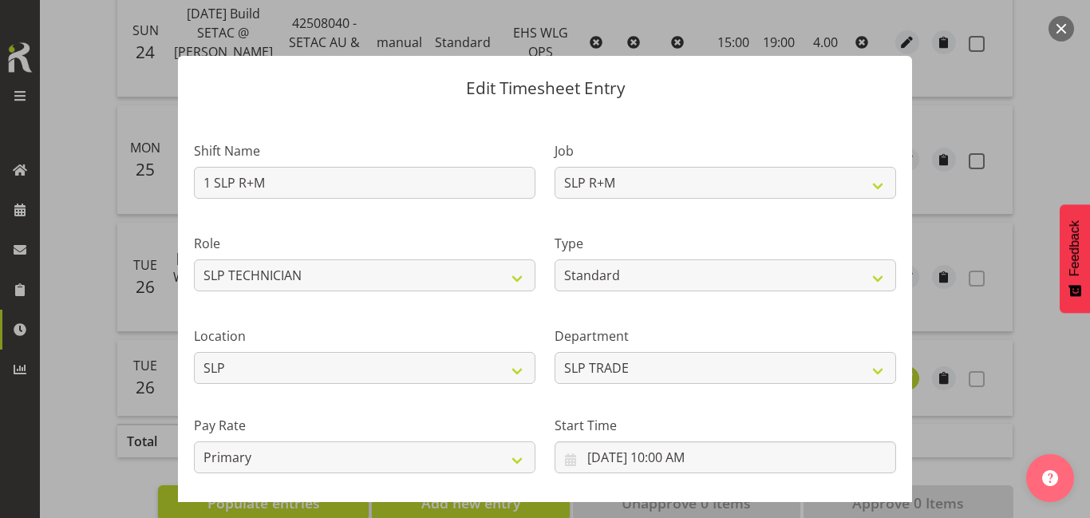
scroll to position [223, 0]
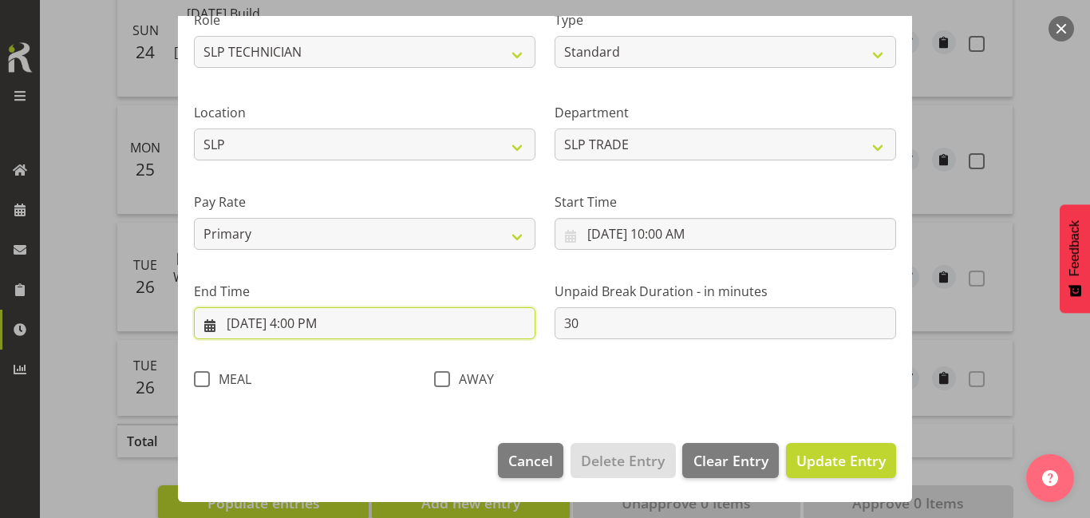
click at [343, 332] on input "8/26/2025, 4:00 PM" at bounding box center [365, 323] width 342 height 32
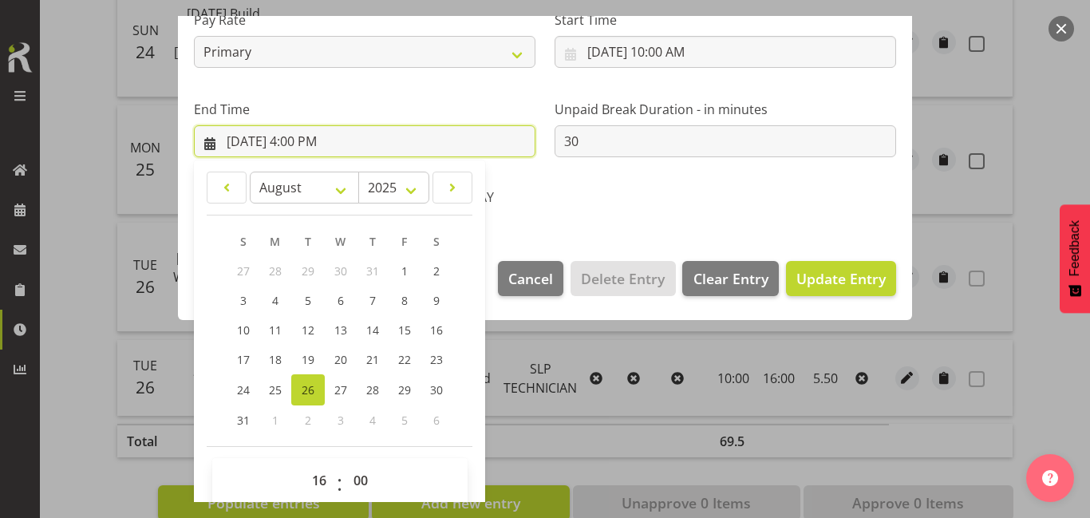
scroll to position [425, 0]
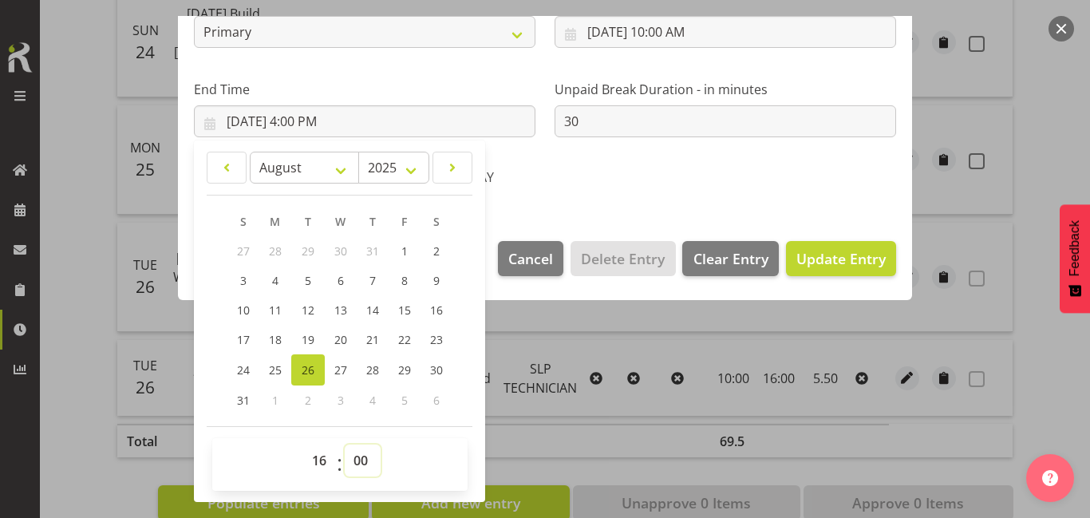
click at [359, 465] on select "00 01 02 03 04 05 06 07 08 09 10 11 12 13 14 15 16 17 18 19 20 21 22 23 24 25 2…" at bounding box center [363, 460] width 36 height 32
select select "30"
click at [345, 444] on select "00 01 02 03 04 05 06 07 08 09 10 11 12 13 14 15 16 17 18 19 20 21 22 23 24 25 2…" at bounding box center [363, 460] width 36 height 32
type input "8/26/2025, 4:30 PM"
click at [858, 270] on button "Update Entry" at bounding box center [841, 258] width 110 height 35
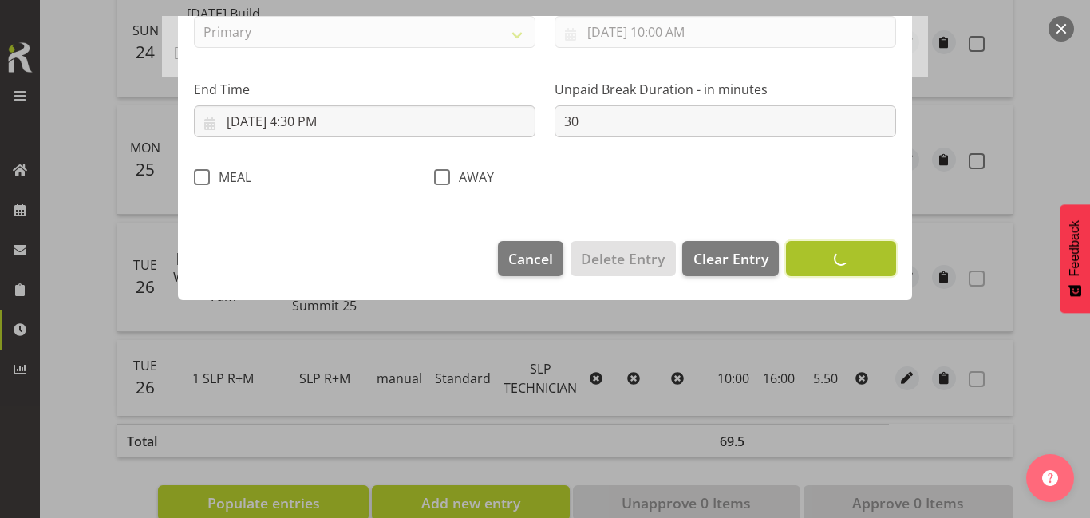
scroll to position [223, 0]
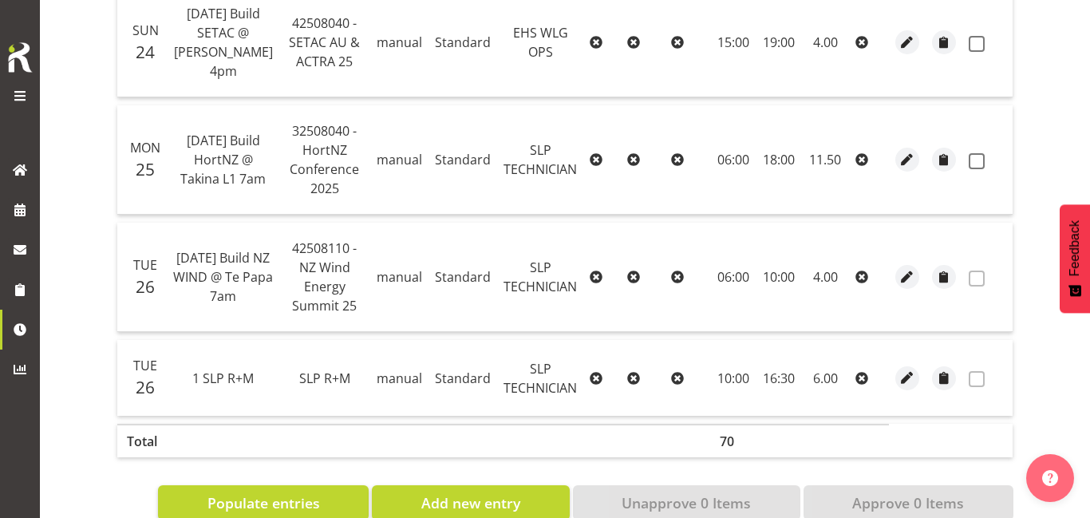
click at [26, 93] on span at bounding box center [19, 95] width 19 height 19
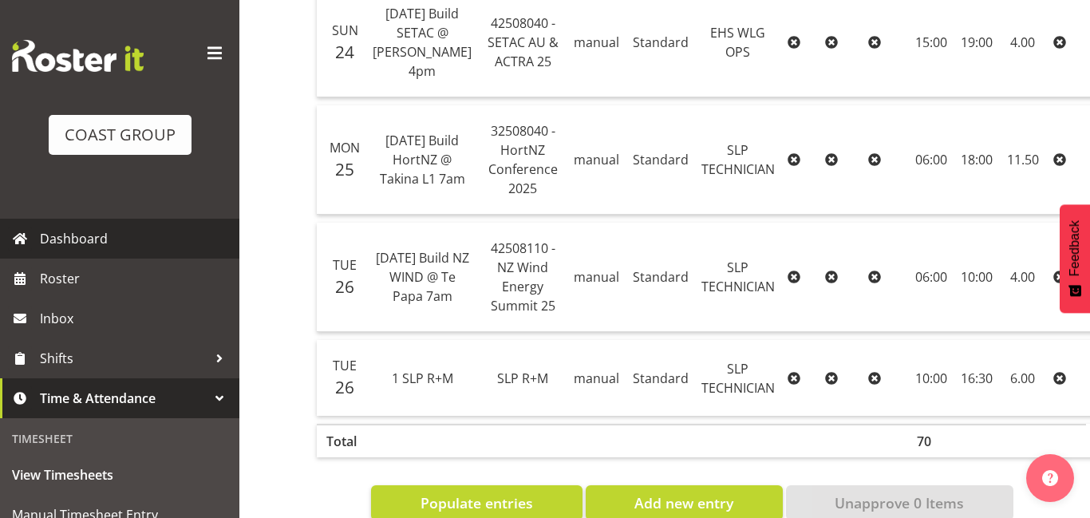
click at [78, 231] on span "Dashboard" at bounding box center [136, 239] width 192 height 24
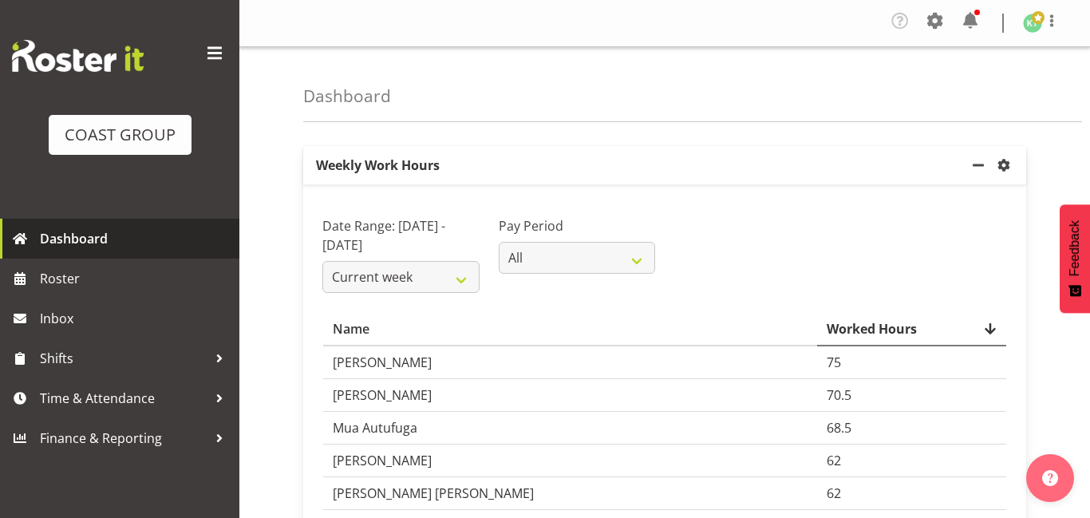
click at [78, 231] on span "Dashboard" at bounding box center [136, 239] width 192 height 24
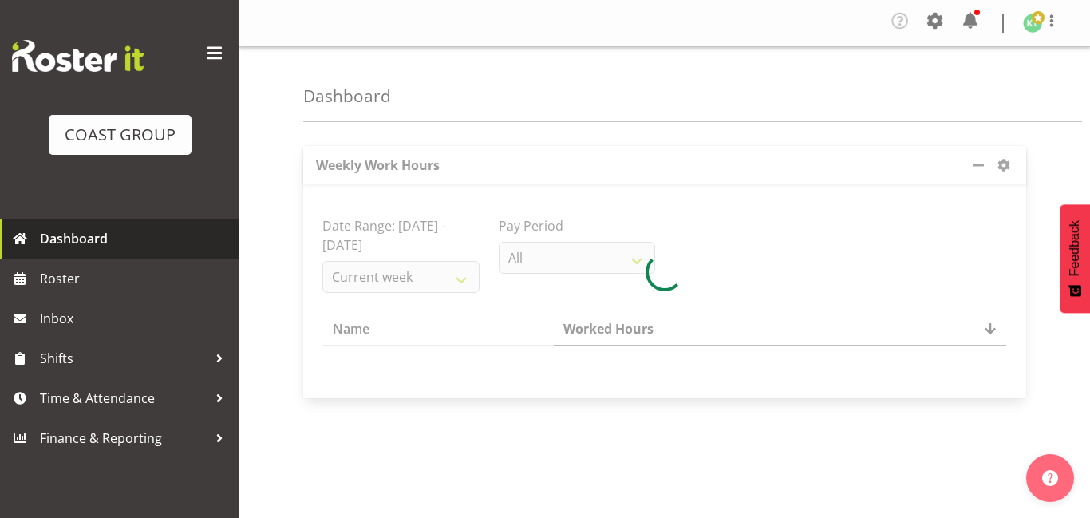
click at [138, 239] on span "Dashboard" at bounding box center [136, 239] width 192 height 24
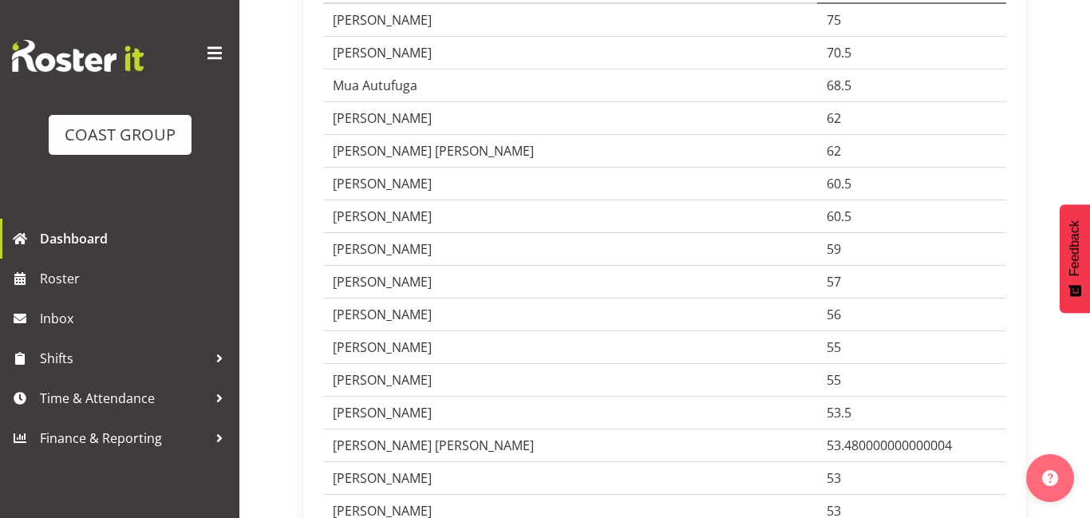
scroll to position [344, 0]
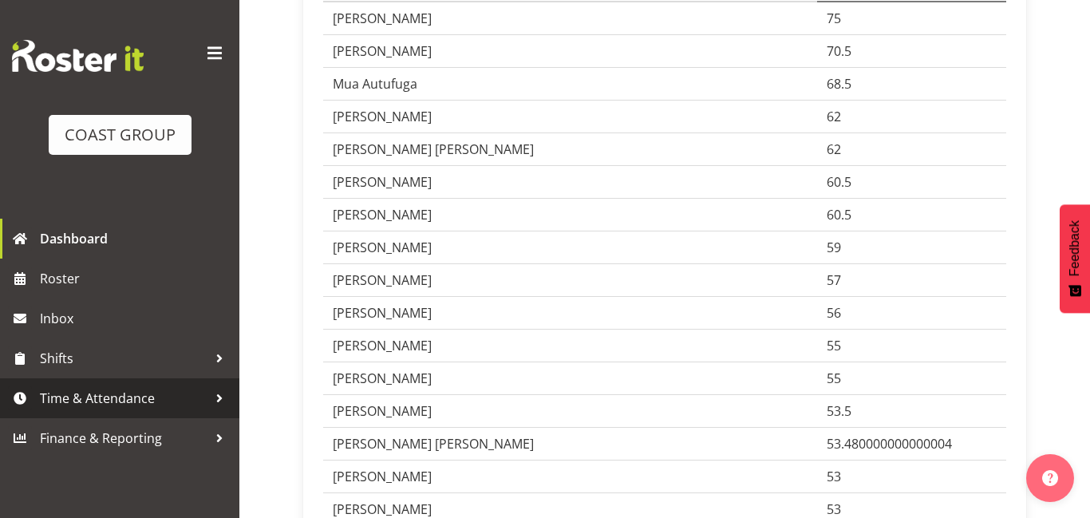
click at [197, 386] on span "Time & Attendance" at bounding box center [124, 398] width 168 height 24
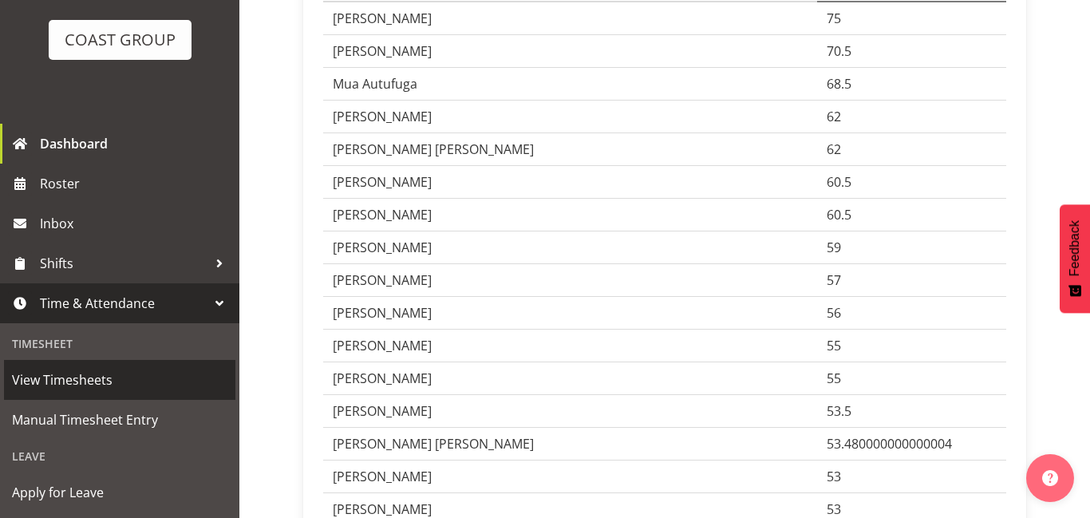
scroll to position [99, 0]
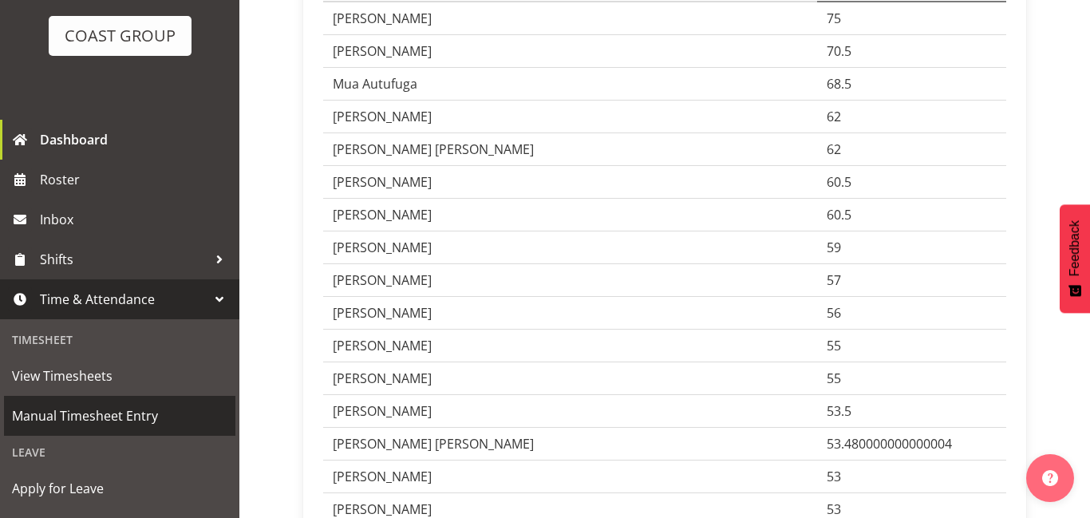
click at [163, 425] on span "Manual Timesheet Entry" at bounding box center [119, 416] width 215 height 24
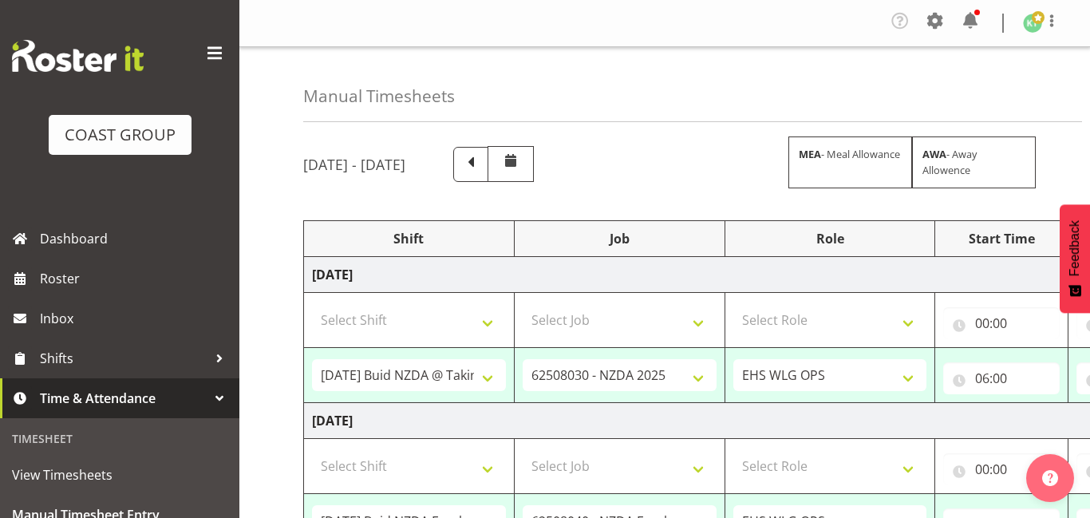
select select "79638"
select select "9196"
select select "191"
select select "17"
select select "80268"
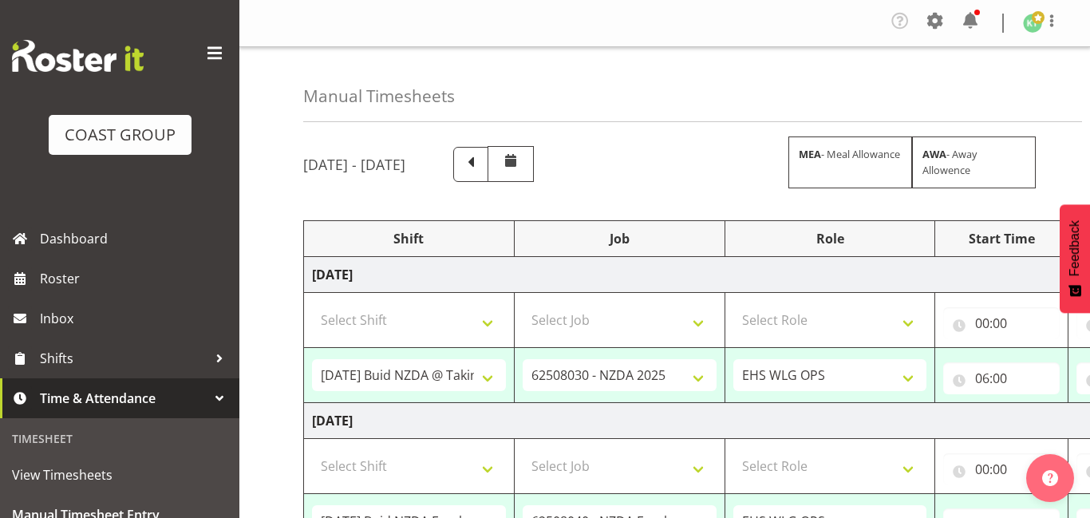
select select "9197"
select select "191"
select select "79382"
select select "9584"
select select "191"
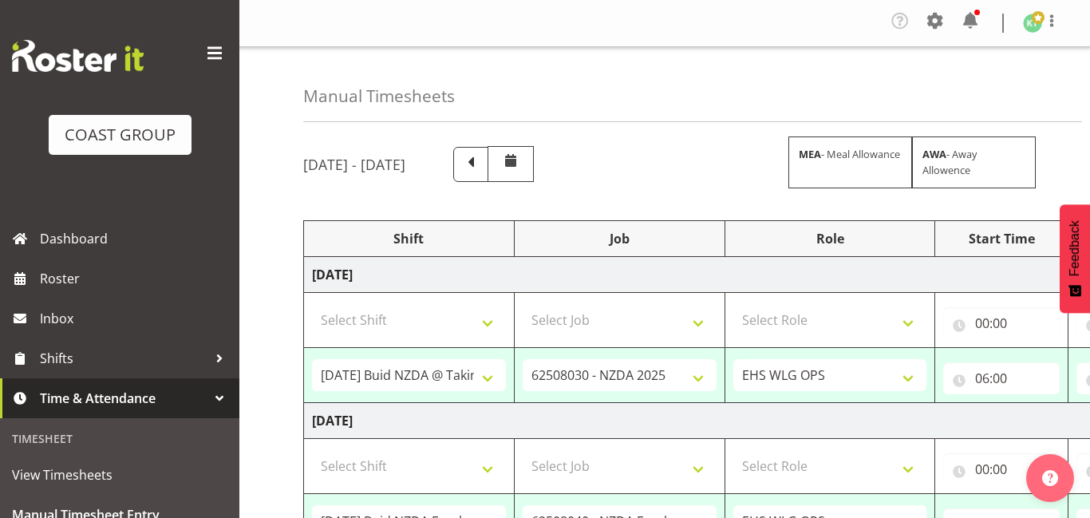
select select "79644"
select select "8309"
select select "191"
select select "79640"
select select "9196"
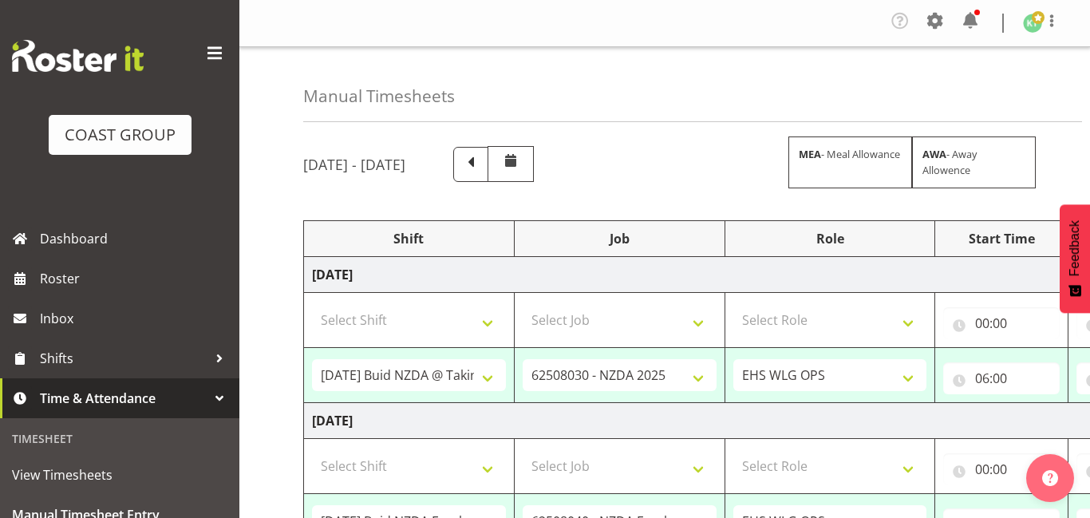
select select "191"
select select "79647"
select select "9170"
select select "191"
select select "79645"
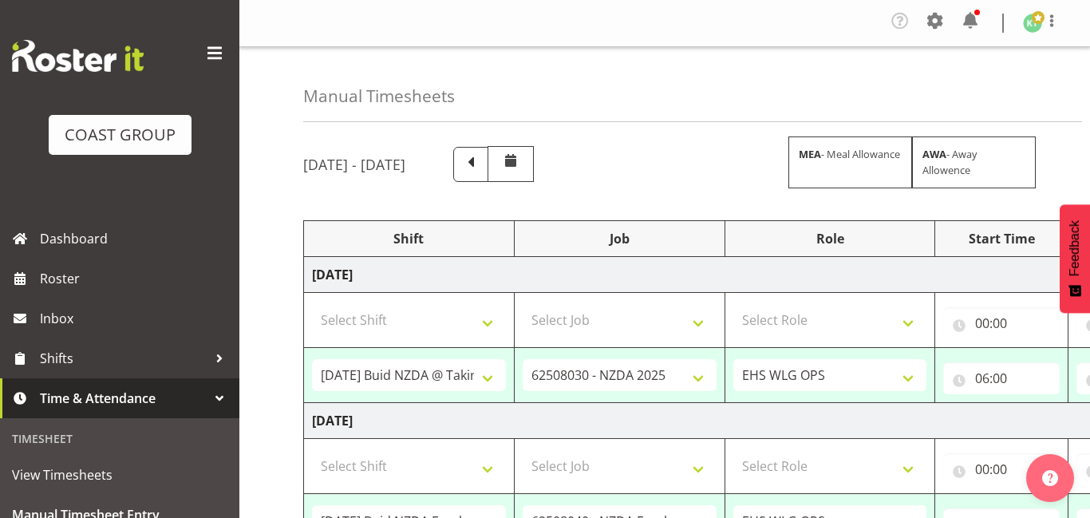
select select "9260"
select select "191"
select select "79651"
select select "9141"
select select "191"
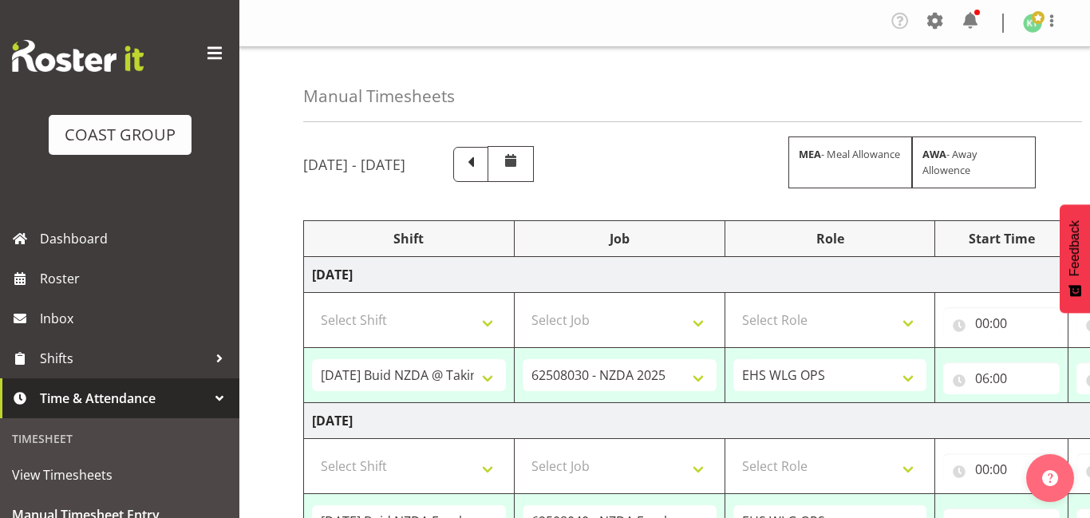
click at [207, 65] on span at bounding box center [215, 54] width 26 height 26
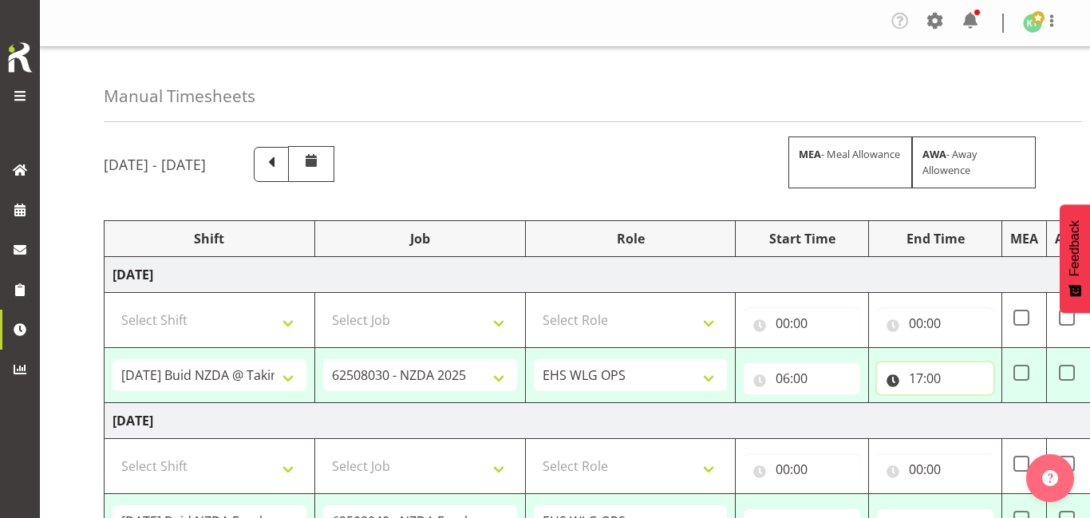
click at [942, 386] on input "17:00" at bounding box center [935, 378] width 116 height 32
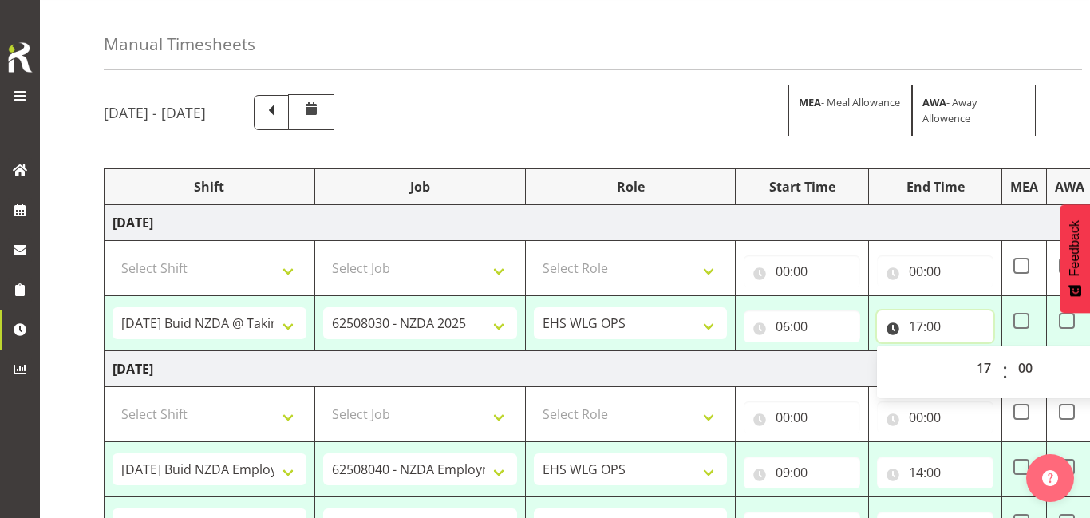
scroll to position [56, 0]
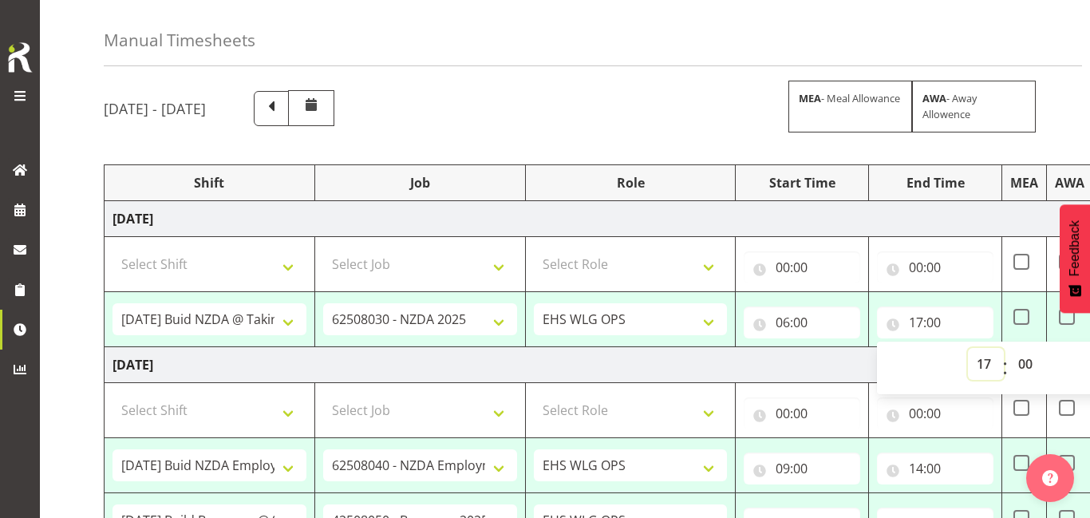
click at [977, 370] on select "00 01 02 03 04 05 06 07 08 09 10 11 12 13 14 15 16 17 18 19 20 21 22 23" at bounding box center [986, 364] width 36 height 32
select select "19"
click at [968, 348] on select "00 01 02 03 04 05 06 07 08 09 10 11 12 13 14 15 16 17 18 19 20 21 22 23" at bounding box center [986, 364] width 36 height 32
type input "19:00"
click at [980, 370] on select "00 01 02 03 04 05 06 07 08 09 10 11 12 13 14 15 16 17 18 19 20 21 22 23" at bounding box center [986, 364] width 36 height 32
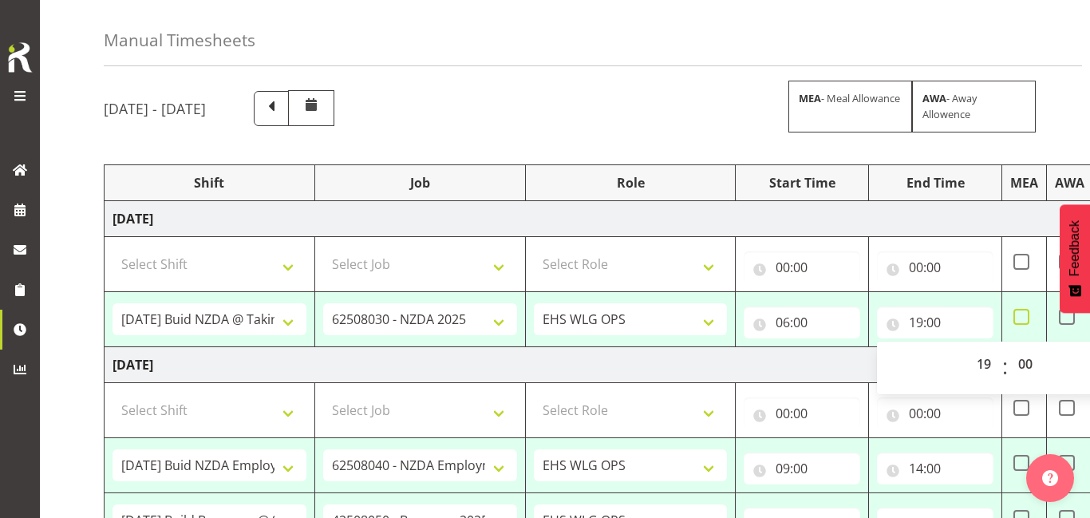
click at [1024, 313] on span at bounding box center [1021, 317] width 16 height 16
click at [1024, 313] on input "checkbox" at bounding box center [1018, 317] width 10 height 10
checkbox input "true"
click at [848, 366] on td "[DATE]" at bounding box center [663, 365] width 1116 height 36
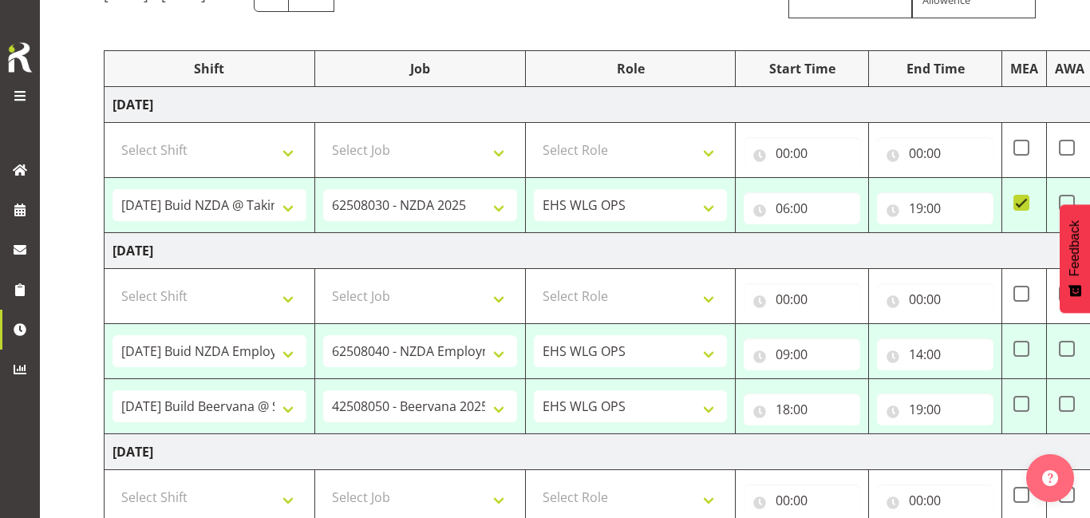
scroll to position [176, 0]
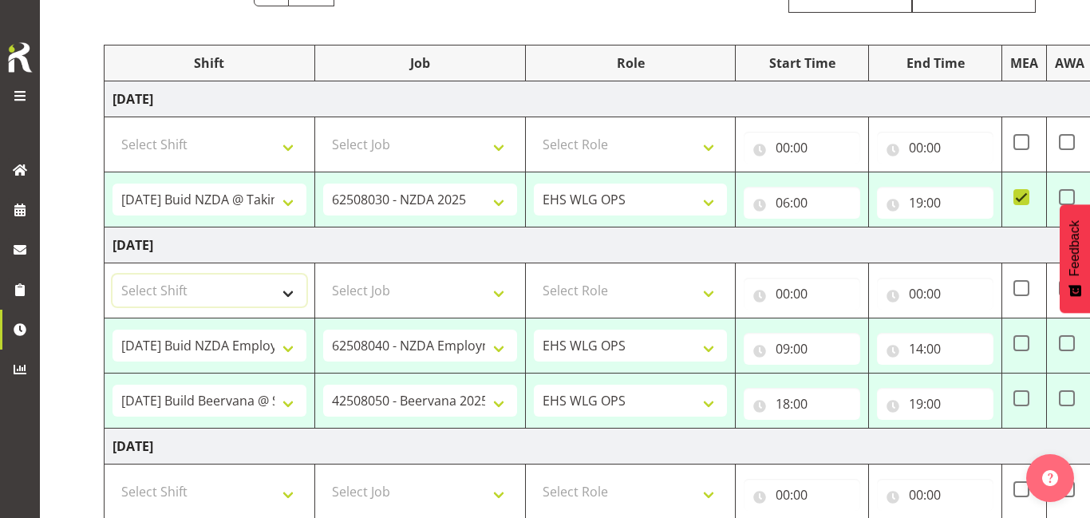
click at [263, 290] on select "Select Shift AUG 25 Break Beervana @ Stadium AUG 25 Break Building Nations @ Ta…" at bounding box center [210, 290] width 194 height 32
select select "79638"
click at [113, 274] on select "Select Shift AUG 25 Break Beervana @ Stadium AUG 25 Break Building Nations @ Ta…" at bounding box center [210, 290] width 194 height 32
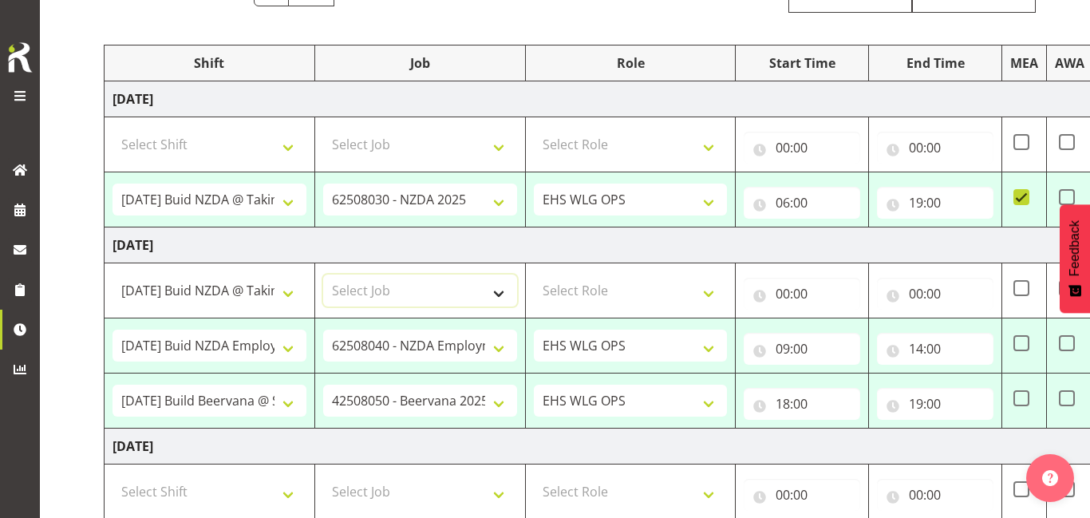
click at [410, 299] on select "Select Job 1 Carlton Events 1 Carlton Hamilton 1 Carlton Wellington 1 EHS WAREH…" at bounding box center [420, 290] width 194 height 32
select select "9196"
click at [323, 274] on select "Select Job 1 Carlton Events 1 Carlton Hamilton 1 Carlton Wellington 1 EHS WAREH…" at bounding box center [420, 290] width 194 height 32
click at [646, 295] on select "Select Role OPERATIONS MANAGER EHS WLG OPS Operations Manager Operations Manage…" at bounding box center [631, 290] width 194 height 32
select select "191"
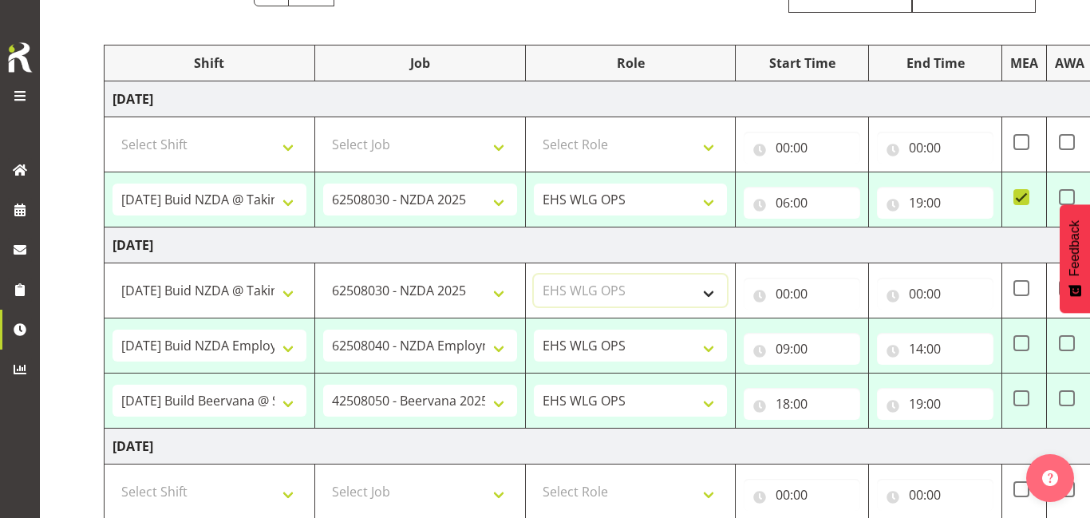
click at [534, 274] on select "Select Role OPERATIONS MANAGER EHS WLG OPS Operations Manager Operations Manage…" at bounding box center [631, 290] width 194 height 32
click at [802, 302] on input "00:00" at bounding box center [802, 294] width 116 height 32
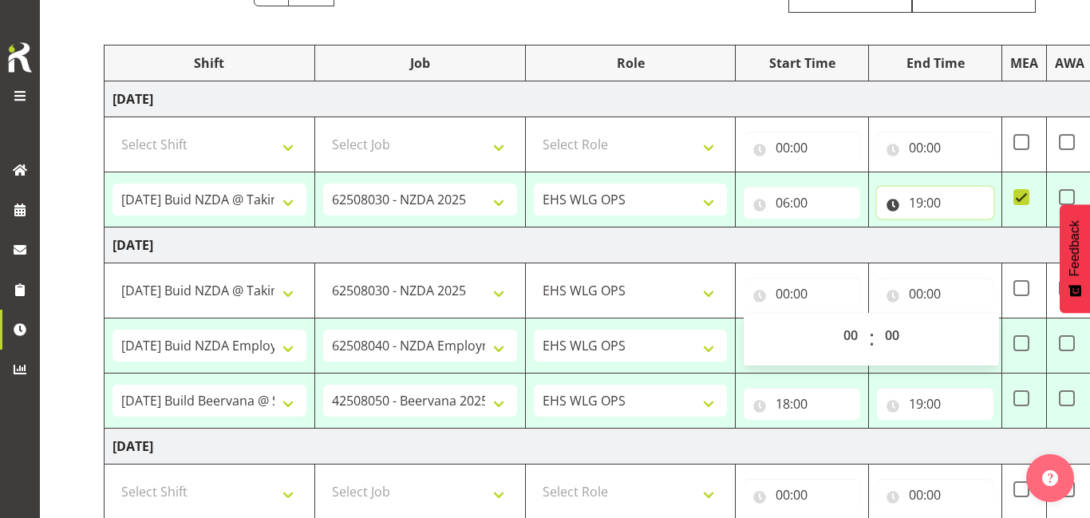
click at [926, 207] on input "19:00" at bounding box center [935, 203] width 116 height 32
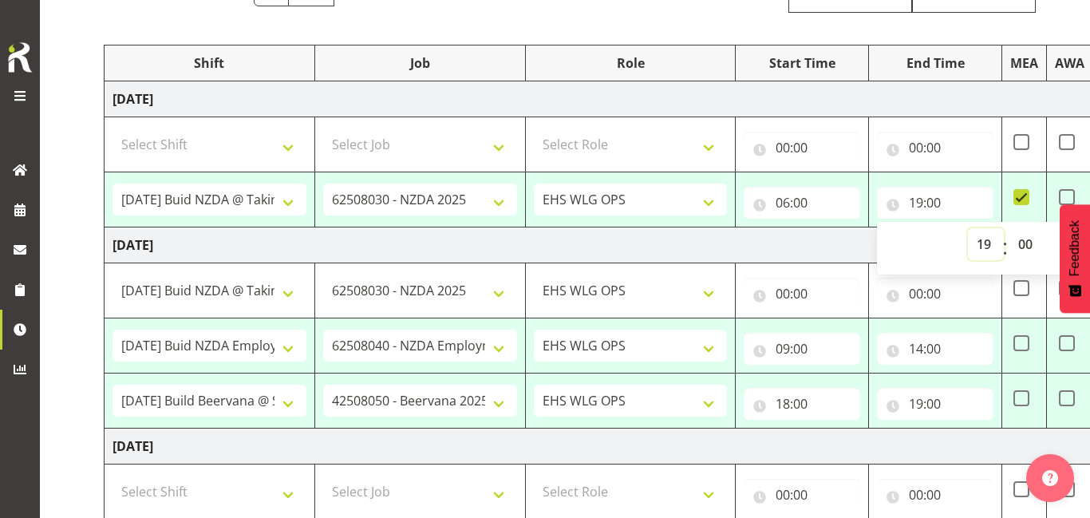
click at [973, 245] on select "00 01 02 03 04 05 06 07 08 09 10 11 12 13 14 15 16 17 18 19 20 21 22 23" at bounding box center [986, 244] width 36 height 32
select select "20"
click at [968, 228] on select "00 01 02 03 04 05 06 07 08 09 10 11 12 13 14 15 16 17 18 19 20 21 22 23" at bounding box center [986, 244] width 36 height 32
type input "20:00"
click at [818, 198] on input "06:00" at bounding box center [802, 203] width 116 height 32
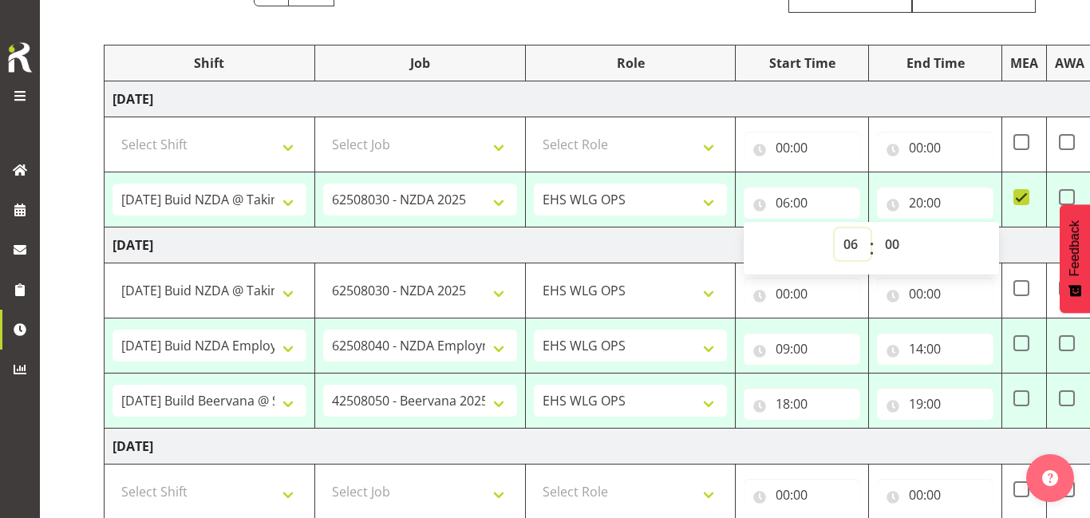
click at [848, 244] on select "00 01 02 03 04 05 06 07 08 09 10 11 12 13 14 15 16 17 18 19 20 21 22 23" at bounding box center [853, 244] width 36 height 32
select select "16"
click at [835, 228] on select "00 01 02 03 04 05 06 07 08 09 10 11 12 13 14 15 16 17 18 19 20 21 22 23" at bounding box center [853, 244] width 36 height 32
type input "16:00"
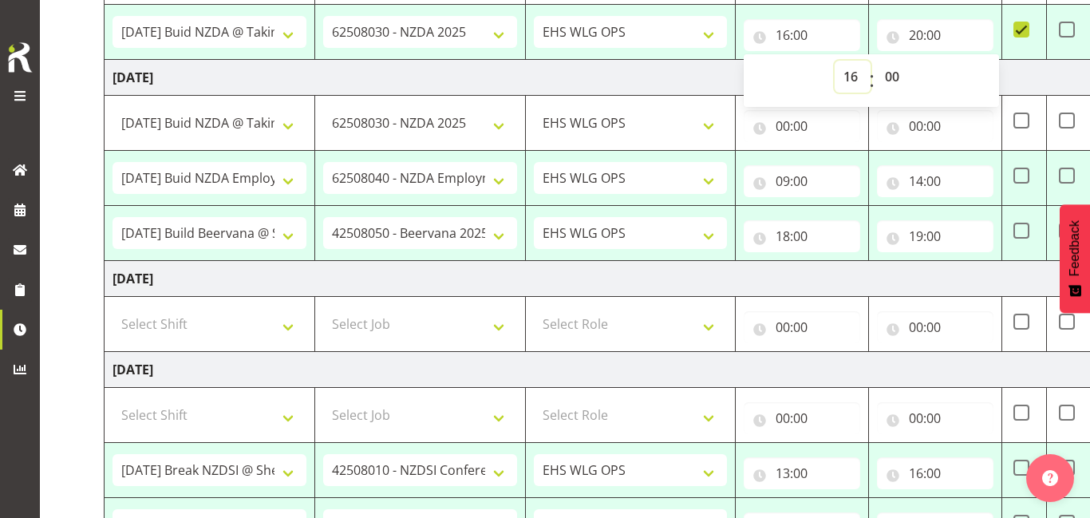
scroll to position [369, 0]
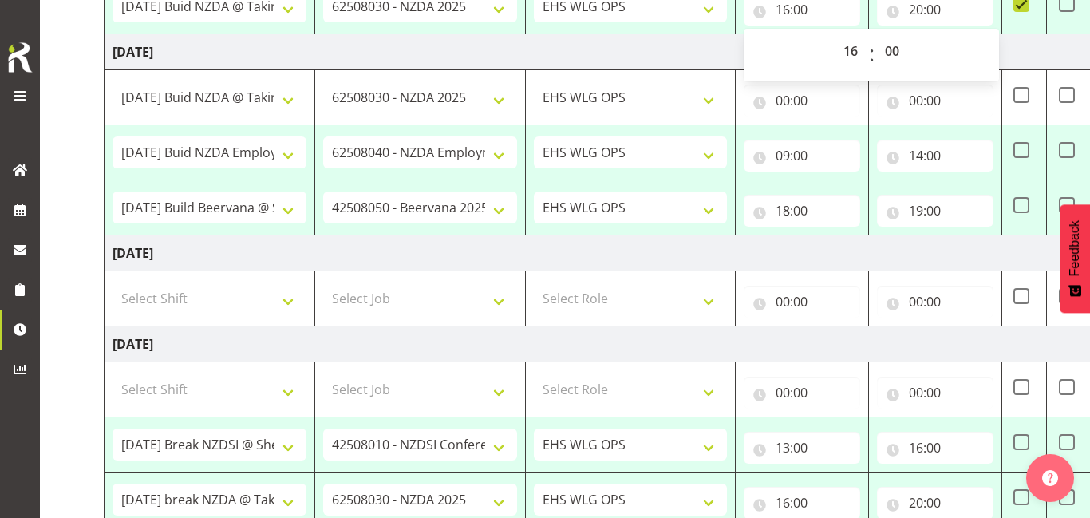
click at [714, 58] on td "[DATE]" at bounding box center [663, 52] width 1116 height 36
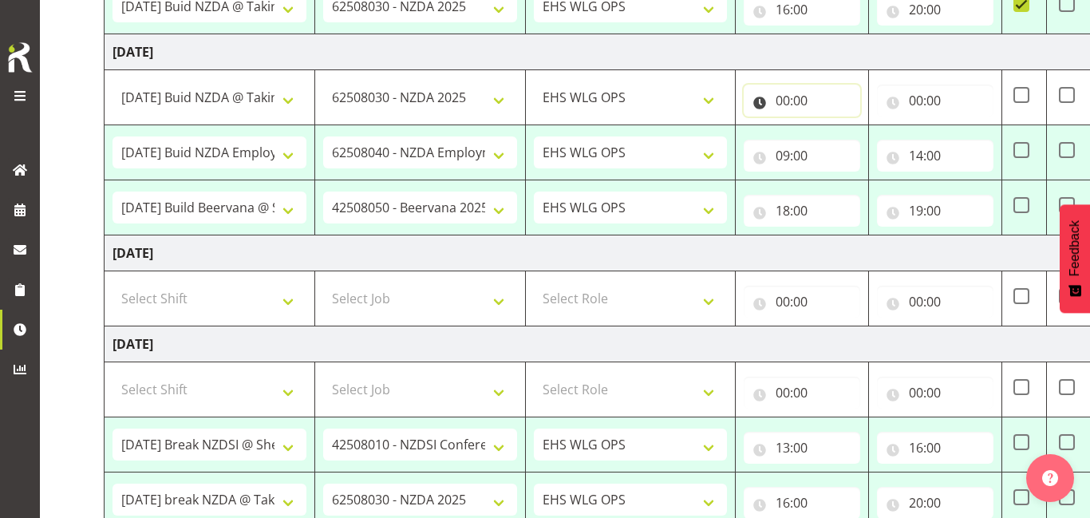
click at [818, 100] on input "00:00" at bounding box center [802, 101] width 116 height 32
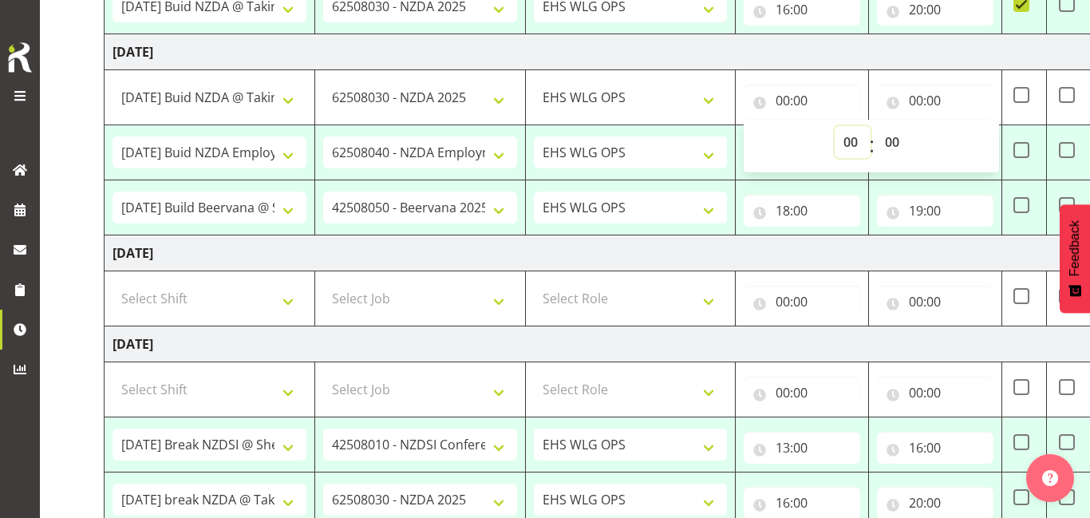
click at [847, 141] on select "00 01 02 03 04 05 06 07 08 09 10 11 12 13 14 15 16 17 18 19 20 21 22 23" at bounding box center [853, 142] width 36 height 32
select select "6"
click at [835, 126] on select "00 01 02 03 04 05 06 07 08 09 10 11 12 13 14 15 16 17 18 19 20 21 22 23" at bounding box center [853, 142] width 36 height 32
click at [954, 98] on input "00:00" at bounding box center [935, 101] width 116 height 32
type input "06:00"
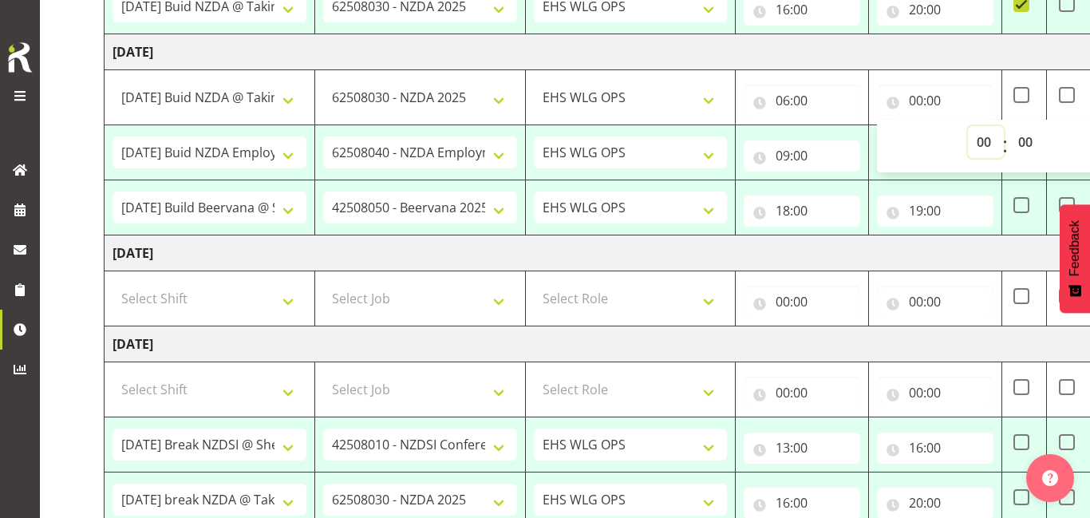
click at [979, 141] on select "00 01 02 03 04 05 06 07 08 09 10 11 12 13 14 15 16 17 18 19 20 21 22 23" at bounding box center [986, 142] width 36 height 32
select select "9"
click at [968, 126] on select "00 01 02 03 04 05 06 07 08 09 10 11 12 13 14 15 16 17 18 19 20 21 22 23" at bounding box center [986, 142] width 36 height 32
type input "09:00"
click at [898, 255] on td "[DATE]" at bounding box center [663, 253] width 1116 height 36
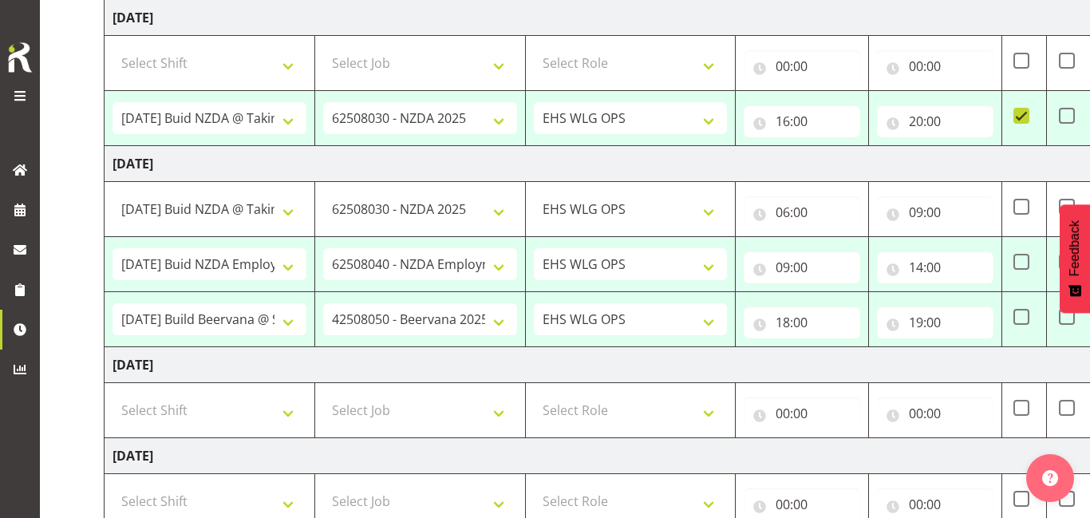
scroll to position [211, 0]
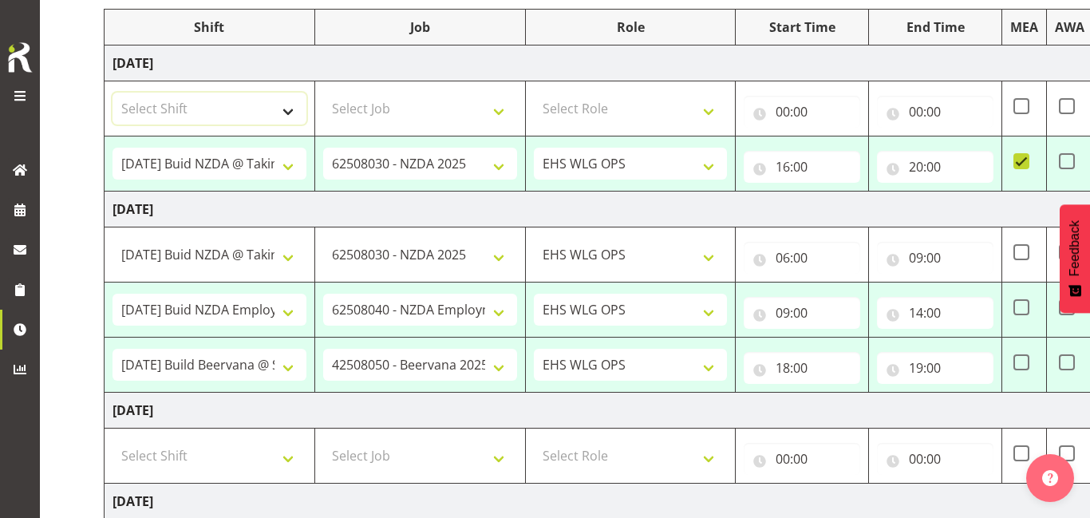
click at [238, 100] on select "Select Shift AUG 25 Break Beervana @ Stadium AUG 25 Break Building Nations @ Ta…" at bounding box center [210, 109] width 194 height 32
select select "79643"
click at [113, 93] on select "Select Shift AUG 25 Break Beervana @ Stadium AUG 25 Break Building Nations @ Ta…" at bounding box center [210, 109] width 194 height 32
click at [473, 103] on select "Select Job 1 Carlton Events 1 Carlton Hamilton 1 Carlton Wellington 1 EHS WAREH…" at bounding box center [420, 109] width 194 height 32
select select "8309"
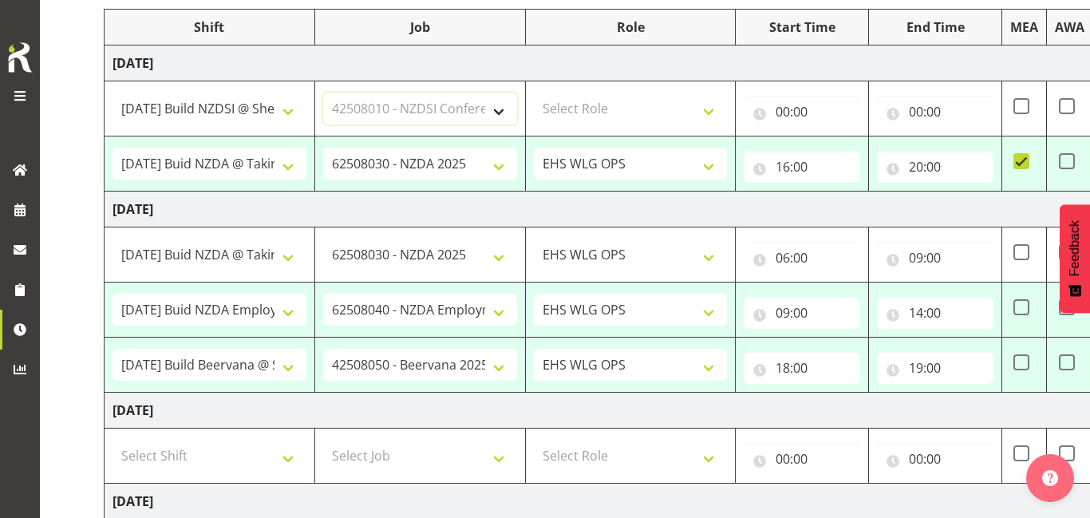
click at [323, 93] on select "Select Job 1 Carlton Events 1 Carlton Hamilton 1 Carlton Wellington 1 EHS WAREH…" at bounding box center [420, 109] width 194 height 32
click at [666, 103] on select "Select Role OPERATIONS MANAGER EHS WLG OPS Operations Manager Operations Manage…" at bounding box center [631, 109] width 194 height 32
select select "191"
click at [534, 93] on select "Select Role OPERATIONS MANAGER EHS WLG OPS Operations Manager Operations Manage…" at bounding box center [631, 109] width 194 height 32
click at [923, 107] on input "00:00" at bounding box center [935, 112] width 116 height 32
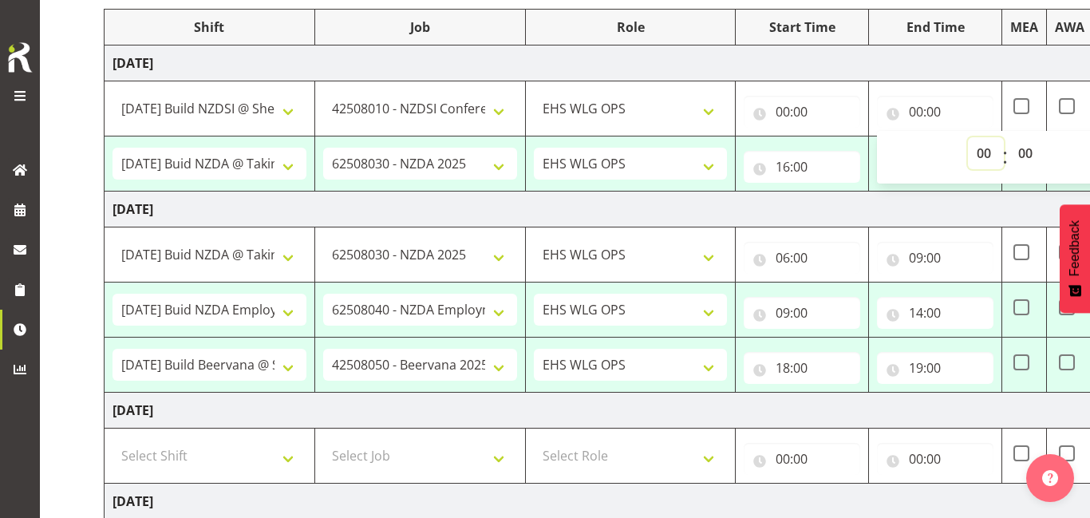
click at [983, 152] on select "00 01 02 03 04 05 06 07 08 09 10 11 12 13 14 15 16 17 18 19 20 21 22 23" at bounding box center [986, 153] width 36 height 32
click at [968, 137] on select "00 01 02 03 04 05 06 07 08 09 10 11 12 13 14 15 16 17 18 19 20 21 22 23" at bounding box center [986, 153] width 36 height 32
click at [810, 118] on input "00:00" at bounding box center [802, 112] width 116 height 32
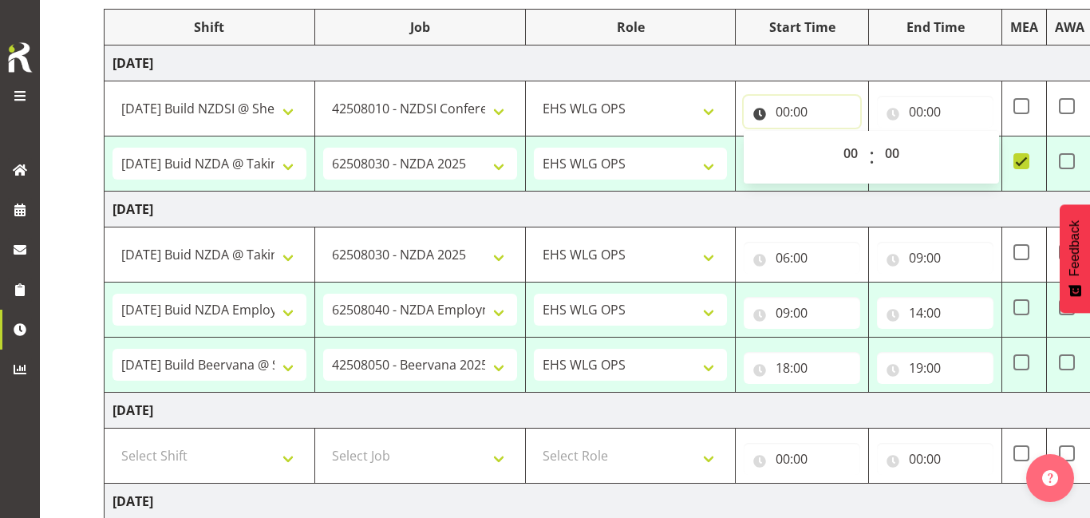
type input "16:00"
click at [845, 150] on select "00 01 02 03 04 05 06 07 08 09 10 11 12 13 14 15 16 17 18 19 20 21 22 23" at bounding box center [853, 153] width 36 height 32
select select "12"
click at [835, 137] on select "00 01 02 03 04 05 06 07 08 09 10 11 12 13 14 15 16 17 18 19 20 21 22 23" at bounding box center [853, 153] width 36 height 32
type input "12:00"
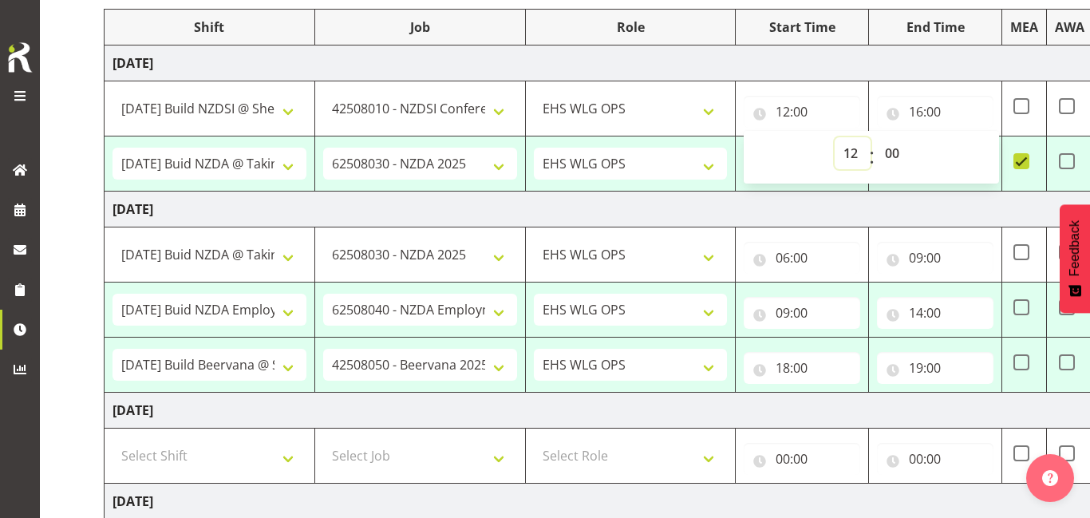
scroll to position [0, 131]
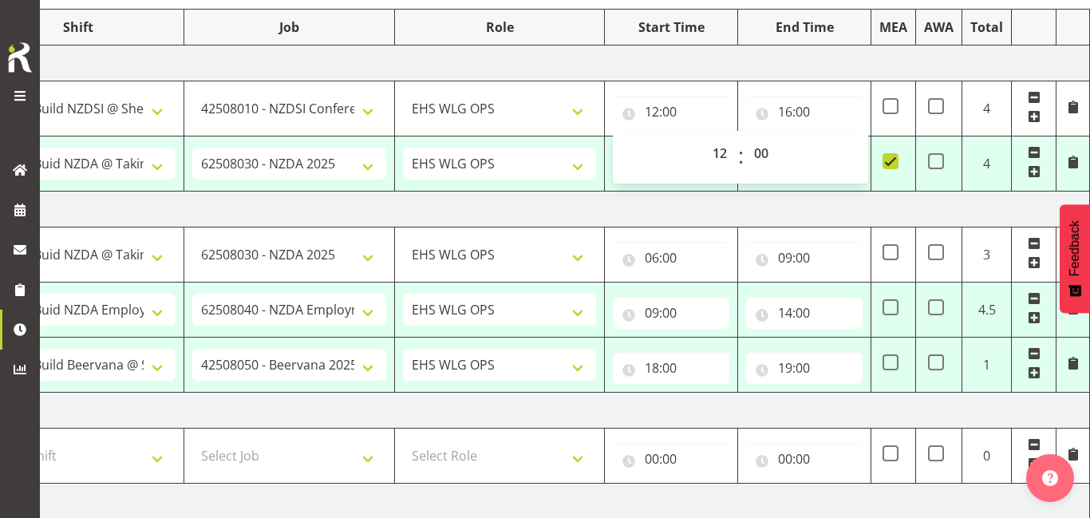
click at [1037, 172] on span at bounding box center [1034, 171] width 13 height 13
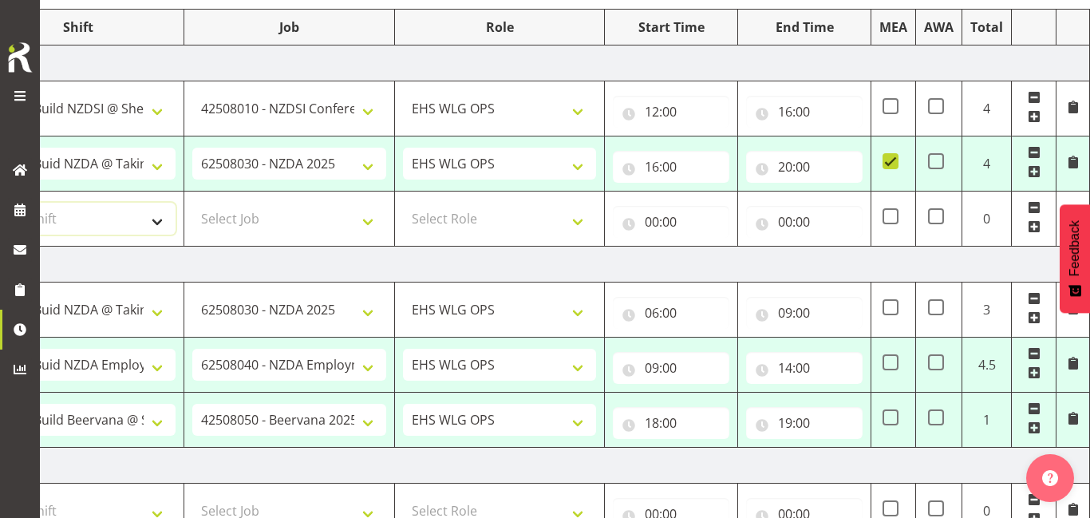
click at [92, 223] on select "Select Shift AUG 25 Break Beervana @ Stadium AUG 25 Break Building Nations @ Ta…" at bounding box center [79, 219] width 194 height 32
select select "20912"
click at [0, 203] on select "Select Shift AUG 25 Break Beervana @ Stadium AUG 25 Break Building Nations @ Ta…" at bounding box center [79, 219] width 194 height 32
click at [278, 231] on select "Select Job 1 Carlton Events 1 Carlton Hamilton 1 Carlton Wellington 1 EHS WAREH…" at bounding box center [289, 219] width 194 height 32
select select "69"
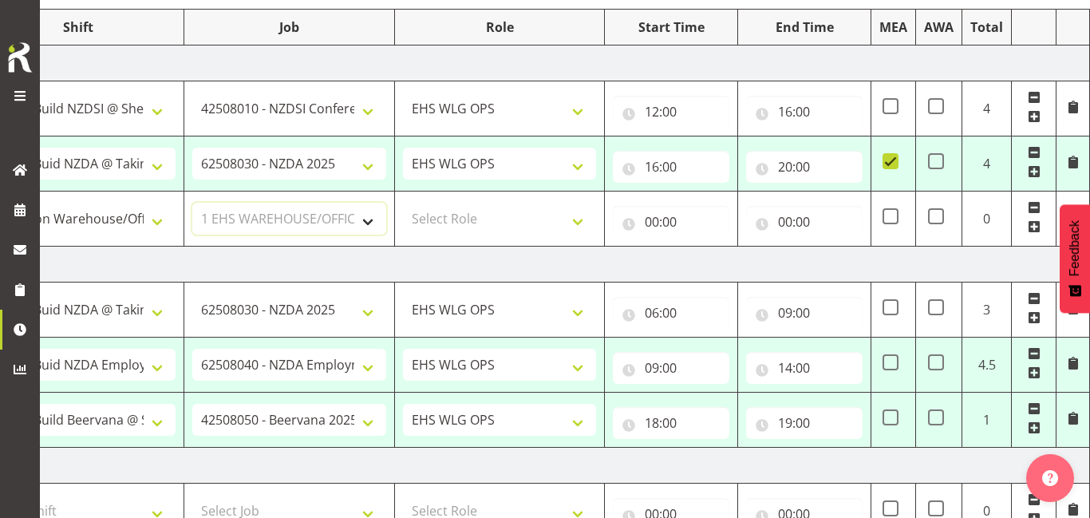
click at [192, 203] on select "Select Job 1 Carlton Events 1 Carlton Hamilton 1 Carlton Wellington 1 EHS WAREH…" at bounding box center [289, 219] width 194 height 32
click at [515, 219] on select "Select Role OPERATIONS MANAGER EHS WLG OPS Operations Manager Operations Manage…" at bounding box center [500, 219] width 194 height 32
select select "191"
click at [403, 203] on select "Select Role OPERATIONS MANAGER EHS WLG OPS Operations Manager Operations Manage…" at bounding box center [500, 219] width 194 height 32
click at [668, 231] on input "00:00" at bounding box center [671, 222] width 116 height 32
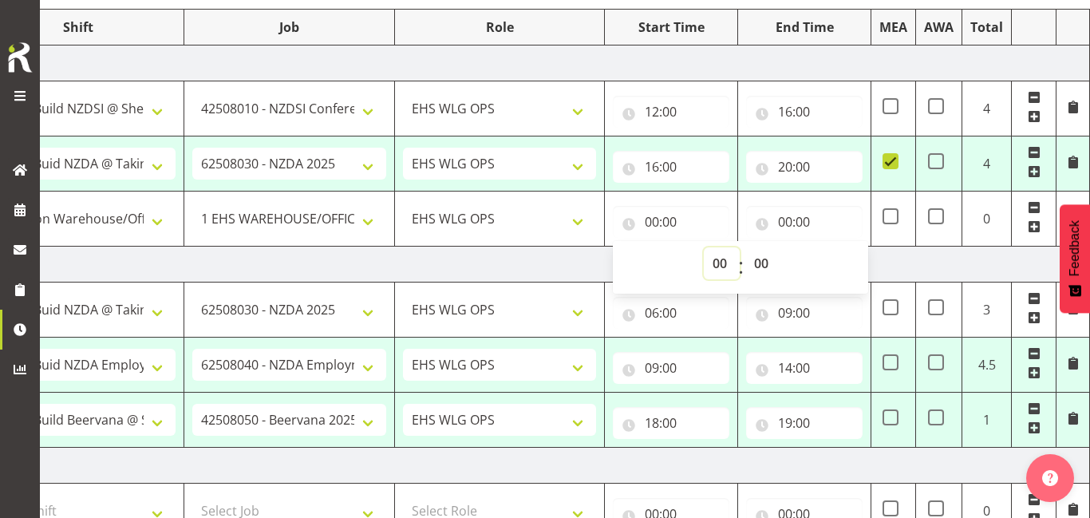
click at [723, 261] on select "00 01 02 03 04 05 06 07 08 09 10 11 12 13 14 15 16 17 18 19 20 21 22 23" at bounding box center [722, 263] width 36 height 32
select select "7"
click at [704, 247] on select "00 01 02 03 04 05 06 07 08 09 10 11 12 13 14 15 16 17 18 19 20 21 22 23" at bounding box center [722, 263] width 36 height 32
type input "07:00"
click at [800, 223] on input "00:00" at bounding box center [804, 222] width 116 height 32
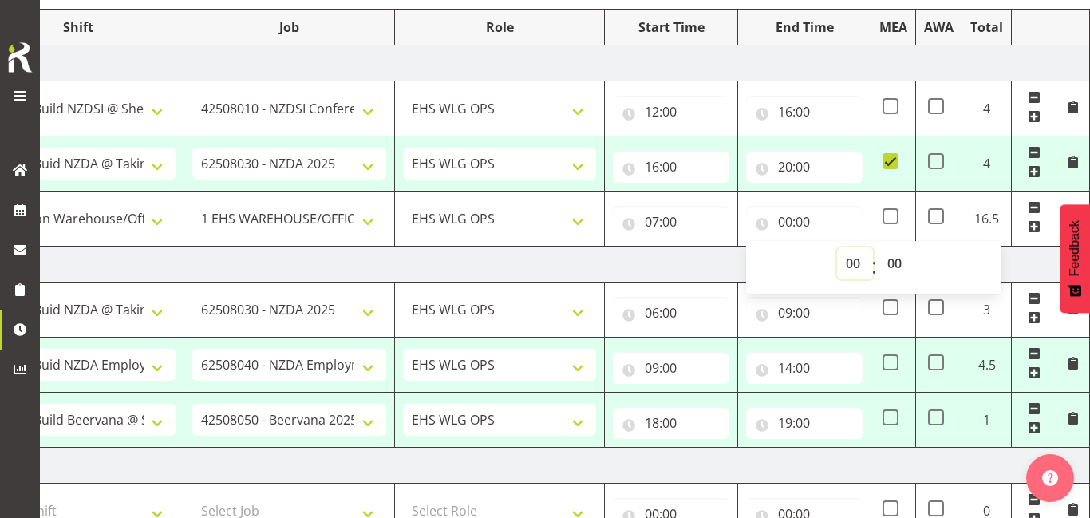
click at [856, 259] on select "00 01 02 03 04 05 06 07 08 09 10 11 12 13 14 15 16 17 18 19 20 21 22 23" at bounding box center [855, 263] width 36 height 32
select select "12"
click at [837, 247] on select "00 01 02 03 04 05 06 07 08 09 10 11 12 13 14 15 16 17 18 19 20 21 22 23" at bounding box center [855, 263] width 36 height 32
type input "12:00"
click at [664, 255] on td "[DATE]" at bounding box center [532, 265] width 1116 height 36
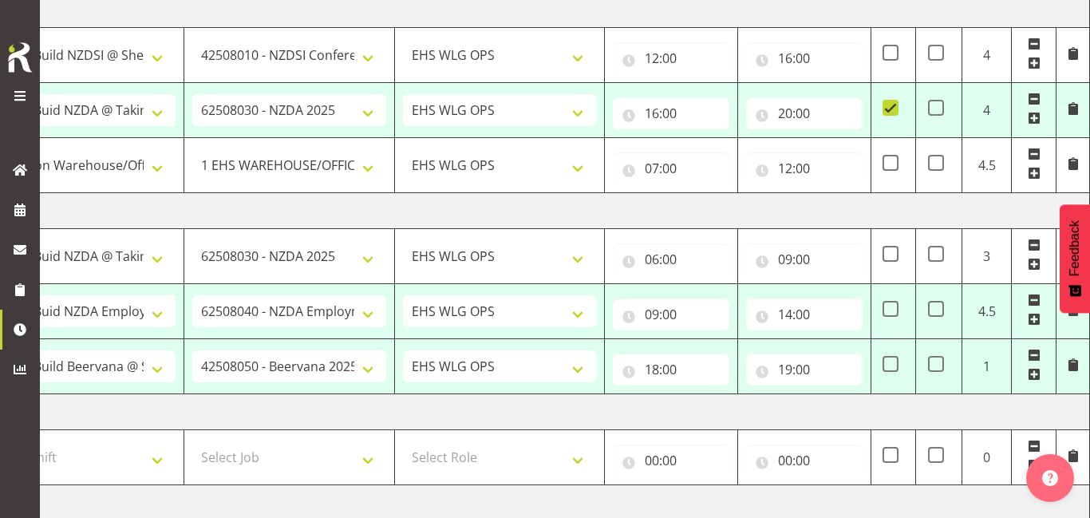
scroll to position [0, 0]
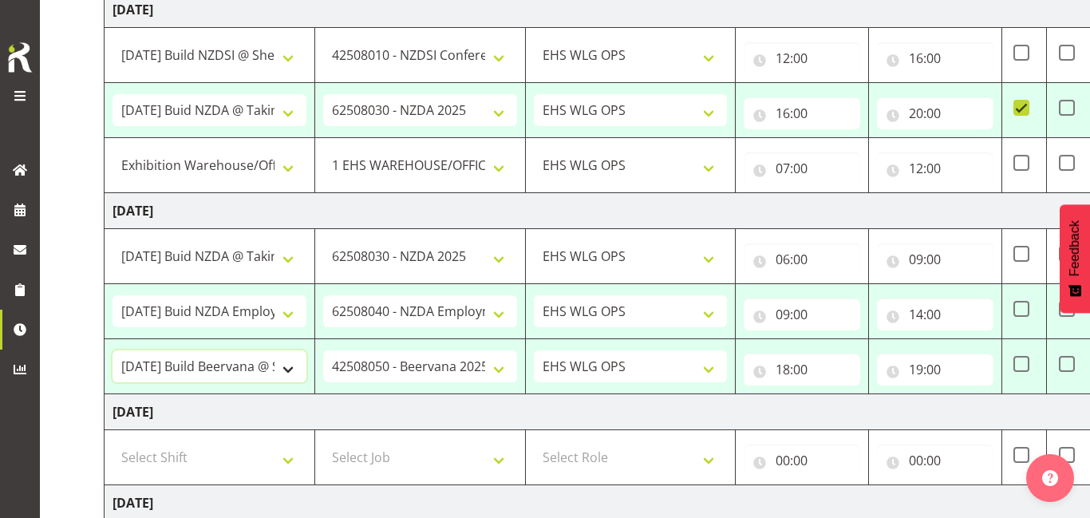
click at [230, 361] on select "AUG 25 Break Beervana @ Stadium AUG 25 Break Building Nations @ Takina L1 5pm A…" at bounding box center [210, 366] width 194 height 32
select select "79637"
click at [113, 350] on select "AUG 25 Break Beervana @ Stadium AUG 25 Break Building Nations @ Takina L1 5pm A…" at bounding box center [210, 366] width 194 height 32
click at [424, 373] on select "1 Carlton Events 1 Carlton Hamilton 1 Carlton Wellington 1 EHS WAREHOUSE/OFFICE…" at bounding box center [420, 366] width 194 height 32
select select "9196"
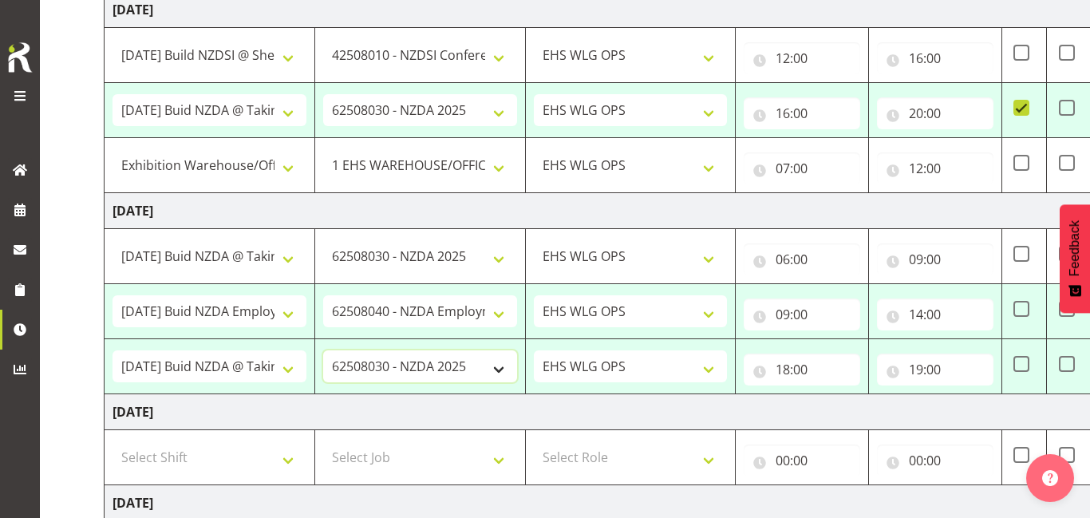
click at [323, 350] on select "1 Carlton Events 1 Carlton Hamilton 1 Carlton Wellington 1 EHS WAREHOUSE/OFFICE…" at bounding box center [420, 366] width 194 height 32
click at [819, 369] on input "18:00" at bounding box center [802, 369] width 116 height 32
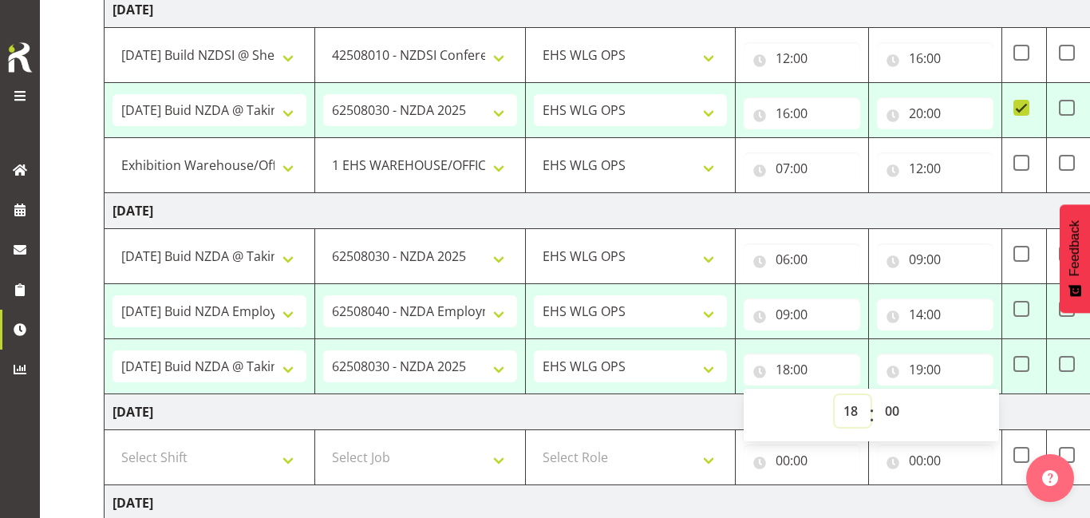
click at [853, 405] on select "00 01 02 03 04 05 06 07 08 09 10 11 12 13 14 15 16 17 18 19 20 21 22 23" at bounding box center [853, 411] width 36 height 32
click at [835, 395] on select "00 01 02 03 04 05 06 07 08 09 10 11 12 13 14 15 16 17 18 19 20 21 22 23" at bounding box center [853, 411] width 36 height 32
click at [946, 363] on input "19:00" at bounding box center [935, 369] width 116 height 32
type input "14:00"
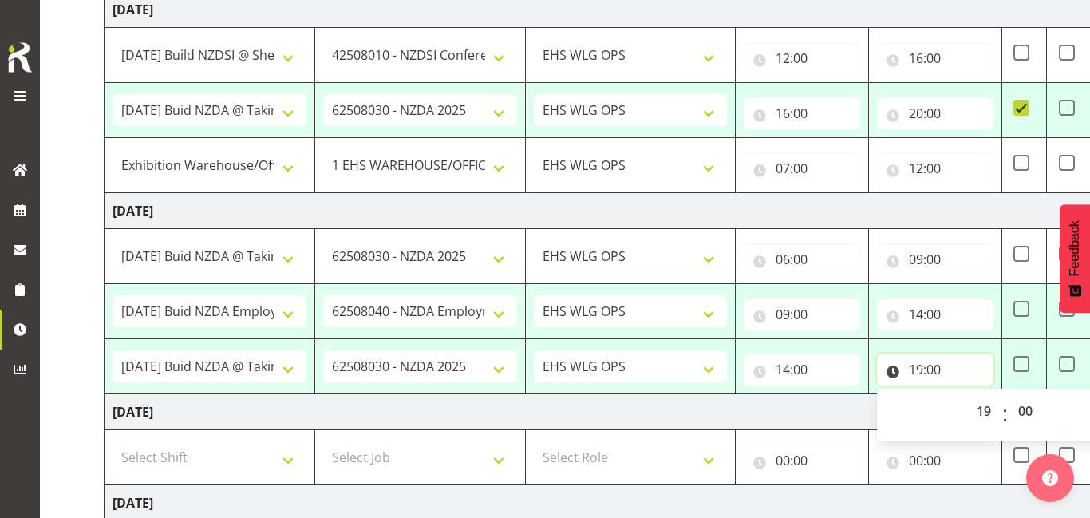
click at [946, 363] on input "19:00" at bounding box center [935, 369] width 116 height 32
click at [985, 419] on select "00 01 02 03 04 05 06 07 08 09 10 11 12 13 14 15 16 17 18 19 20 21 22 23" at bounding box center [986, 411] width 36 height 32
click at [968, 395] on select "00 01 02 03 04 05 06 07 08 09 10 11 12 13 14 15 16 17 18 19 20 21 22 23" at bounding box center [986, 411] width 36 height 32
click at [817, 414] on td "[DATE]" at bounding box center [663, 412] width 1116 height 36
type input "17:00"
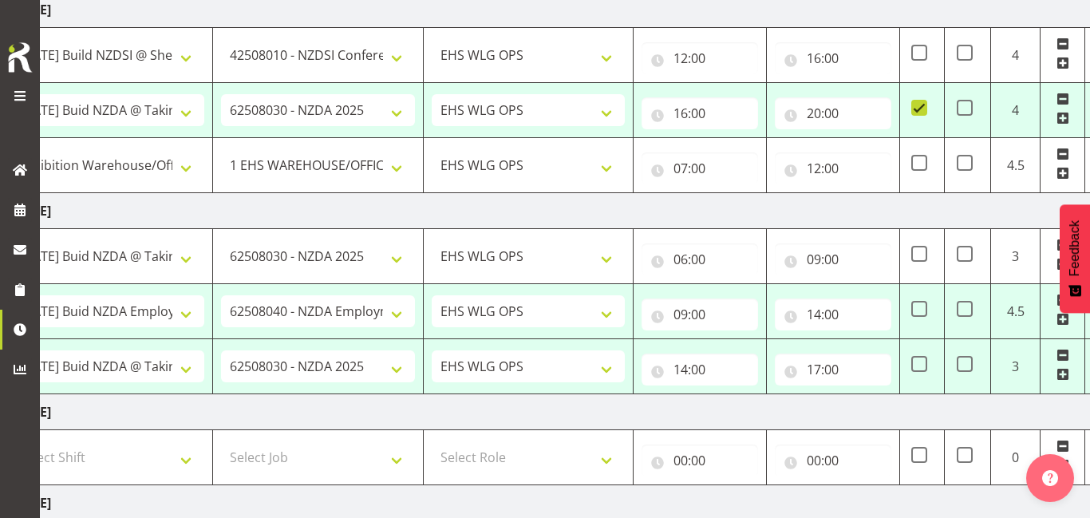
scroll to position [0, 131]
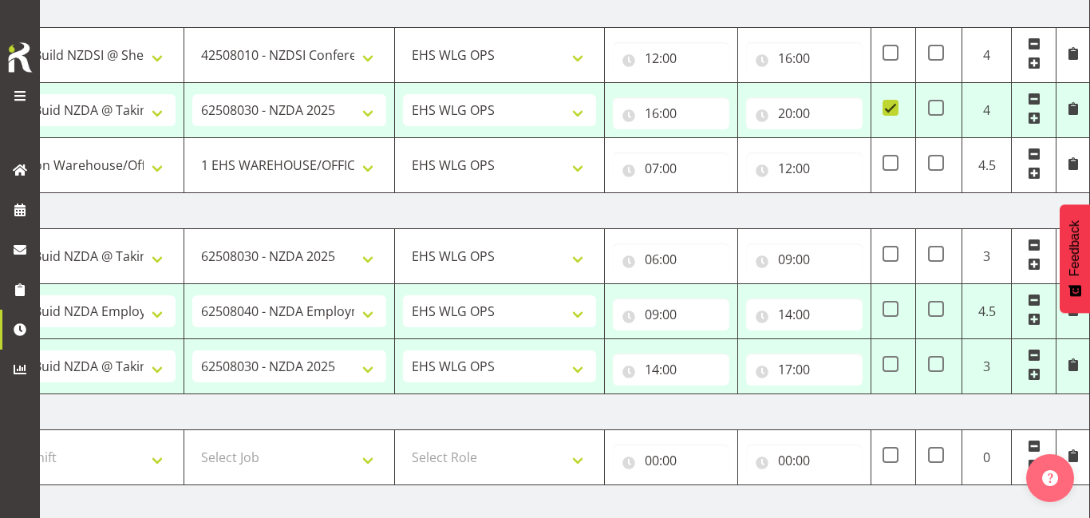
click at [1033, 373] on span at bounding box center [1034, 374] width 13 height 13
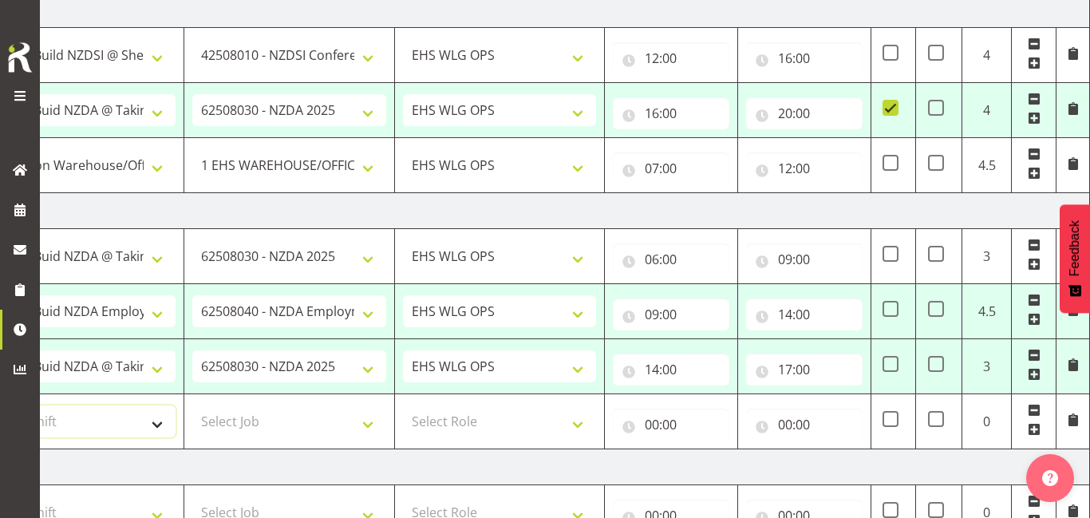
click at [151, 417] on select "Select Shift AUG 25 Break Beervana @ Stadium AUG 25 Break Building Nations @ Ta…" at bounding box center [79, 421] width 194 height 32
click at [0, 405] on select "Select Shift AUG 25 Break Beervana @ Stadium AUG 25 Break Building Nations @ Ta…" at bounding box center [79, 421] width 194 height 32
click at [307, 421] on select "Select Job 1 Carlton Events 1 Carlton Hamilton 1 Carlton Wellington 1 EHS WAREH…" at bounding box center [289, 421] width 194 height 32
click at [97, 428] on select "AUG 25 Break Beervana @ Stadium AUG 25 Break Building Nations @ Takina L1 5pm A…" at bounding box center [79, 421] width 194 height 32
select select "79382"
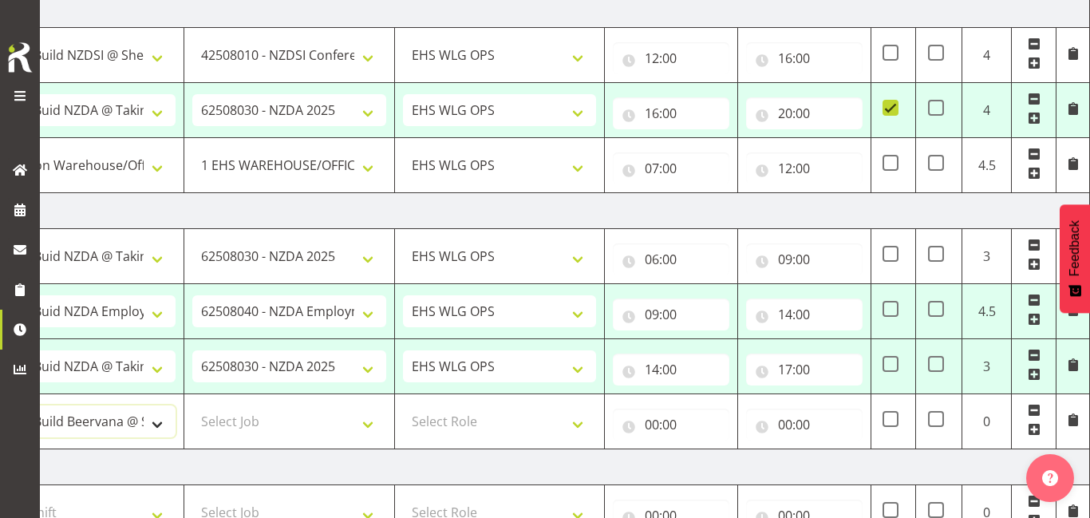
click at [0, 405] on select "AUG 25 Break Beervana @ Stadium AUG 25 Break Building Nations @ Takina L1 5pm A…" at bounding box center [79, 421] width 194 height 32
click at [317, 433] on select "Select Job 1 Carlton Events 1 Carlton Hamilton 1 Carlton Wellington 1 EHS WAREH…" at bounding box center [289, 421] width 194 height 32
select select "9584"
click at [192, 405] on select "Select Job 1 Carlton Events 1 Carlton Hamilton 1 Carlton Wellington 1 EHS WAREH…" at bounding box center [289, 421] width 194 height 32
click at [462, 409] on select "Select Role OPERATIONS MANAGER EHS WLG OPS Operations Manager Operations Manage…" at bounding box center [500, 421] width 194 height 32
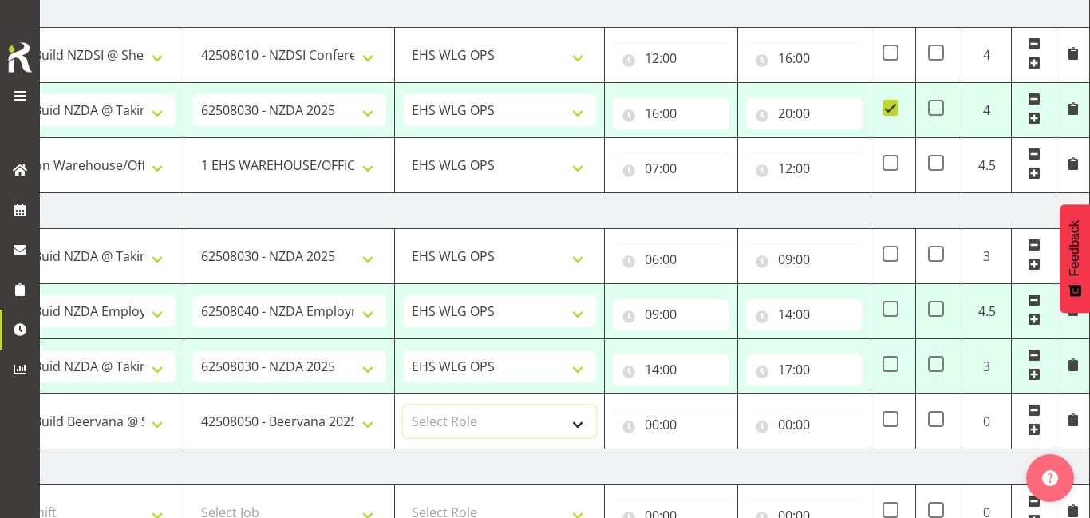
select select "191"
click at [403, 405] on select "Select Role OPERATIONS MANAGER EHS WLG OPS Operations Manager Operations Manage…" at bounding box center [500, 421] width 194 height 32
click at [693, 421] on input "00:00" at bounding box center [671, 425] width 116 height 32
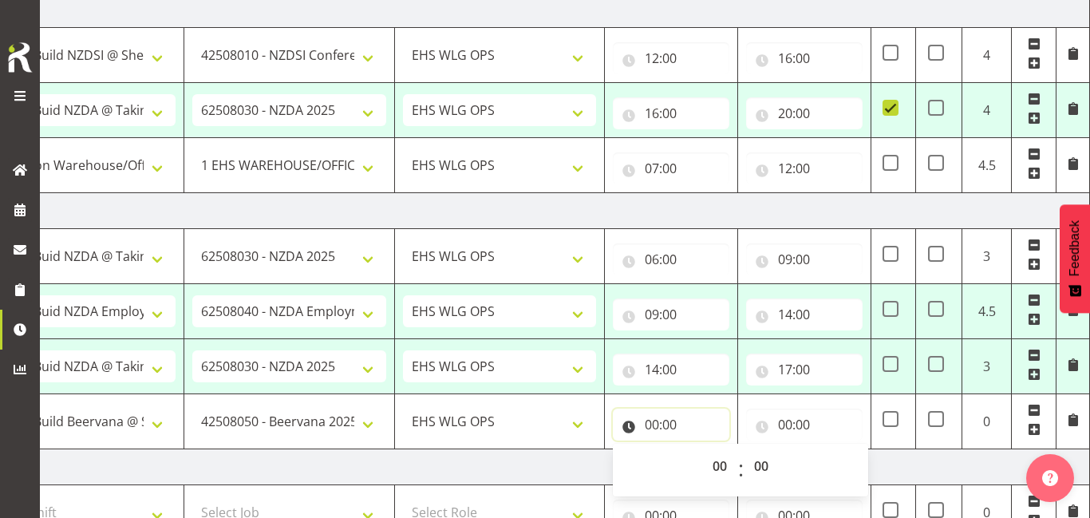
click at [693, 421] on input "00:00" at bounding box center [671, 425] width 116 height 32
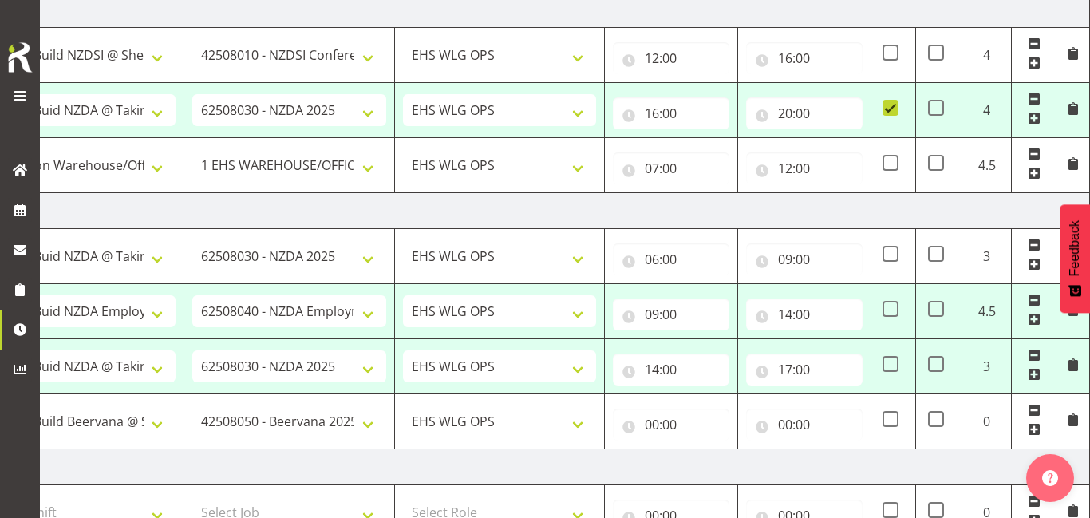
click at [713, 472] on select "00 01 02 03 04 05 06 07 08 09 10 11 12 13 14 15 16 17 18 19 20 21 22 23" at bounding box center [722, 466] width 36 height 32
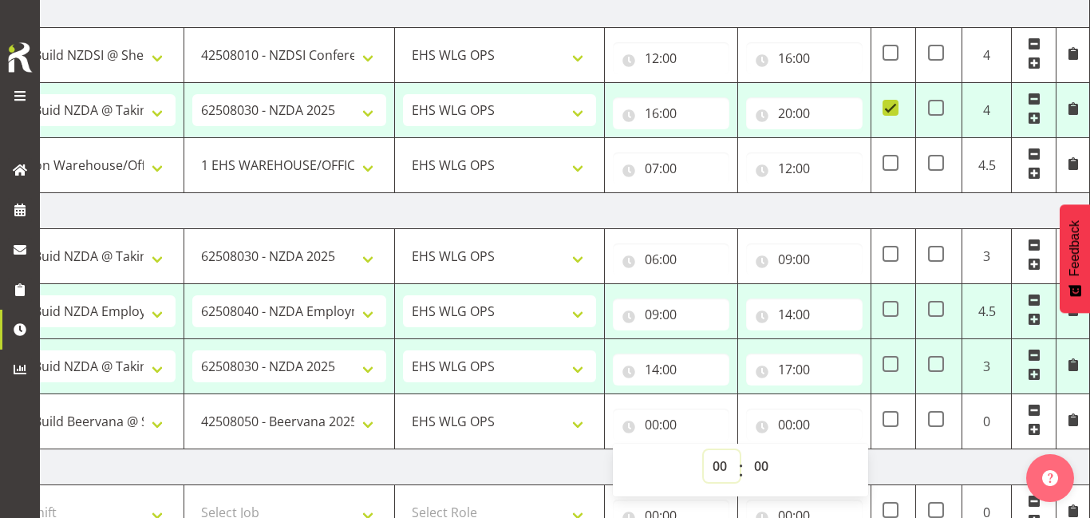
select select "17"
click at [704, 450] on select "00 01 02 03 04 05 06 07 08 09 10 11 12 13 14 15 16 17 18 19 20 21 22 23" at bounding box center [722, 466] width 36 height 32
click at [812, 424] on input "00:00" at bounding box center [804, 425] width 116 height 32
type input "17:00"
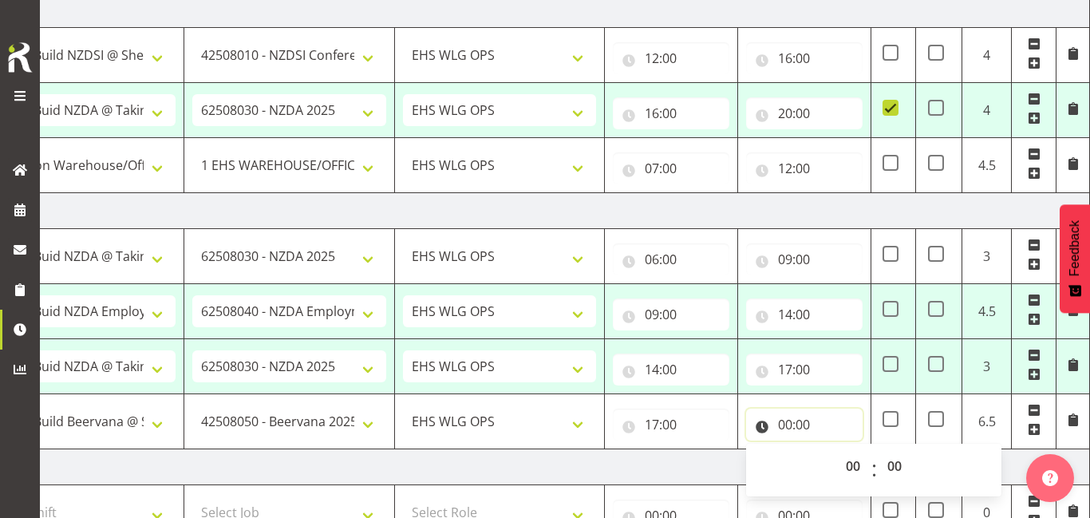
scroll to position [269, 0]
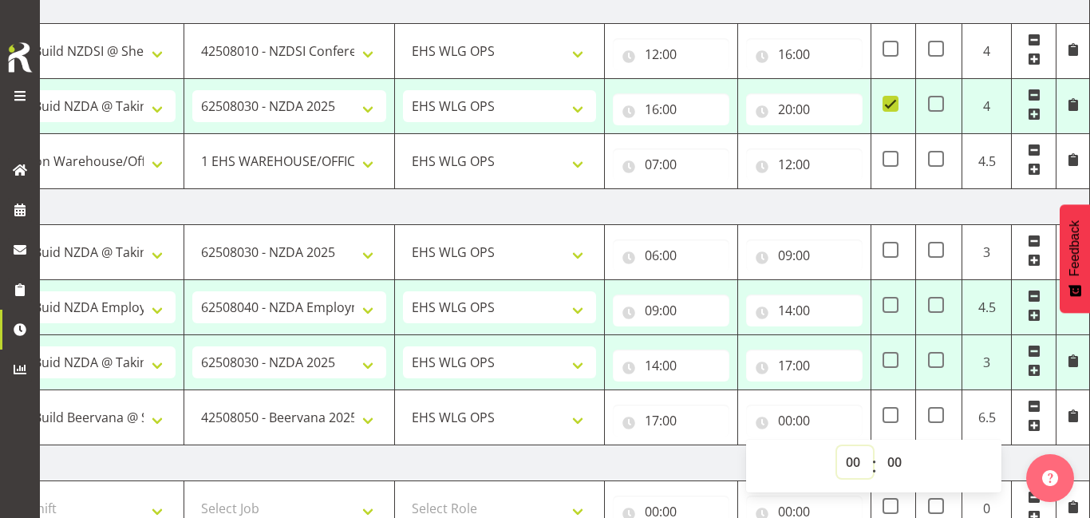
click at [852, 455] on select "00 01 02 03 04 05 06 07 08 09 10 11 12 13 14 15 16 17 18 19 20 21 22 23" at bounding box center [855, 462] width 36 height 32
select select "20"
click at [837, 446] on select "00 01 02 03 04 05 06 07 08 09 10 11 12 13 14 15 16 17 18 19 20 21 22 23" at bounding box center [855, 462] width 36 height 32
type input "20:00"
click at [604, 467] on td "[DATE]" at bounding box center [532, 463] width 1116 height 36
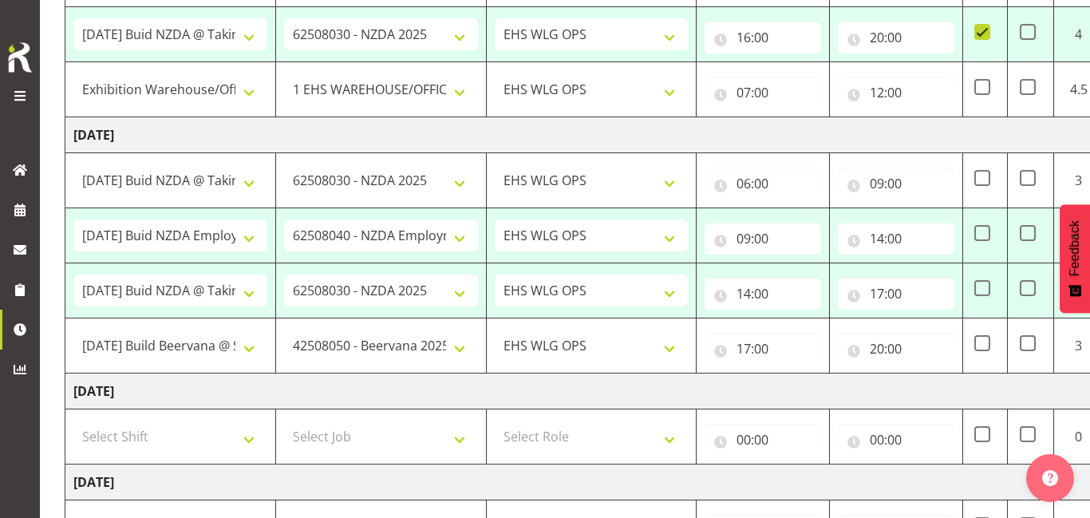
scroll to position [346, 0]
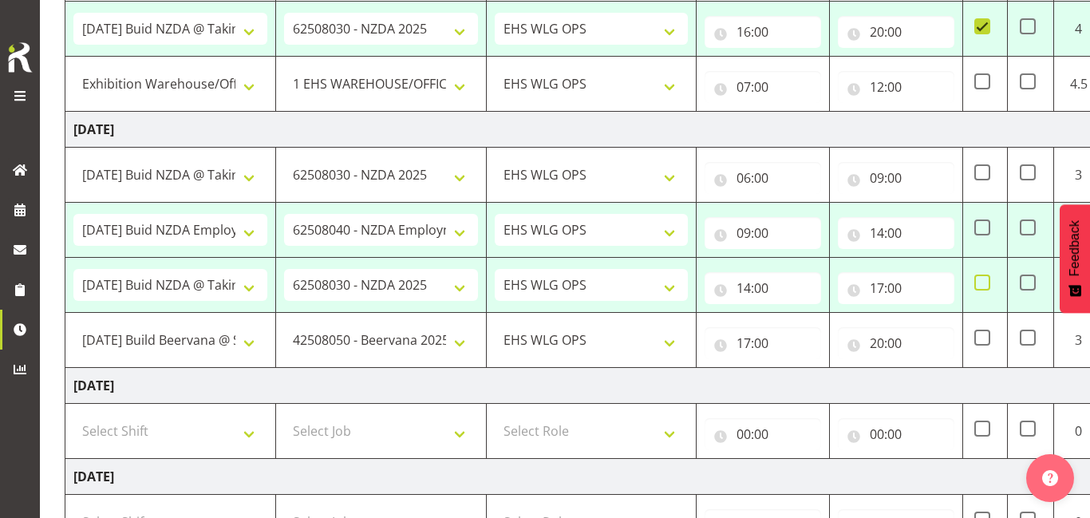
click at [982, 280] on span at bounding box center [982, 282] width 16 height 16
click at [982, 280] on input "checkbox" at bounding box center [979, 283] width 10 height 10
checkbox input "true"
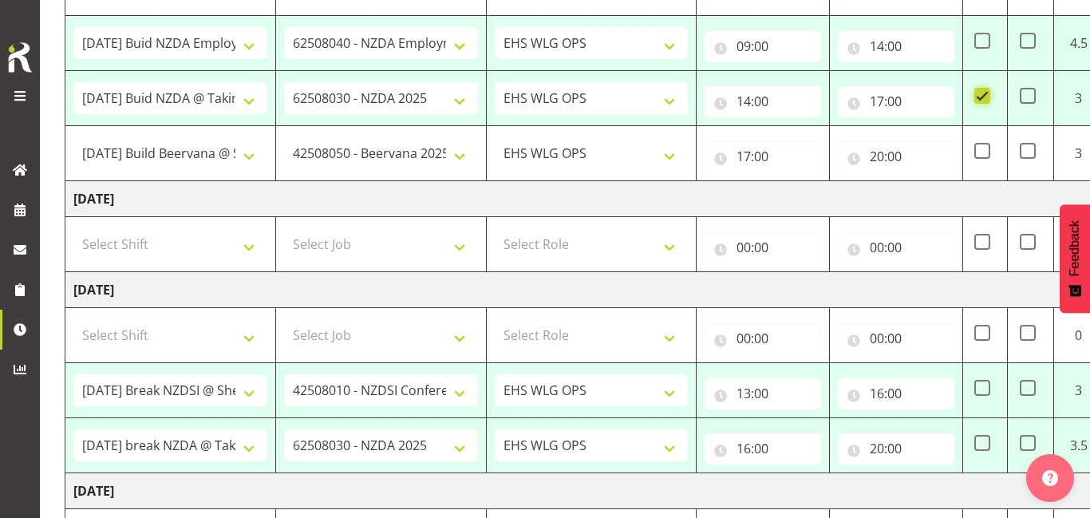
scroll to position [538, 0]
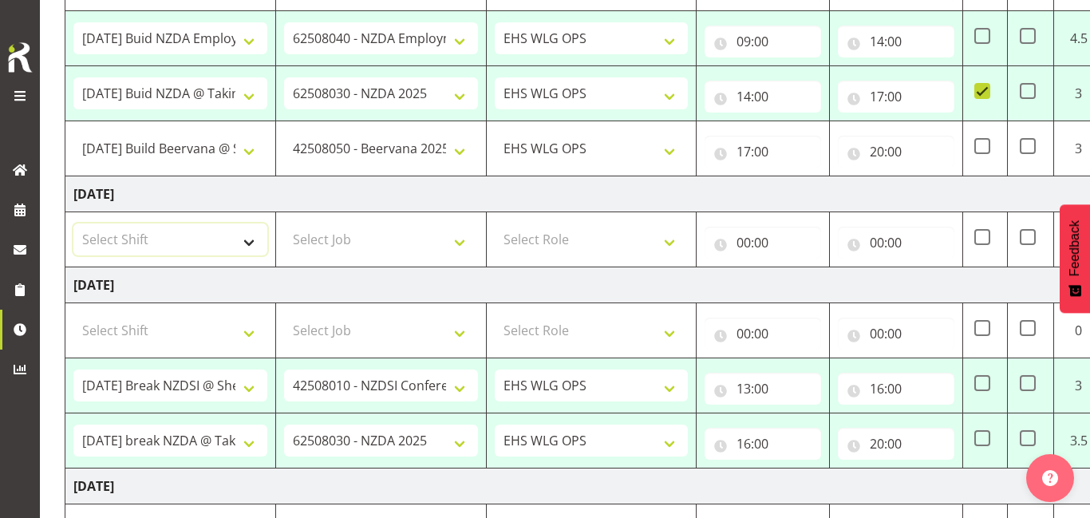
click at [219, 243] on select "Select Shift AUG 25 Break Beervana @ Stadium AUG 25 Break Building Nations @ Ta…" at bounding box center [170, 239] width 194 height 32
select select "20912"
click at [73, 223] on select "Select Shift AUG 25 Break Beervana @ Stadium AUG 25 Break Building Nations @ Ta…" at bounding box center [170, 239] width 194 height 32
click at [351, 248] on select "Select Job 1 Carlton Events 1 Carlton Hamilton 1 Carlton Wellington 1 EHS WAREH…" at bounding box center [381, 239] width 194 height 32
select select "69"
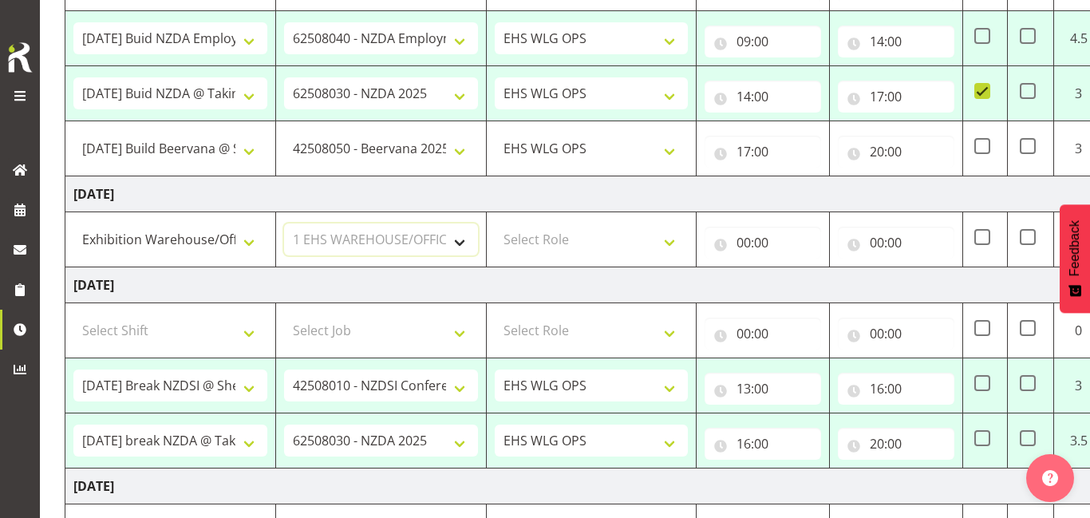
click at [284, 223] on select "Select Job 1 Carlton Events 1 Carlton Hamilton 1 Carlton Wellington 1 EHS WAREH…" at bounding box center [381, 239] width 194 height 32
click at [575, 233] on select "Select Role OPERATIONS MANAGER EHS WLG OPS Operations Manager Operations Manage…" at bounding box center [592, 239] width 194 height 32
select select "191"
click at [495, 223] on select "Select Role OPERATIONS MANAGER EHS WLG OPS Operations Manager Operations Manage…" at bounding box center [592, 239] width 194 height 32
click at [770, 250] on input "00:00" at bounding box center [763, 243] width 116 height 32
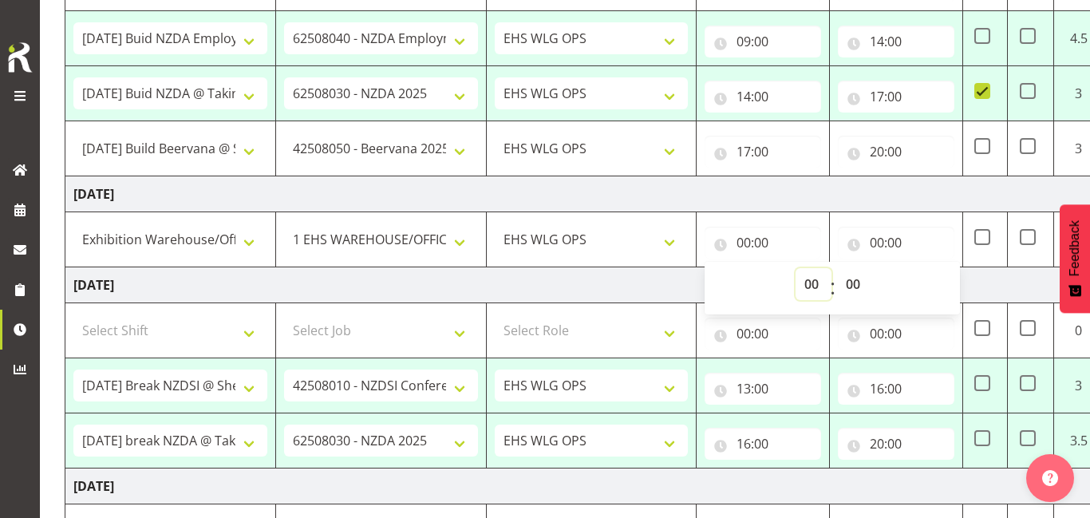
click at [804, 278] on select "00 01 02 03 04 05 06 07 08 09 10 11 12 13 14 15 16 17 18 19 20 21 22 23" at bounding box center [814, 284] width 36 height 32
select select "7"
click at [796, 268] on select "00 01 02 03 04 05 06 07 08 09 10 11 12 13 14 15 16 17 18 19 20 21 22 23" at bounding box center [814, 284] width 36 height 32
click at [912, 236] on input "00:00" at bounding box center [896, 243] width 116 height 32
type input "07:00"
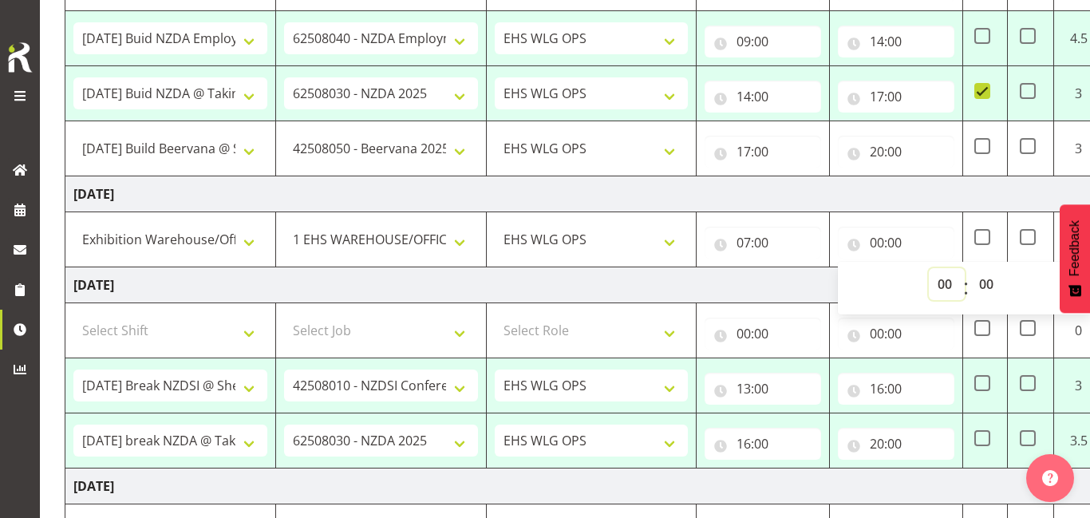
click at [949, 281] on select "00 01 02 03 04 05 06 07 08 09 10 11 12 13 14 15 16 17 18 19 20 21 22 23" at bounding box center [947, 284] width 36 height 32
select select "16"
click at [929, 268] on select "00 01 02 03 04 05 06 07 08 09 10 11 12 13 14 15 16 17 18 19 20 21 22 23" at bounding box center [947, 284] width 36 height 32
type input "16:00"
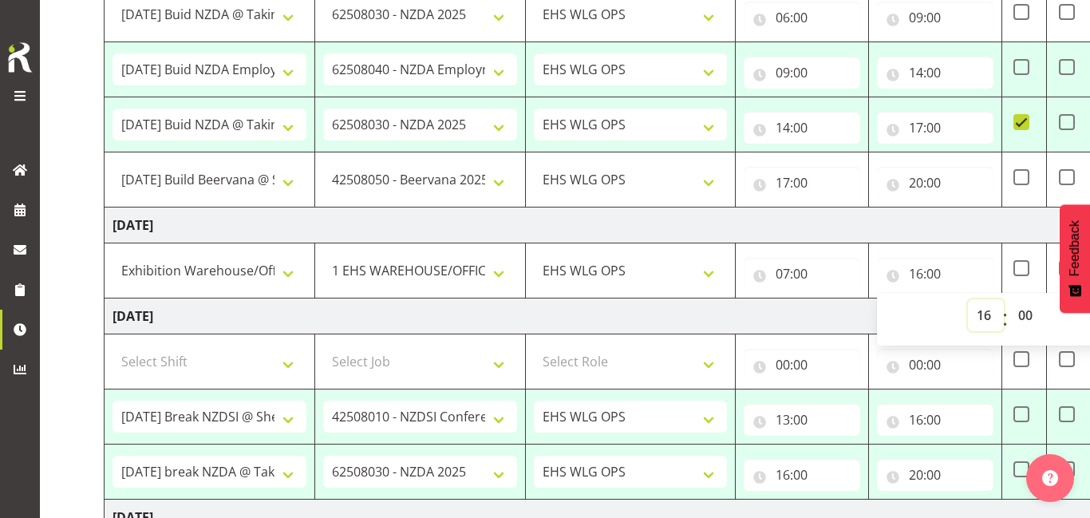
scroll to position [0, 131]
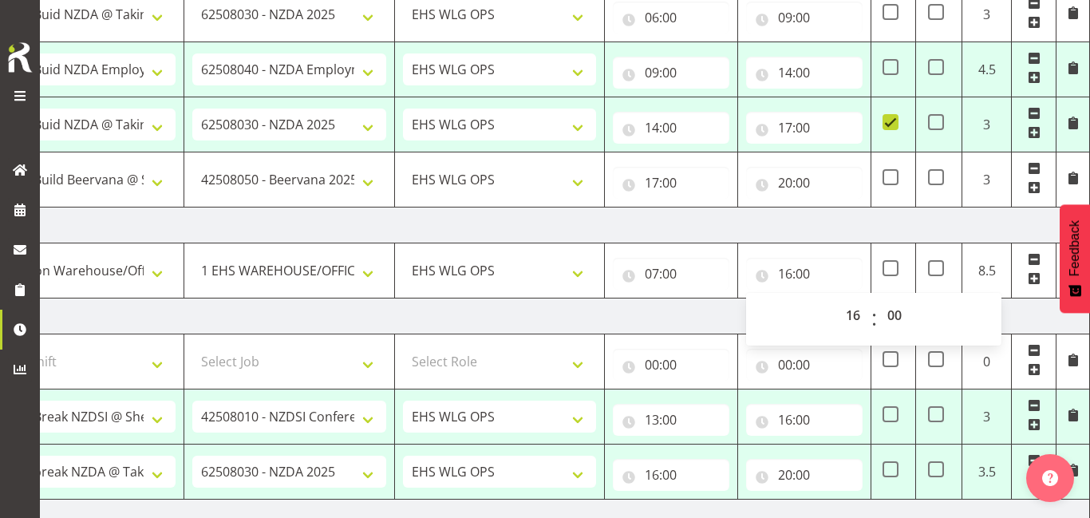
click at [1032, 278] on span at bounding box center [1034, 278] width 13 height 13
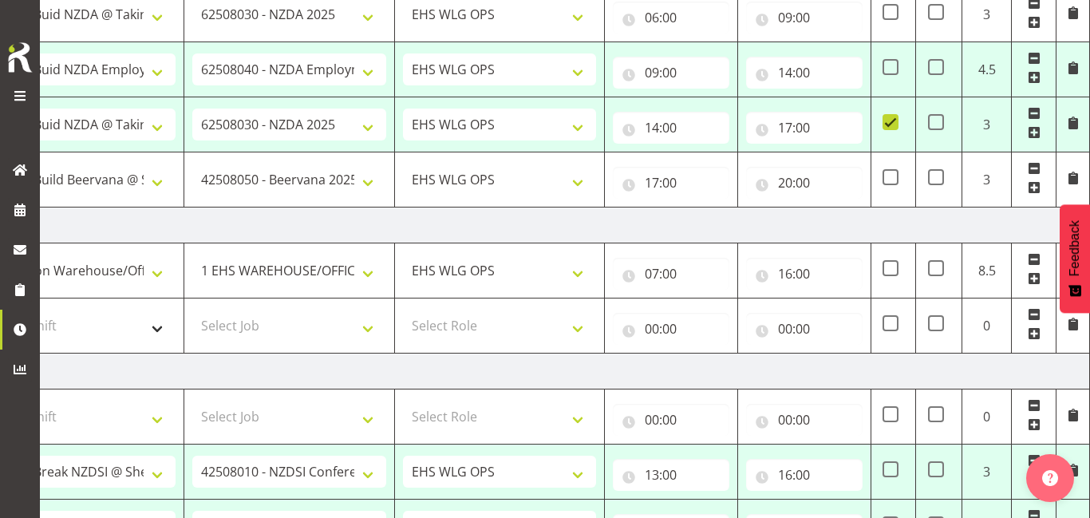
scroll to position [512, 0]
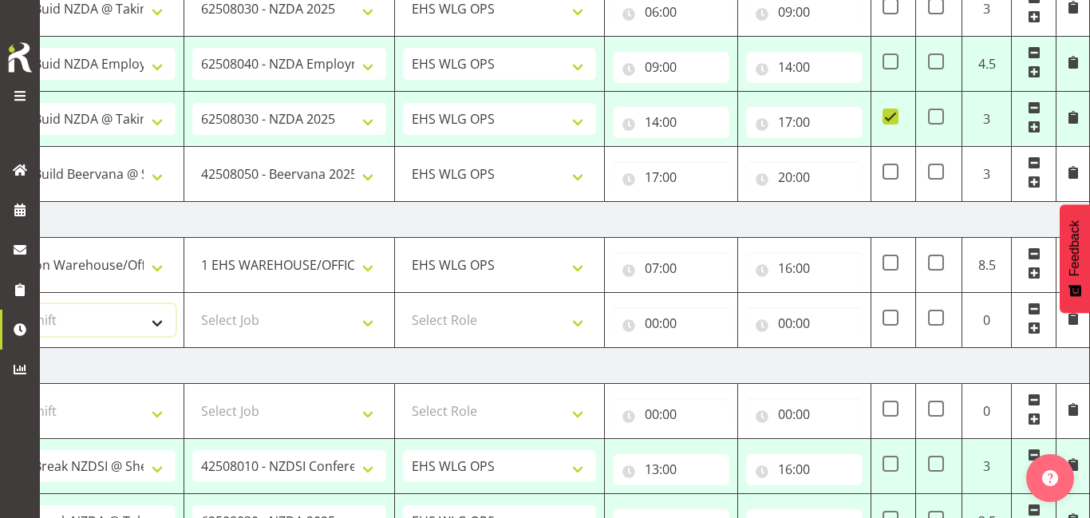
click at [140, 318] on select "Select Shift AUG 25 Break Beervana @ Stadium AUG 25 Break Building Nations @ Ta…" at bounding box center [79, 320] width 194 height 32
select select "79382"
click at [0, 304] on select "Select Shift AUG 25 Break Beervana @ Stadium AUG 25 Break Building Nations @ Ta…" at bounding box center [79, 320] width 194 height 32
click at [306, 330] on select "Select Job 1 Carlton Events 1 Carlton Hamilton 1 Carlton Wellington 1 EHS WAREH…" at bounding box center [289, 320] width 194 height 32
select select "9584"
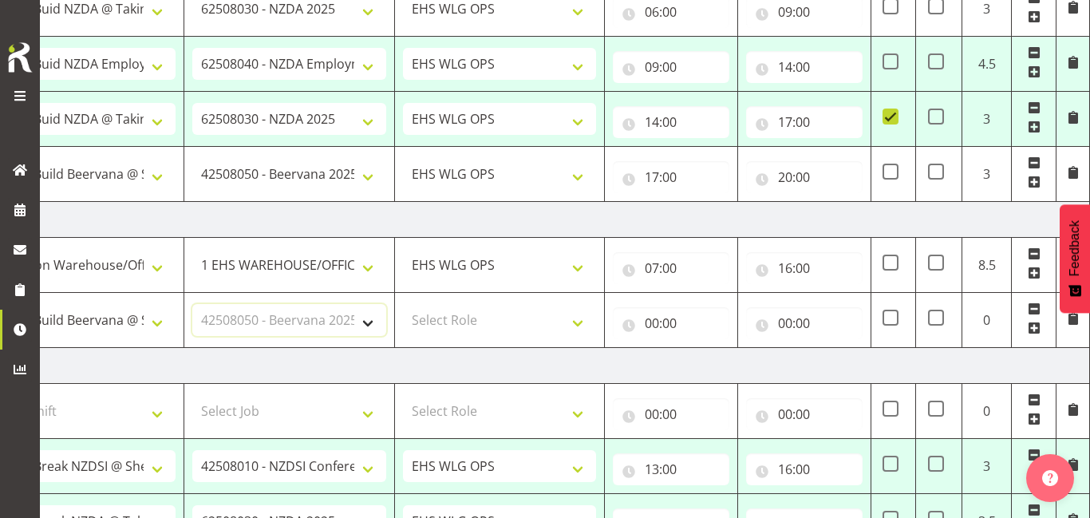
click at [192, 304] on select "Select Job 1 Carlton Events 1 Carlton Hamilton 1 Carlton Wellington 1 EHS WAREH…" at bounding box center [289, 320] width 194 height 32
click at [480, 317] on select "Select Role OPERATIONS MANAGER EHS WLG OPS Operations Manager Operations Manage…" at bounding box center [500, 320] width 194 height 32
select select "191"
click at [403, 304] on select "Select Role OPERATIONS MANAGER EHS WLG OPS Operations Manager Operations Manage…" at bounding box center [500, 320] width 194 height 32
click at [667, 321] on input "00:00" at bounding box center [671, 323] width 116 height 32
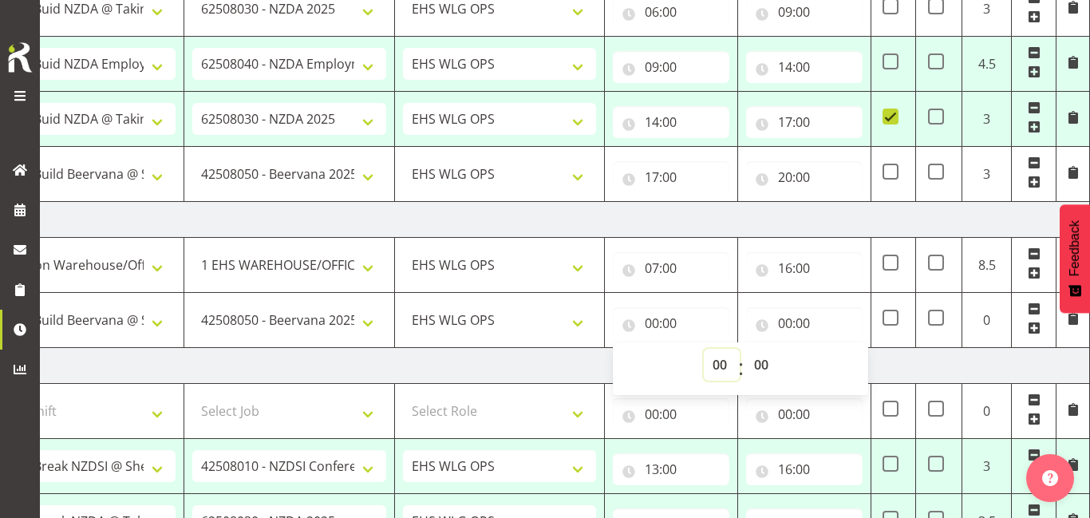
click at [725, 366] on select "00 01 02 03 04 05 06 07 08 09 10 11 12 13 14 15 16 17 18 19 20 21 22 23" at bounding box center [722, 365] width 36 height 32
click at [704, 349] on select "00 01 02 03 04 05 06 07 08 09 10 11 12 13 14 15 16 17 18 19 20 21 22 23" at bounding box center [722, 365] width 36 height 32
click at [816, 321] on input "00:00" at bounding box center [804, 323] width 116 height 32
type input "16:00"
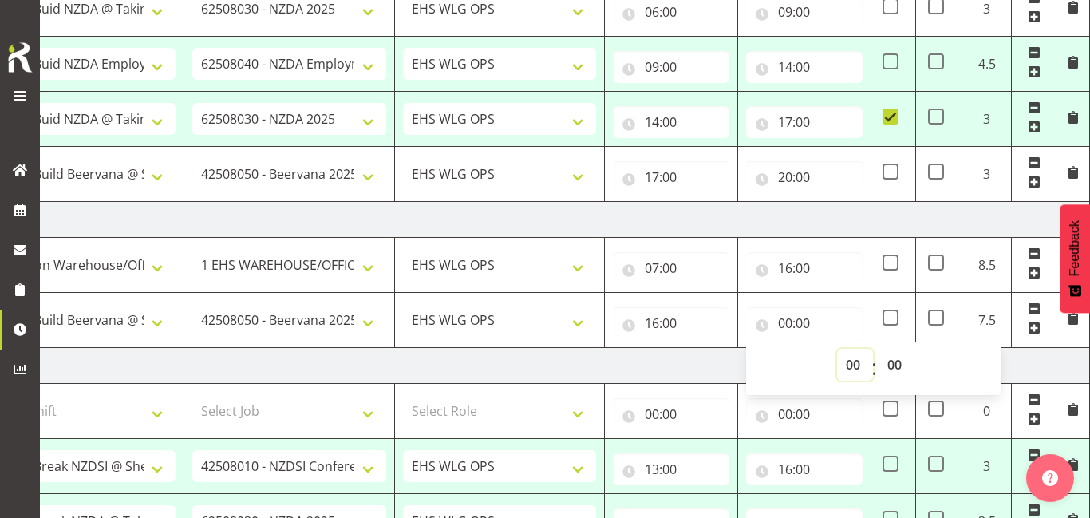
click at [854, 367] on select "00 01 02 03 04 05 06 07 08 09 10 11 12 13 14 15 16 17 18 19 20 21 22 23" at bounding box center [855, 365] width 36 height 32
select select "19"
click at [837, 349] on select "00 01 02 03 04 05 06 07 08 09 10 11 12 13 14 15 16 17 18 19 20 21 22 23" at bounding box center [855, 365] width 36 height 32
type input "19:00"
click at [890, 318] on span at bounding box center [891, 318] width 16 height 16
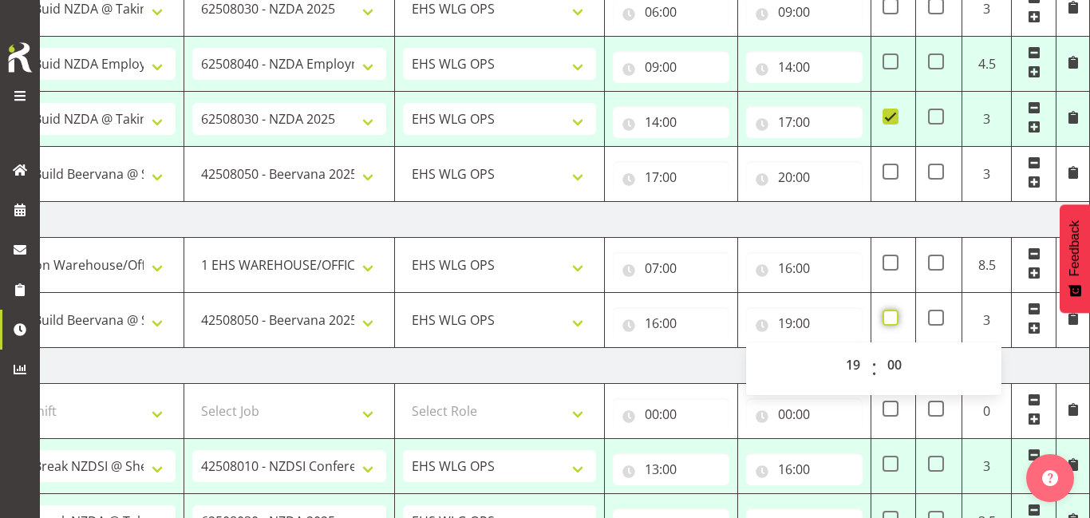
click at [890, 318] on input "checkbox" at bounding box center [888, 318] width 10 height 10
checkbox input "true"
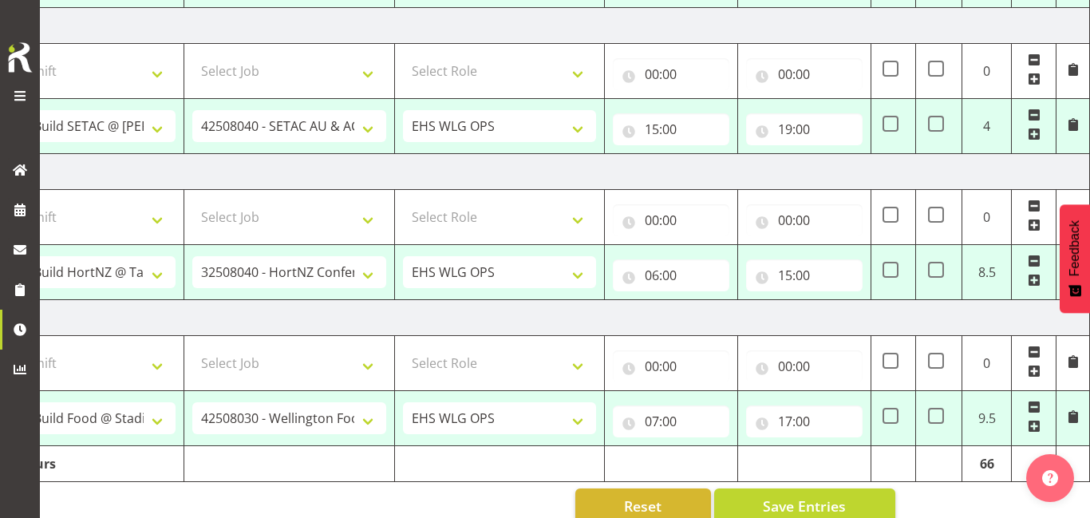
scroll to position [1071, 0]
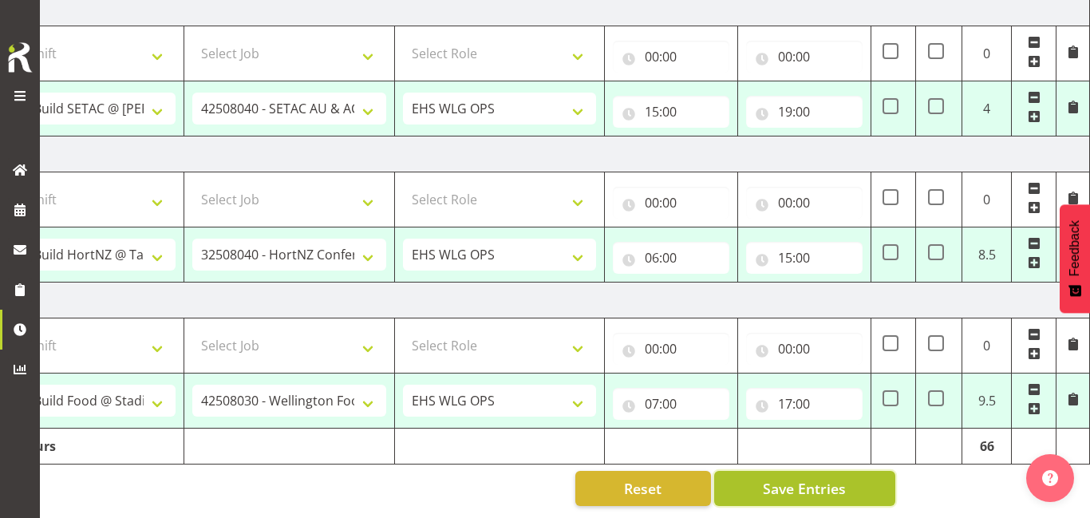
click at [854, 481] on button "Save Entries" at bounding box center [804, 488] width 181 height 35
select select "79647"
select select "9170"
select select "191"
select select "79645"
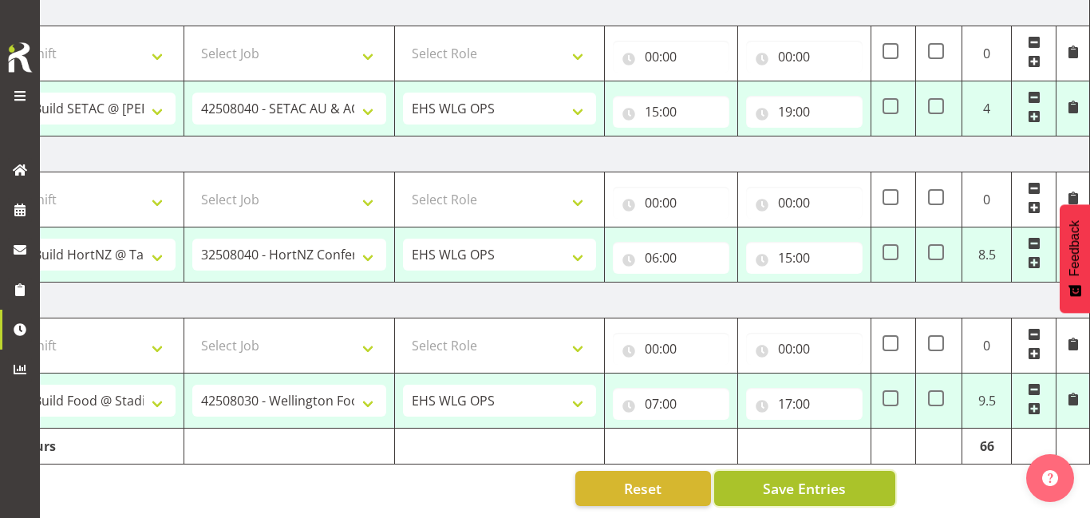
select select "9260"
select select "191"
select select "79651"
select select "9141"
select select "191"
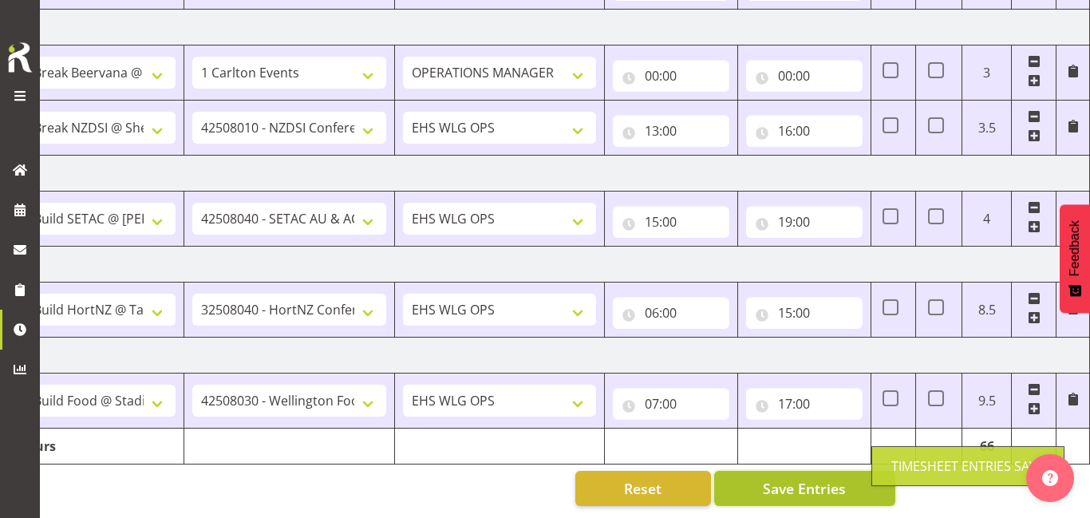
select select "79644"
select select "8309"
select select "191"
type input "13:00"
type input "16:00"
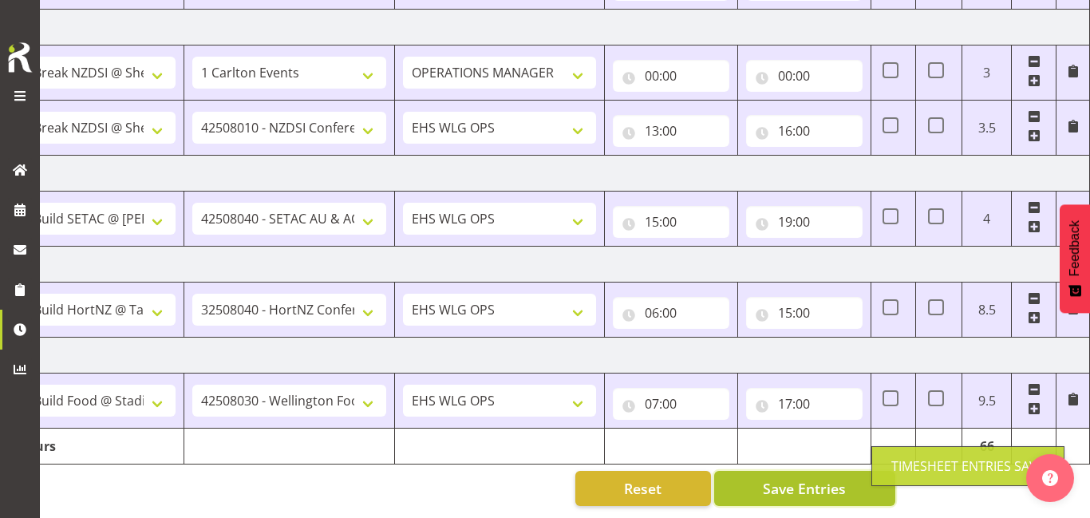
select select "79640"
select select "9196"
type input "16:00"
type input "20:00"
select select "79647"
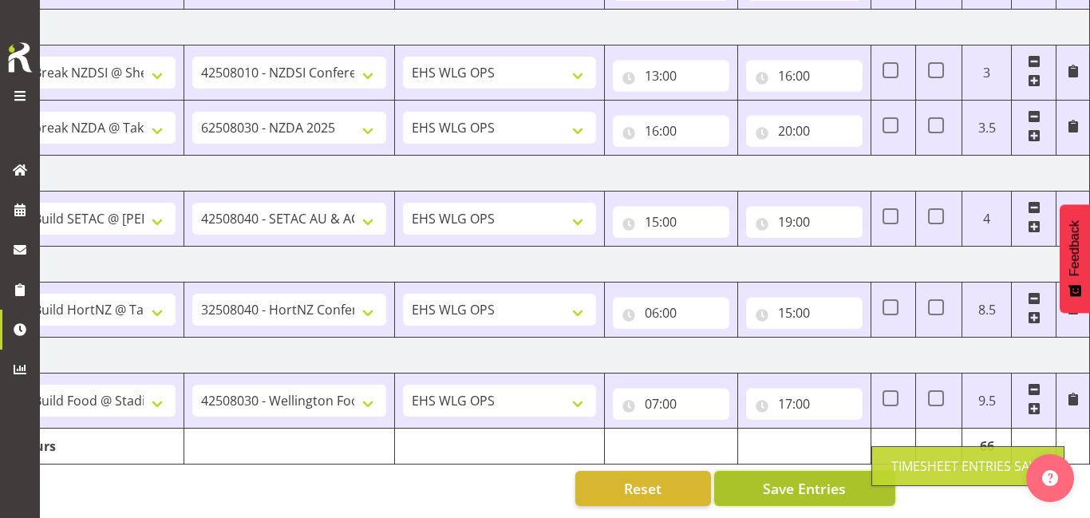
select select "9170"
select select "191"
select select "79645"
select select "9260"
select select "191"
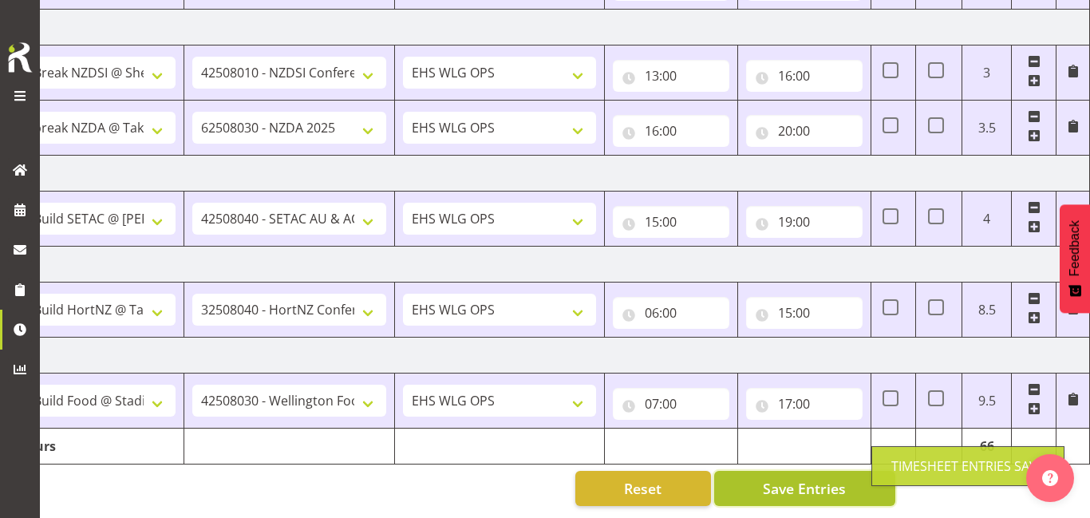
select select "79651"
select select "9141"
select select "191"
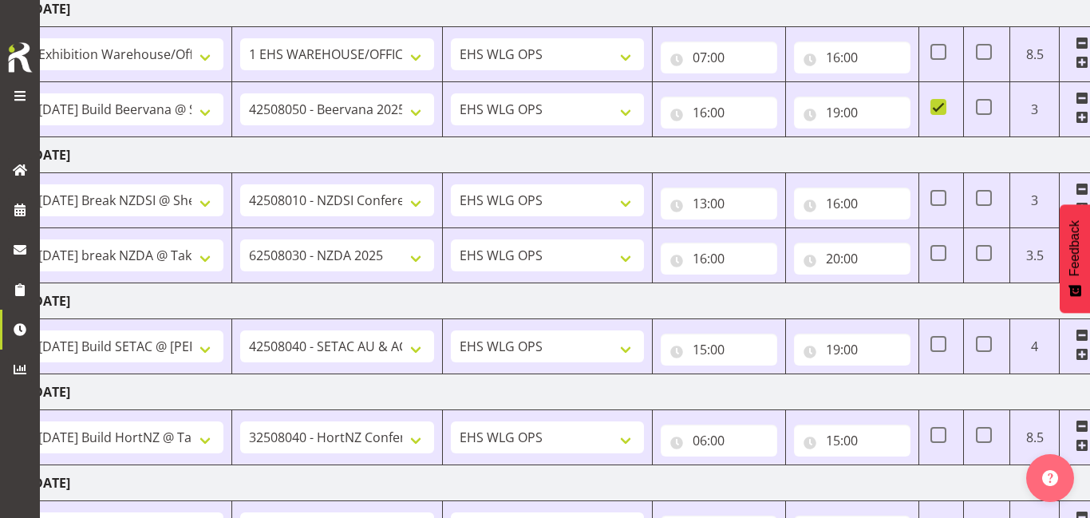
scroll to position [0, 131]
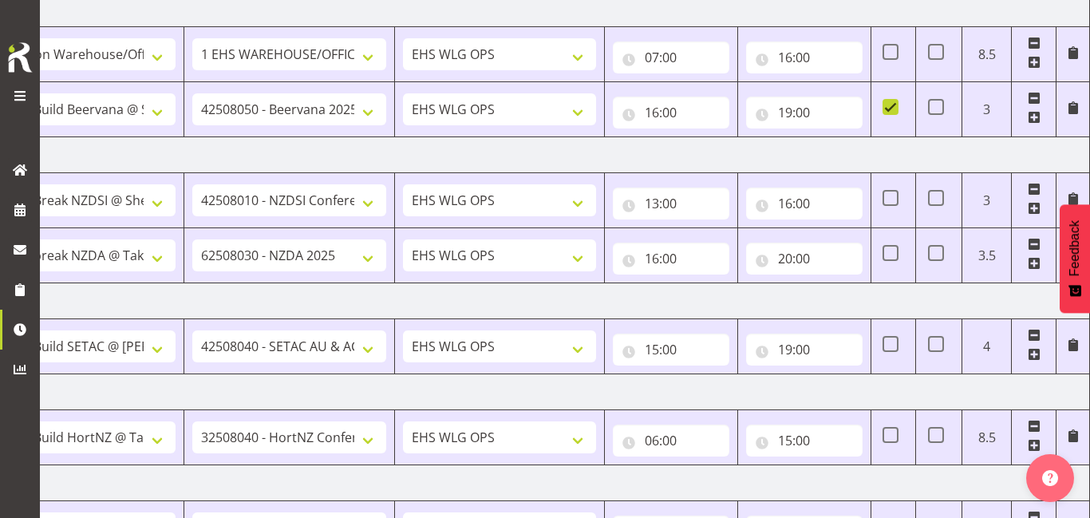
click at [1037, 205] on span at bounding box center [1034, 208] width 13 height 13
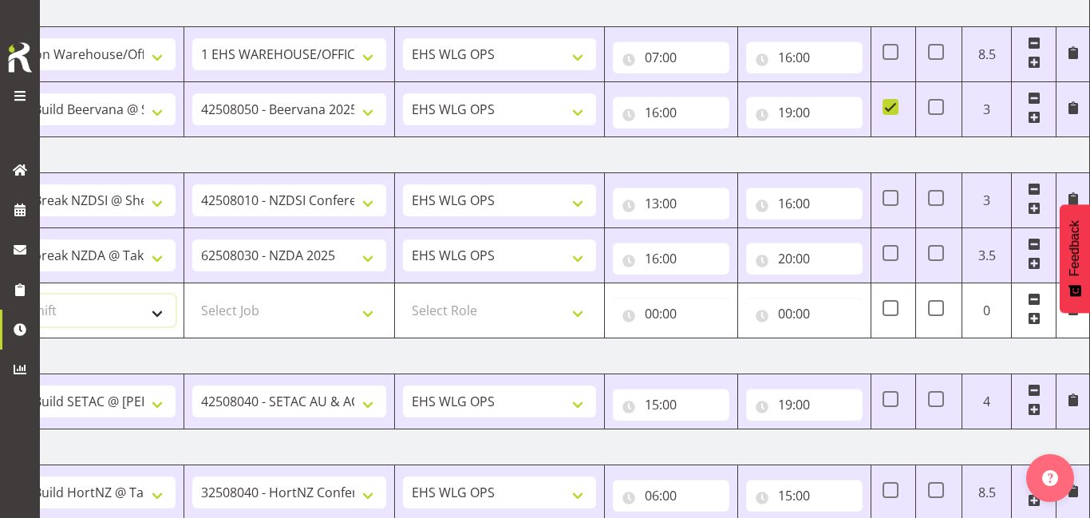
click at [158, 302] on select "Select Shift AUG 25 Break Beervana @ Stadium AUG 25 Break Building Nations @ Ta…" at bounding box center [79, 310] width 194 height 32
select select "20912"
click at [0, 294] on select "Select Shift AUG 25 Break Beervana @ Stadium AUG 25 Break Building Nations @ Ta…" at bounding box center [79, 310] width 194 height 32
click at [268, 322] on select "Select Job 1 Carlton Events 1 Carlton Hamilton 1 Carlton Wellington 1 EHS WAREH…" at bounding box center [289, 310] width 194 height 32
select select "69"
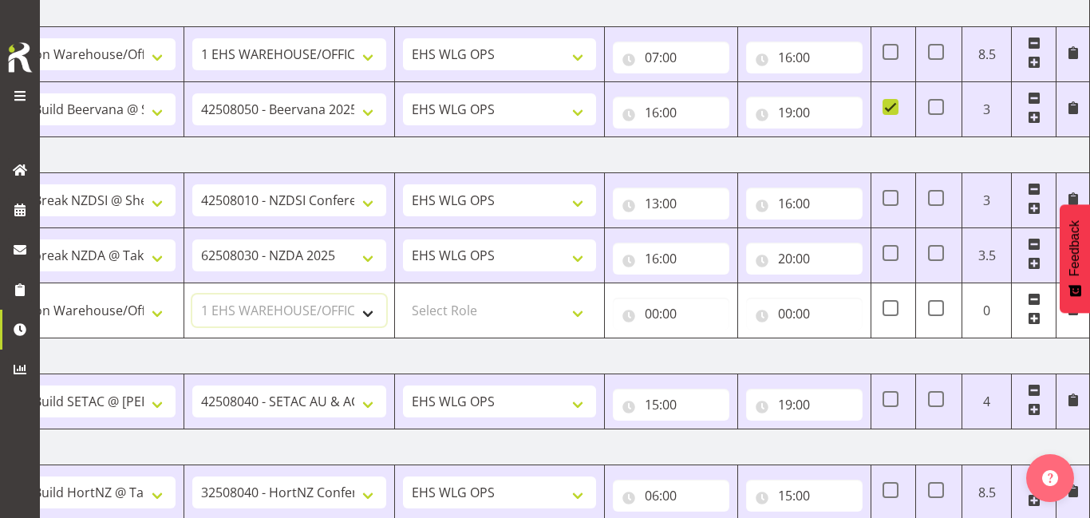
click at [192, 294] on select "Select Job 1 Carlton Events 1 Carlton Hamilton 1 Carlton Wellington 1 EHS WAREH…" at bounding box center [289, 310] width 194 height 32
click at [548, 325] on select "Select Role OPERATIONS MANAGER EHS WLG OPS Operations Manager Operations Manage…" at bounding box center [500, 310] width 194 height 32
select select "191"
click at [403, 294] on select "Select Role OPERATIONS MANAGER EHS WLG OPS Operations Manager Operations Manage…" at bounding box center [500, 310] width 194 height 32
click at [684, 314] on input "00:00" at bounding box center [671, 314] width 116 height 32
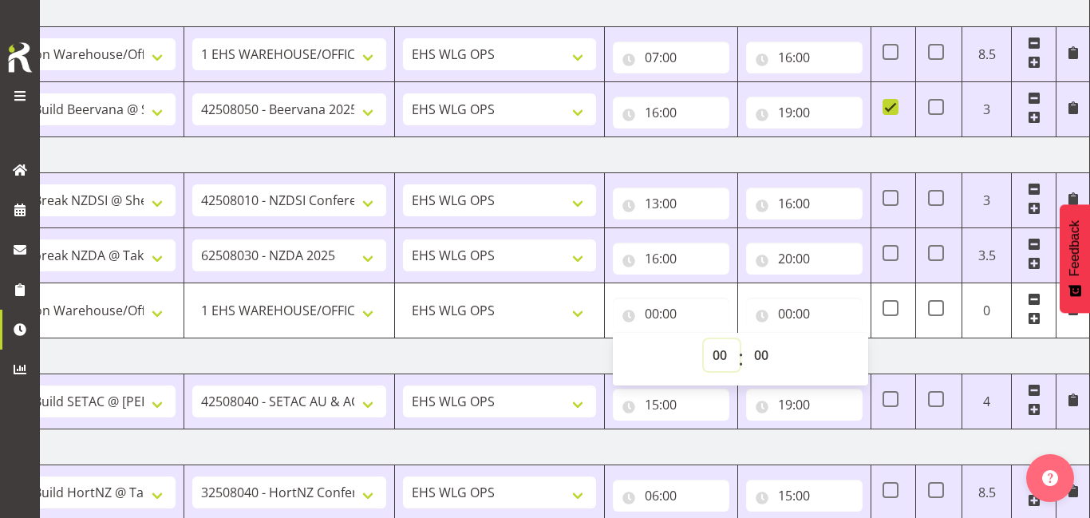
click at [733, 352] on select "00 01 02 03 04 05 06 07 08 09 10 11 12 13 14 15 16 17 18 19 20 21 22 23" at bounding box center [722, 355] width 36 height 32
select select "11"
click at [704, 339] on select "00 01 02 03 04 05 06 07 08 09 10 11 12 13 14 15 16 17 18 19 20 21 22 23" at bounding box center [722, 355] width 36 height 32
click at [818, 314] on input "00:00" at bounding box center [804, 314] width 116 height 32
type input "11:00"
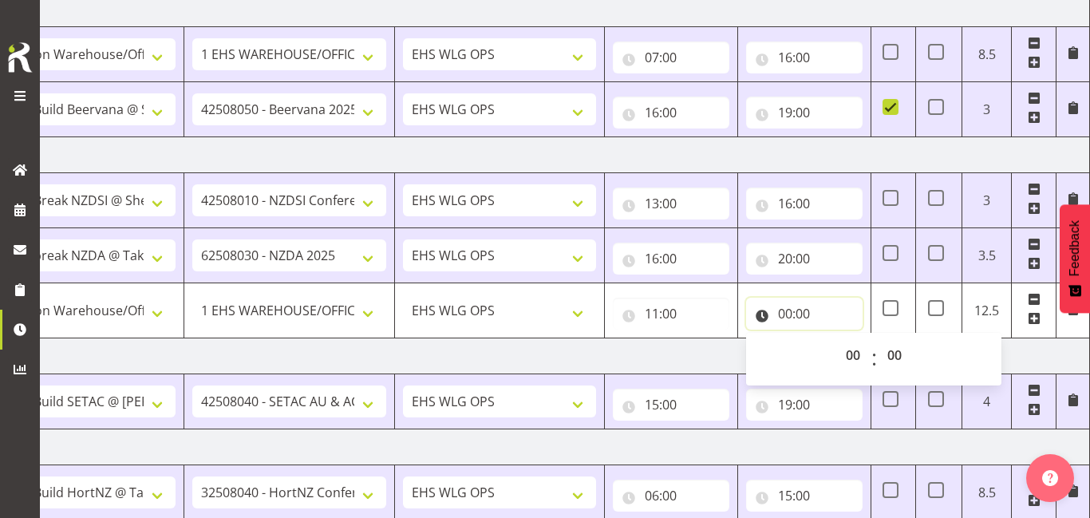
click at [818, 314] on input "00:00" at bounding box center [804, 314] width 116 height 32
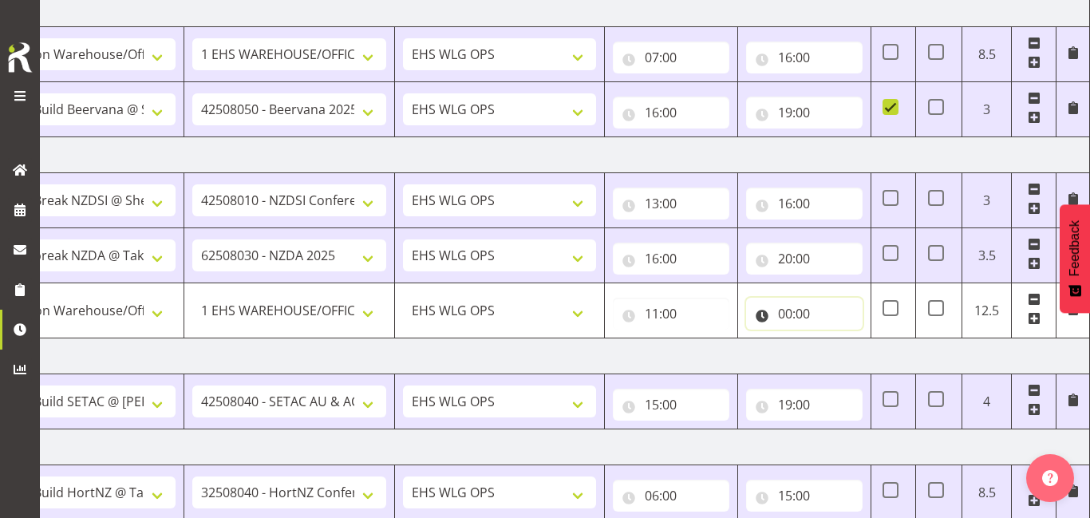
click at [799, 302] on input "00:00" at bounding box center [804, 314] width 116 height 32
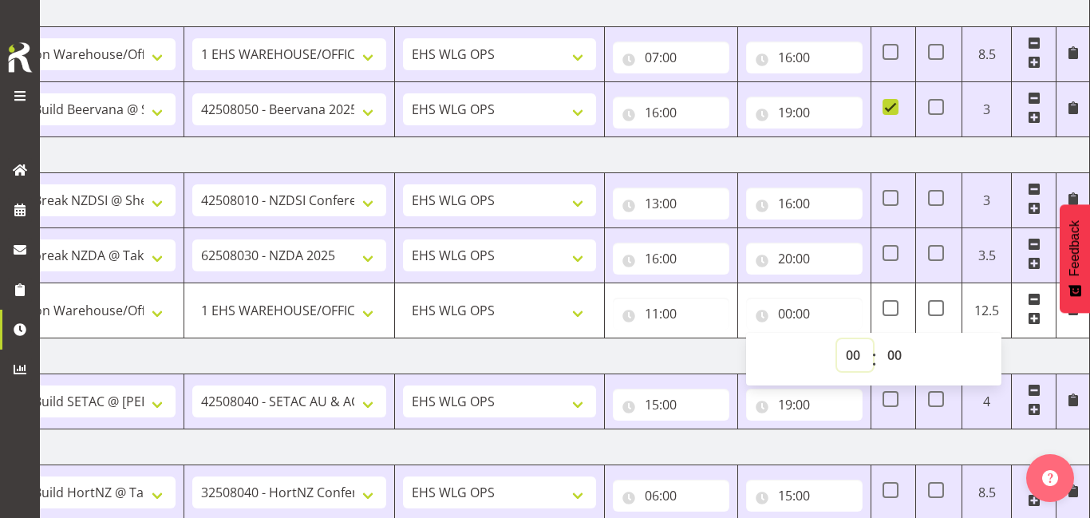
click at [853, 346] on select "00 01 02 03 04 05 06 07 08 09 10 11 12 13 14 15 16 17 18 19 20 21 22 23" at bounding box center [855, 355] width 36 height 32
select select "13"
click at [837, 339] on select "00 01 02 03 04 05 06 07 08 09 10 11 12 13 14 15 16 17 18 19 20 21 22 23" at bounding box center [855, 355] width 36 height 32
type input "13:00"
click at [714, 300] on input "11:00" at bounding box center [671, 314] width 116 height 32
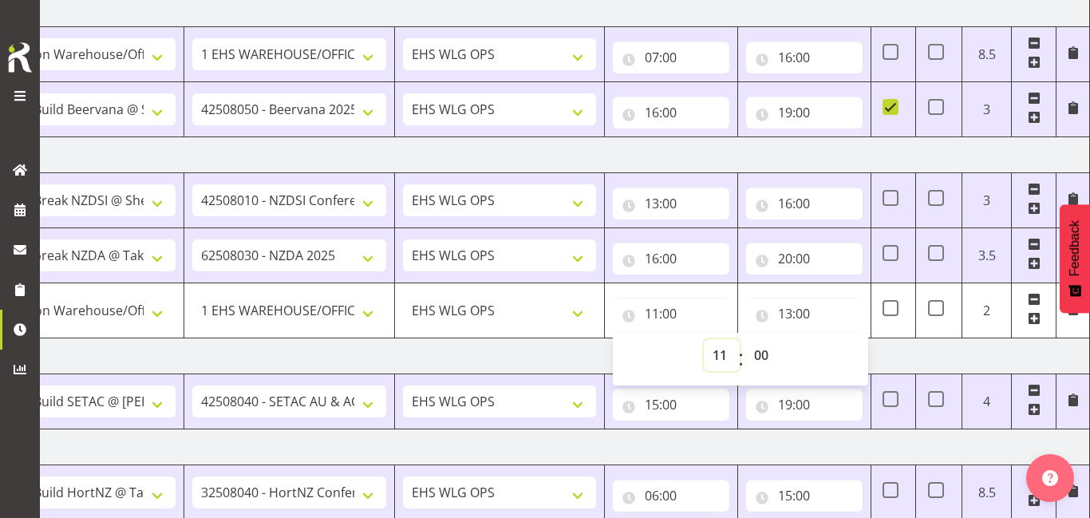
click at [717, 347] on select "00 01 02 03 04 05 06 07 08 09 10 11 12 13 14 15 16 17 18 19 20 21 22 23" at bounding box center [722, 355] width 36 height 32
select select "10"
click at [704, 339] on select "00 01 02 03 04 05 06 07 08 09 10 11 12 13 14 15 16 17 18 19 20 21 22 23" at bounding box center [722, 355] width 36 height 32
type input "10:00"
click at [575, 350] on td "[DATE]" at bounding box center [532, 356] width 1116 height 36
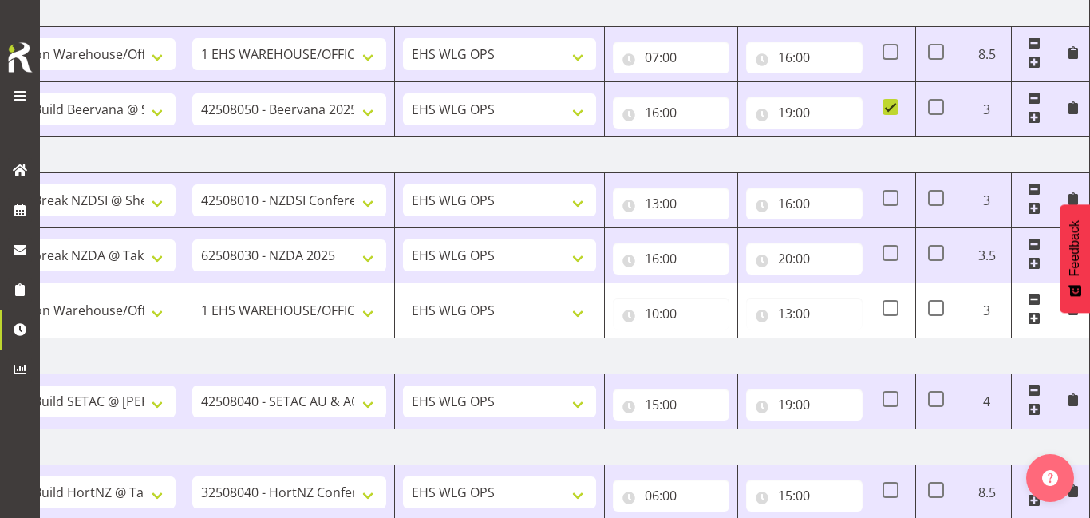
click at [575, 350] on td "[DATE]" at bounding box center [532, 356] width 1116 height 36
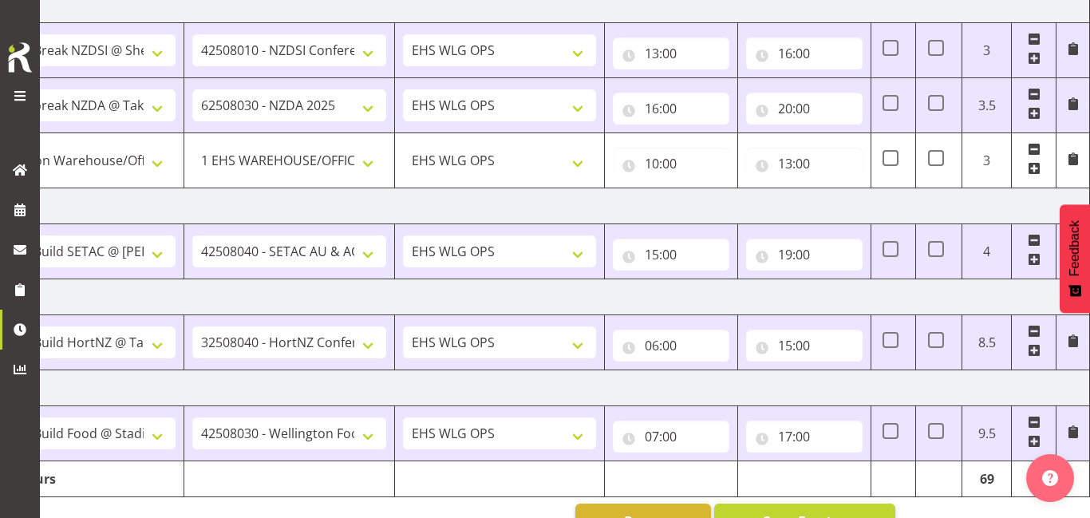
click at [1031, 263] on span at bounding box center [1034, 259] width 13 height 13
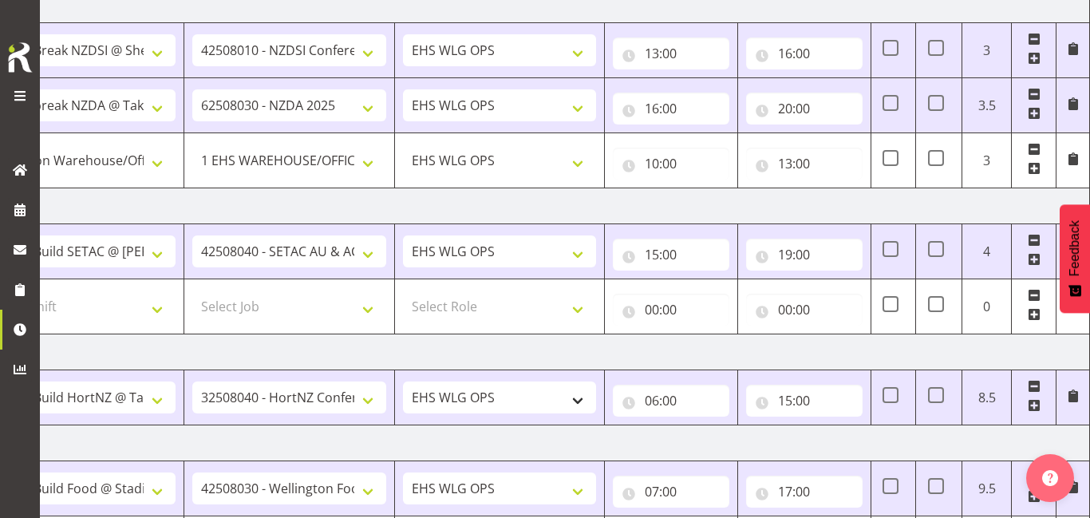
scroll to position [0, 0]
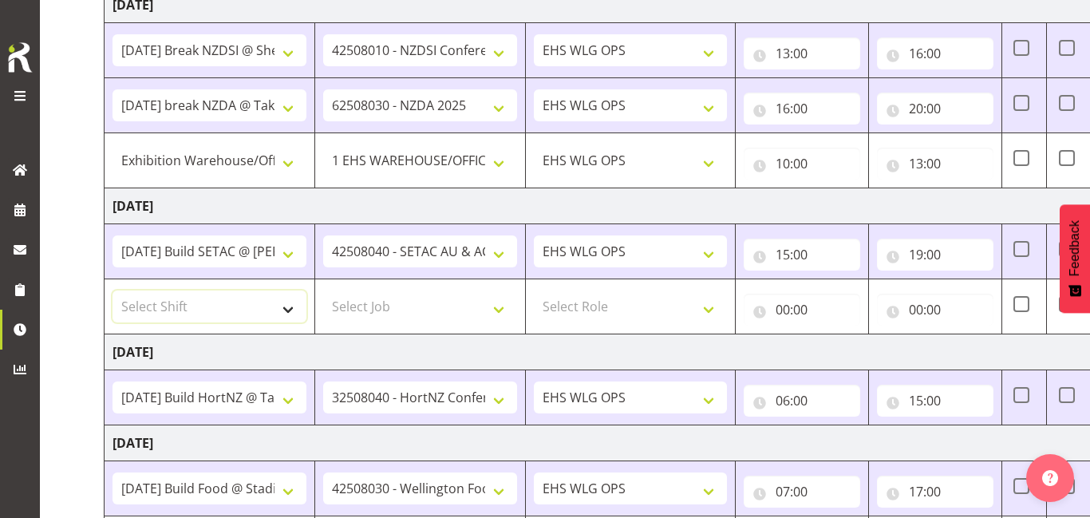
click at [286, 313] on select "Select Shift AUG 25 Break Beervana @ Stadium AUG 25 Break Building Nations @ Ta…" at bounding box center [210, 306] width 194 height 32
select select "20912"
click at [113, 290] on select "Select Shift AUG 25 Break Beervana @ Stadium AUG 25 Break Building Nations @ Ta…" at bounding box center [210, 306] width 194 height 32
click at [376, 297] on select "Select Job 1 Carlton Events 1 Carlton Hamilton 1 Carlton Wellington 1 EHS WAREH…" at bounding box center [420, 306] width 194 height 32
select select "69"
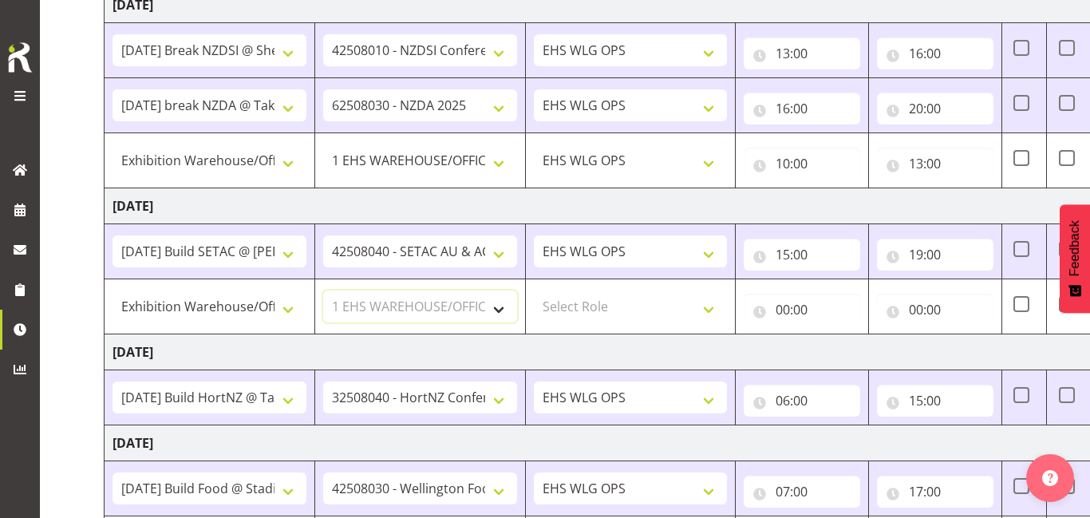
click at [323, 290] on select "Select Job 1 Carlton Events 1 Carlton Hamilton 1 Carlton Wellington 1 EHS WAREH…" at bounding box center [420, 306] width 194 height 32
click at [688, 306] on select "Select Role OPERATIONS MANAGER EHS WLG OPS Operations Manager Operations Manage…" at bounding box center [631, 306] width 194 height 32
select select "191"
click at [534, 290] on select "Select Role OPERATIONS MANAGER EHS WLG OPS Operations Manager Operations Manage…" at bounding box center [631, 306] width 194 height 32
click at [829, 310] on input "00:00" at bounding box center [802, 310] width 116 height 32
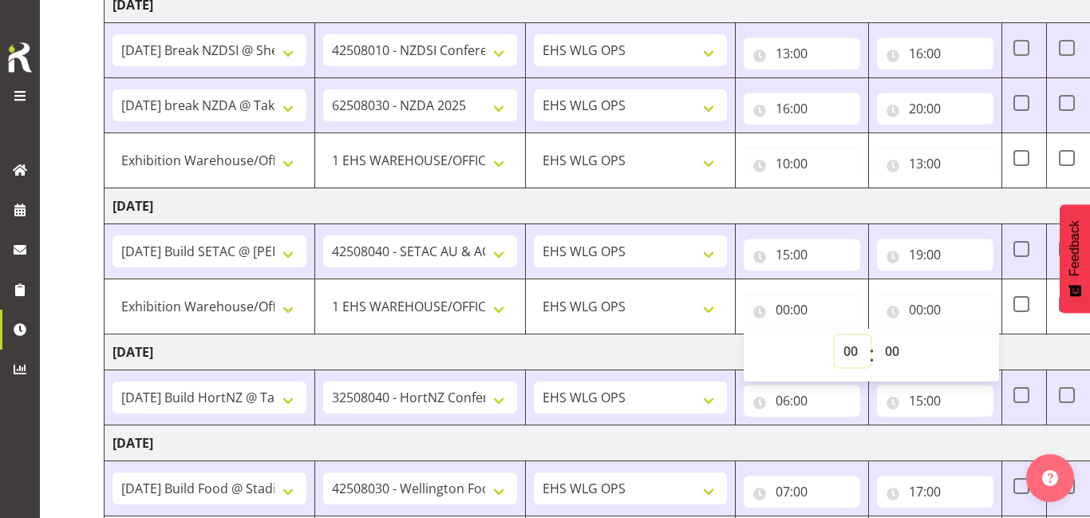
click at [855, 348] on select "00 01 02 03 04 05 06 07 08 09 10 11 12 13 14 15 16 17 18 19 20 21 22 23" at bounding box center [853, 351] width 36 height 32
select select "9"
click at [835, 335] on select "00 01 02 03 04 05 06 07 08 09 10 11 12 13 14 15 16 17 18 19 20 21 22 23" at bounding box center [853, 351] width 36 height 32
type input "09:00"
click at [854, 346] on select "00 01 02 03 04 05 06 07 08 09 10 11 12 13 14 15 16 17 18 19 20 21 22 23" at bounding box center [853, 351] width 36 height 32
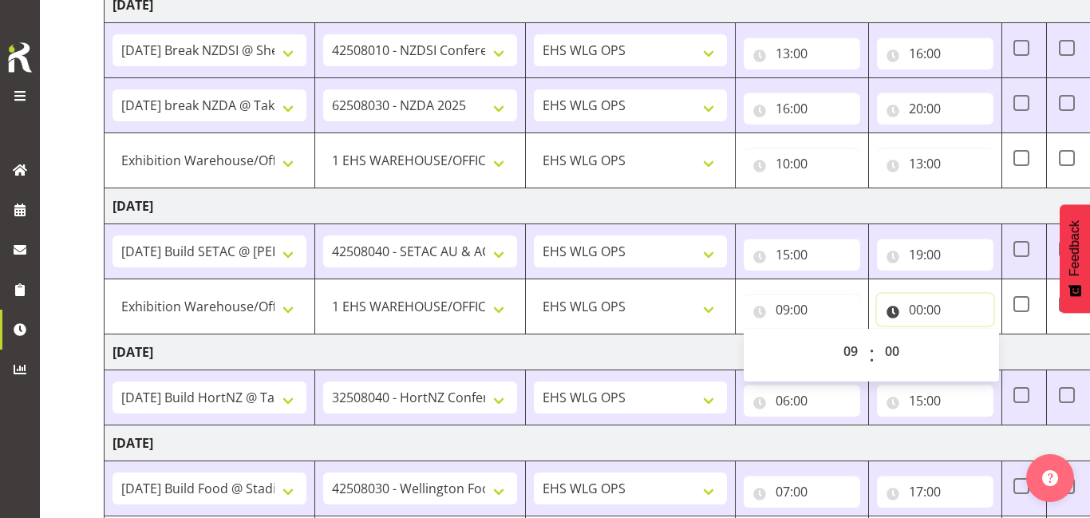
click at [946, 310] on input "00:00" at bounding box center [935, 310] width 116 height 32
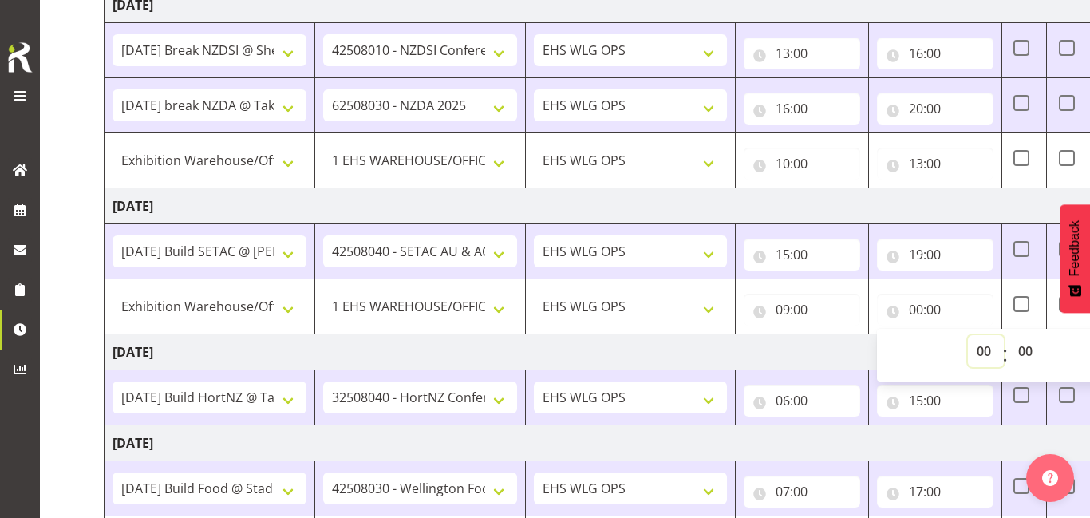
click at [975, 339] on select "00 01 02 03 04 05 06 07 08 09 10 11 12 13 14 15 16 17 18 19 20 21 22 23" at bounding box center [986, 351] width 36 height 32
select select "13"
click at [968, 335] on select "00 01 02 03 04 05 06 07 08 09 10 11 12 13 14 15 16 17 18 19 20 21 22 23" at bounding box center [986, 351] width 36 height 32
type input "13:00"
click at [959, 218] on td "[DATE]" at bounding box center [663, 206] width 1116 height 36
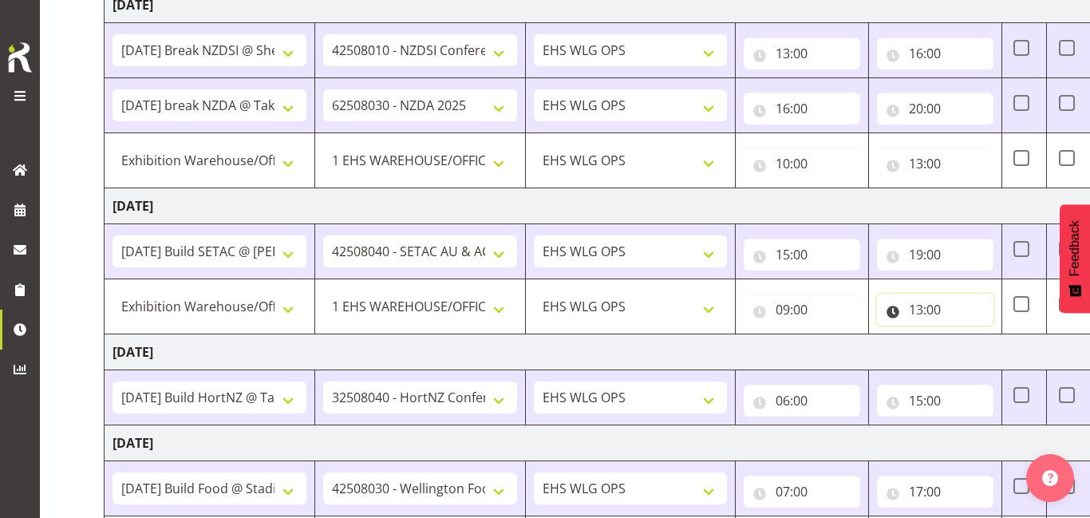
click at [937, 298] on input "13:00" at bounding box center [935, 310] width 116 height 32
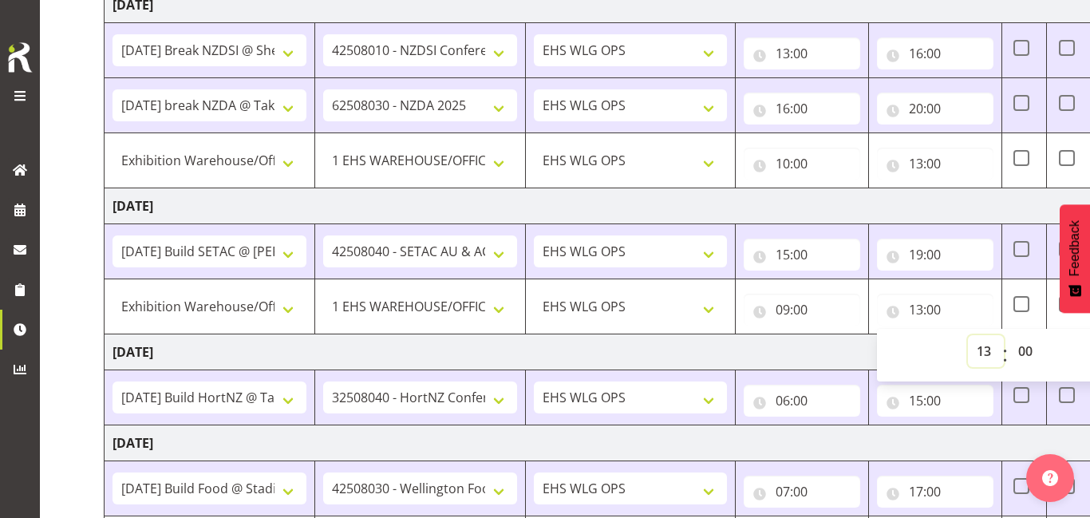
click at [981, 346] on select "00 01 02 03 04 05 06 07 08 09 10 11 12 13 14 15 16 17 18 19 20 21 22 23" at bounding box center [986, 351] width 36 height 32
select select "15"
click at [968, 335] on select "00 01 02 03 04 05 06 07 08 09 10 11 12 13 14 15 16 17 18 19 20 21 22 23" at bounding box center [986, 351] width 36 height 32
type input "15:00"
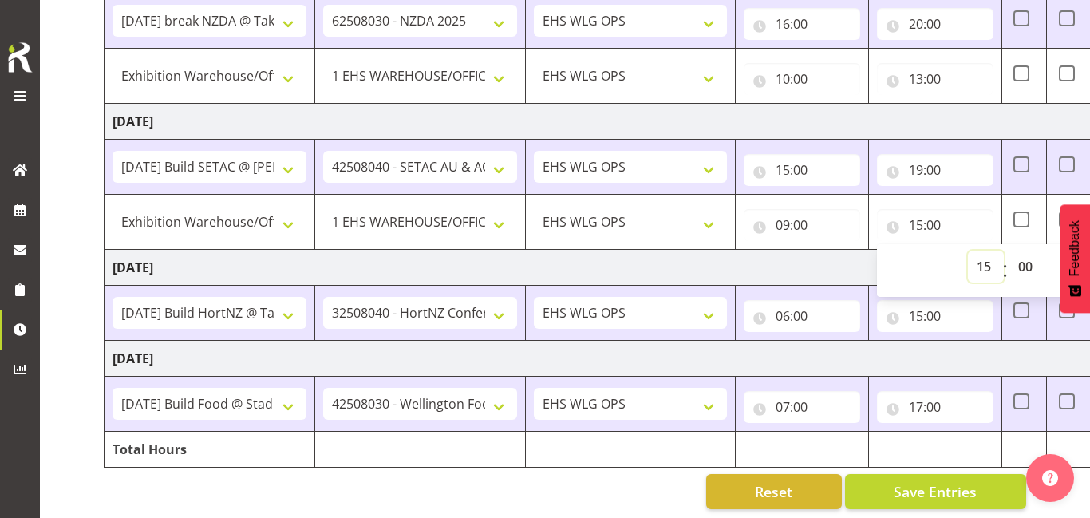
scroll to position [961, 0]
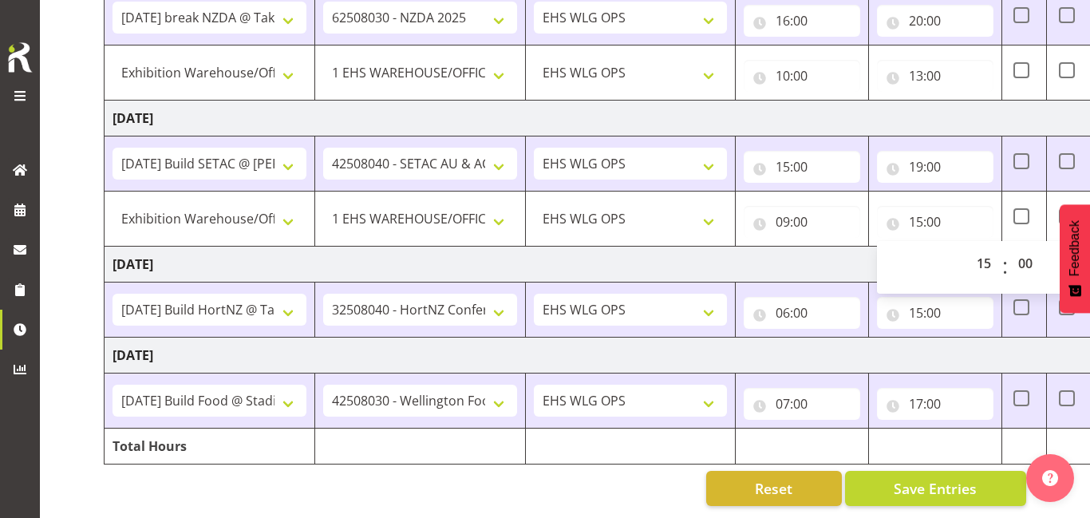
click at [727, 269] on td "[DATE]" at bounding box center [663, 265] width 1116 height 36
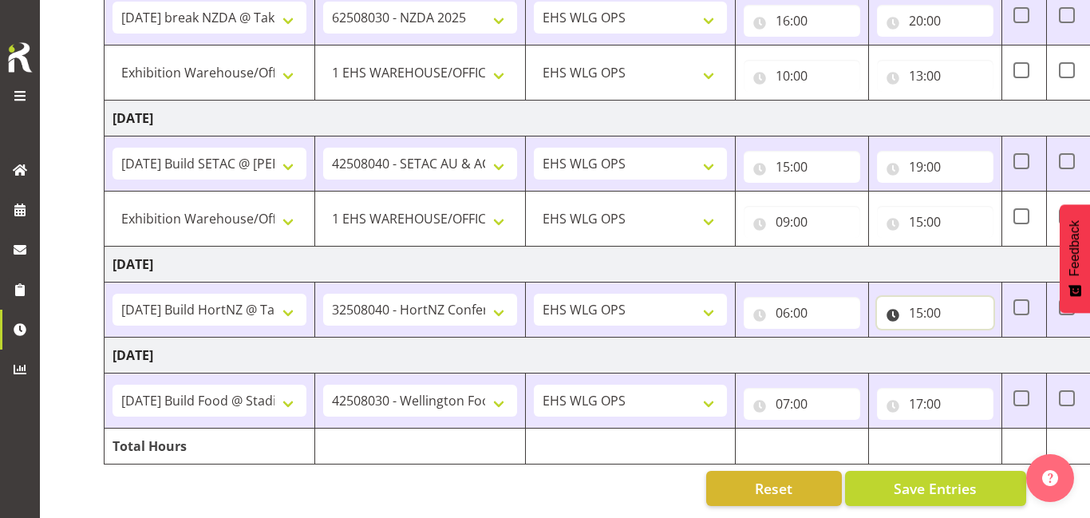
click at [966, 314] on input "15:00" at bounding box center [935, 313] width 116 height 32
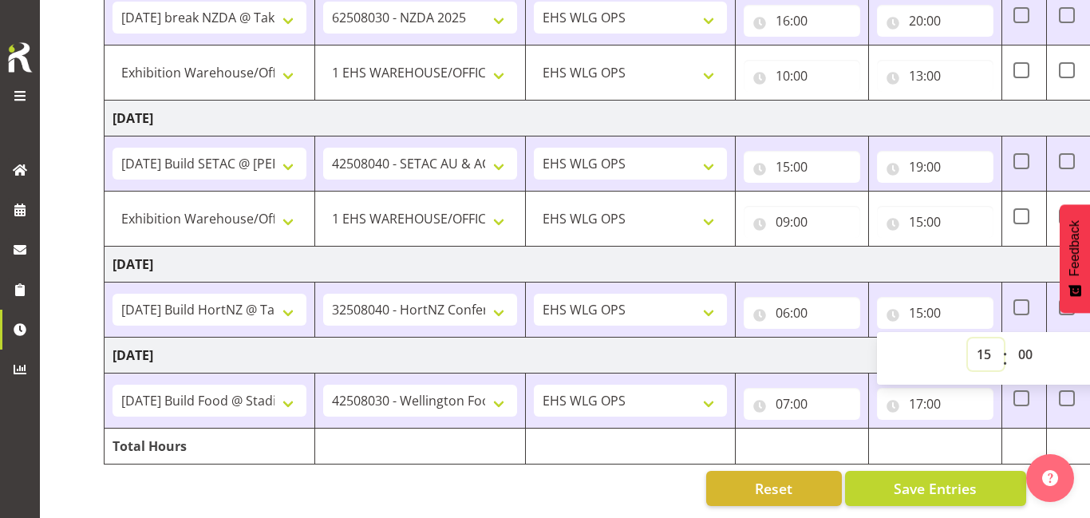
click at [993, 348] on select "00 01 02 03 04 05 06 07 08 09 10 11 12 13 14 15 16 17 18 19 20 21 22 23" at bounding box center [986, 354] width 36 height 32
select select "19"
click at [968, 338] on select "00 01 02 03 04 05 06 07 08 09 10 11 12 13 14 15 16 17 18 19 20 21 22 23" at bounding box center [986, 354] width 36 height 32
type input "19:00"
click at [1029, 306] on td at bounding box center [1024, 309] width 45 height 55
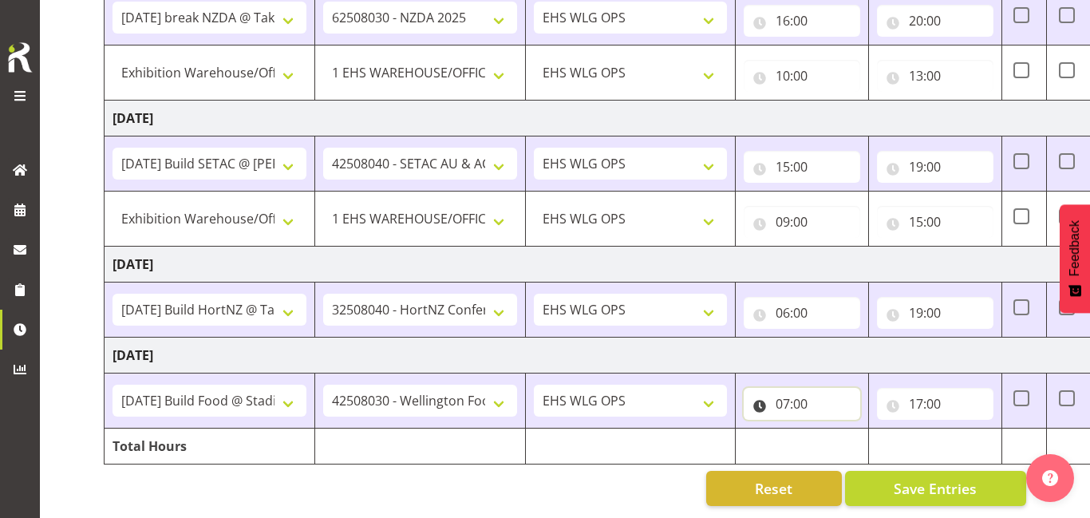
click at [819, 415] on input "07:00" at bounding box center [802, 404] width 116 height 32
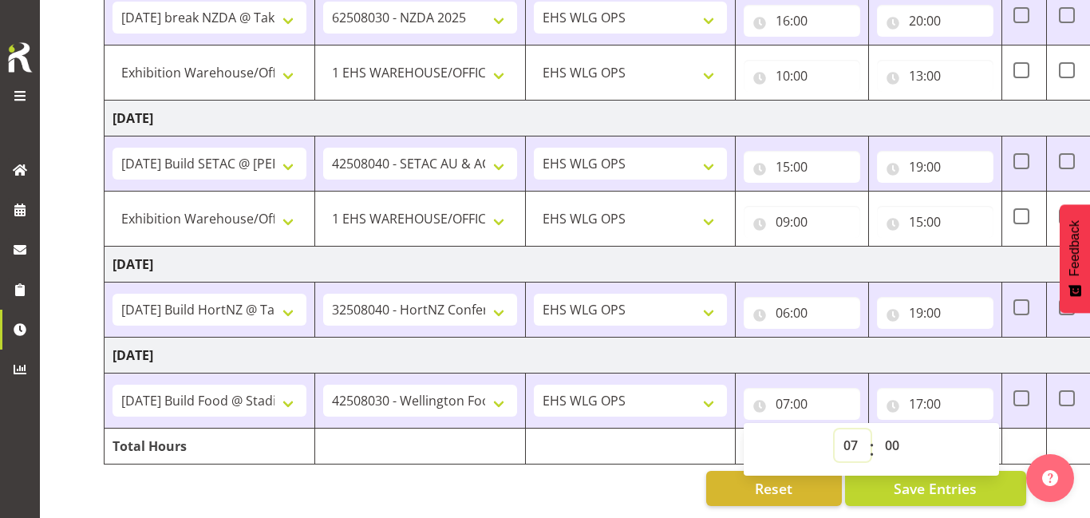
click at [851, 444] on select "00 01 02 03 04 05 06 07 08 09 10 11 12 13 14 15 16 17 18 19 20 21 22 23" at bounding box center [853, 445] width 36 height 32
click at [942, 354] on td "[DATE]" at bounding box center [663, 356] width 1116 height 36
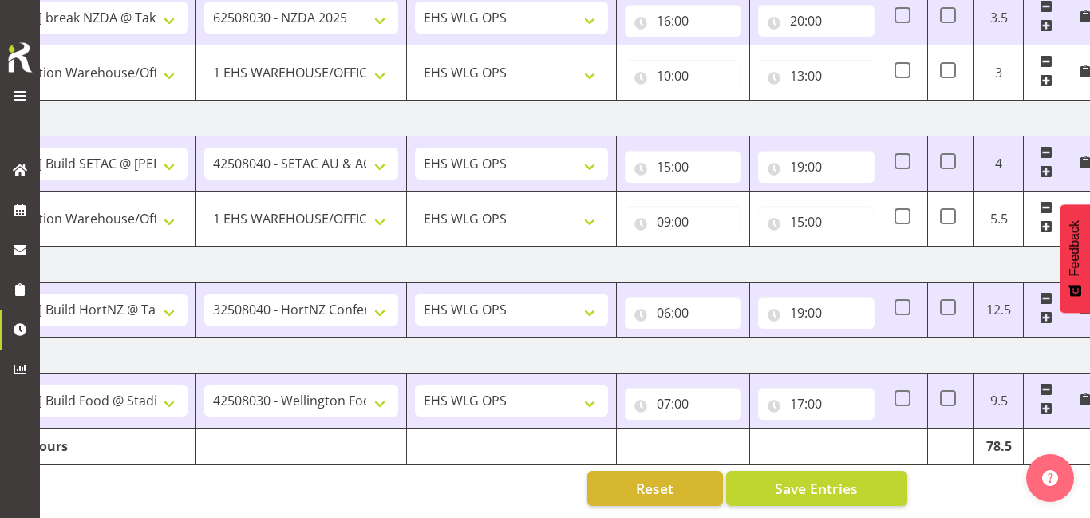
scroll to position [0, 131]
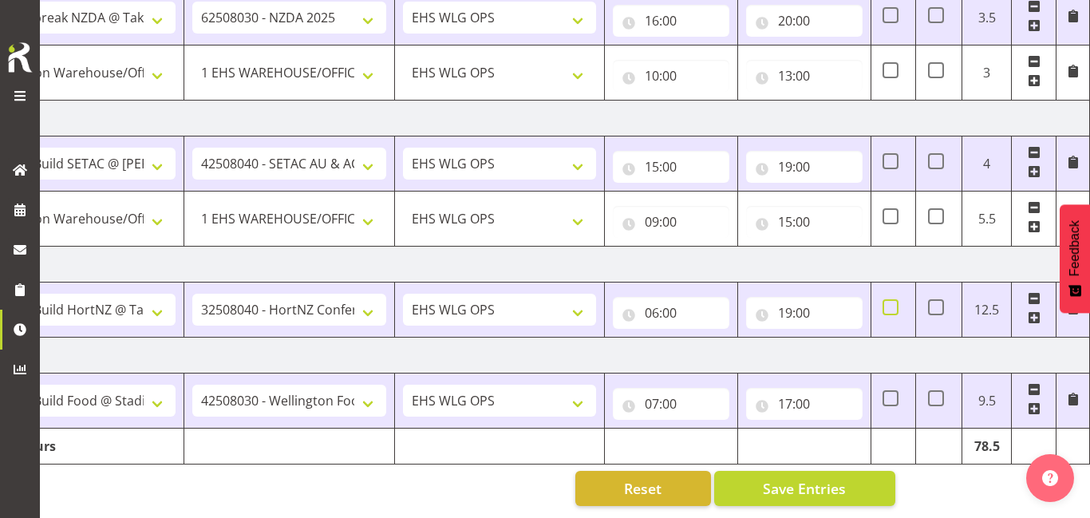
click at [892, 309] on span at bounding box center [891, 307] width 16 height 16
click at [892, 309] on input "checkbox" at bounding box center [888, 307] width 10 height 10
checkbox input "true"
click at [800, 401] on input "17:00" at bounding box center [804, 404] width 116 height 32
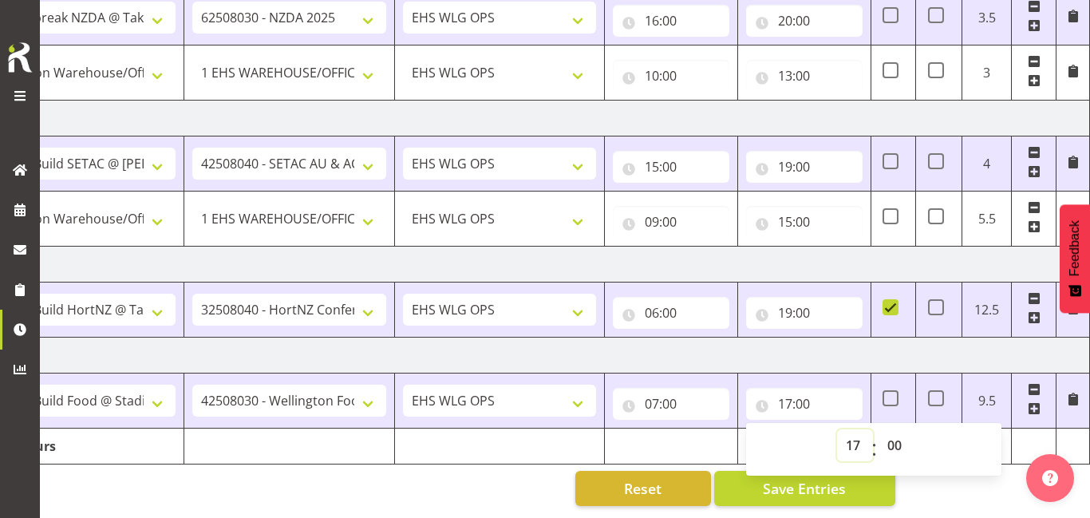
click at [855, 444] on select "00 01 02 03 04 05 06 07 08 09 10 11 12 13 14 15 16 17 18 19 20 21 22 23" at bounding box center [855, 445] width 36 height 32
select select "18"
click at [837, 429] on select "00 01 02 03 04 05 06 07 08 09 10 11 12 13 14 15 16 17 18 19 20 21 22 23" at bounding box center [855, 445] width 36 height 32
click at [858, 443] on select "00 01 02 03 04 05 06 07 08 09 10 11 12 13 14 15 16 17 18 19 20 21 22 23" at bounding box center [855, 445] width 36 height 32
type input "18:00"
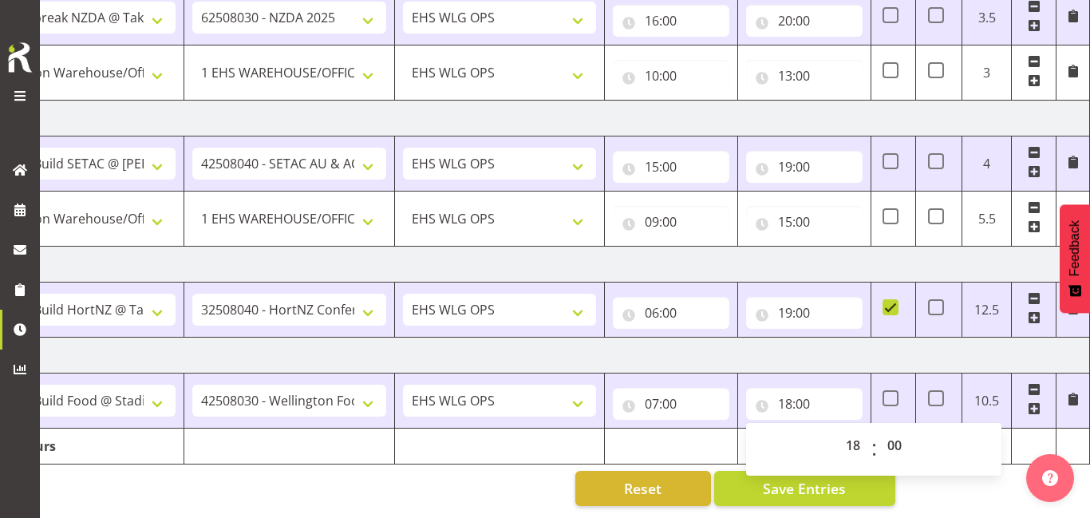
click at [962, 363] on td "[DATE]" at bounding box center [532, 356] width 1116 height 36
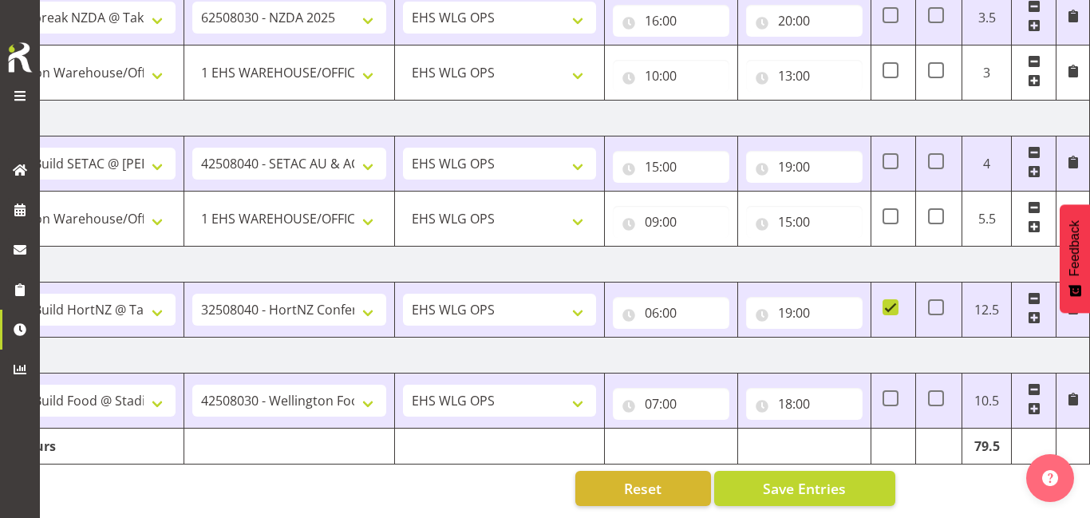
click at [1037, 405] on span at bounding box center [1034, 408] width 13 height 13
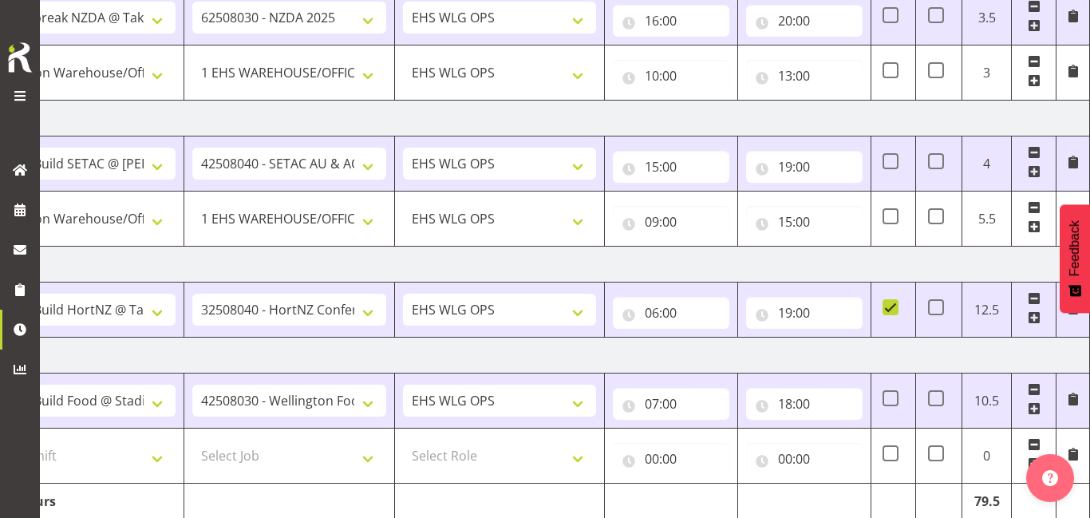
scroll to position [964, 0]
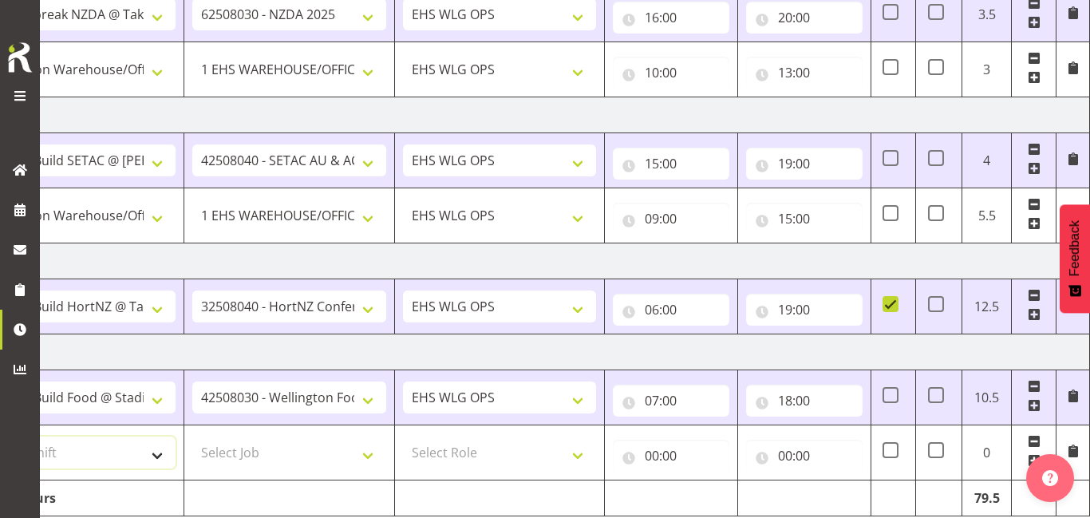
click at [137, 462] on select "Select Shift AUG 25 Break Beervana @ Stadium AUG 25 Break Building Nations @ Ta…" at bounding box center [79, 452] width 194 height 32
select select "20912"
click at [0, 436] on select "Select Shift AUG 25 Break Beervana @ Stadium AUG 25 Break Building Nations @ Ta…" at bounding box center [79, 452] width 194 height 32
click at [277, 453] on select "Select Job 1 Carlton Events 1 Carlton Hamilton 1 Carlton Wellington 1 EHS WAREH…" at bounding box center [289, 452] width 194 height 32
select select "69"
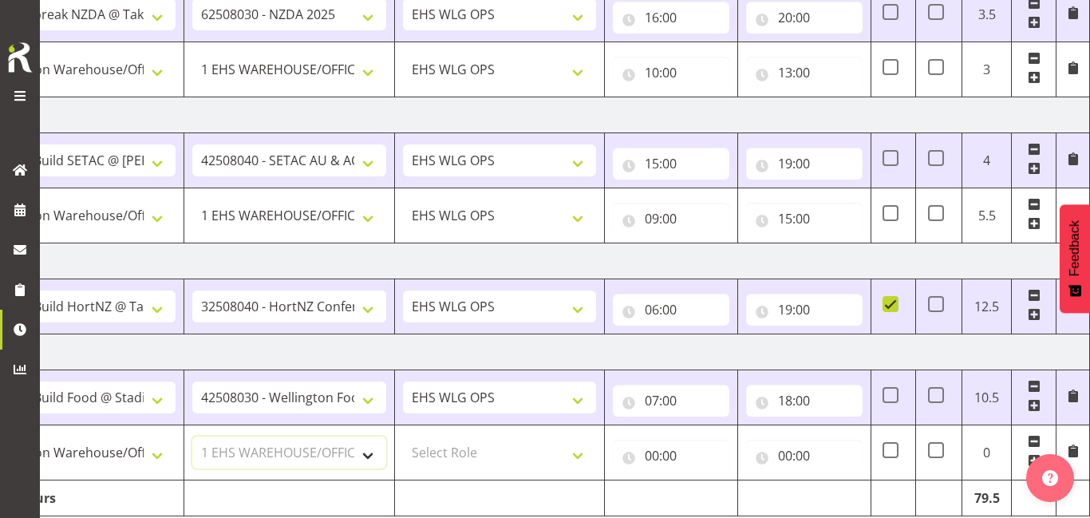
click at [192, 436] on select "Select Job 1 Carlton Events 1 Carlton Hamilton 1 Carlton Wellington 1 EHS WAREH…" at bounding box center [289, 452] width 194 height 32
click at [561, 459] on select "Select Role OPERATIONS MANAGER EHS WLG OPS Operations Manager Operations Manage…" at bounding box center [500, 452] width 194 height 32
select select "191"
click at [403, 436] on select "Select Role OPERATIONS MANAGER EHS WLG OPS Operations Manager Operations Manage…" at bounding box center [500, 452] width 194 height 32
click at [673, 453] on input "00:00" at bounding box center [671, 456] width 116 height 32
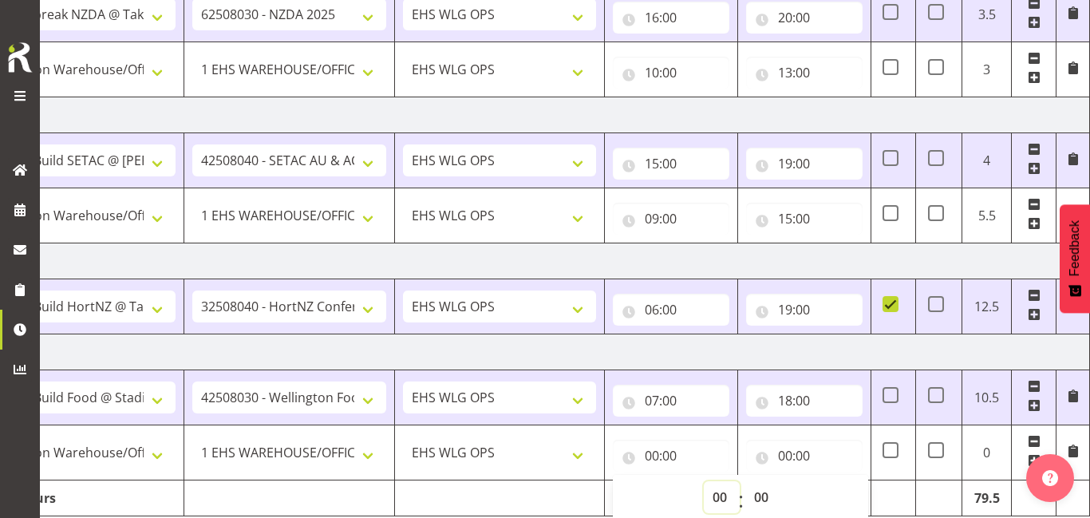
click at [713, 496] on select "00 01 02 03 04 05 06 07 08 09 10 11 12 13 14 15 16 17 18 19 20 21 22 23" at bounding box center [722, 497] width 36 height 32
select select "18"
click at [704, 481] on select "00 01 02 03 04 05 06 07 08 09 10 11 12 13 14 15 16 17 18 19 20 21 22 23" at bounding box center [722, 497] width 36 height 32
type input "18:00"
click at [801, 452] on input "00:00" at bounding box center [804, 456] width 116 height 32
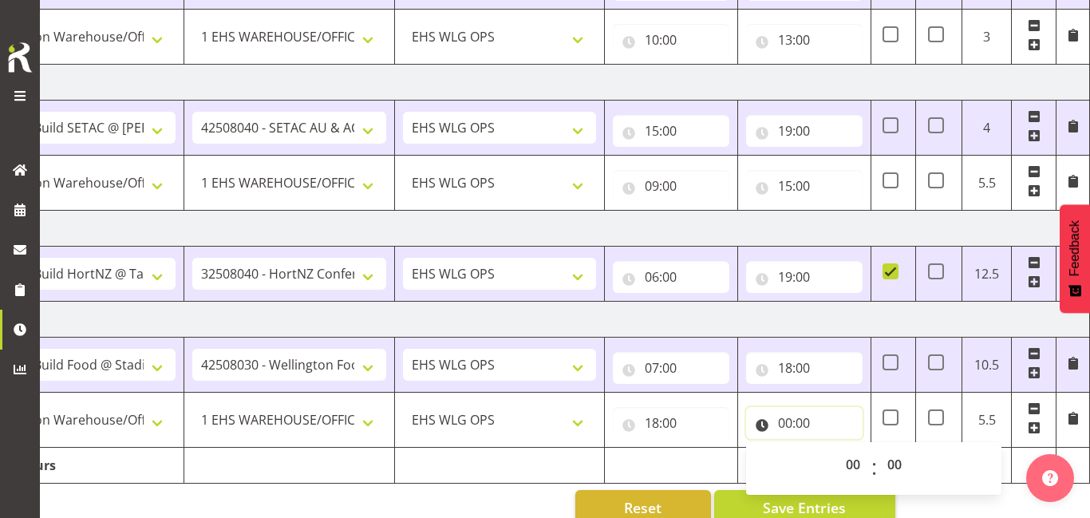
scroll to position [999, 0]
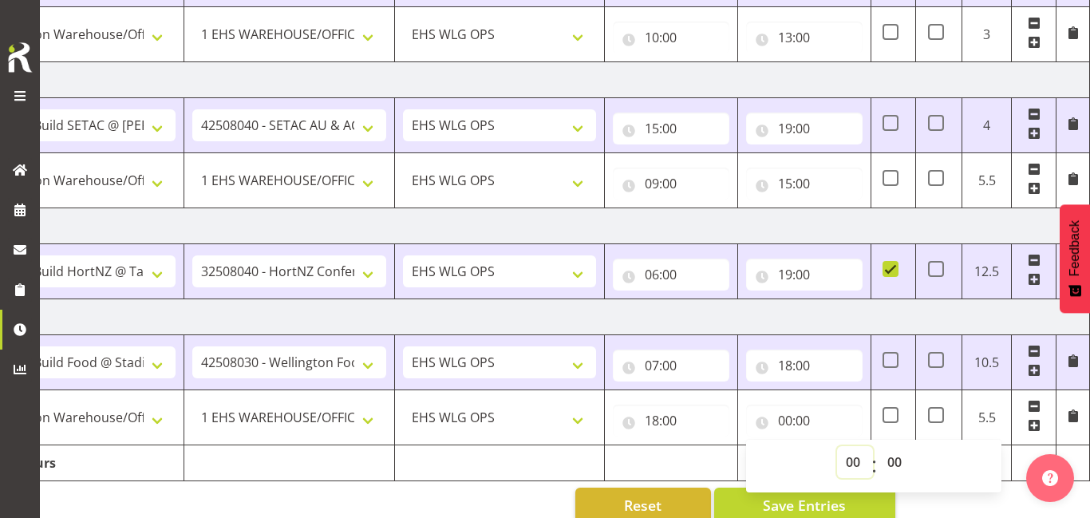
click at [852, 464] on select "00 01 02 03 04 05 06 07 08 09 10 11 12 13 14 15 16 17 18 19 20 21 22 23" at bounding box center [855, 462] width 36 height 32
select select "21"
click at [837, 446] on select "00 01 02 03 04 05 06 07 08 09 10 11 12 13 14 15 16 17 18 19 20 21 22 23" at bounding box center [855, 462] width 36 height 32
type input "21:00"
click at [895, 364] on span at bounding box center [891, 360] width 16 height 16
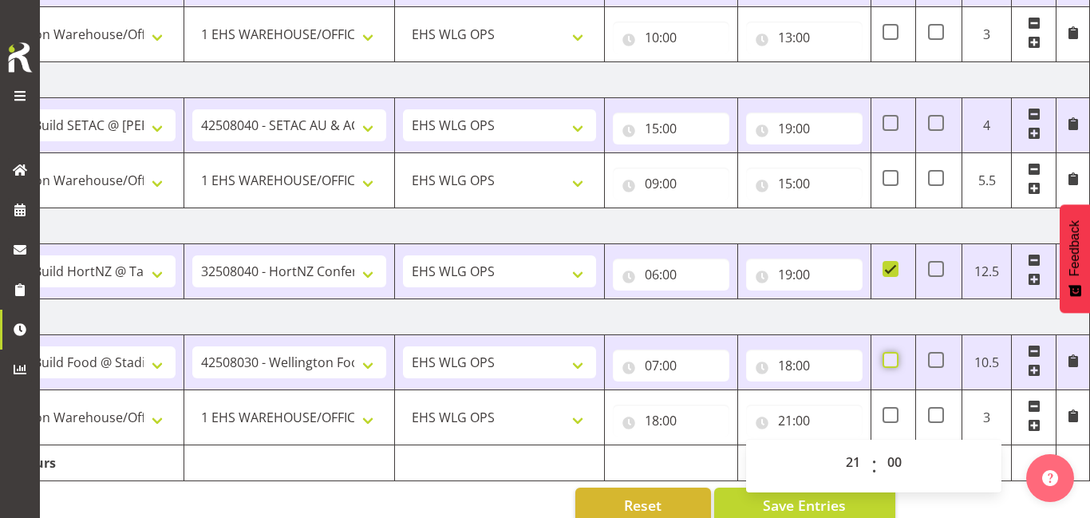
click at [893, 364] on input "checkbox" at bounding box center [888, 360] width 10 height 10
checkbox input "true"
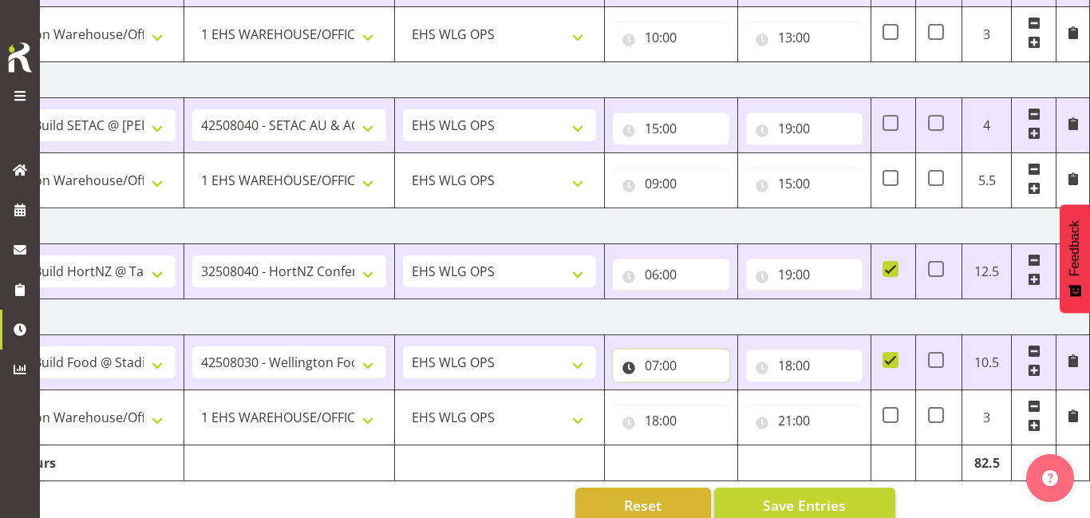
click at [685, 368] on input "07:00" at bounding box center [671, 365] width 116 height 32
click at [712, 396] on select "00 01 02 03 04 05 06 07 08 09 10 11 12 13 14 15 16 17 18 19 20 21 22 23" at bounding box center [722, 407] width 36 height 32
select select "11"
click at [704, 391] on select "00 01 02 03 04 05 06 07 08 09 10 11 12 13 14 15 16 17 18 19 20 21 22 23" at bounding box center [722, 407] width 36 height 32
type input "11:00"
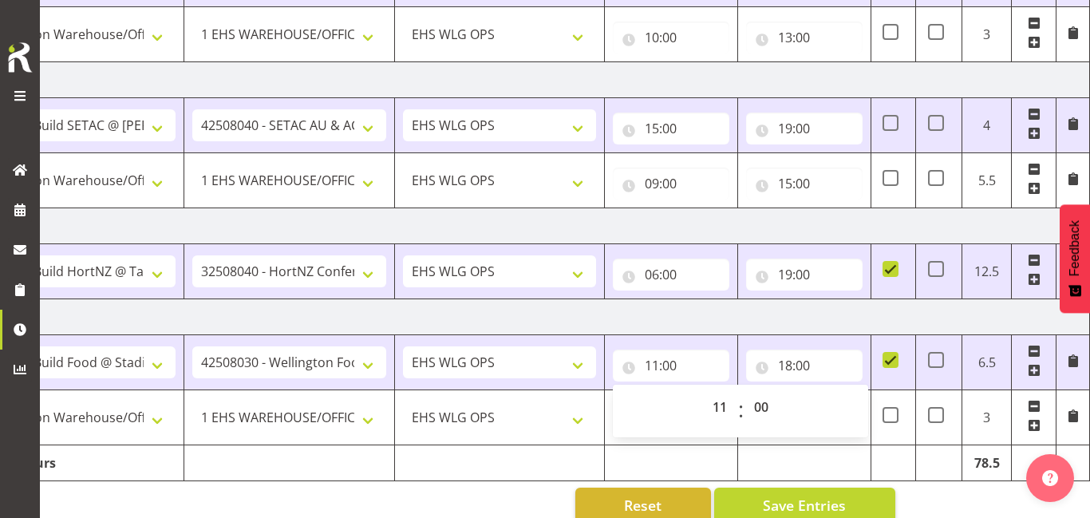
click at [1036, 375] on span at bounding box center [1034, 370] width 13 height 13
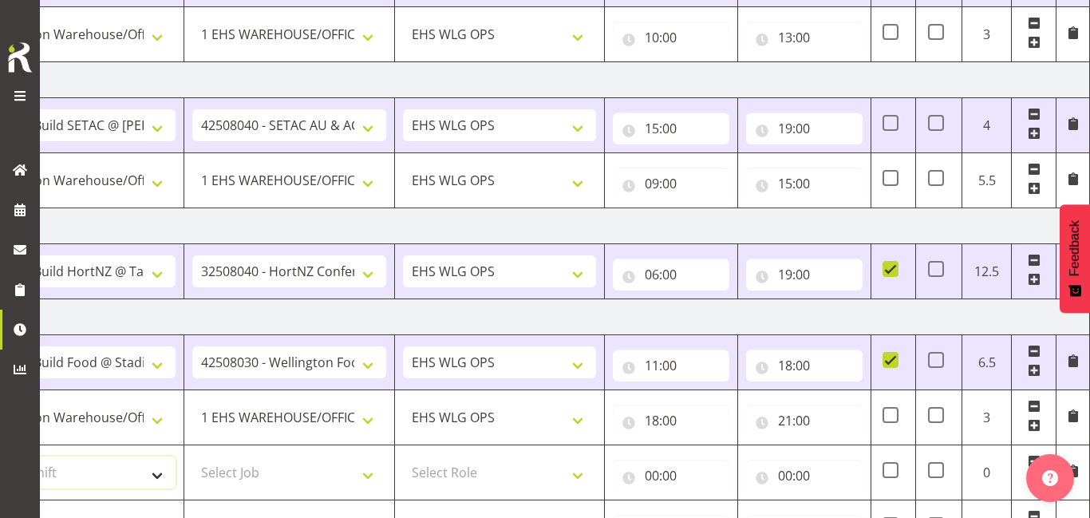
click at [144, 473] on select "Select Shift AUG 25 Break Beervana @ Stadium AUG 25 Break Building Nations @ Ta…" at bounding box center [79, 472] width 194 height 32
select select "20912"
click at [0, 456] on select "Select Shift AUG 25 Break Beervana @ Stadium AUG 25 Break Building Nations @ Ta…" at bounding box center [79, 472] width 194 height 32
click at [276, 470] on select "Select Job 1 Carlton Events 1 Carlton Hamilton 1 Carlton Wellington 1 EHS WAREH…" at bounding box center [289, 472] width 194 height 32
select select "69"
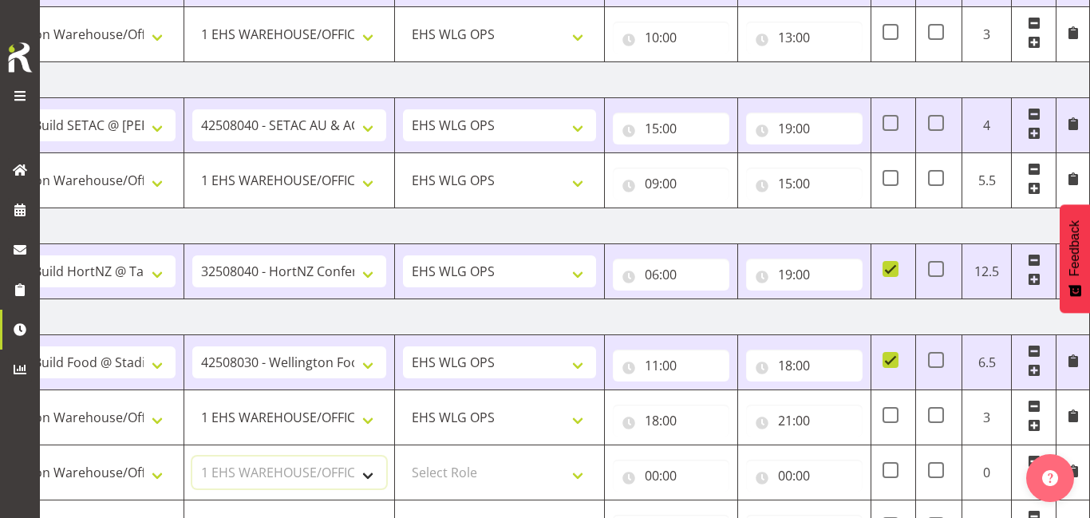
click at [192, 456] on select "Select Job 1 Carlton Events 1 Carlton Hamilton 1 Carlton Wellington 1 EHS WAREH…" at bounding box center [289, 472] width 194 height 32
click at [548, 488] on select "Select Role OPERATIONS MANAGER EHS WLG OPS Operations Manager Operations Manage…" at bounding box center [500, 472] width 194 height 32
select select "191"
click at [403, 456] on select "Select Role OPERATIONS MANAGER EHS WLG OPS Operations Manager Operations Manage…" at bounding box center [500, 472] width 194 height 32
click at [673, 465] on input "00:00" at bounding box center [671, 476] width 116 height 32
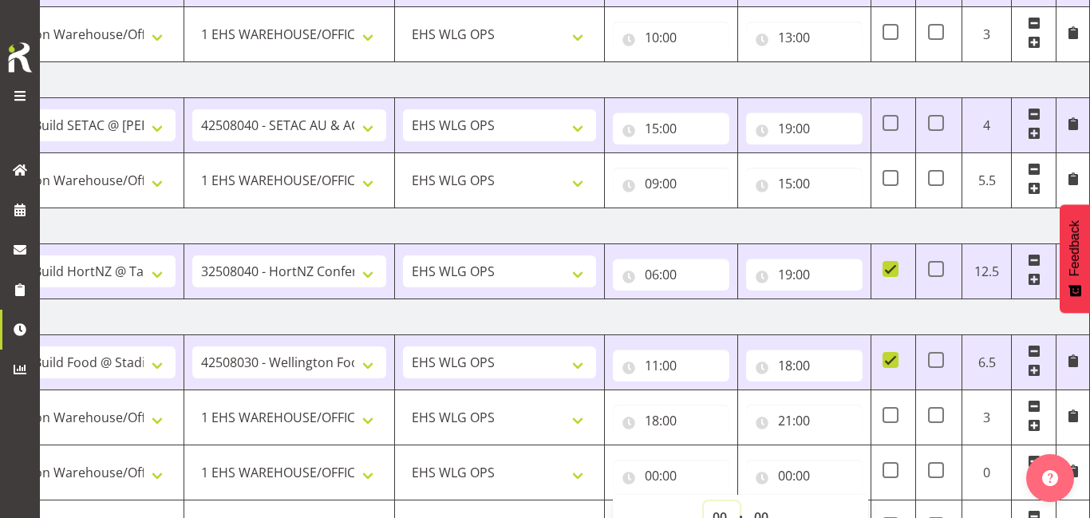
click at [716, 509] on select "00 01 02 03 04 05 06 07 08 09 10 11 12 13 14 15 16 17 18 19 20 21 22 23" at bounding box center [722, 517] width 36 height 32
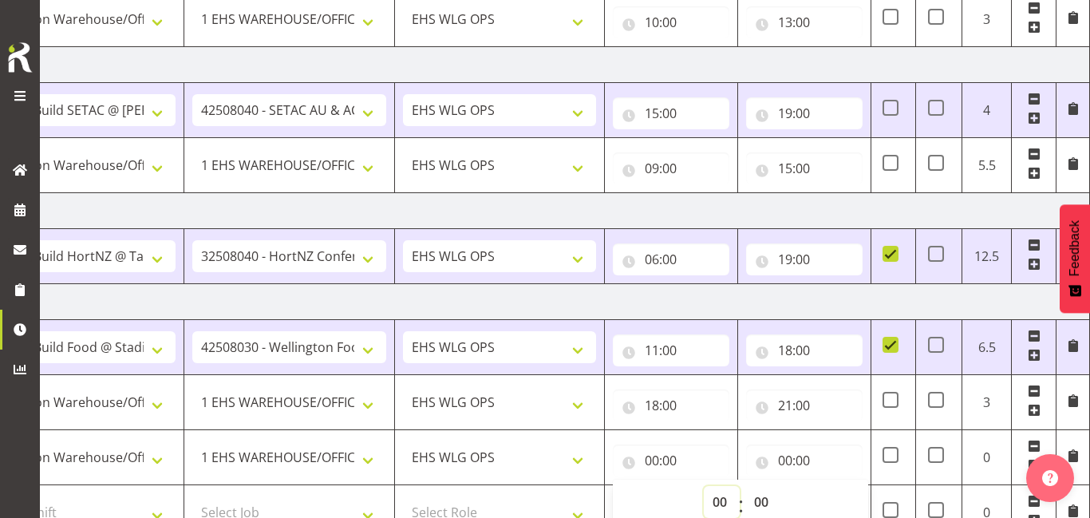
select select "7"
click at [704, 486] on select "00 01 02 03 04 05 06 07 08 09 10 11 12 13 14 15 16 17 18 19 20 21 22 23" at bounding box center [722, 502] width 36 height 32
click at [811, 453] on input "00:00" at bounding box center [804, 460] width 116 height 32
type input "07:00"
click at [844, 498] on select "00 01 02 03 04 05 06 07 08 09 10 11 12 13 14 15 16 17 18 19 20 21 22 23" at bounding box center [855, 502] width 36 height 32
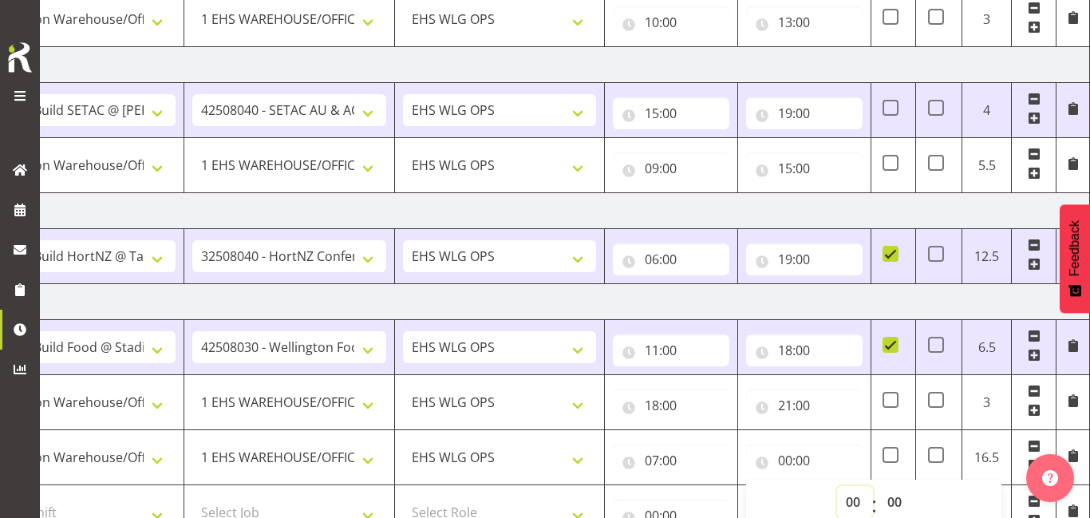
select select "11"
click at [837, 486] on select "00 01 02 03 04 05 06 07 08 09 10 11 12 13 14 15 16 17 18 19 20 21 22 23" at bounding box center [855, 502] width 36 height 32
click at [859, 305] on td "[DATE]" at bounding box center [532, 302] width 1116 height 36
type input "11:00"
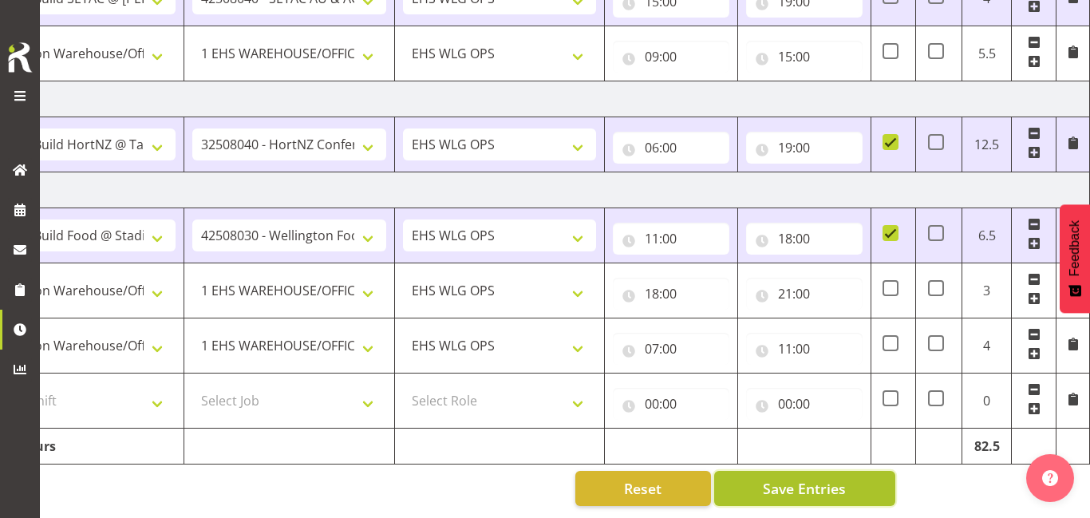
click at [863, 488] on button "Save Entries" at bounding box center [804, 488] width 181 height 35
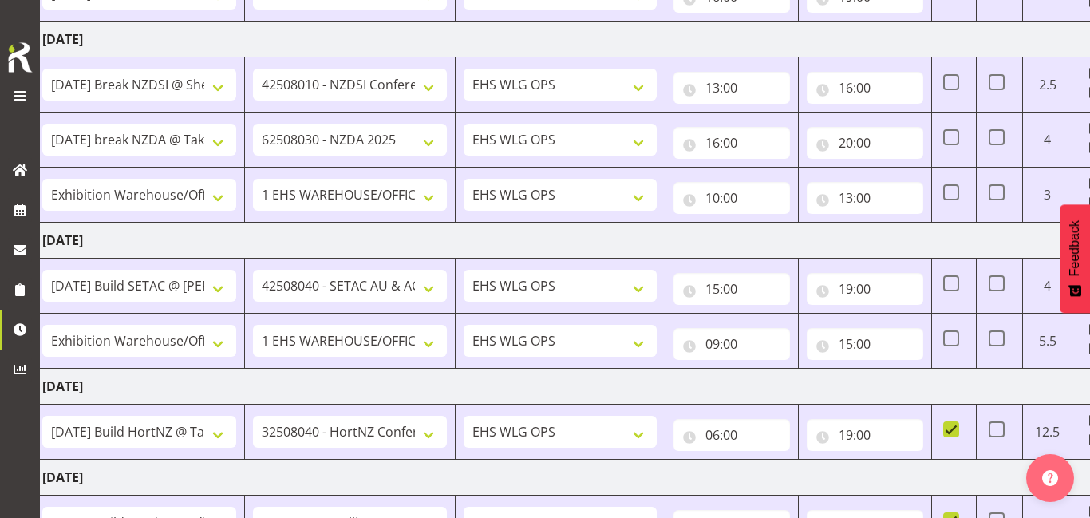
scroll to position [837, 0]
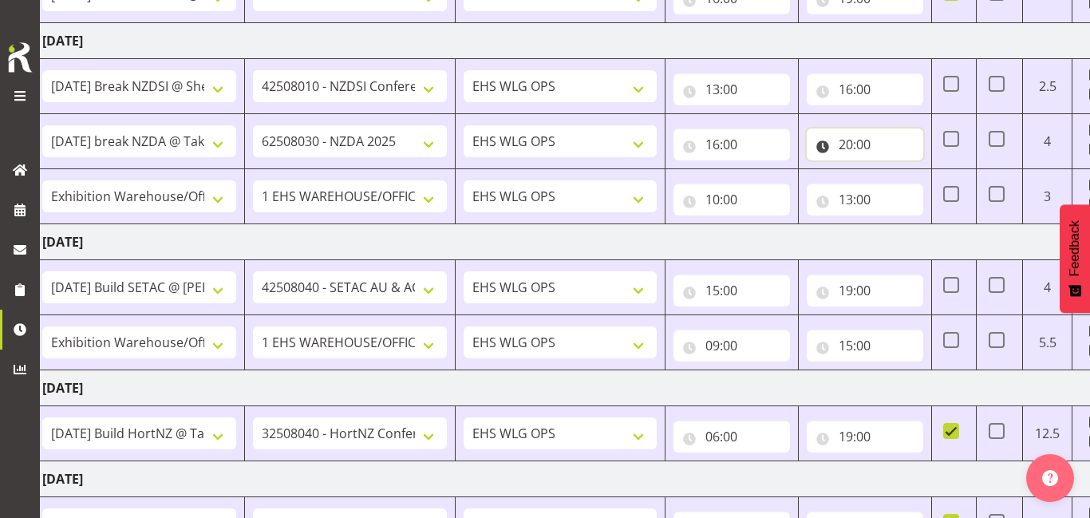
click at [871, 157] on input "20:00" at bounding box center [865, 144] width 116 height 32
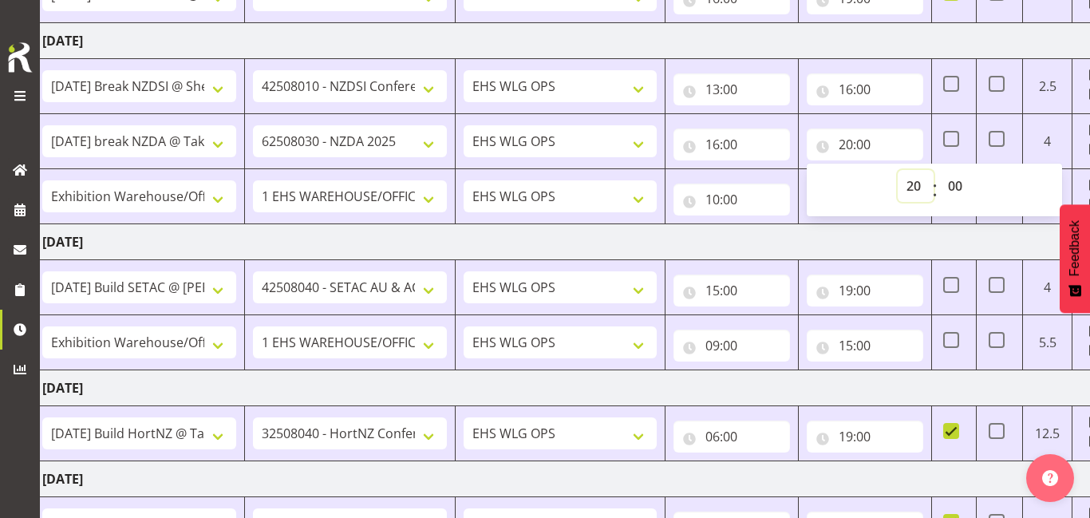
click at [906, 186] on select "00 01 02 03 04 05 06 07 08 09 10 11 12 13 14 15 16 17 18 19 20 21 22 23" at bounding box center [916, 186] width 36 height 32
click at [966, 180] on select "00 01 02 03 04 05 06 07 08 09 10 11 12 13 14 15 16 17 18 19 20 21 22 23 24 25 2…" at bounding box center [957, 186] width 36 height 32
select select "30"
click at [939, 170] on select "00 01 02 03 04 05 06 07 08 09 10 11 12 13 14 15 16 17 18 19 20 21 22 23 24 25 2…" at bounding box center [957, 186] width 36 height 32
type input "20:30"
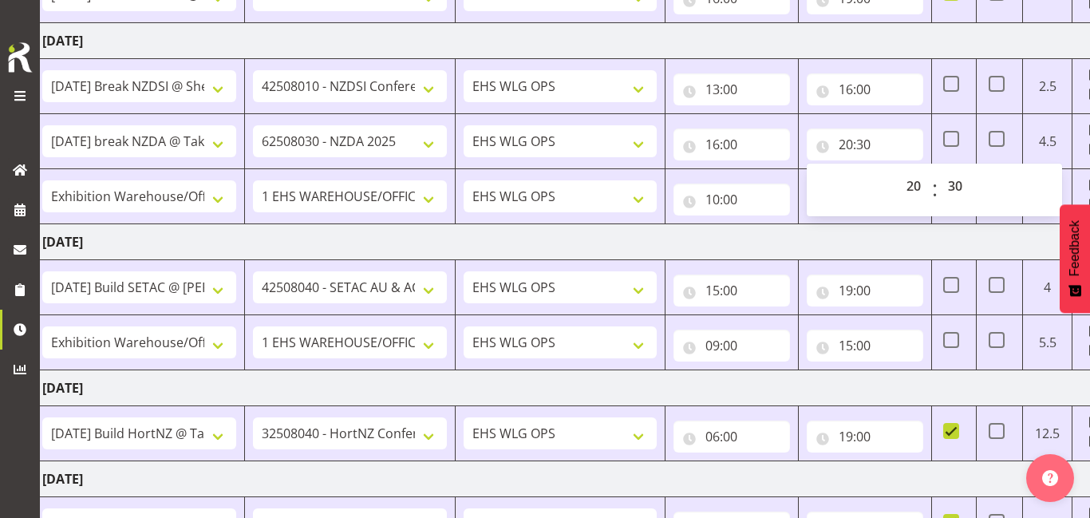
click at [815, 237] on td "[DATE]" at bounding box center [592, 242] width 1116 height 36
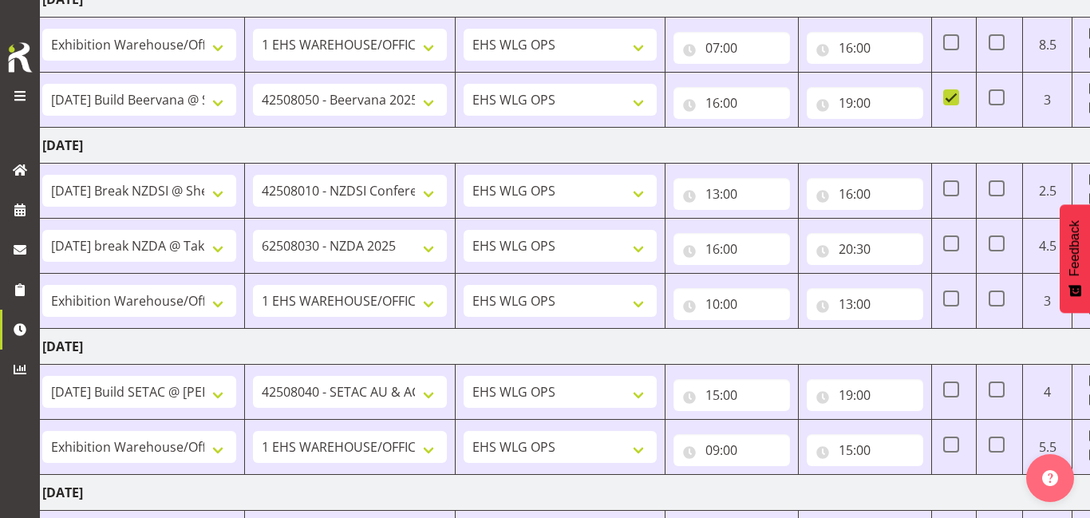
scroll to position [1071, 0]
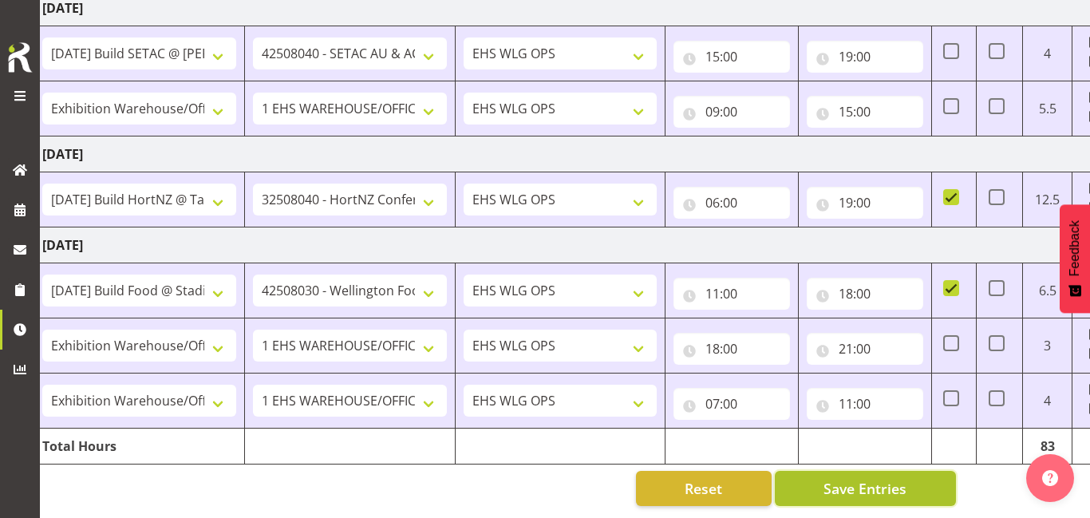
click at [918, 493] on button "Save Entries" at bounding box center [865, 488] width 181 height 35
click at [21, 97] on span at bounding box center [19, 95] width 19 height 19
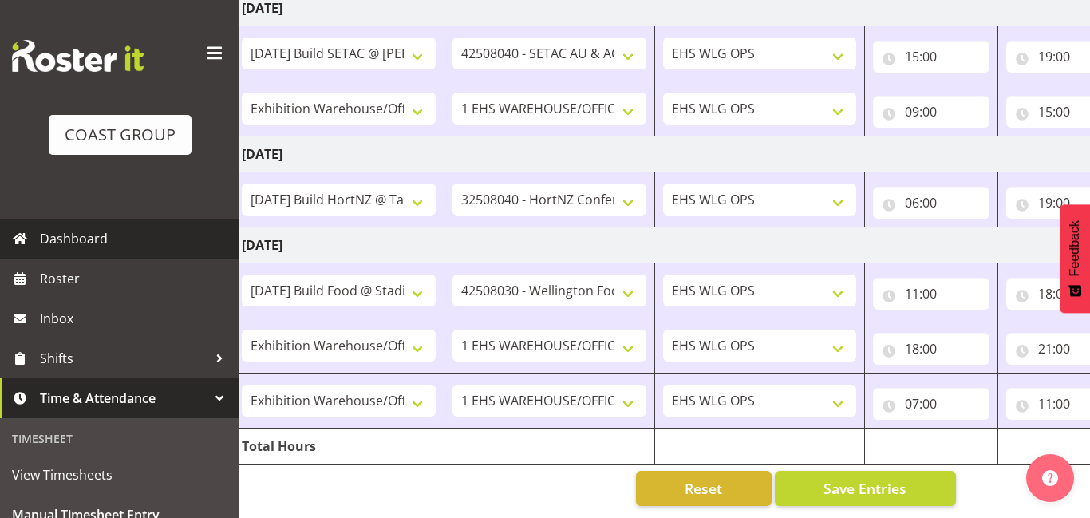
click at [144, 231] on span "Dashboard" at bounding box center [136, 239] width 192 height 24
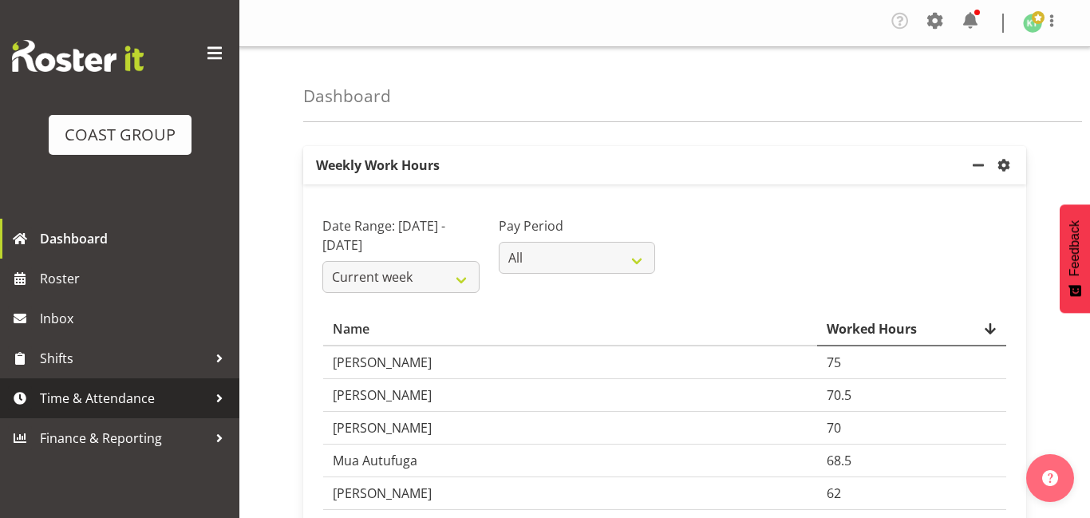
click at [199, 400] on span "Time & Attendance" at bounding box center [124, 398] width 168 height 24
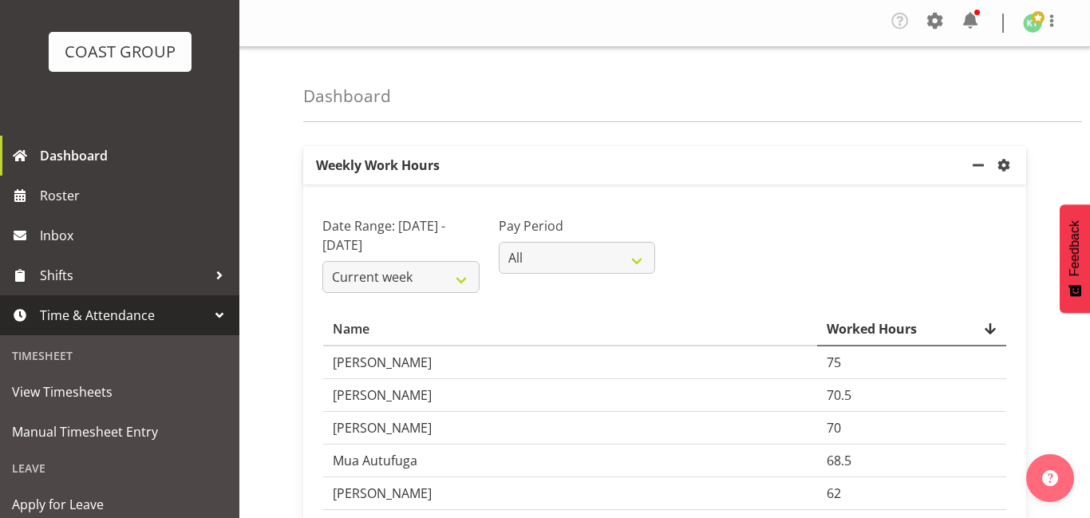
scroll to position [85, 0]
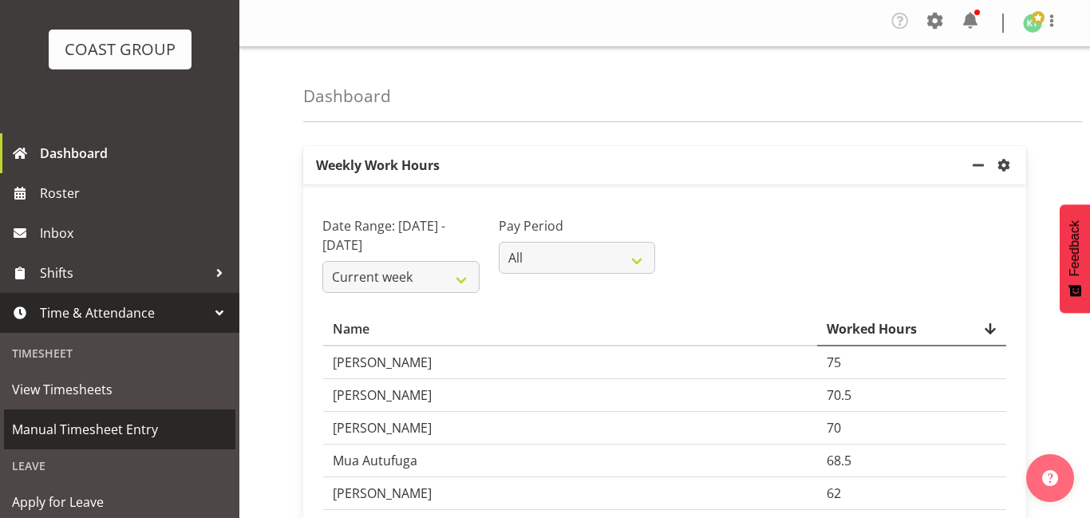
click at [193, 434] on span "Manual Timesheet Entry" at bounding box center [119, 429] width 215 height 24
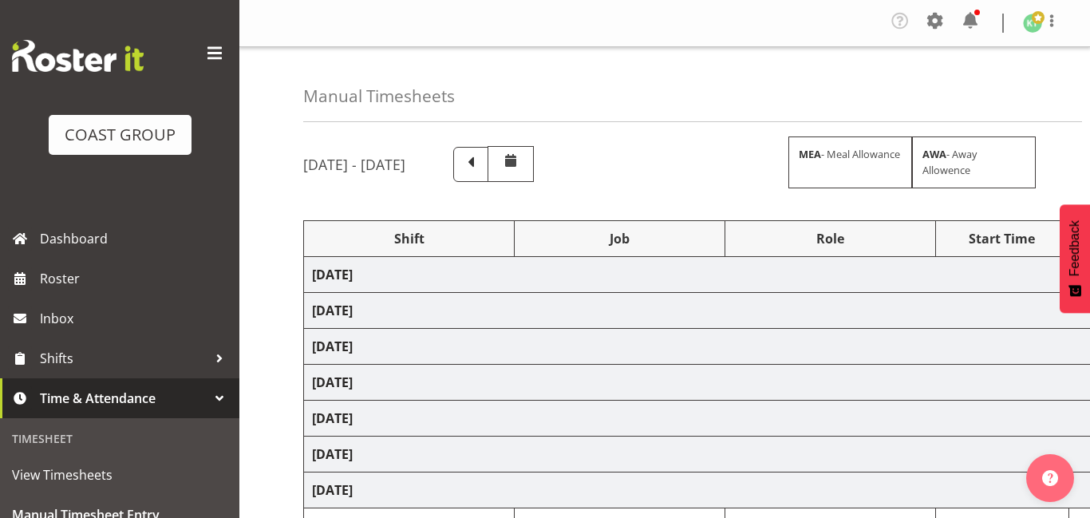
click at [209, 50] on span at bounding box center [215, 54] width 26 height 26
select select "79643"
select select "8309"
select select "191"
select select "79638"
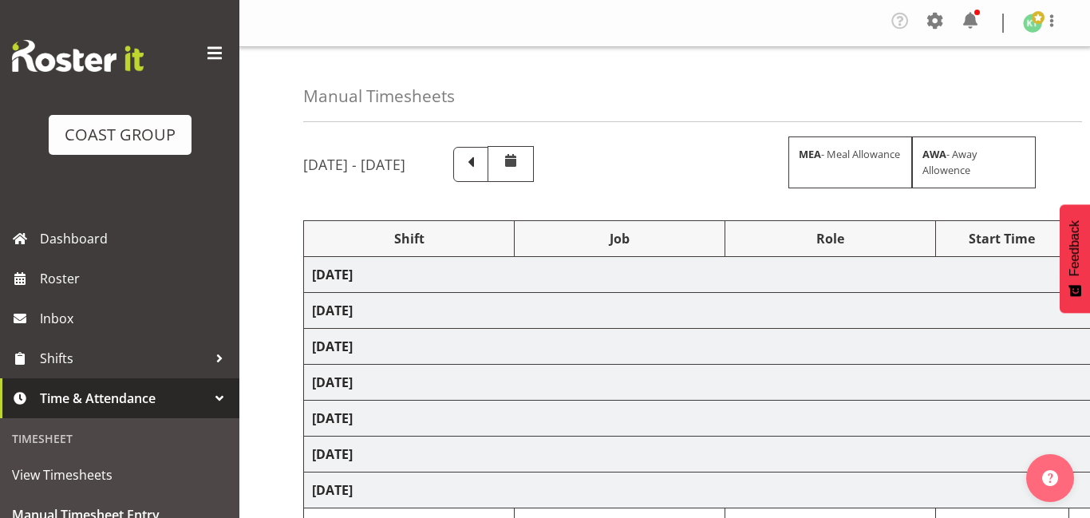
select select "9196"
select select "191"
select select "20912"
select select "69"
select select "191"
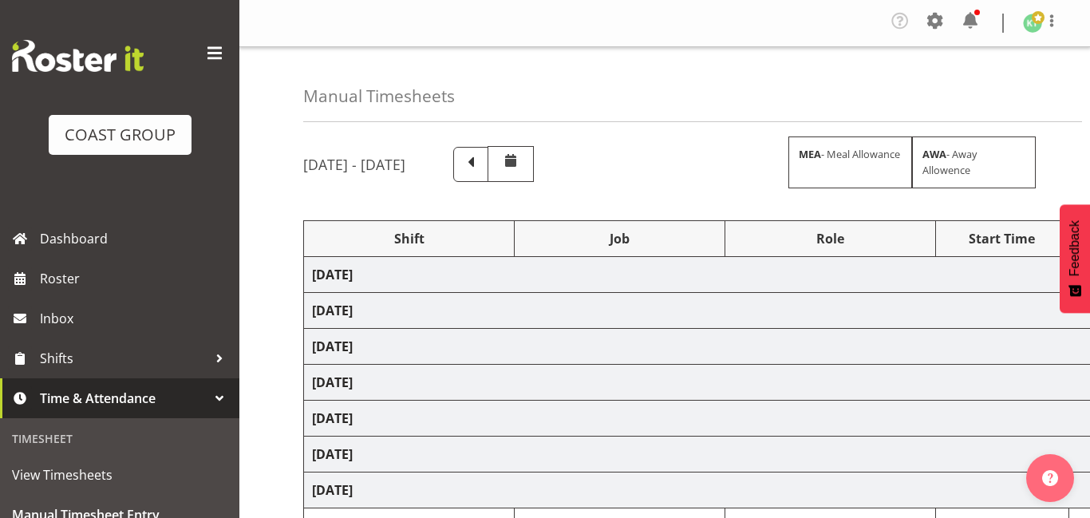
select select "79638"
select select "9196"
select select "191"
select select "80268"
select select "9197"
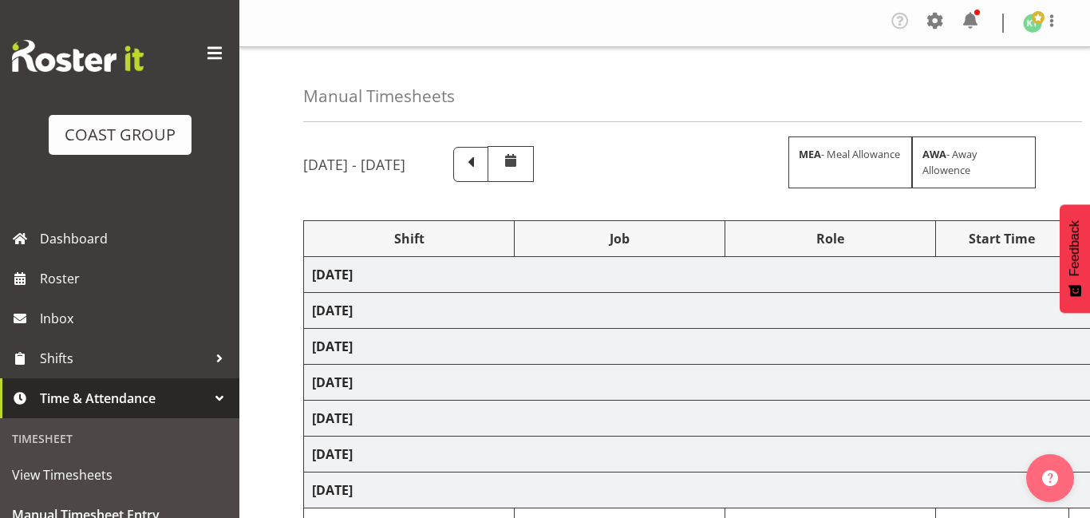
select select "191"
select select "79637"
select select "9196"
select select "191"
select select "79382"
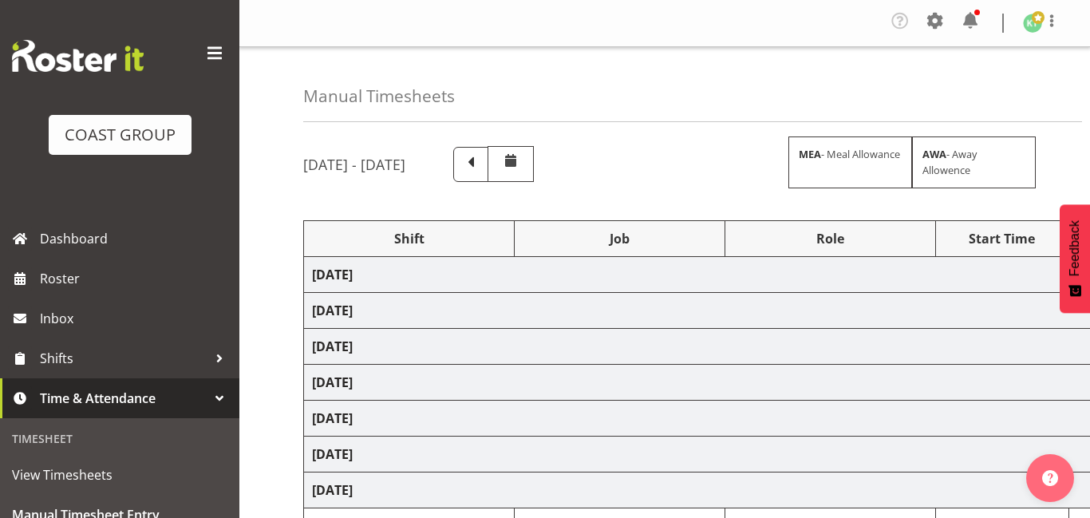
select select "9584"
select select "191"
select select "20912"
select select "69"
select select "191"
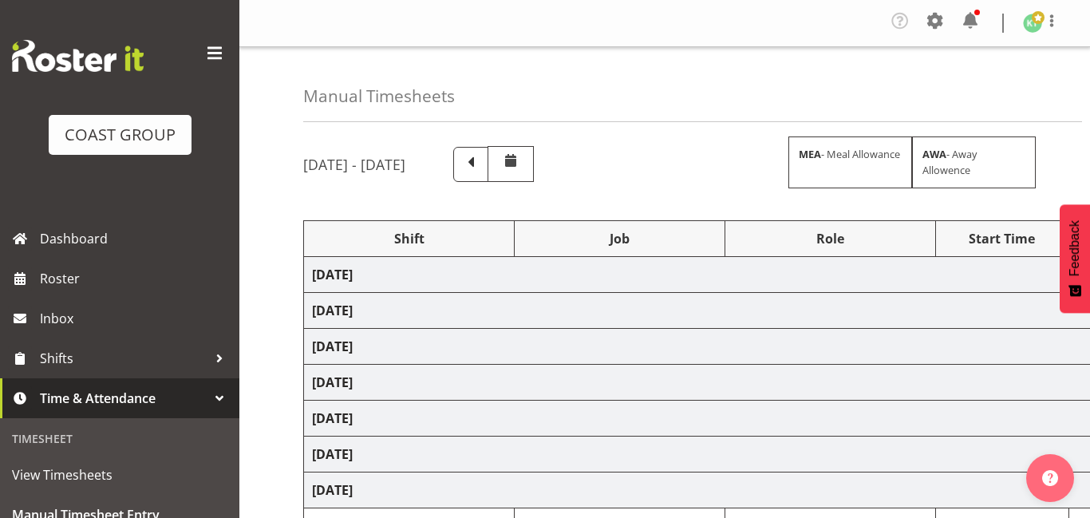
select select "79382"
select select "9584"
select select "191"
select select "79644"
select select "8309"
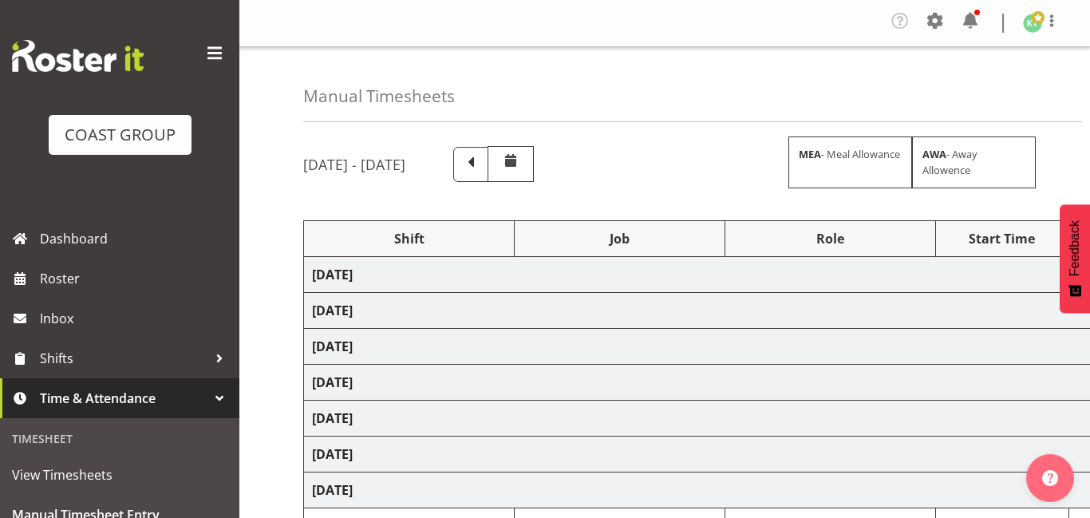
select select "191"
select select "79640"
select select "9196"
select select "191"
select select "20912"
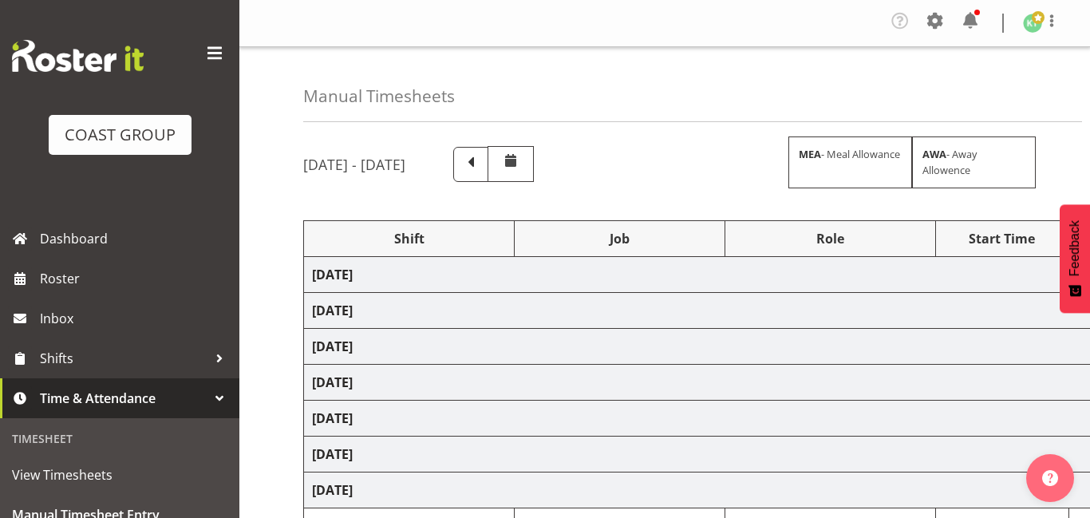
select select "69"
select select "191"
select select "79647"
select select "9170"
select select "191"
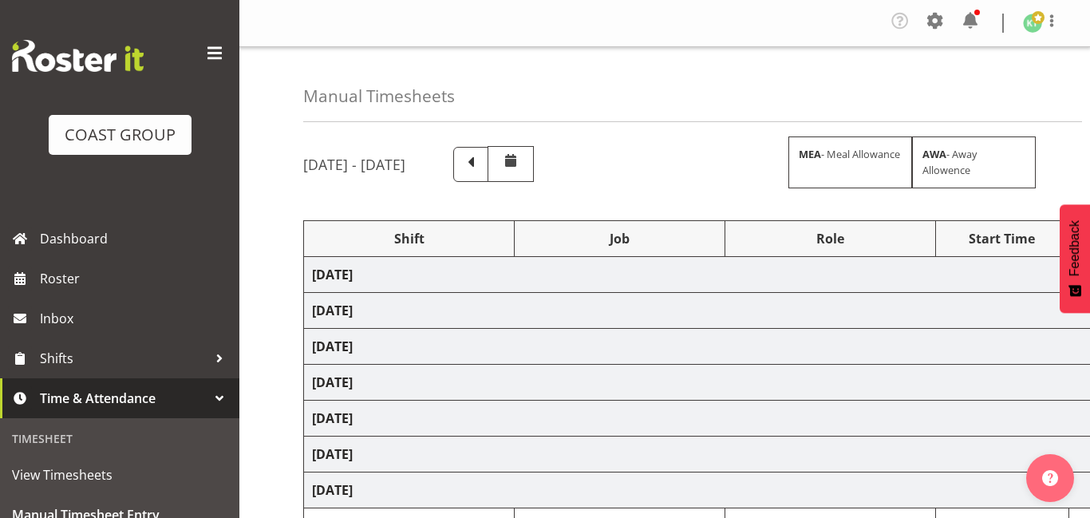
select select "20912"
select select "69"
select select "191"
select select "79645"
select select "9260"
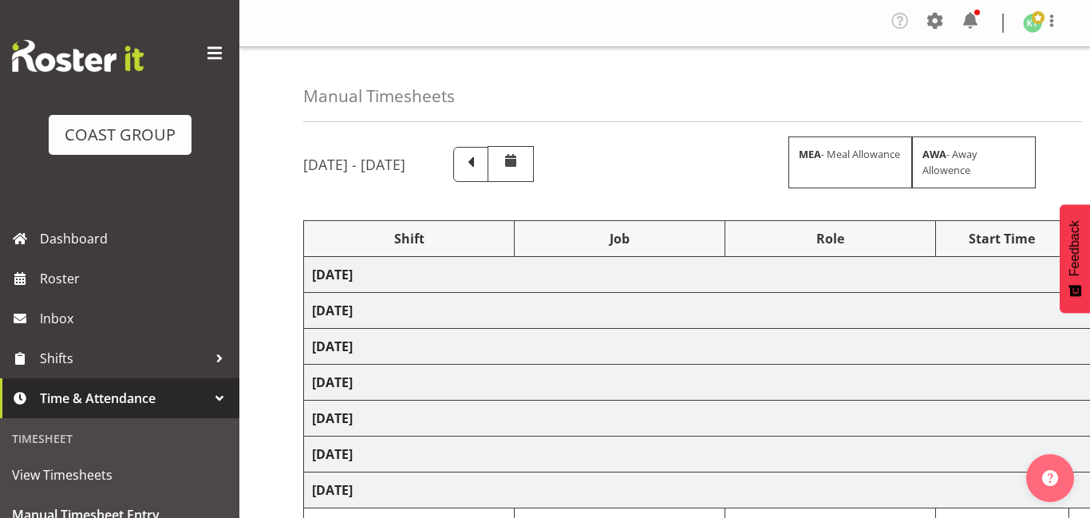
select select "191"
select select "79651"
select select "9141"
select select "191"
select select "20912"
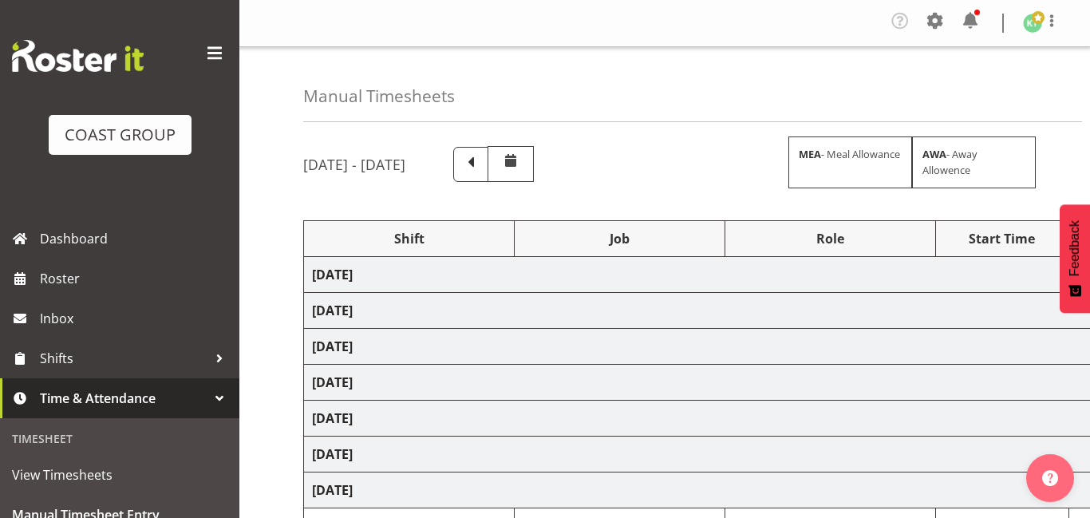
select select "69"
select select "191"
select select "20912"
select select "69"
select select "191"
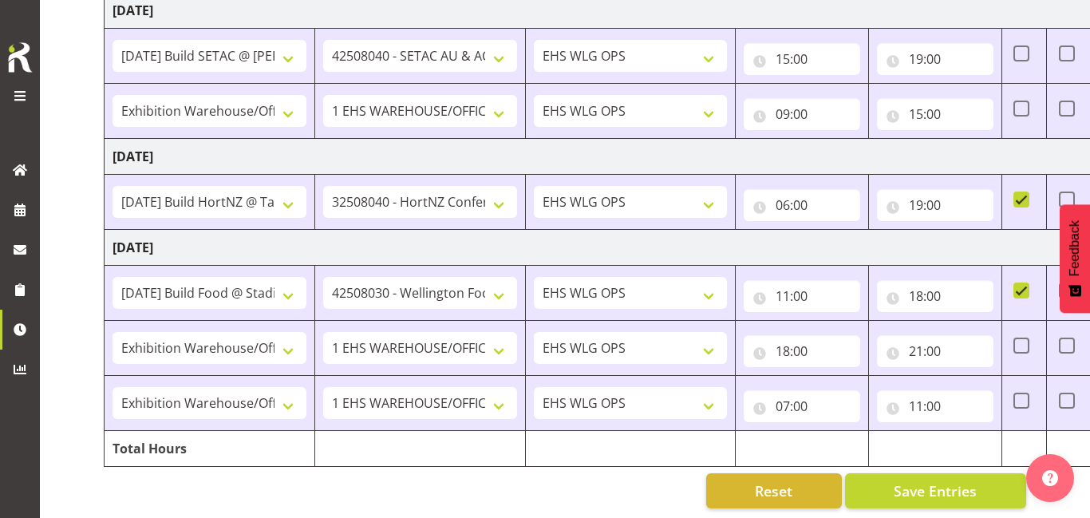
scroll to position [1071, 0]
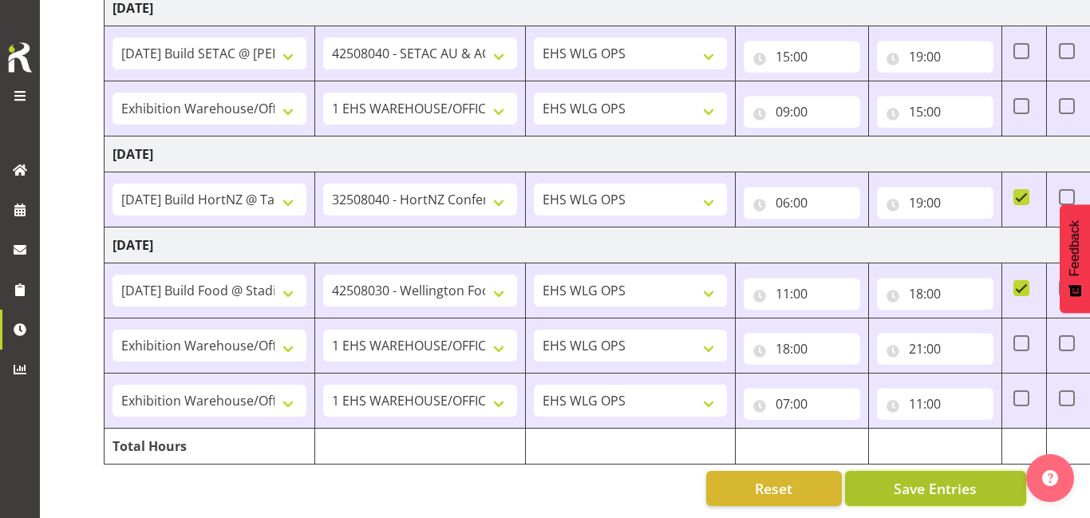
click at [1001, 493] on button "Save Entries" at bounding box center [935, 488] width 181 height 35
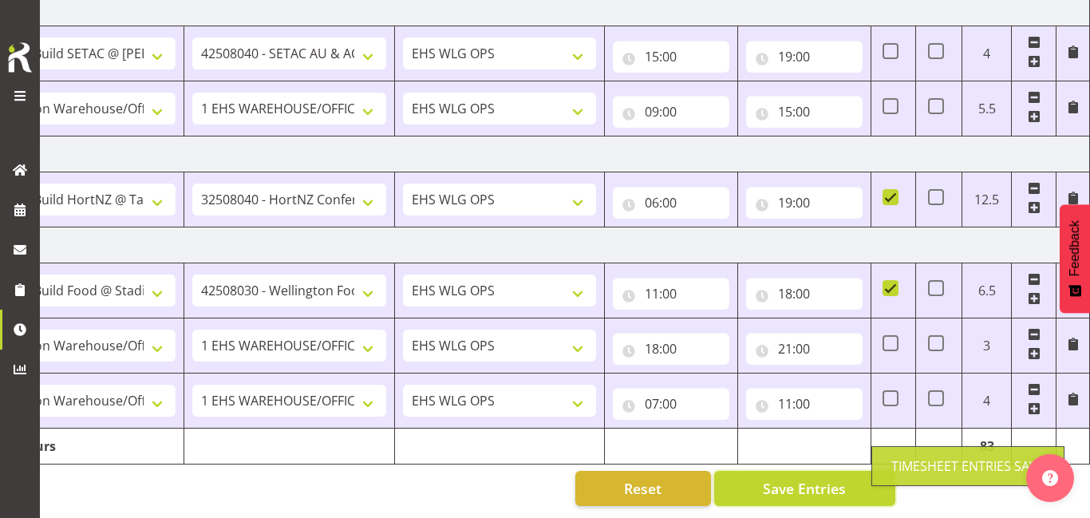
scroll to position [0, 128]
